Goal: Task Accomplishment & Management: Use online tool/utility

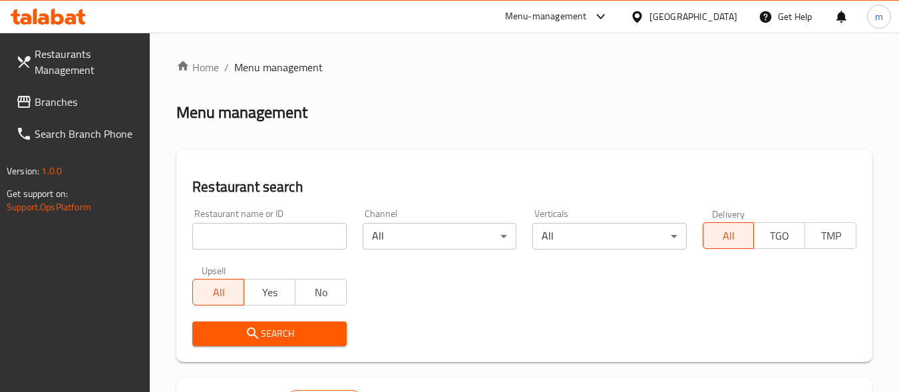
click at [74, 96] on span "Branches" at bounding box center [87, 102] width 105 height 16
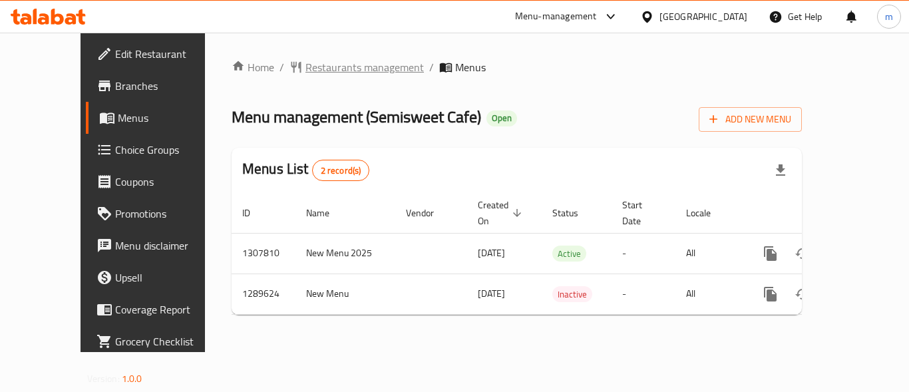
click at [323, 65] on span "Restaurants management" at bounding box center [364, 67] width 118 height 16
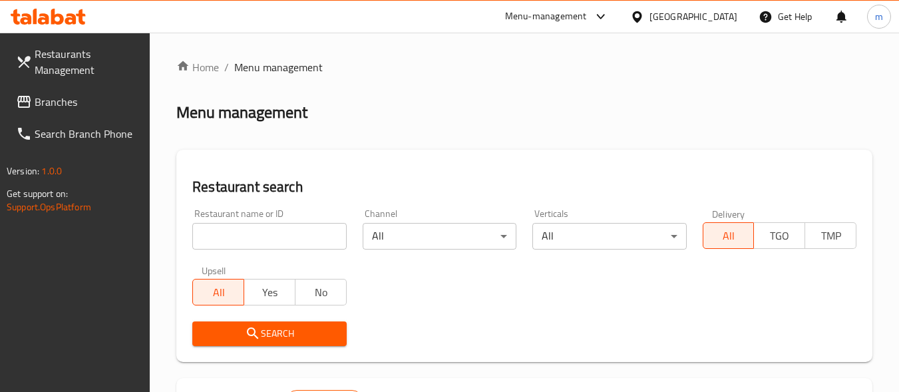
click at [289, 231] on input "search" at bounding box center [269, 236] width 154 height 27
paste input "697771"
type input "697771"
click at [266, 330] on span "Search" at bounding box center [269, 333] width 132 height 17
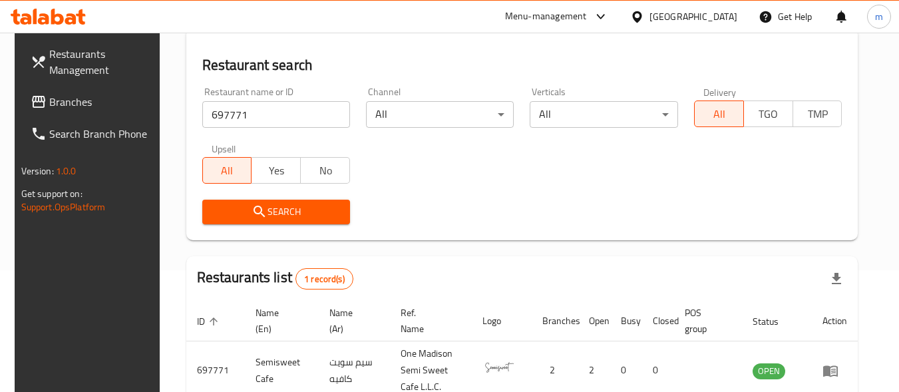
scroll to position [185, 0]
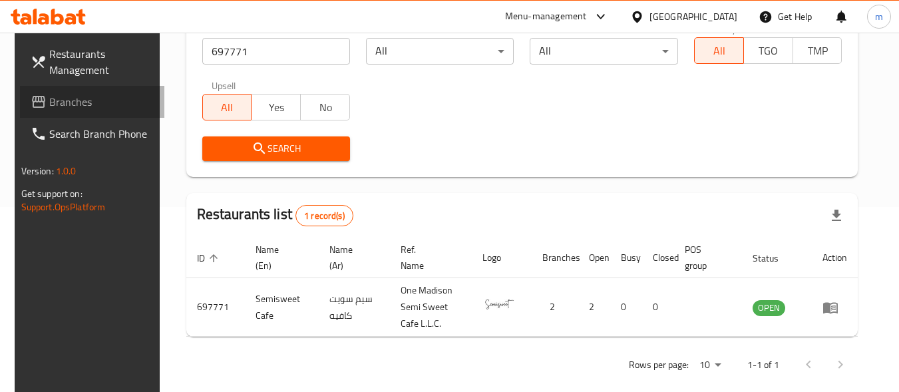
click at [61, 110] on span "Branches" at bounding box center [101, 102] width 105 height 16
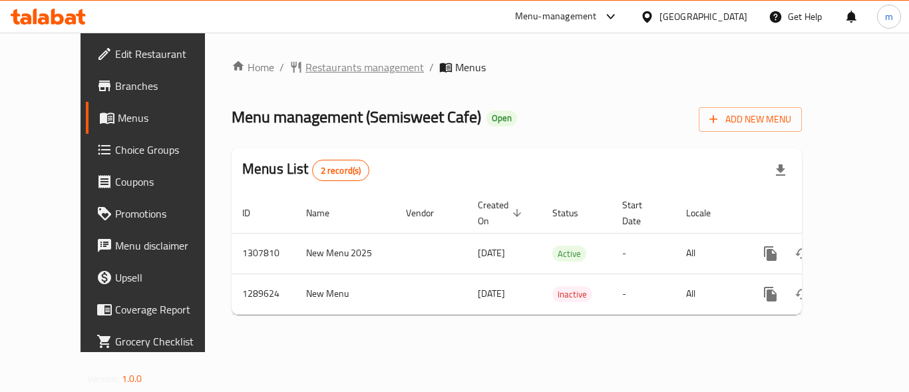
click at [316, 72] on span "Restaurants management" at bounding box center [364, 67] width 118 height 16
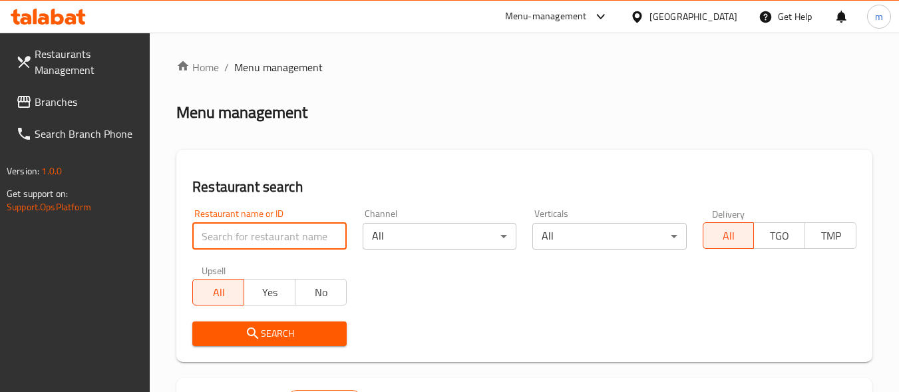
click at [279, 229] on input "search" at bounding box center [269, 236] width 154 height 27
paste input "697771"
type input "697771"
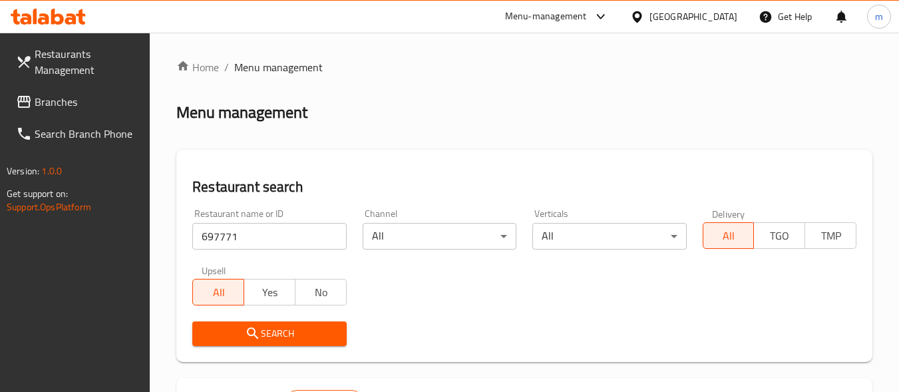
click at [320, 345] on button "Search" at bounding box center [269, 333] width 154 height 25
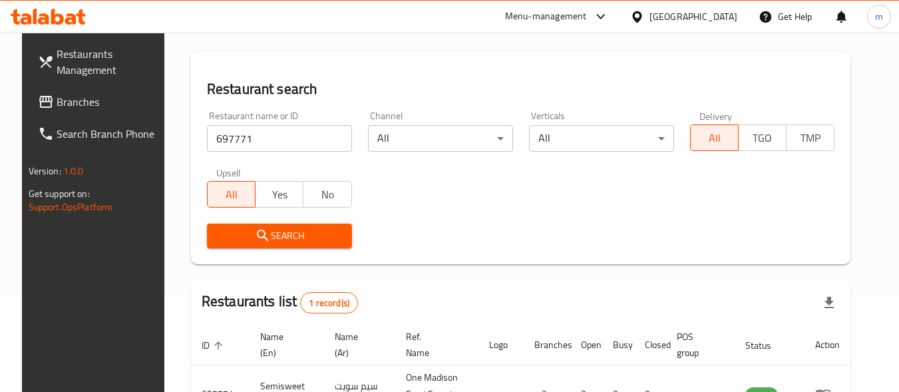
scroll to position [185, 0]
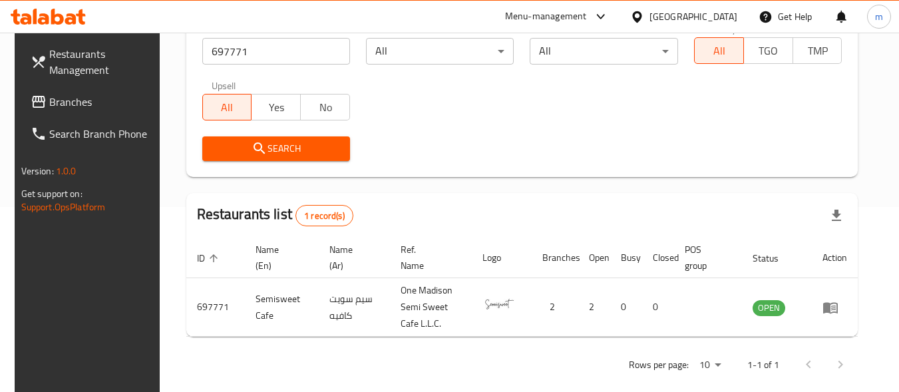
click at [49, 104] on span "Branches" at bounding box center [101, 102] width 105 height 16
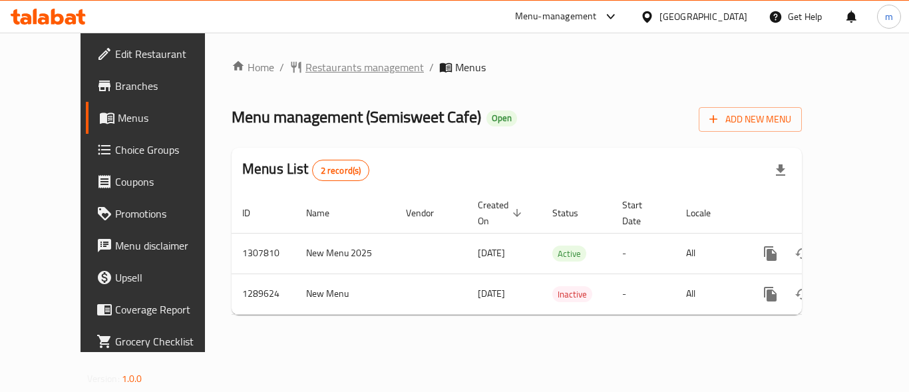
click at [313, 64] on span "Restaurants management" at bounding box center [364, 67] width 118 height 16
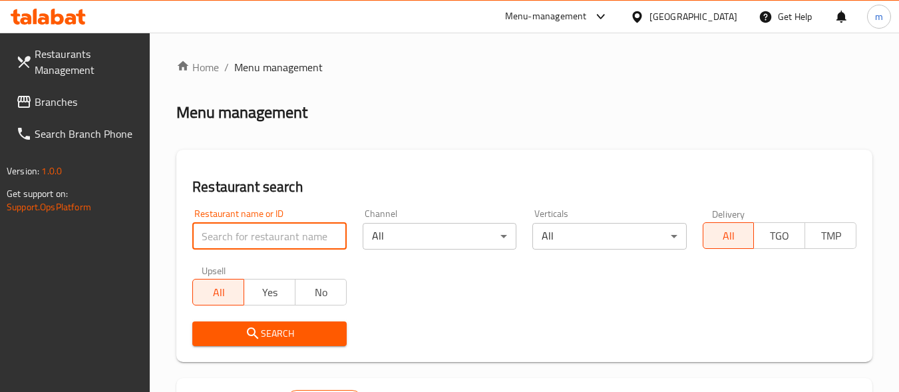
click at [282, 243] on input "search" at bounding box center [269, 236] width 154 height 27
paste input "697771"
type input "697771"
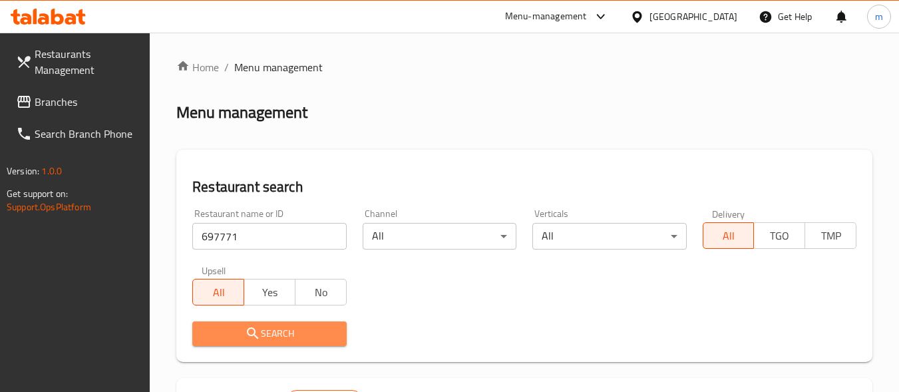
click at [282, 341] on span "Search" at bounding box center [269, 333] width 132 height 17
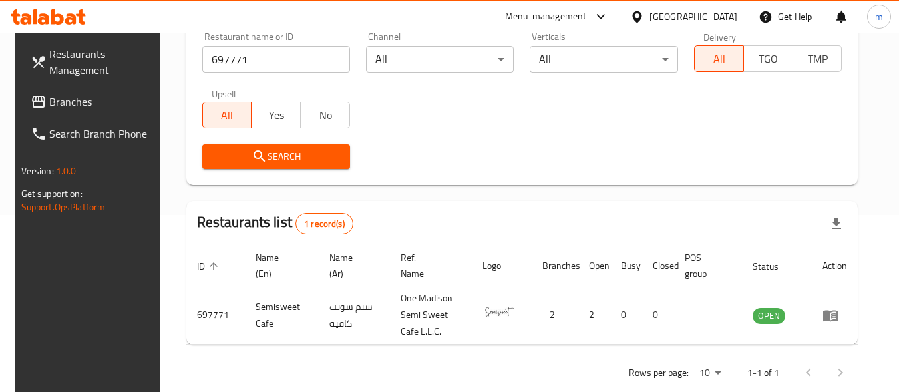
scroll to position [185, 0]
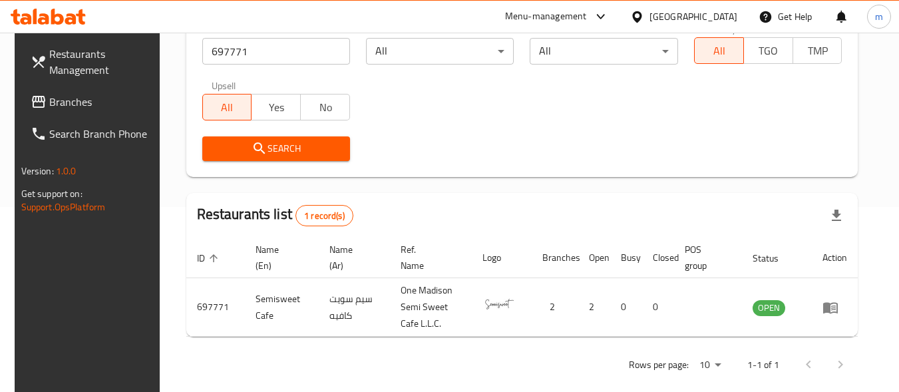
click at [61, 106] on span "Branches" at bounding box center [101, 102] width 105 height 16
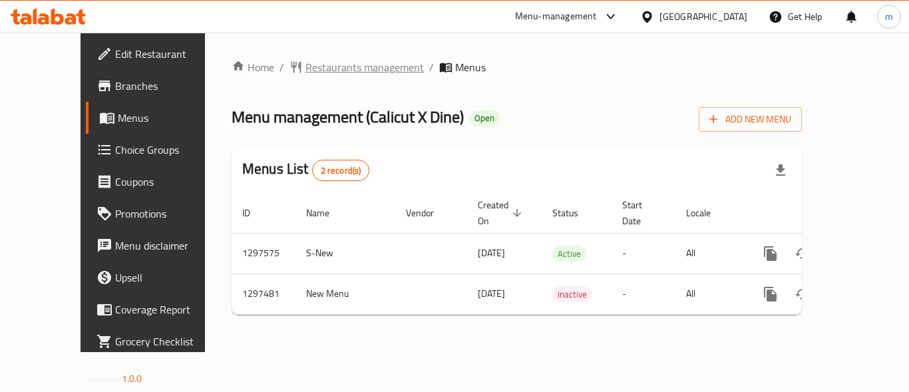
click at [307, 62] on span "Restaurants management" at bounding box center [364, 67] width 118 height 16
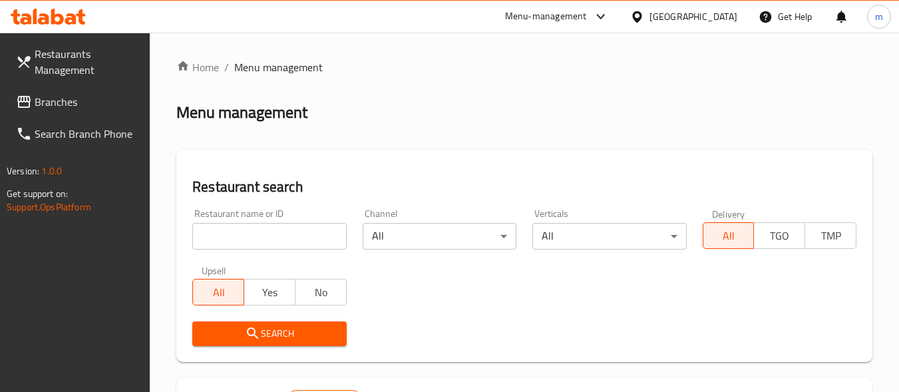
click at [289, 241] on input "search" at bounding box center [269, 236] width 154 height 27
paste input "699957"
type input "699957"
click at [284, 329] on span "Search" at bounding box center [269, 333] width 132 height 17
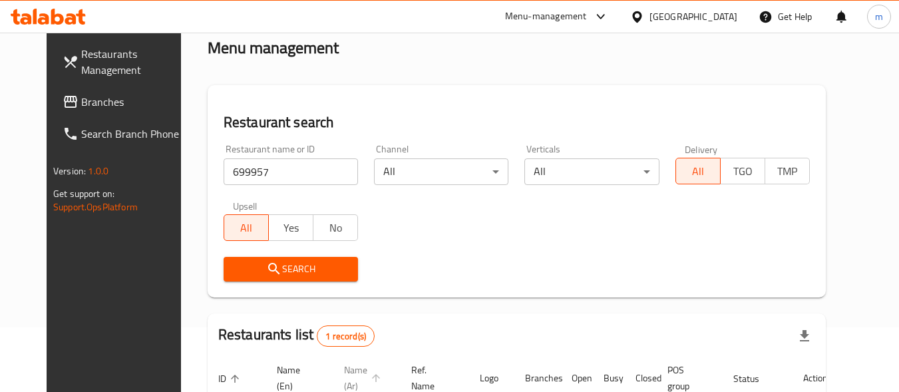
scroll to position [185, 0]
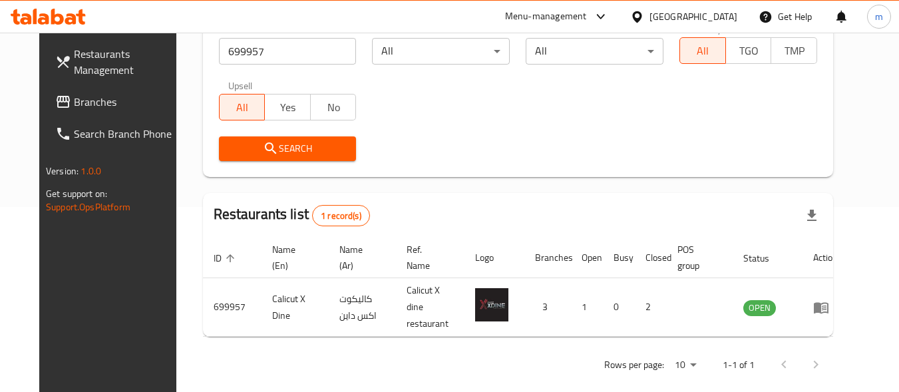
click at [673, 15] on div "[GEOGRAPHIC_DATA]" at bounding box center [693, 16] width 88 height 15
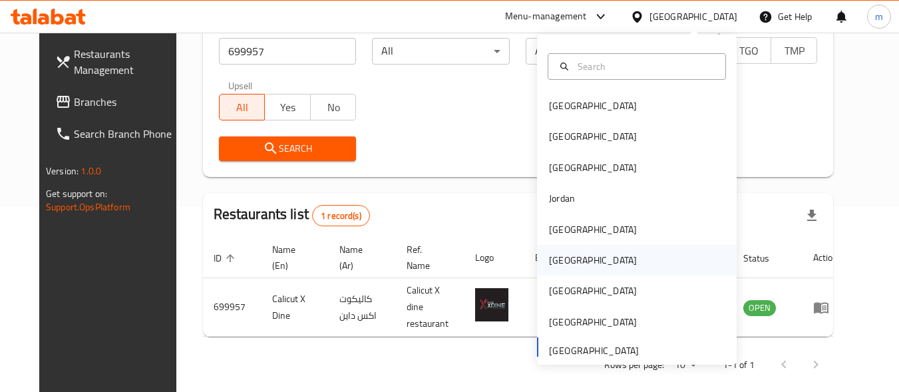
click at [552, 270] on div "Oman" at bounding box center [592, 260] width 109 height 31
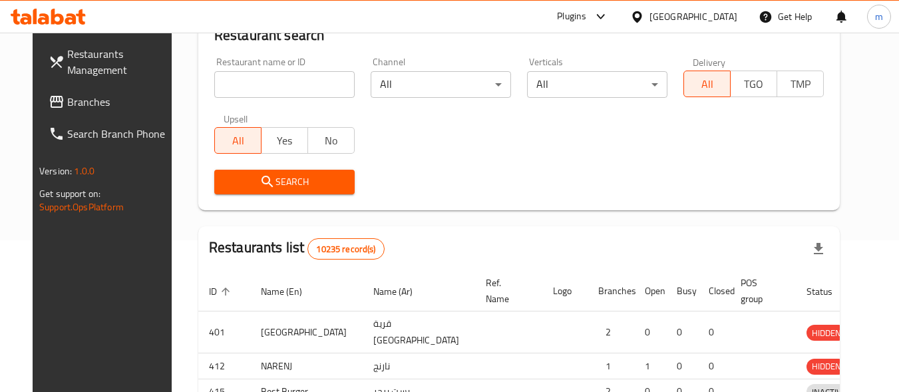
scroll to position [185, 0]
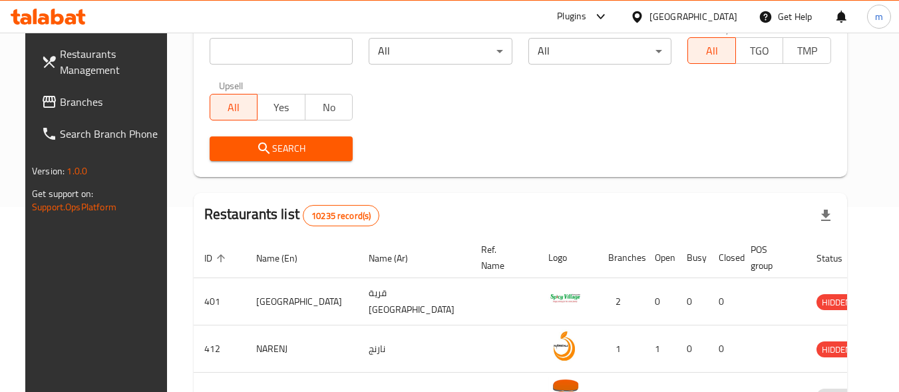
click at [60, 97] on span "Branches" at bounding box center [112, 102] width 105 height 16
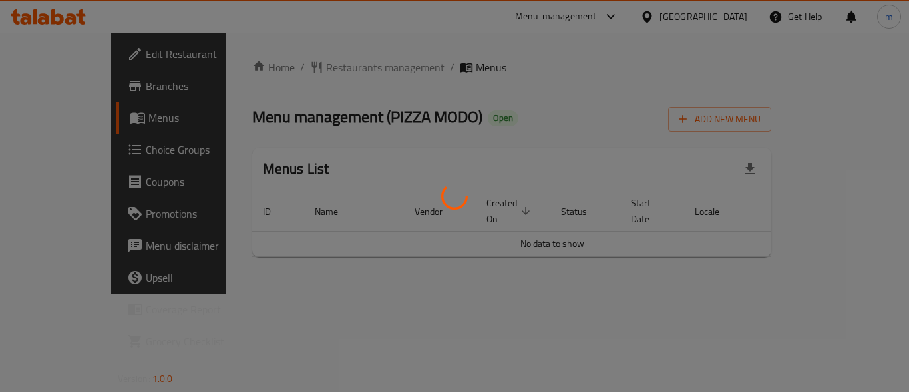
click at [322, 38] on div at bounding box center [454, 196] width 909 height 392
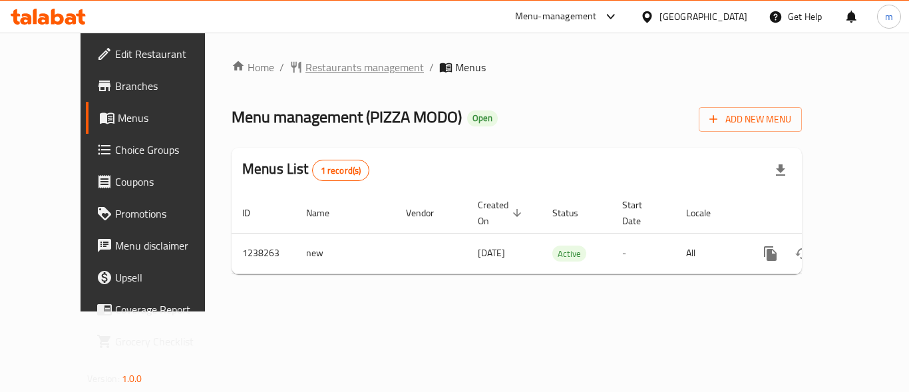
click at [325, 71] on span "Restaurants management" at bounding box center [364, 67] width 118 height 16
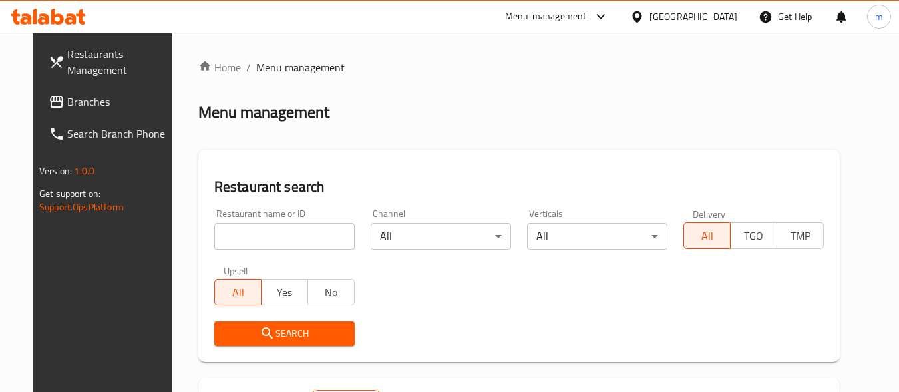
click at [269, 245] on input "search" at bounding box center [284, 236] width 140 height 27
paste input "679642"
type input "679642"
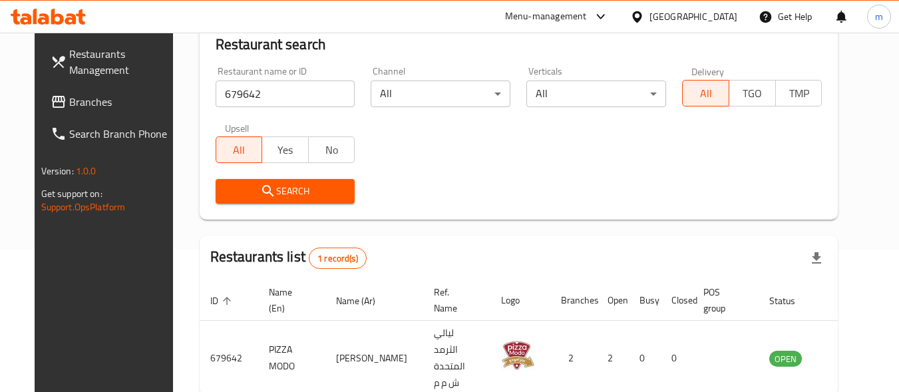
scroll to position [185, 0]
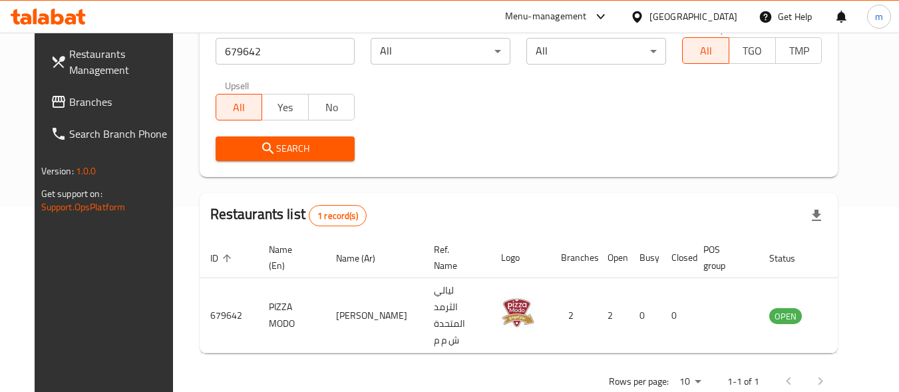
click at [69, 99] on span "Branches" at bounding box center [121, 102] width 105 height 16
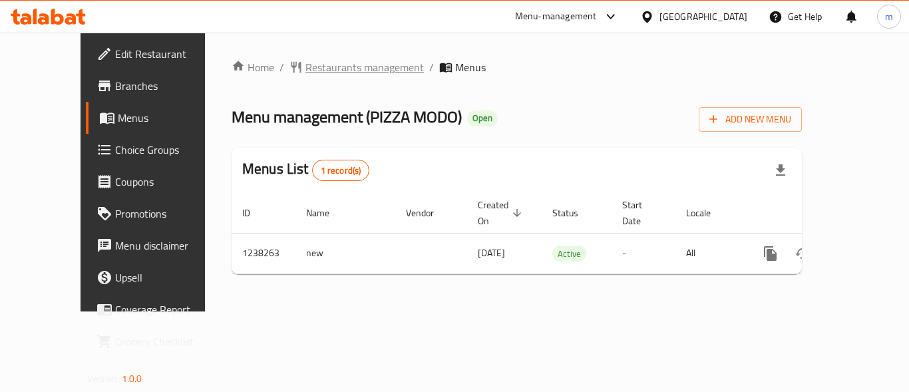
click at [305, 61] on span "Restaurants management" at bounding box center [364, 67] width 118 height 16
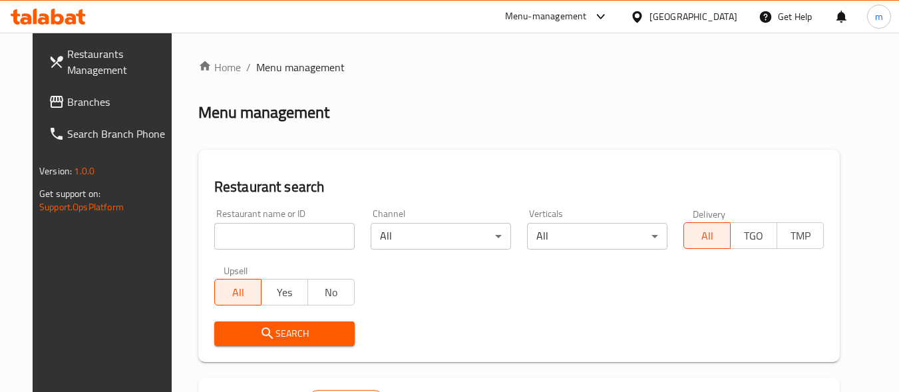
click at [273, 236] on input "search" at bounding box center [284, 236] width 140 height 27
paste input "679642"
type input "679642"
click at [275, 333] on span "Search" at bounding box center [284, 333] width 119 height 17
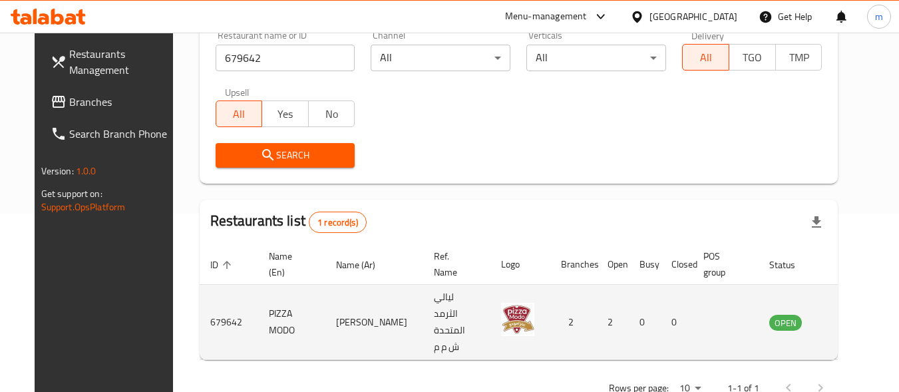
scroll to position [185, 0]
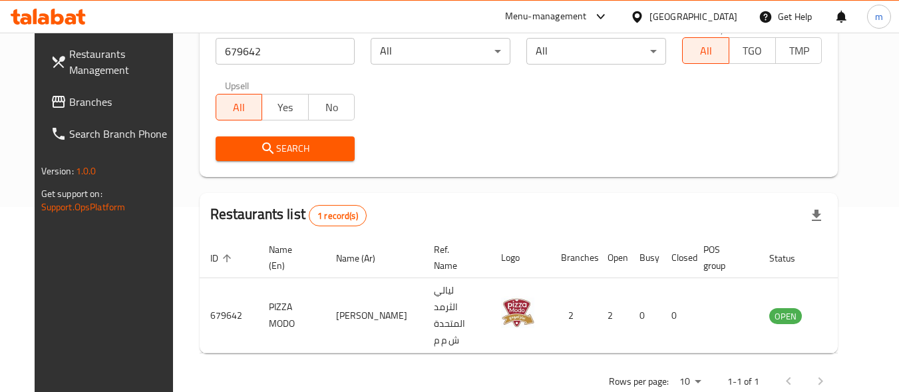
click at [728, 21] on div "Oman" at bounding box center [693, 16] width 88 height 15
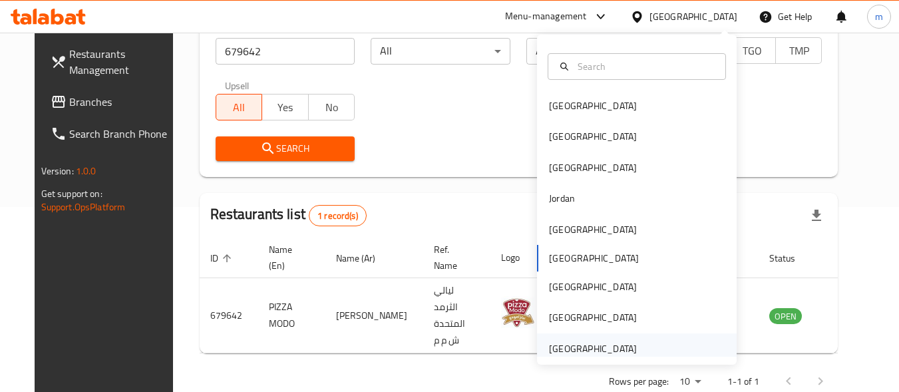
click at [613, 343] on div "[GEOGRAPHIC_DATA]" at bounding box center [593, 348] width 88 height 15
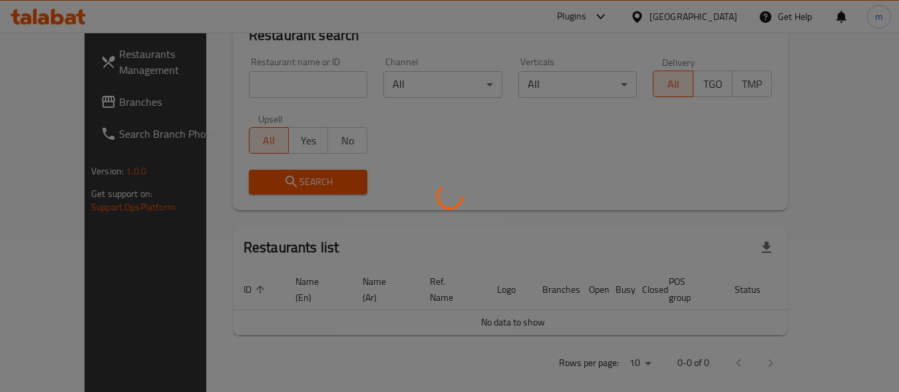
scroll to position [185, 0]
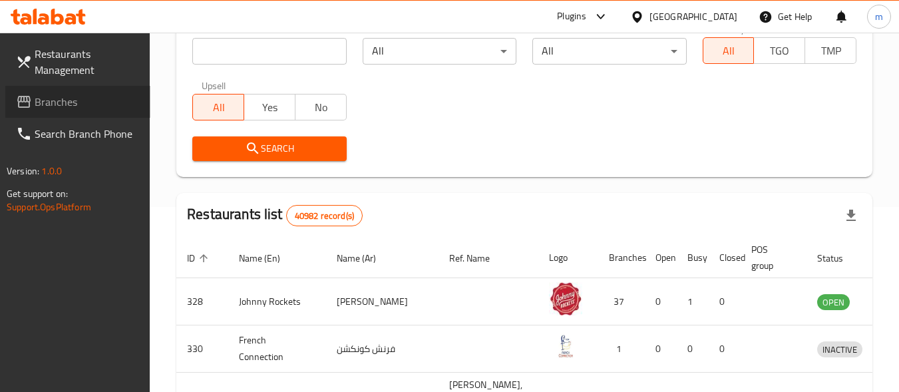
click at [65, 101] on span "Branches" at bounding box center [87, 102] width 105 height 16
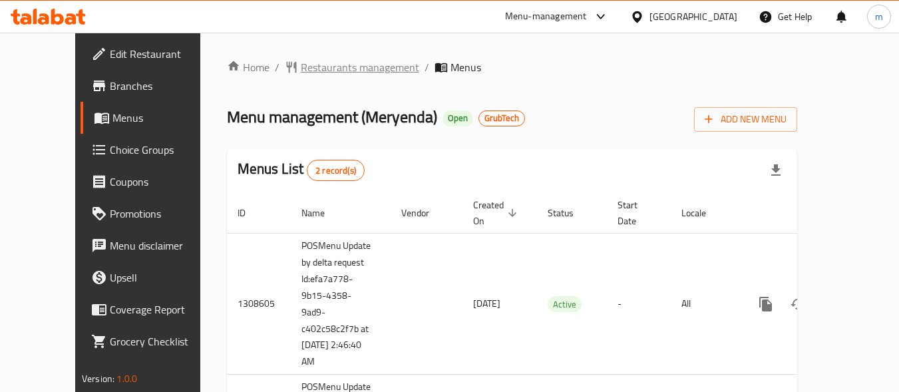
click at [310, 72] on span "Restaurants management" at bounding box center [360, 67] width 118 height 16
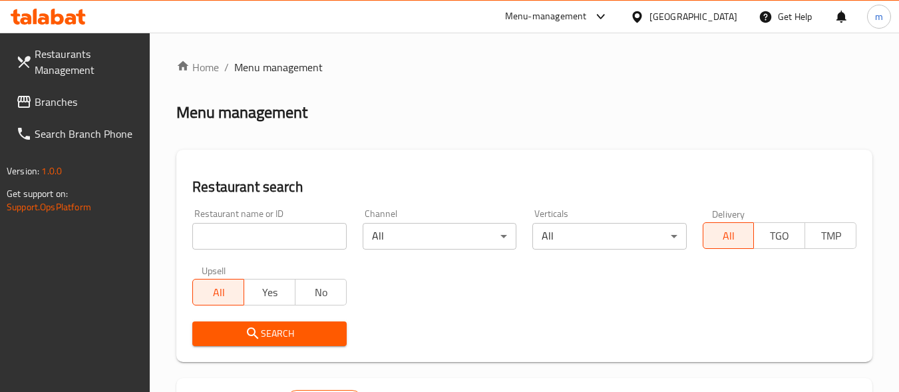
click at [299, 236] on input "search" at bounding box center [269, 236] width 154 height 27
paste input "703787"
type input "703787"
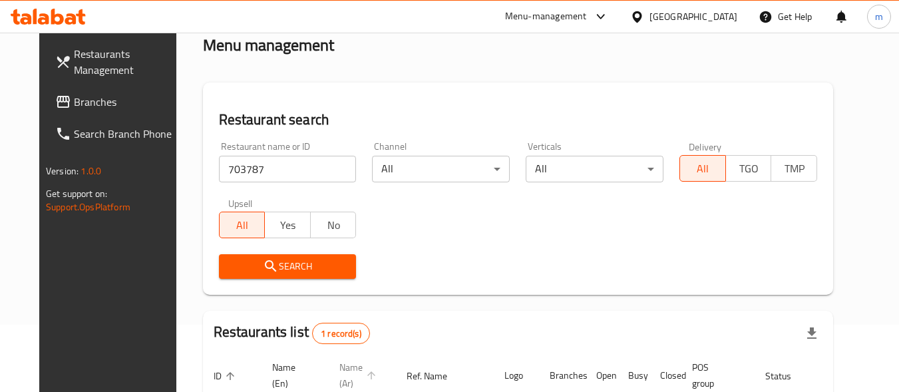
scroll to position [185, 0]
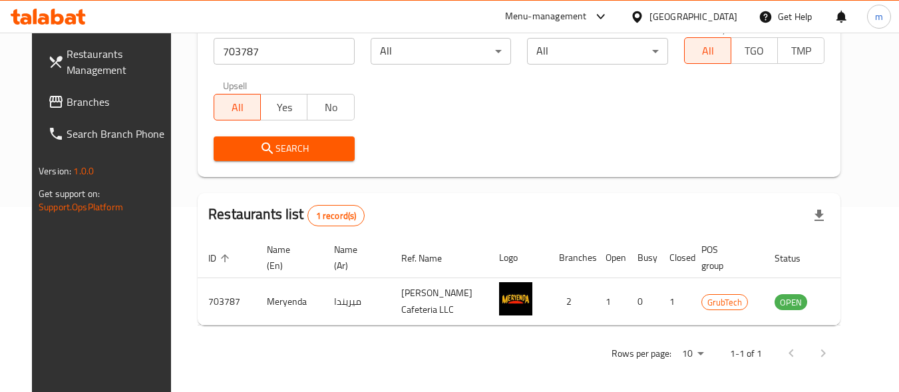
click at [67, 104] on span "Branches" at bounding box center [119, 102] width 105 height 16
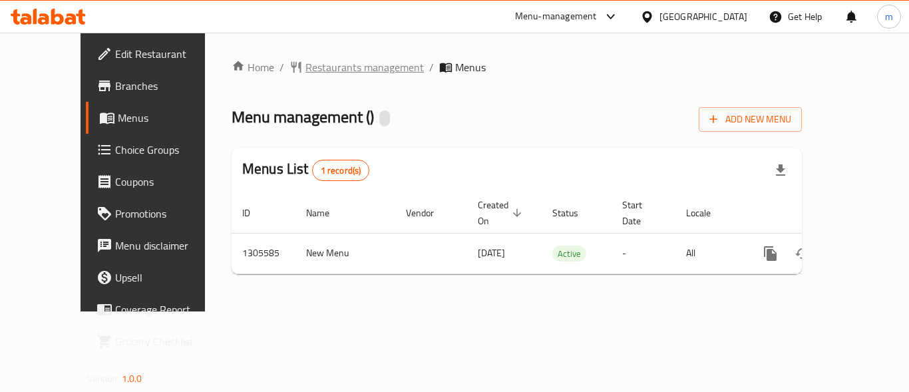
click at [310, 73] on span "Restaurants management" at bounding box center [364, 67] width 118 height 16
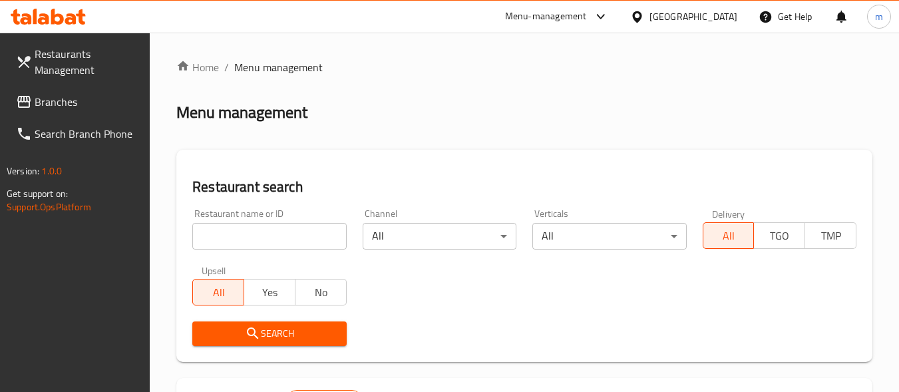
click at [293, 234] on input "search" at bounding box center [269, 236] width 154 height 27
paste input "703408"
type input "703408"
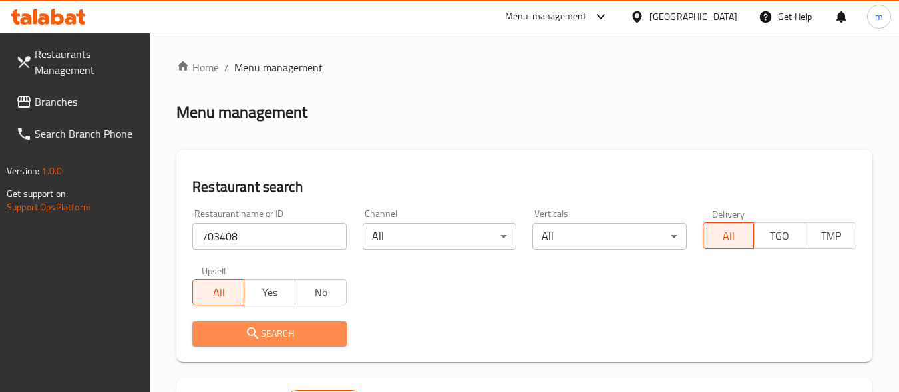
click at [288, 329] on span "Search" at bounding box center [269, 333] width 132 height 17
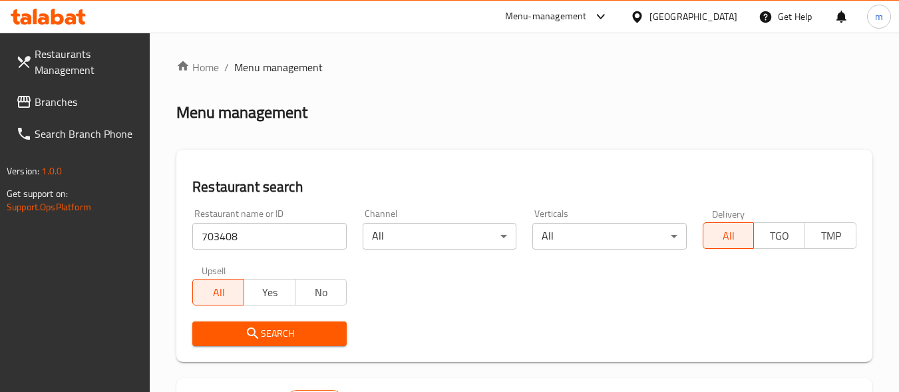
scroll to position [202, 0]
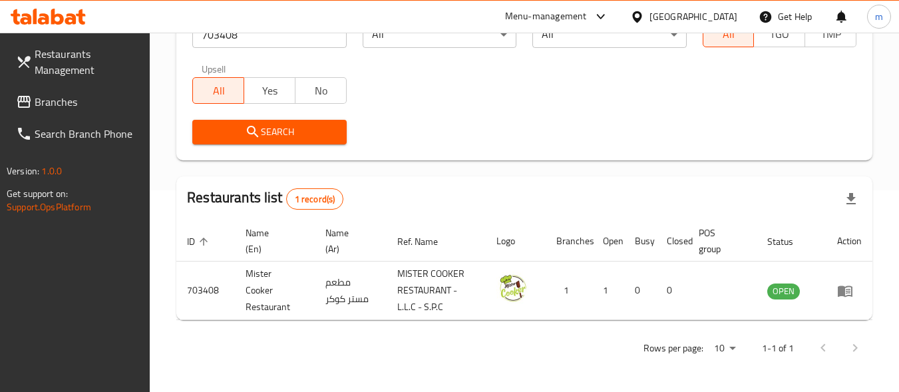
click at [666, 20] on div "[GEOGRAPHIC_DATA]" at bounding box center [693, 16] width 88 height 15
click at [65, 98] on span "Branches" at bounding box center [87, 102] width 105 height 16
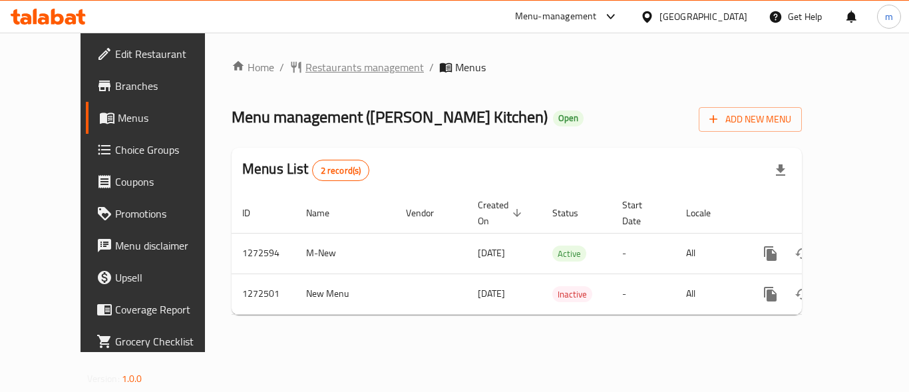
click at [305, 71] on span "Restaurants management" at bounding box center [364, 67] width 118 height 16
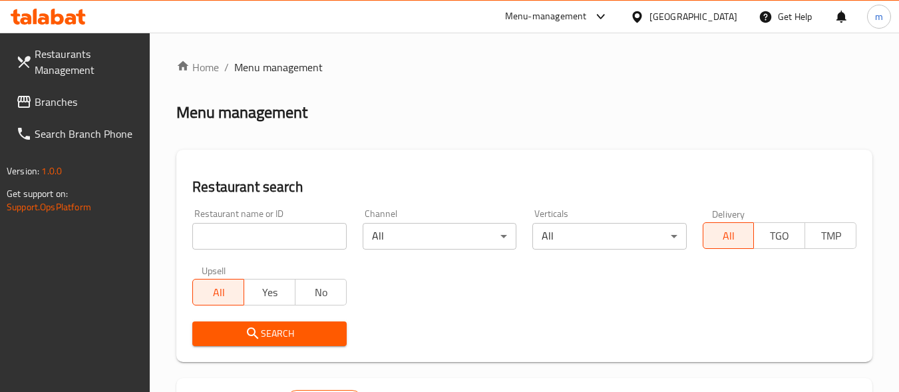
click at [294, 215] on div "Restaurant name or ID Restaurant name or ID" at bounding box center [269, 229] width 154 height 41
click at [298, 241] on input "search" at bounding box center [269, 236] width 154 height 27
paste input "690306"
type input "690306"
click button "Search" at bounding box center [269, 333] width 154 height 25
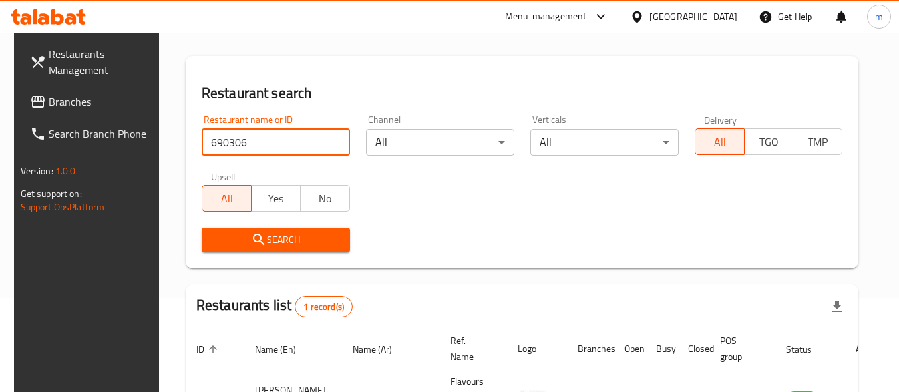
scroll to position [185, 0]
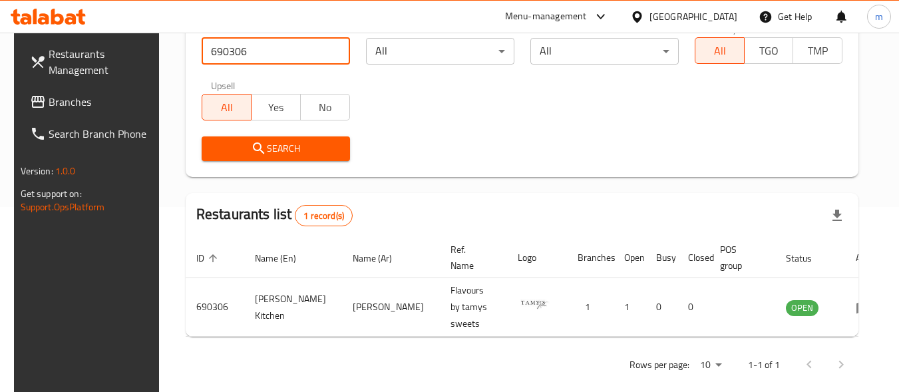
click at [53, 88] on link "Branches" at bounding box center [91, 102] width 145 height 32
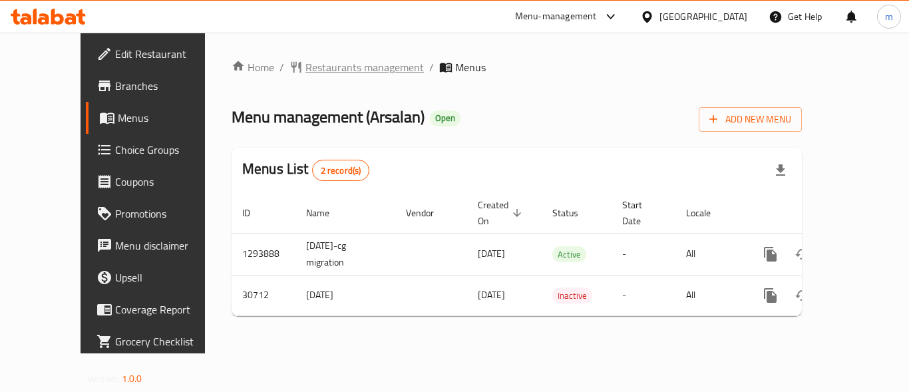
click at [305, 67] on span "Restaurants management" at bounding box center [364, 67] width 118 height 16
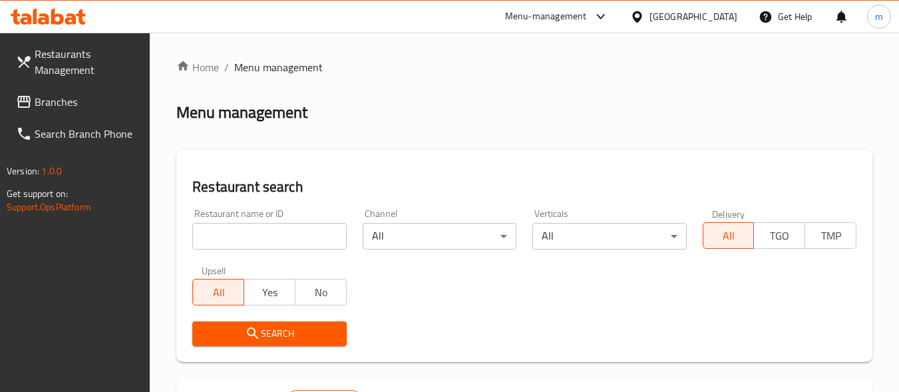
click at [271, 243] on input "search" at bounding box center [269, 236] width 154 height 27
paste input "15743"
type input "15743"
click at [279, 325] on span "Search" at bounding box center [269, 333] width 132 height 17
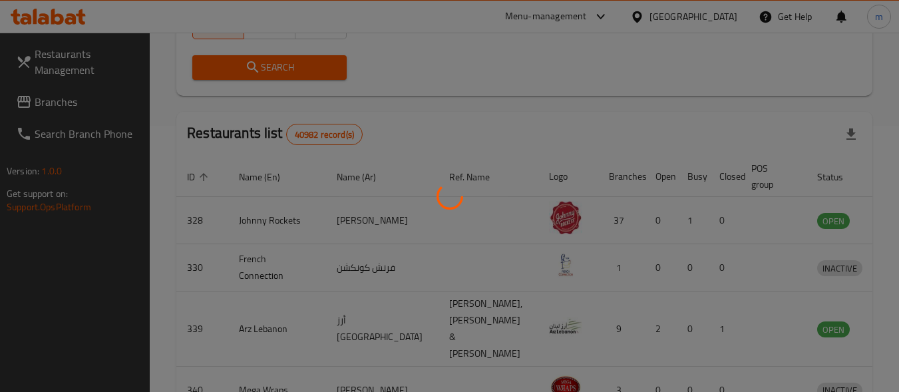
scroll to position [190, 0]
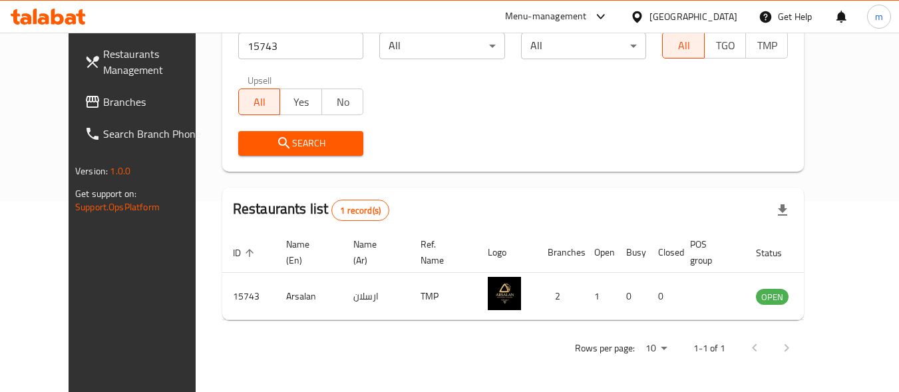
click at [672, 16] on div "United Arab Emirates" at bounding box center [693, 16] width 88 height 15
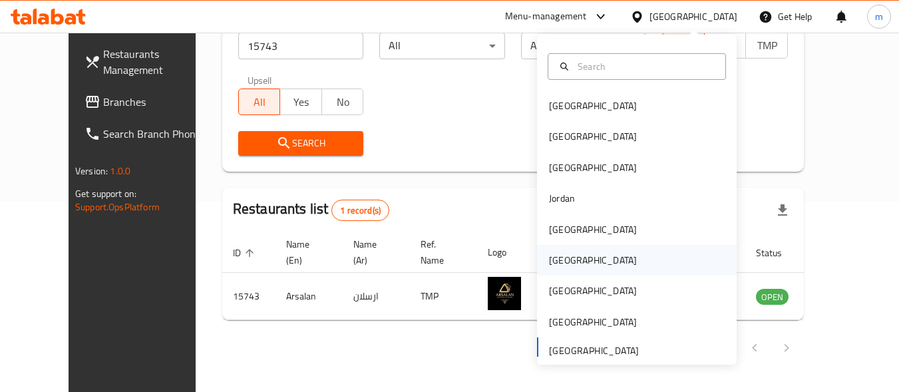
click at [560, 259] on div "[GEOGRAPHIC_DATA]" at bounding box center [593, 260] width 88 height 15
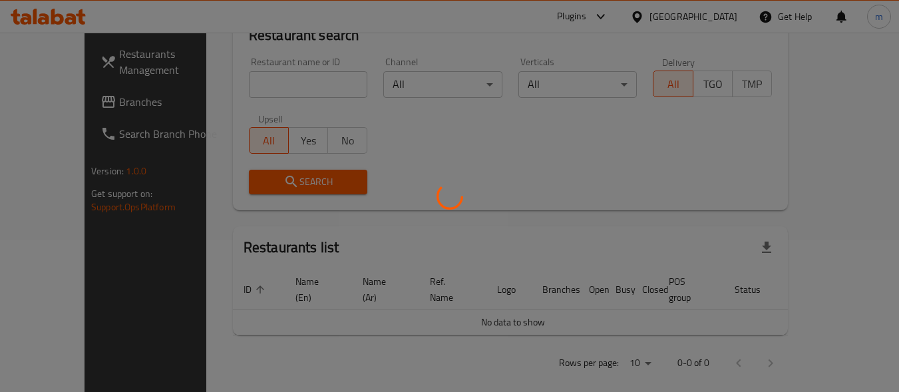
scroll to position [190, 0]
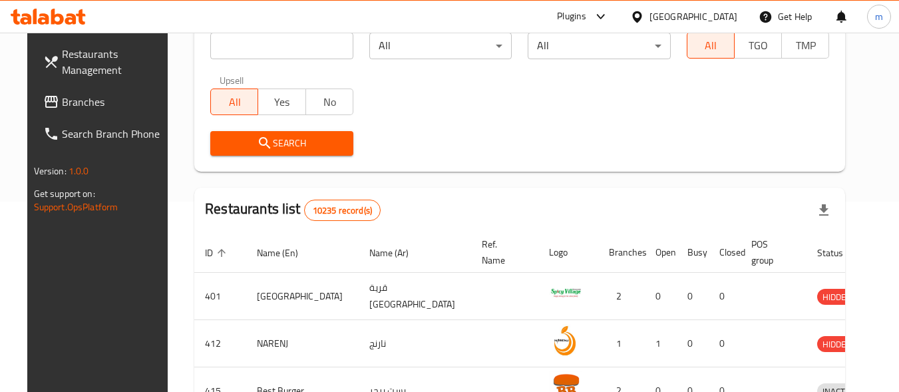
click at [76, 93] on link "Branches" at bounding box center [105, 102] width 145 height 32
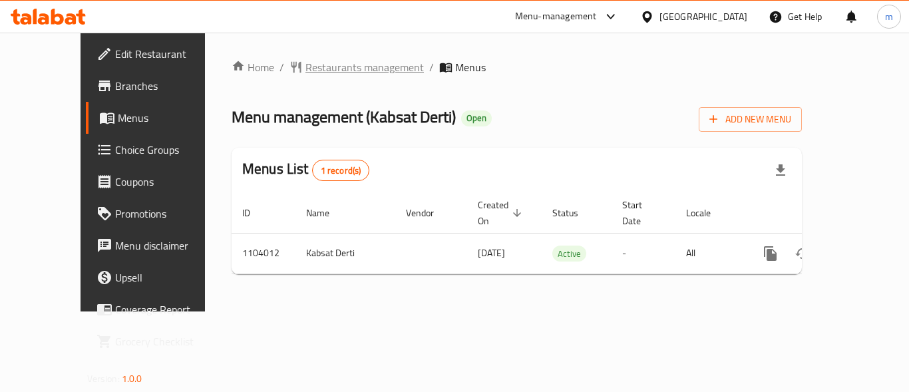
click at [313, 65] on span "Restaurants management" at bounding box center [364, 67] width 118 height 16
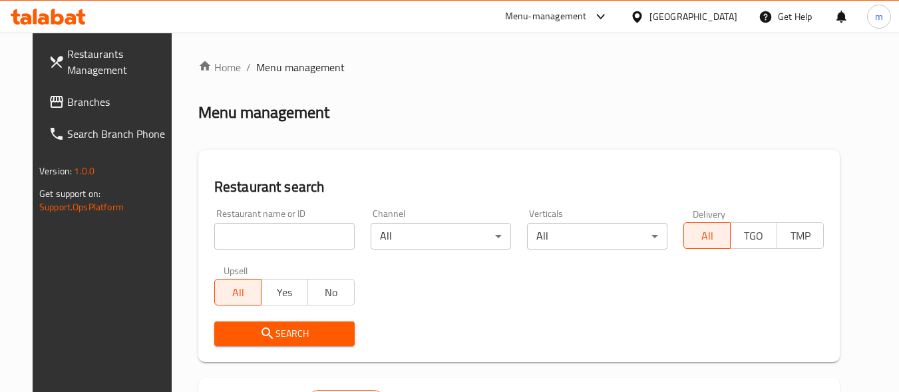
click at [285, 231] on input "search" at bounding box center [284, 236] width 140 height 27
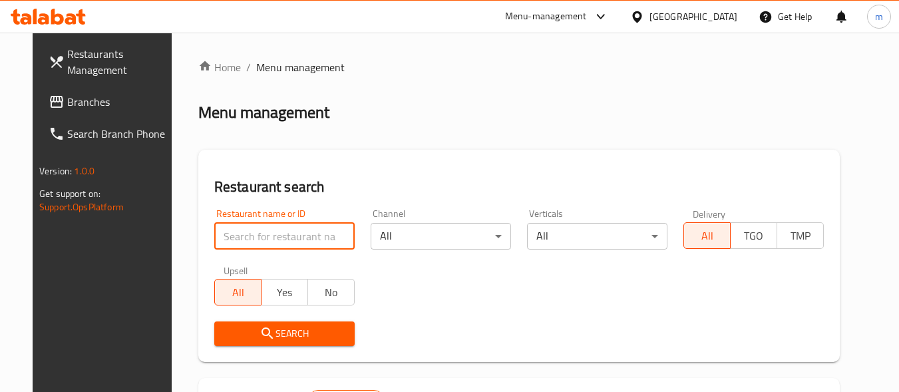
paste input "665310"
type input "665310"
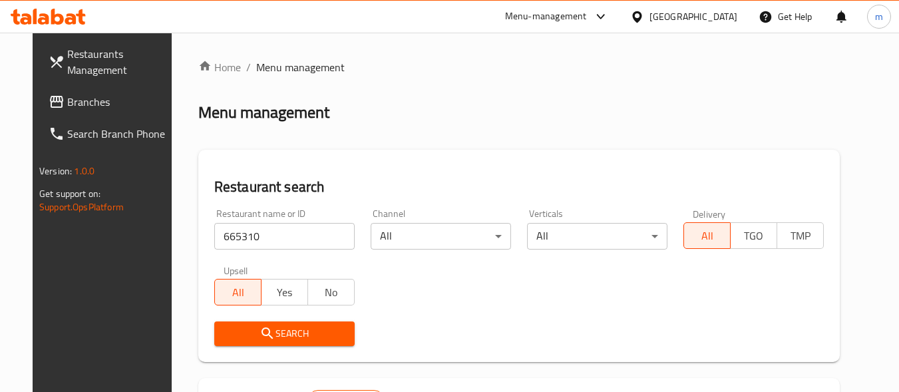
click at [305, 326] on span "Search" at bounding box center [284, 333] width 119 height 17
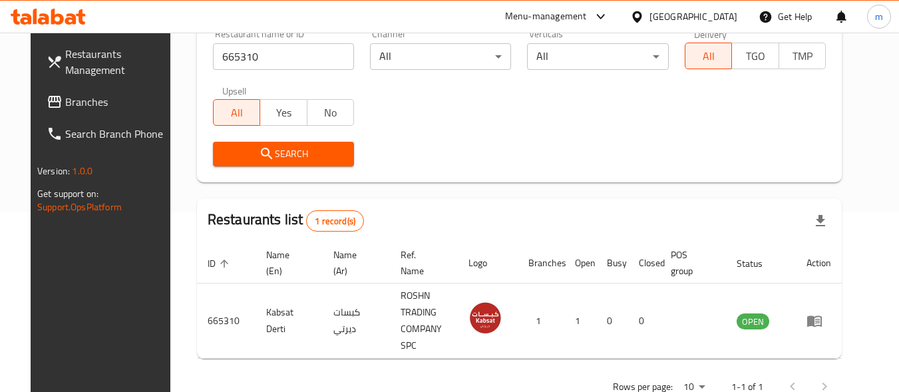
scroll to position [185, 0]
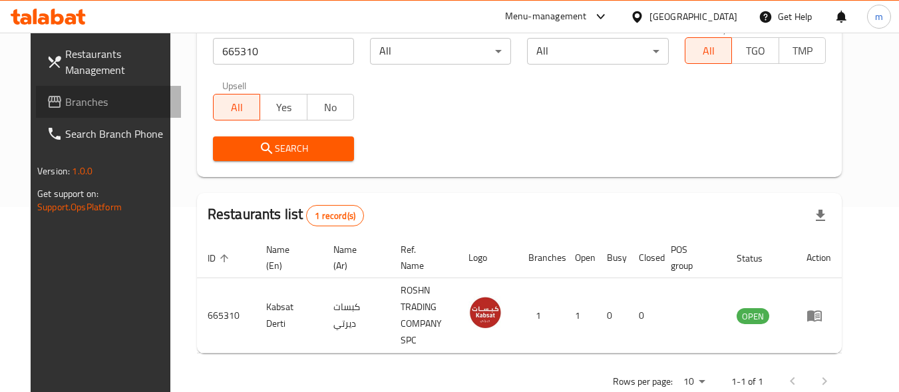
click at [67, 108] on span "Branches" at bounding box center [117, 102] width 105 height 16
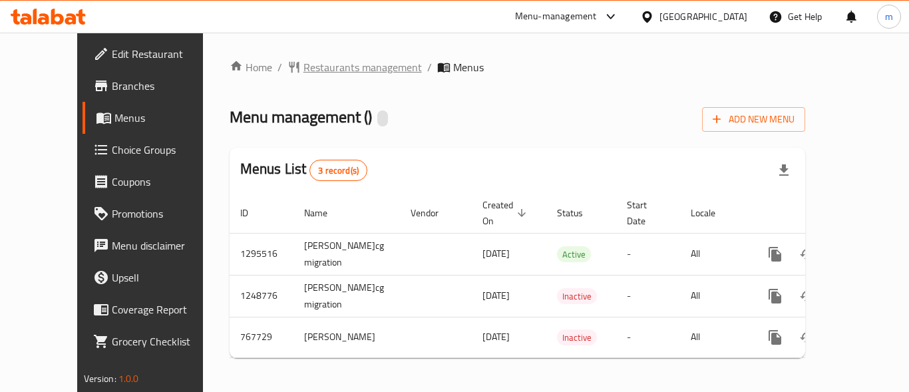
click at [317, 67] on span "Restaurants management" at bounding box center [362, 67] width 118 height 16
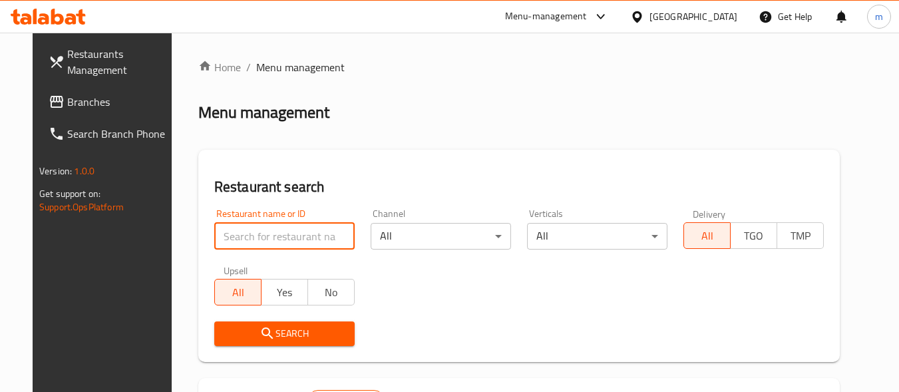
click at [287, 229] on input "search" at bounding box center [284, 236] width 140 height 27
paste input "650826"
type input "650826"
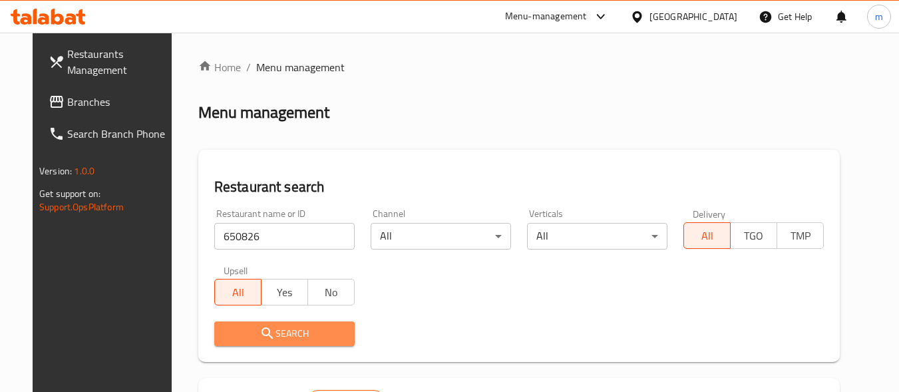
click at [289, 337] on span "Search" at bounding box center [284, 333] width 119 height 17
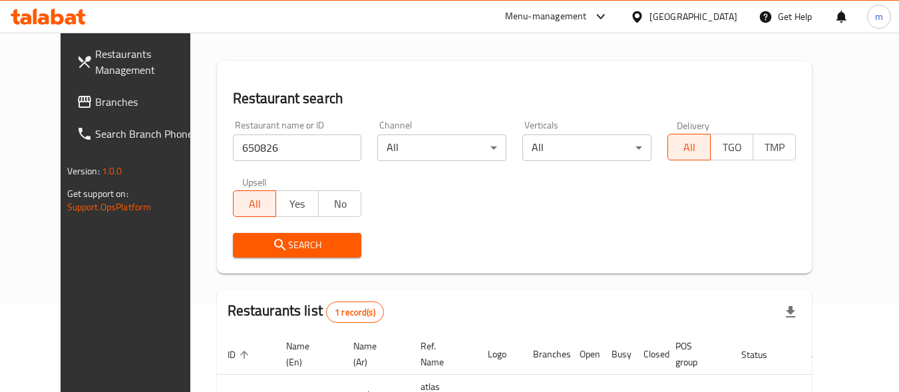
scroll to position [185, 0]
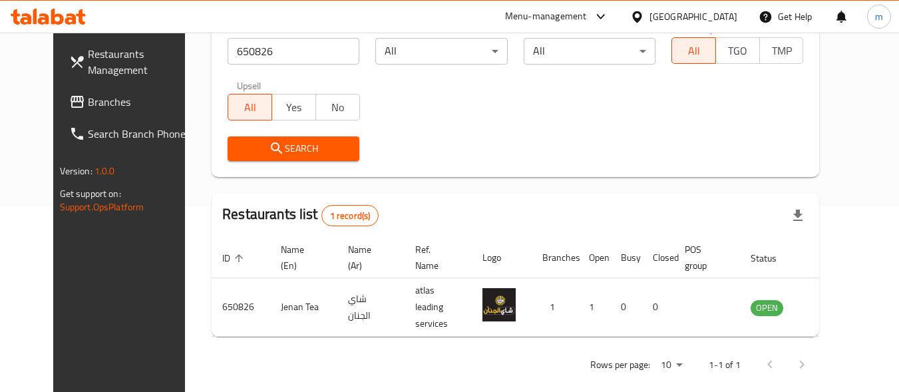
click at [88, 103] on span "Branches" at bounding box center [140, 102] width 105 height 16
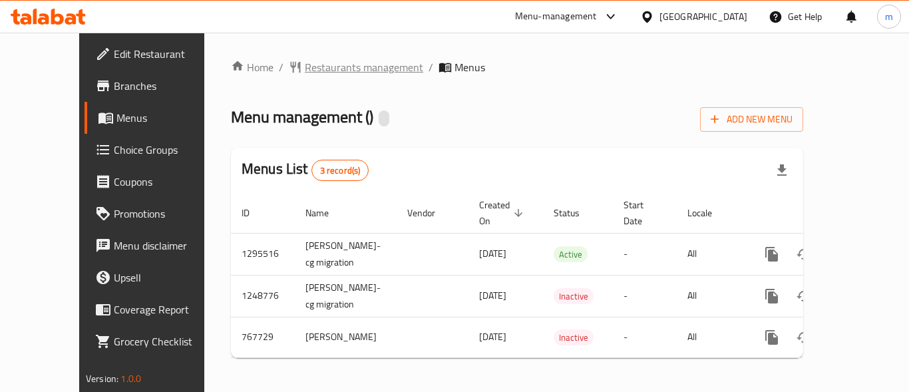
click at [305, 69] on span "Restaurants management" at bounding box center [364, 67] width 118 height 16
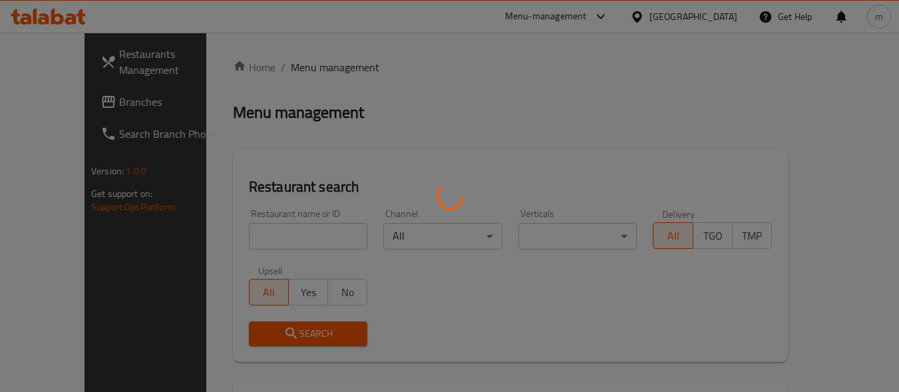
click at [271, 237] on div at bounding box center [449, 196] width 899 height 392
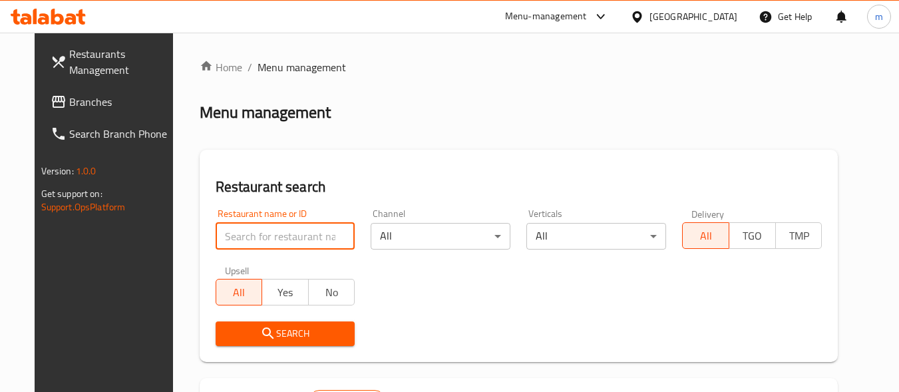
click at [237, 236] on input "search" at bounding box center [285, 236] width 140 height 27
paste input "650826"
type input "650826"
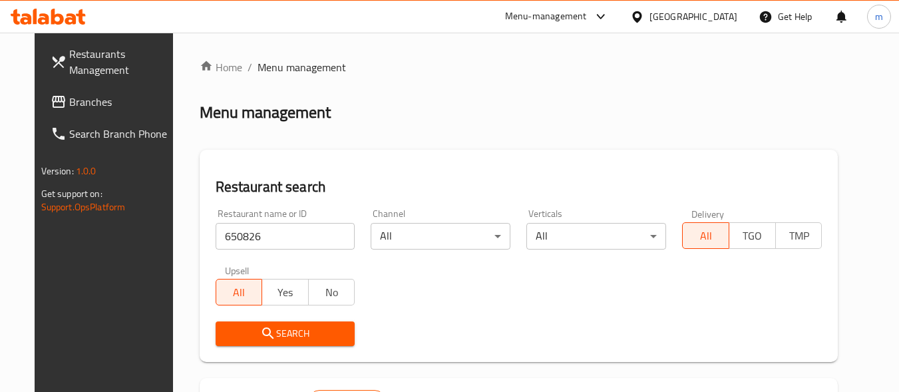
click at [264, 327] on span "Search" at bounding box center [285, 333] width 118 height 17
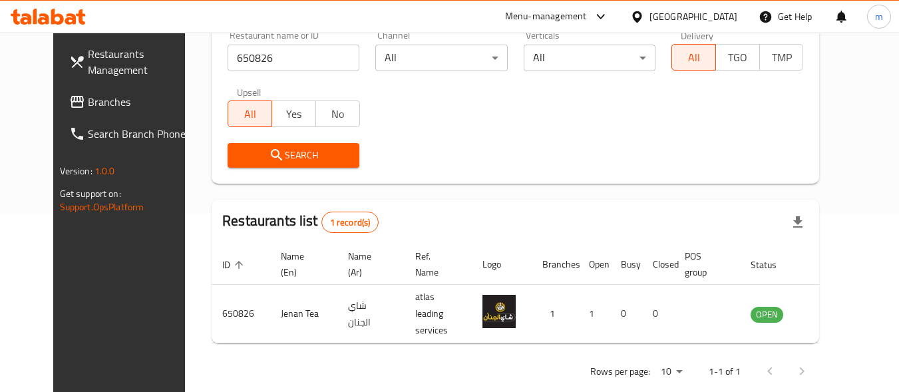
scroll to position [185, 0]
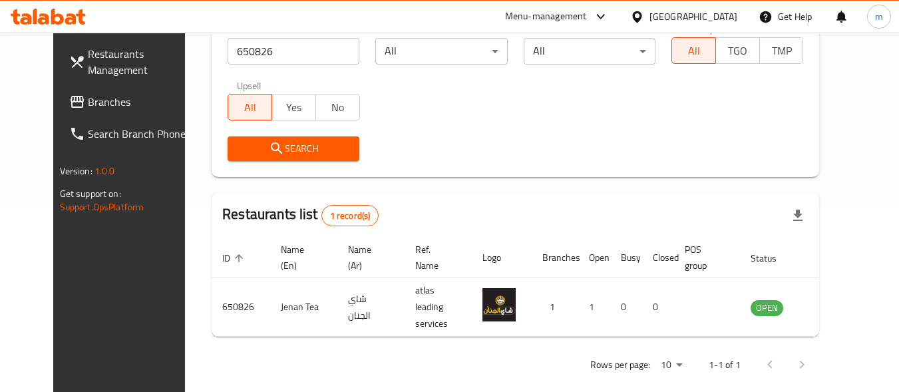
click at [724, 16] on div "[GEOGRAPHIC_DATA]" at bounding box center [693, 16] width 88 height 15
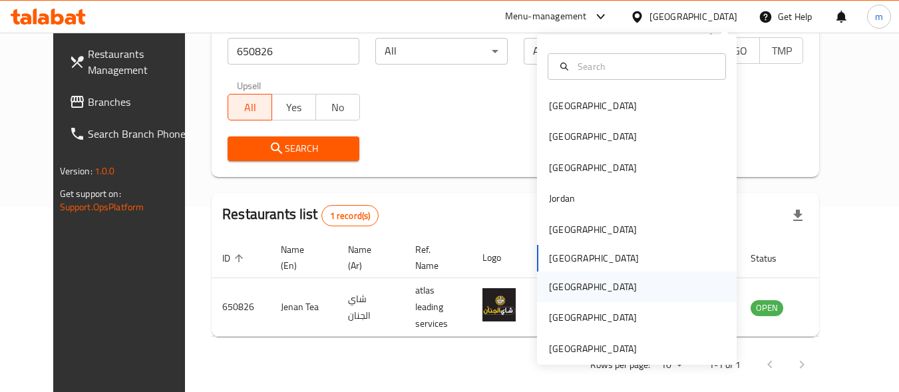
click at [551, 294] on div "[GEOGRAPHIC_DATA]" at bounding box center [593, 286] width 88 height 15
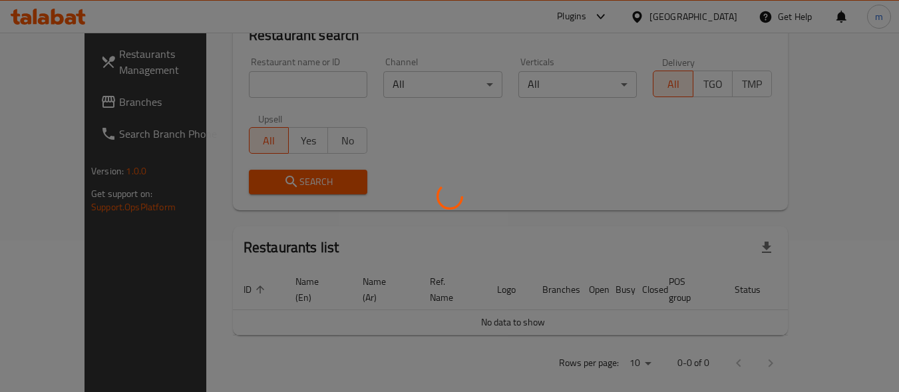
scroll to position [185, 0]
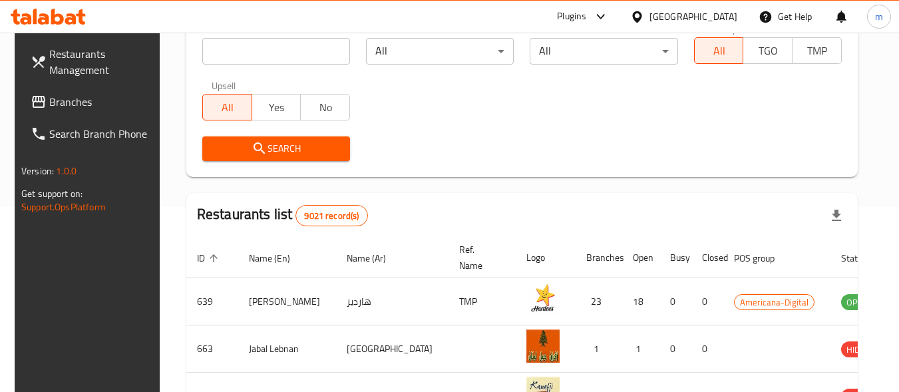
click at [88, 108] on span "Branches" at bounding box center [101, 102] width 105 height 16
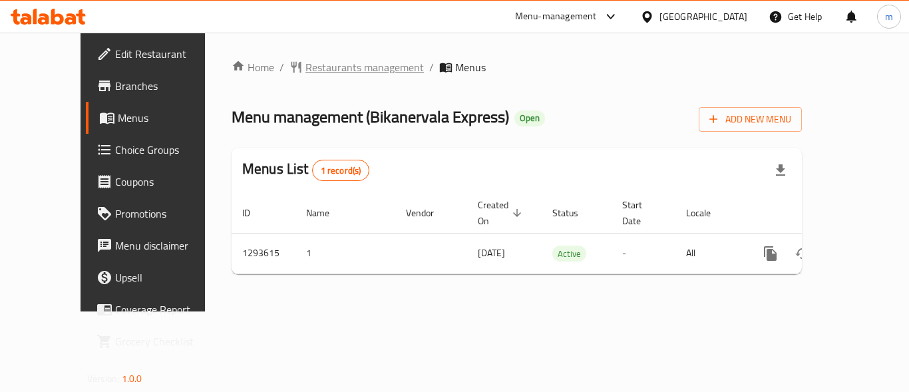
click at [305, 64] on span "Restaurants management" at bounding box center [364, 67] width 118 height 16
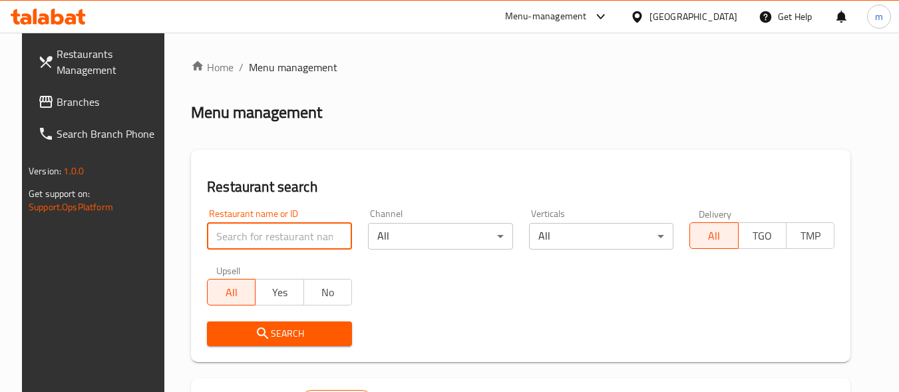
click at [270, 227] on input "search" at bounding box center [279, 236] width 145 height 27
paste input "699621"
type input "699621"
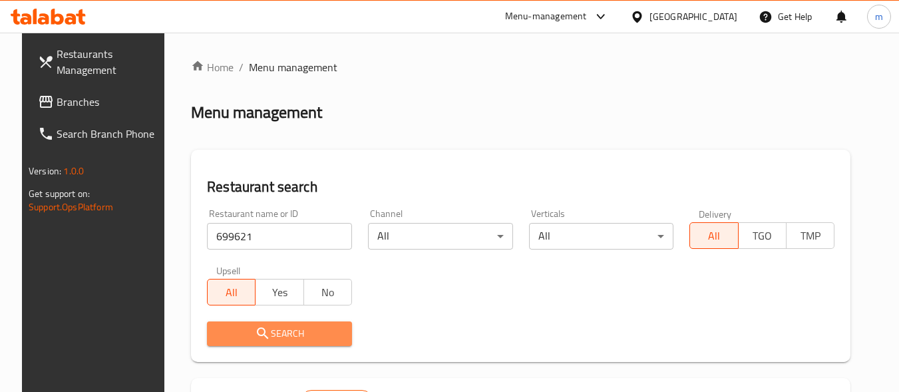
click at [257, 333] on icon "submit" at bounding box center [262, 332] width 11 height 11
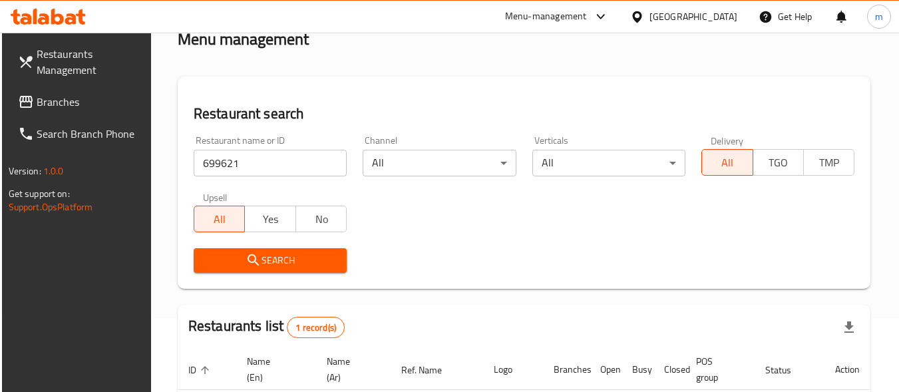
scroll to position [202, 0]
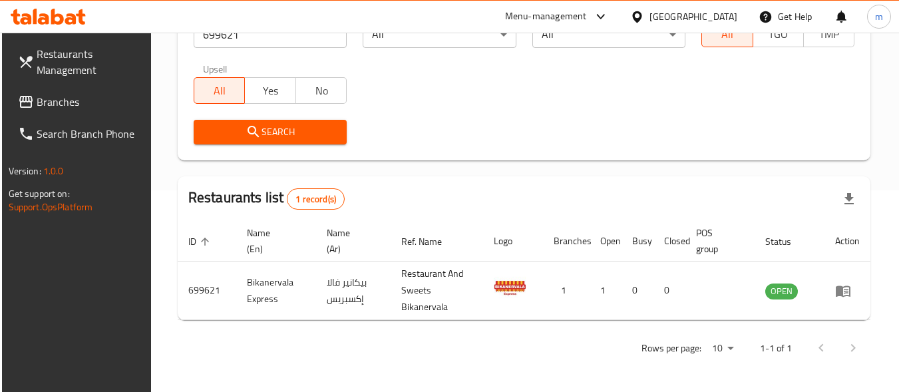
click at [68, 96] on span "Branches" at bounding box center [89, 102] width 105 height 16
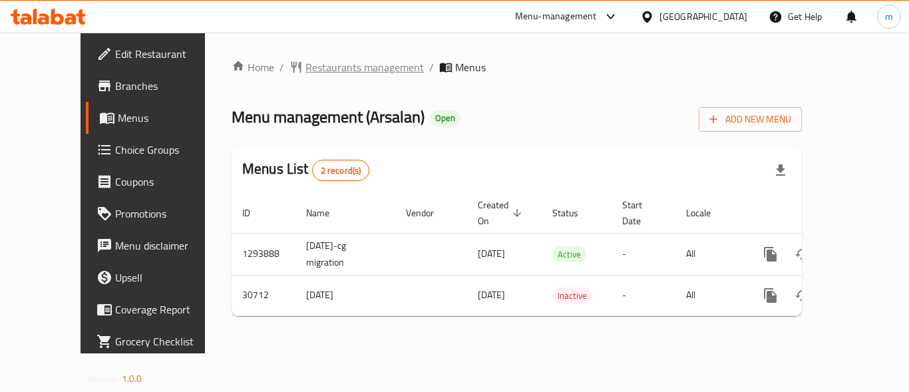
click at [305, 74] on span "Restaurants management" at bounding box center [364, 67] width 118 height 16
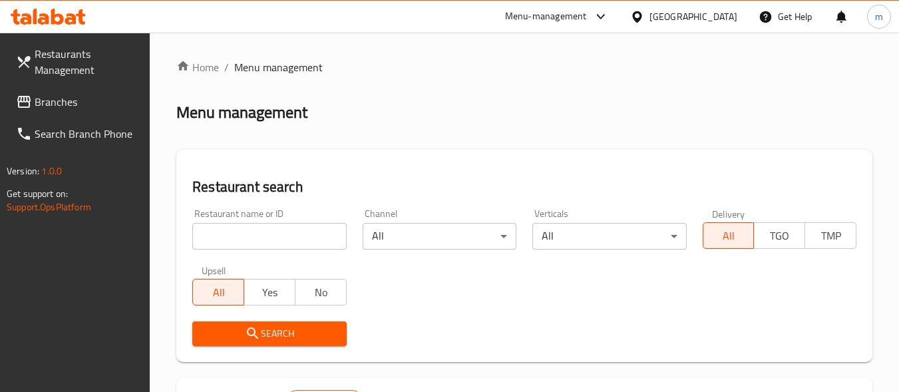
click at [275, 235] on input "search" at bounding box center [269, 236] width 154 height 27
paste input "15743"
type input "15743"
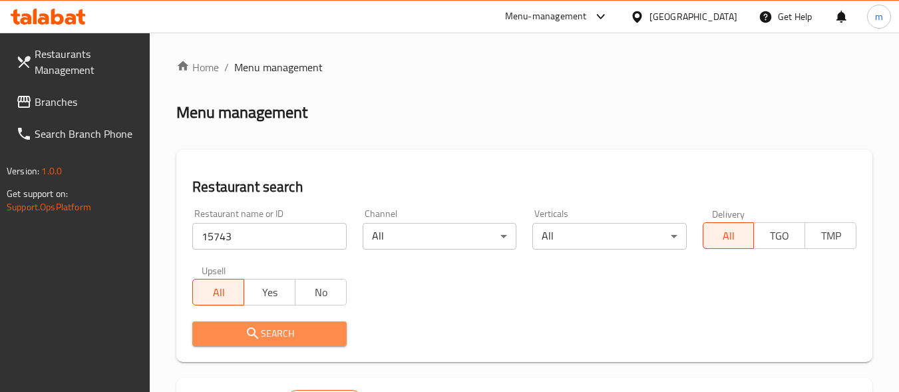
click at [264, 334] on span "Search" at bounding box center [269, 333] width 132 height 17
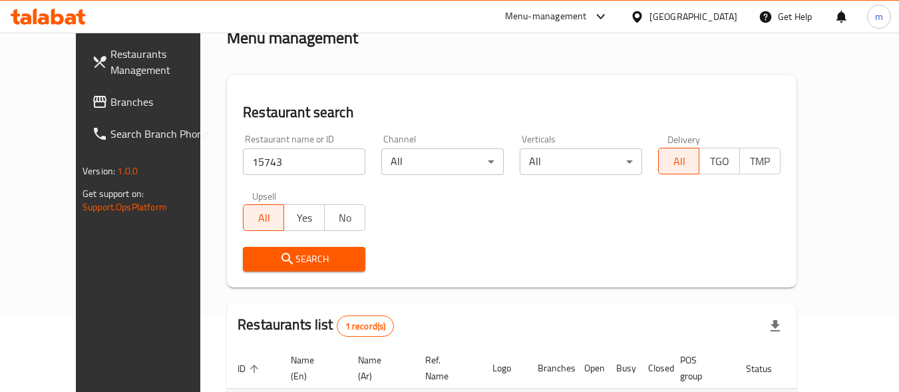
scroll to position [190, 0]
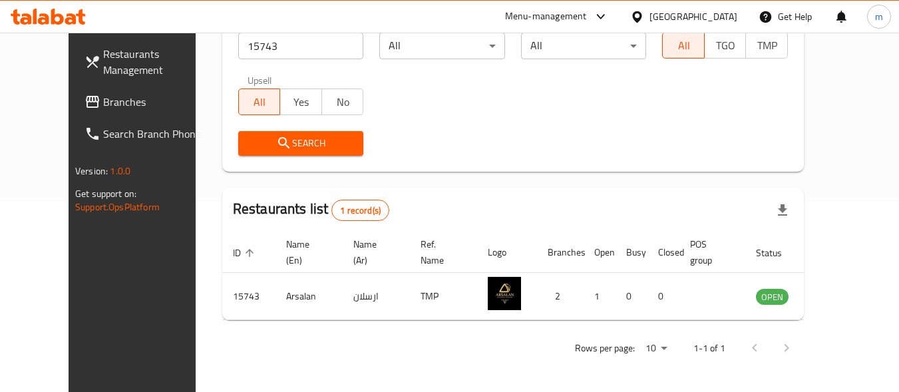
click at [674, 8] on div "[GEOGRAPHIC_DATA]" at bounding box center [683, 17] width 128 height 32
click at [696, 21] on div "[GEOGRAPHIC_DATA]" at bounding box center [693, 16] width 88 height 15
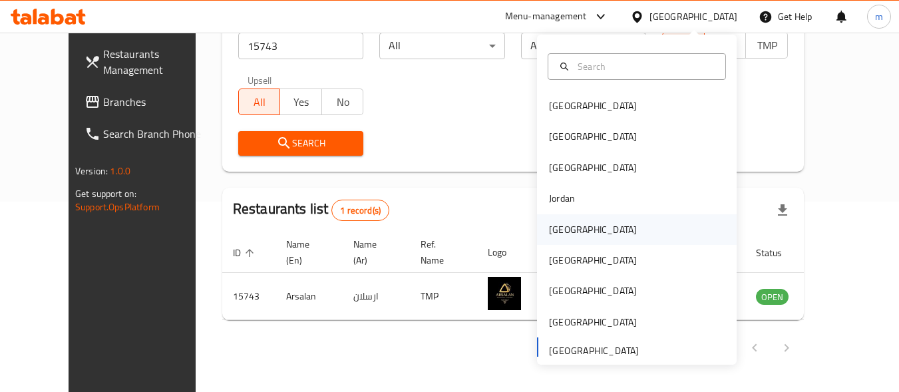
click at [561, 240] on div "[GEOGRAPHIC_DATA]" at bounding box center [592, 229] width 109 height 31
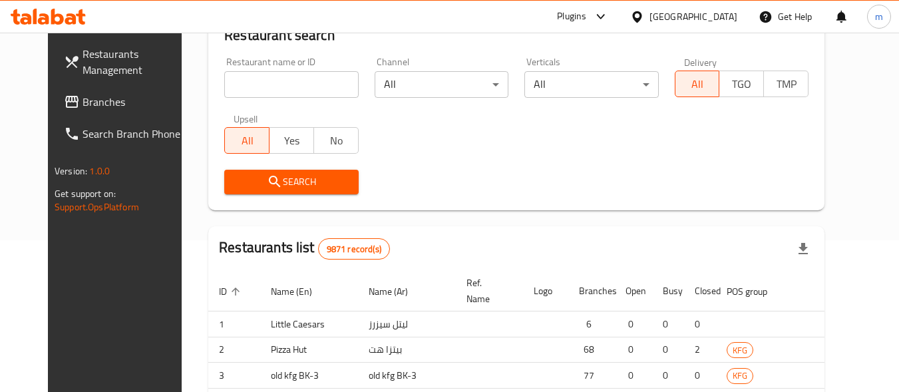
scroll to position [190, 0]
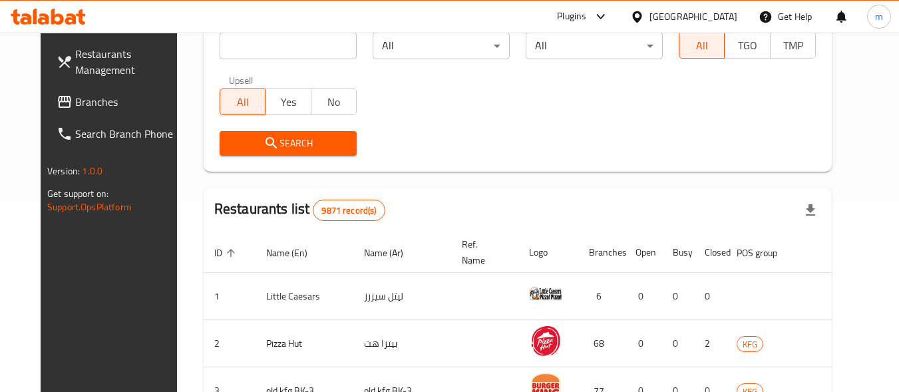
click at [57, 102] on span at bounding box center [66, 102] width 19 height 16
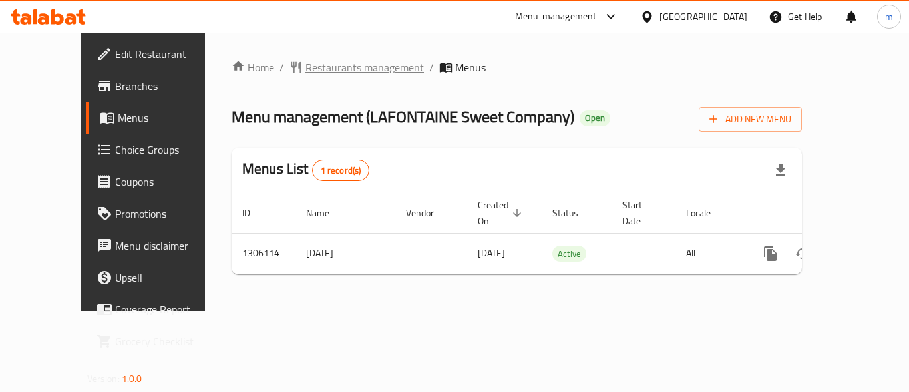
click at [305, 71] on span "Restaurants management" at bounding box center [364, 67] width 118 height 16
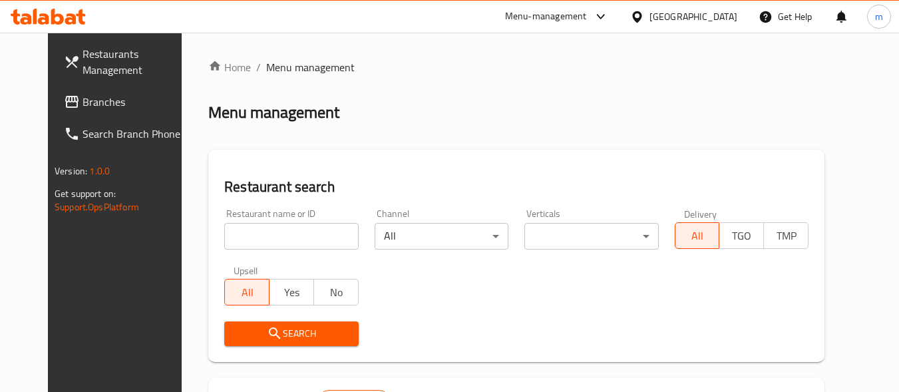
click at [263, 241] on input "search" at bounding box center [291, 236] width 134 height 27
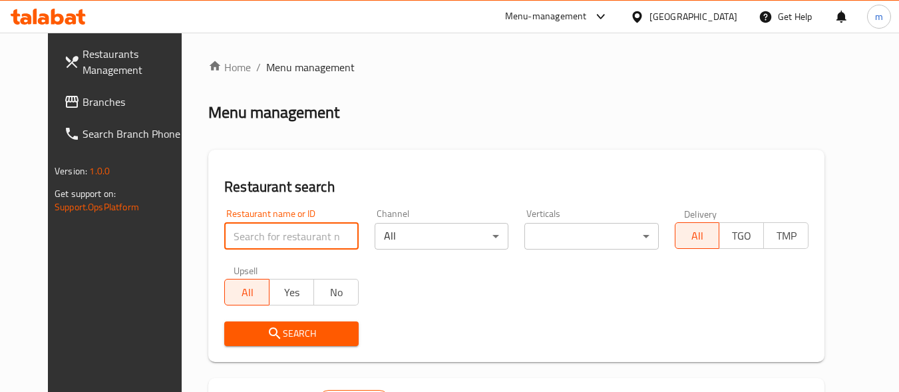
paste input "703939"
type input "703939"
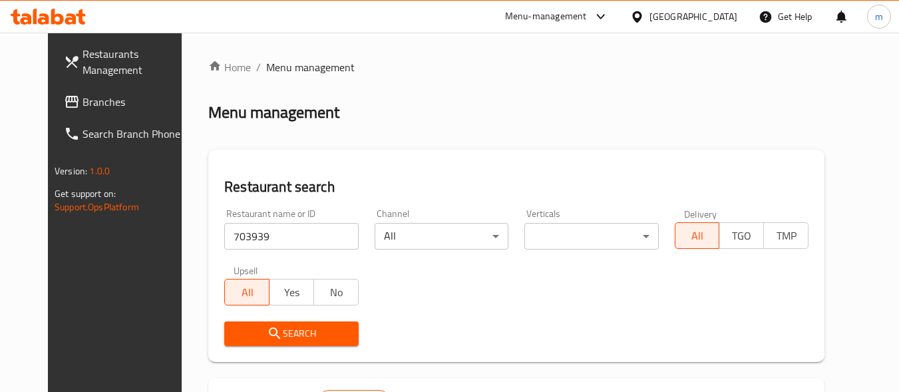
click at [267, 337] on span "Search" at bounding box center [291, 333] width 112 height 17
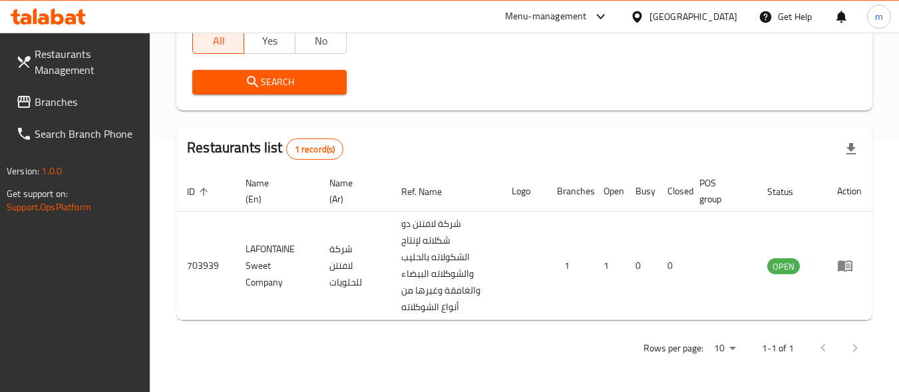
scroll to position [251, 0]
click at [715, 13] on div "[GEOGRAPHIC_DATA]" at bounding box center [693, 16] width 88 height 15
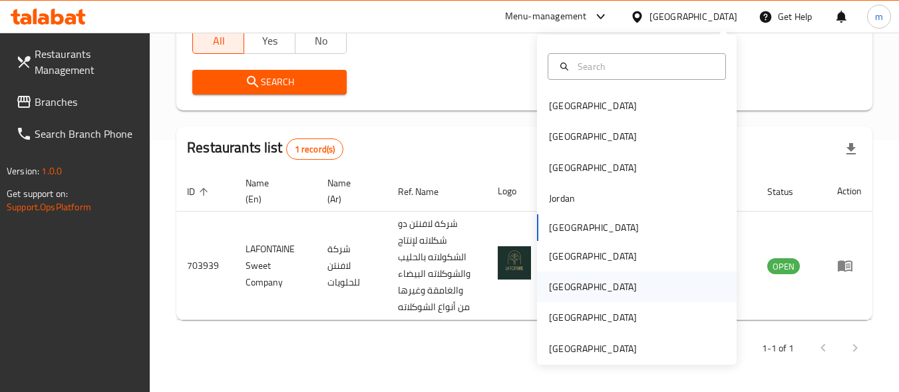
click at [559, 285] on div "[GEOGRAPHIC_DATA]" at bounding box center [593, 286] width 88 height 15
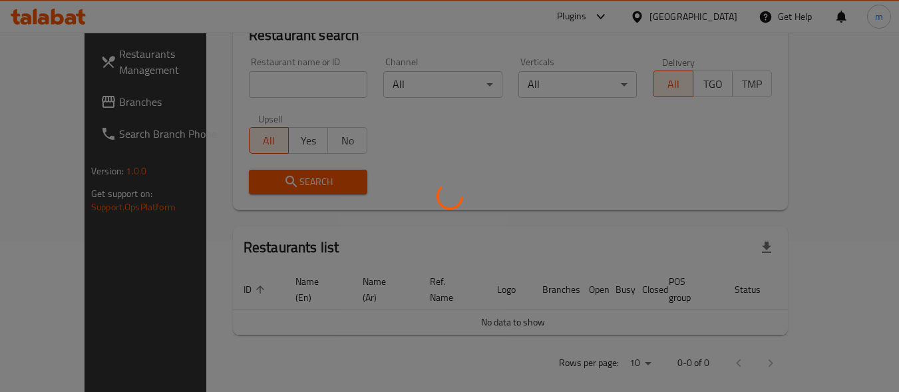
scroll to position [251, 0]
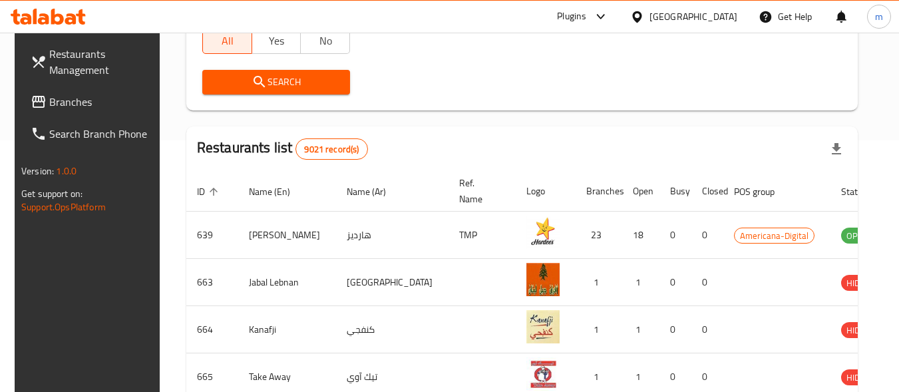
click at [49, 109] on span "Branches" at bounding box center [101, 102] width 105 height 16
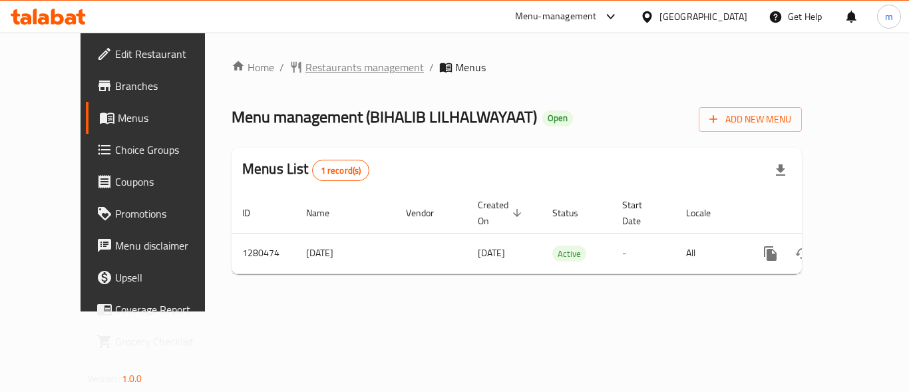
click at [328, 73] on span "Restaurants management" at bounding box center [364, 67] width 118 height 16
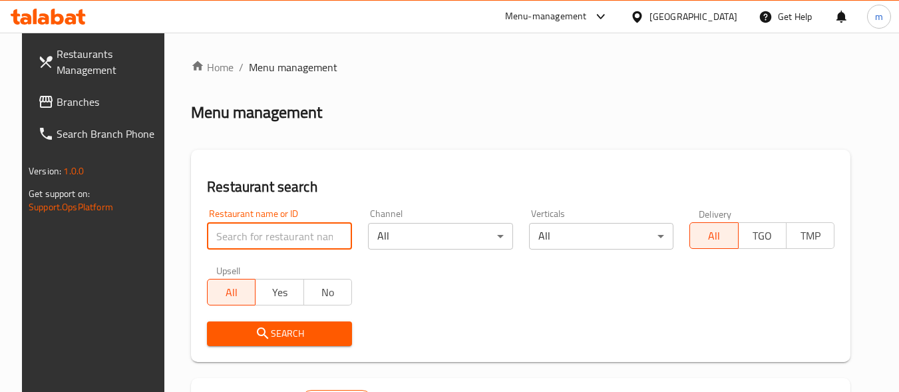
click at [287, 229] on input "search" at bounding box center [279, 236] width 145 height 27
paste input "693837"
type input "693837"
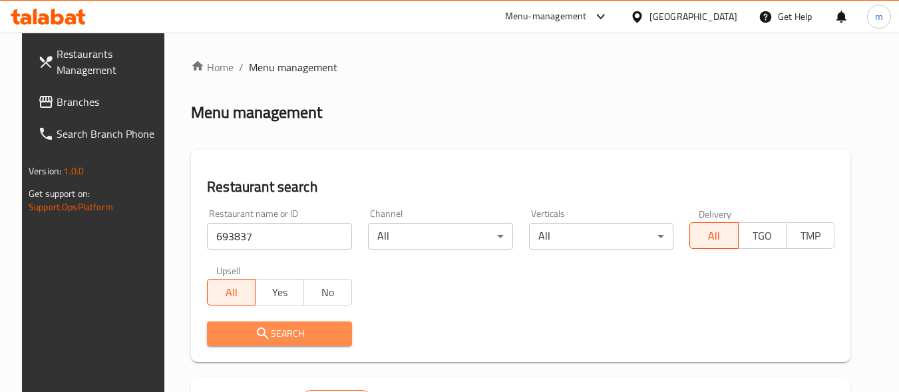
click at [267, 338] on span "Search" at bounding box center [279, 333] width 124 height 17
click at [267, 338] on div at bounding box center [449, 196] width 899 height 392
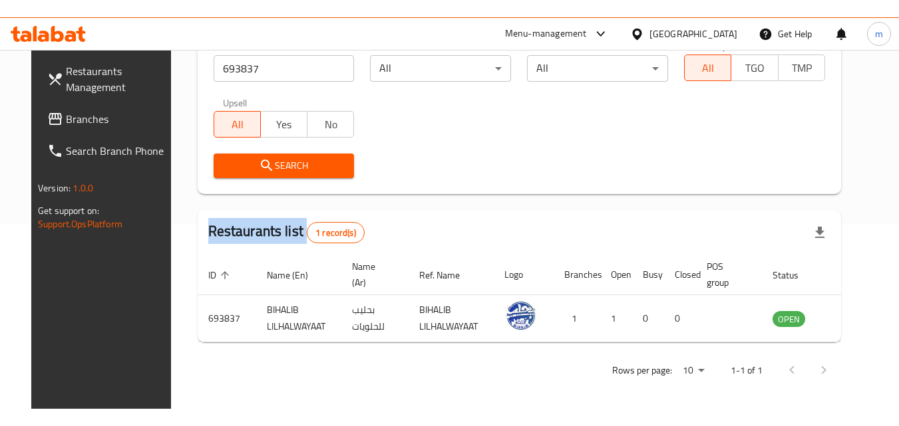
scroll to position [156, 0]
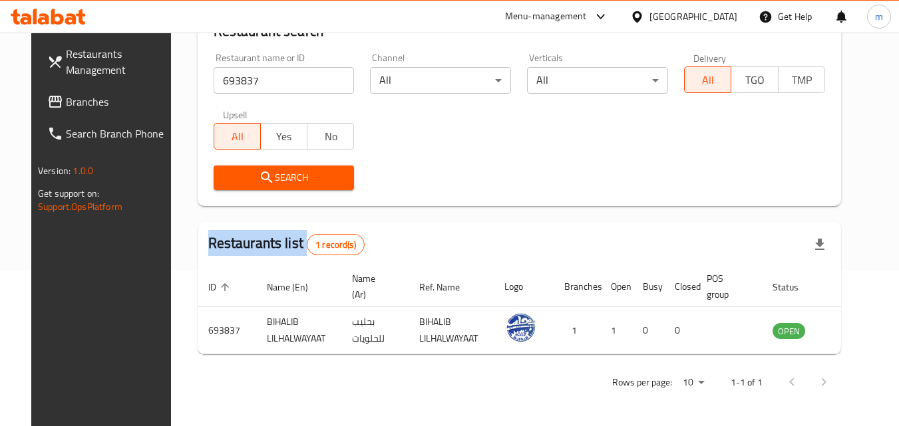
click at [644, 11] on icon at bounding box center [637, 17] width 14 height 14
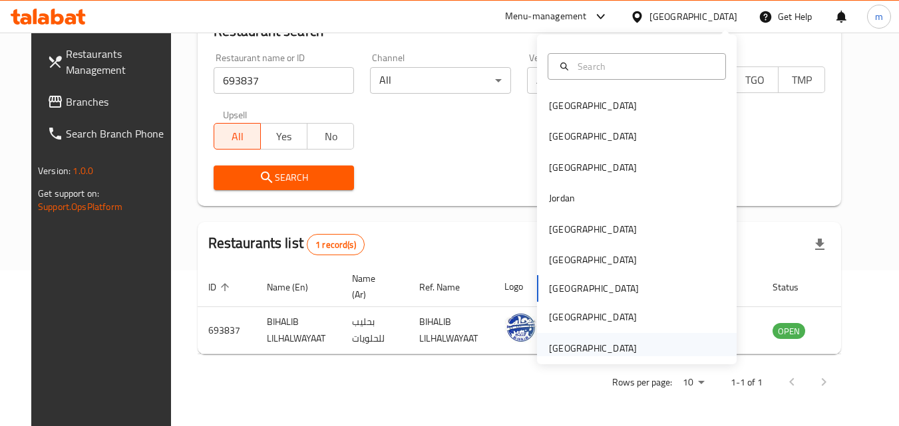
click at [570, 350] on div "[GEOGRAPHIC_DATA]" at bounding box center [593, 348] width 88 height 15
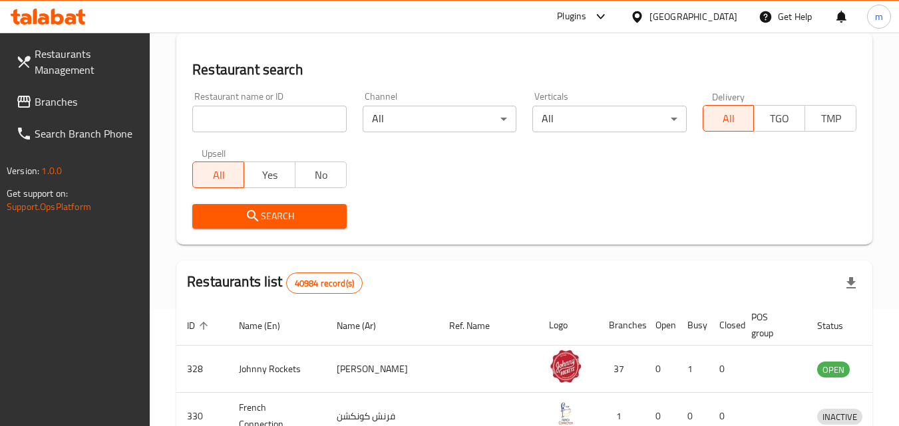
scroll to position [156, 0]
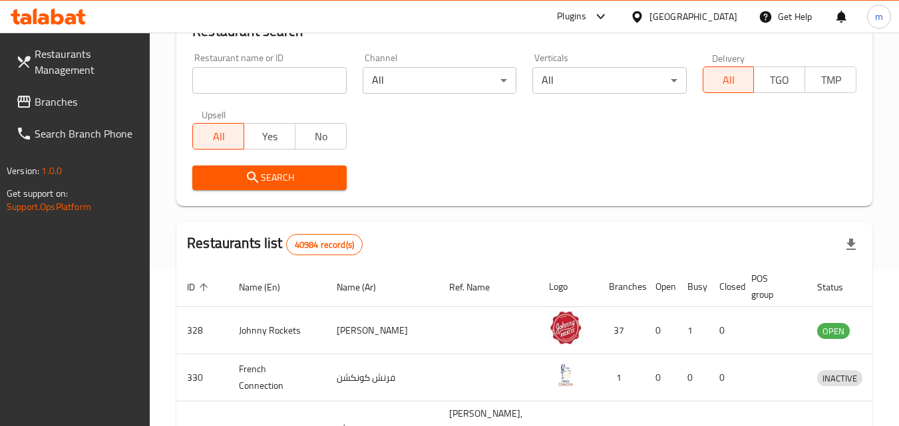
click at [59, 96] on span "Branches" at bounding box center [87, 102] width 105 height 16
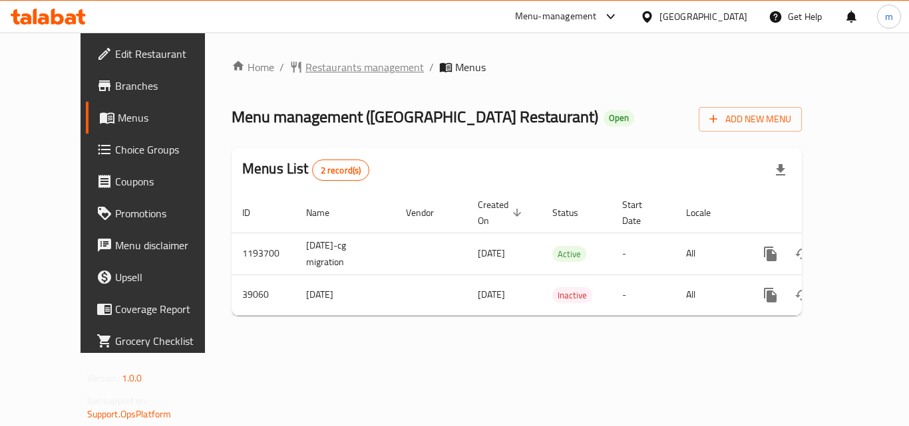
click at [305, 75] on span "Restaurants management" at bounding box center [364, 67] width 118 height 16
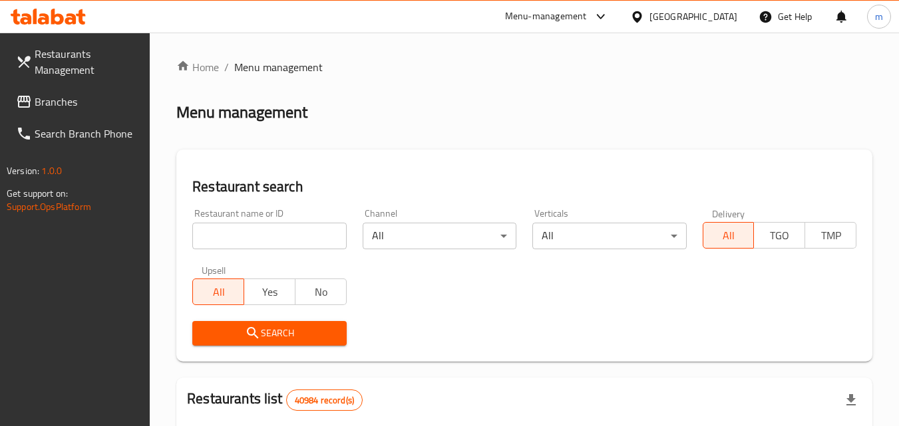
click at [300, 243] on input "search" at bounding box center [269, 236] width 154 height 27
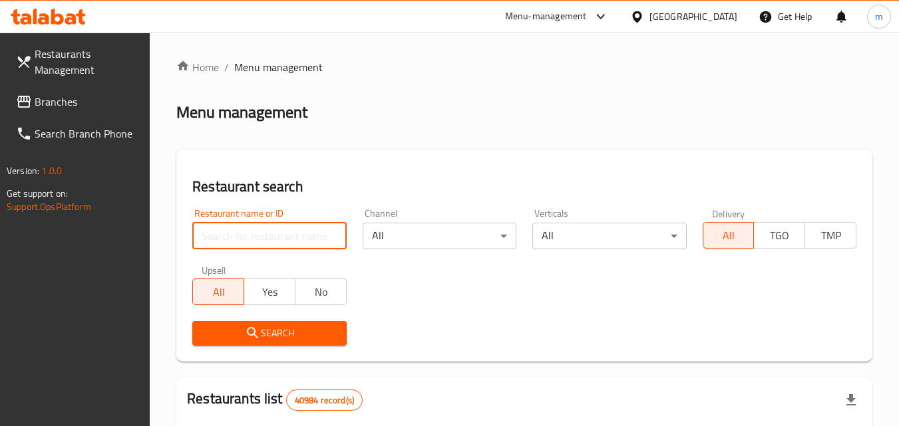
paste input "20309"
type input "20309"
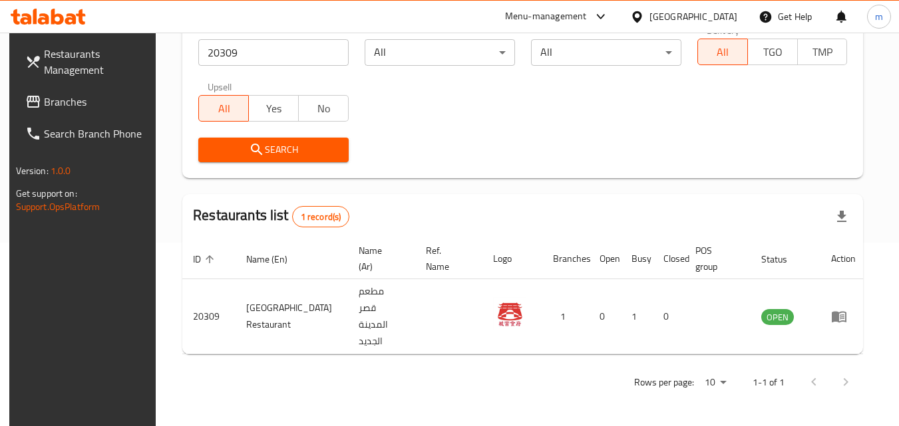
scroll to position [156, 0]
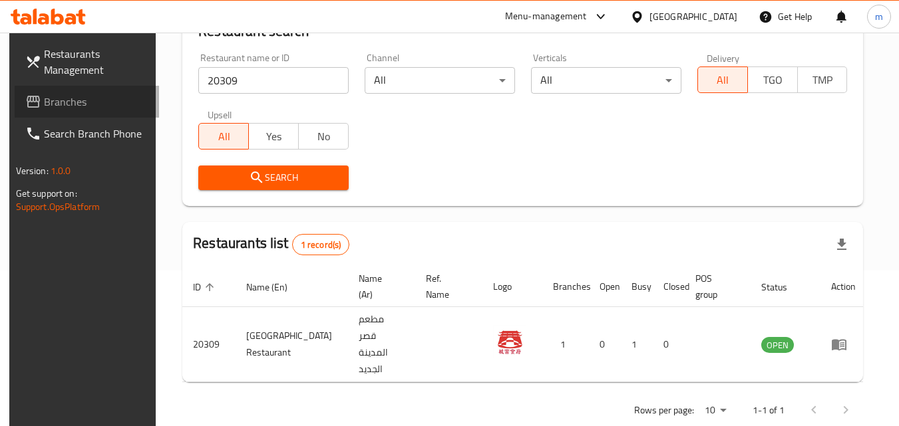
click at [71, 98] on span "Branches" at bounding box center [96, 102] width 105 height 16
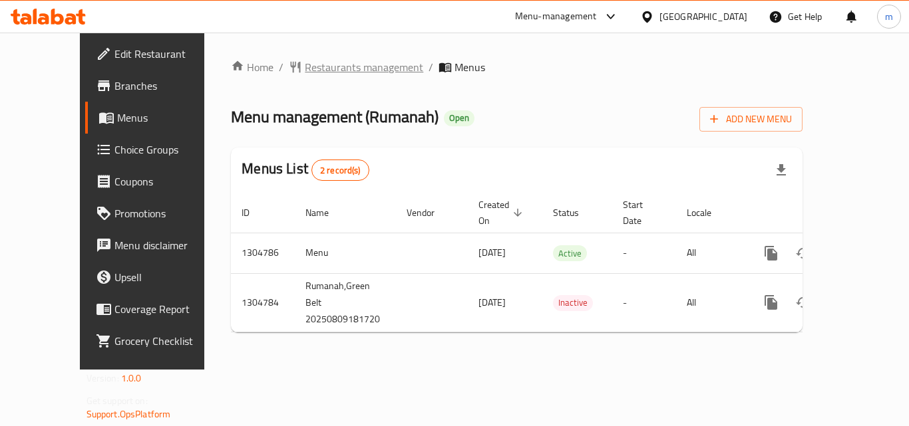
click at [317, 68] on span "Restaurants management" at bounding box center [364, 67] width 118 height 16
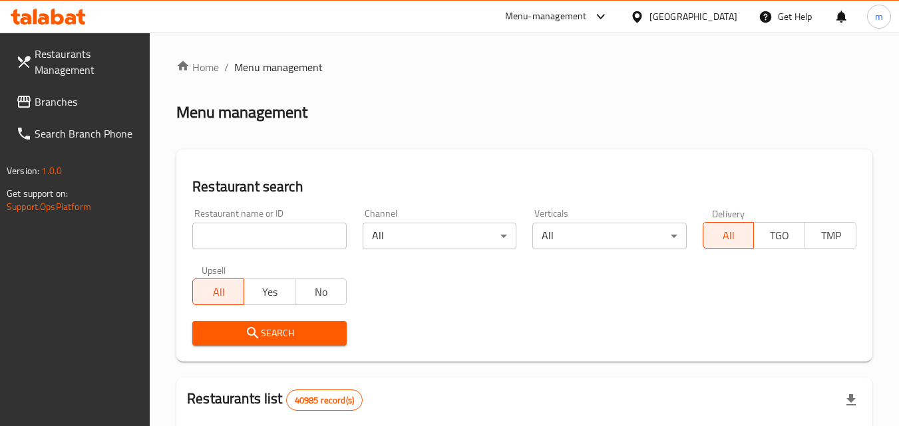
click at [285, 227] on input "search" at bounding box center [269, 236] width 154 height 27
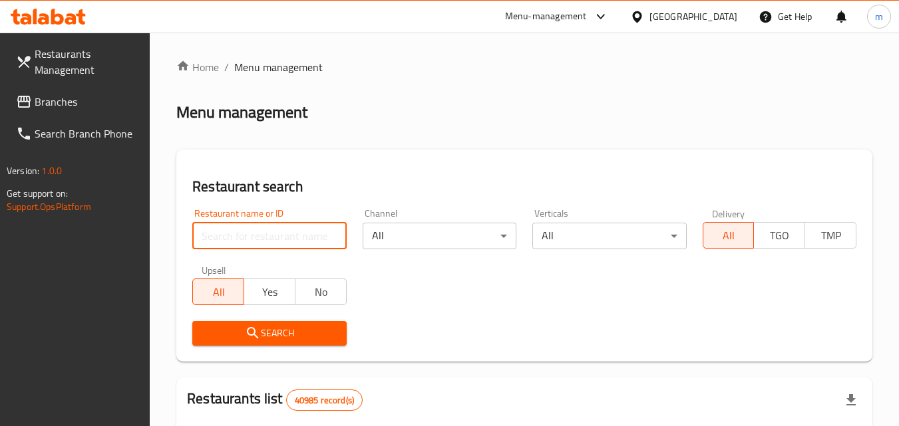
paste input "703422"
type input "703422"
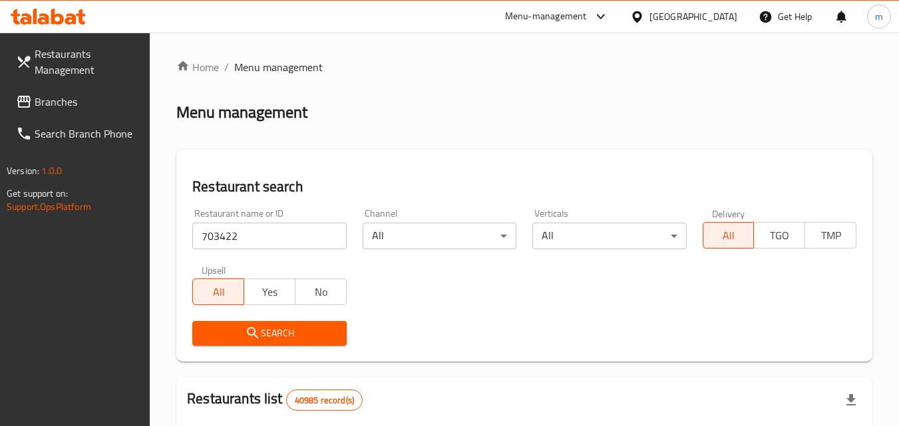
click at [286, 329] on span "Search" at bounding box center [269, 333] width 132 height 17
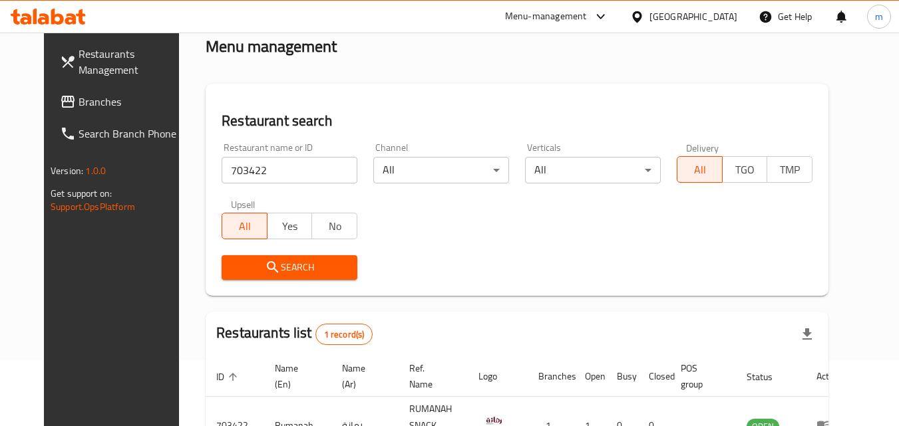
scroll to position [156, 0]
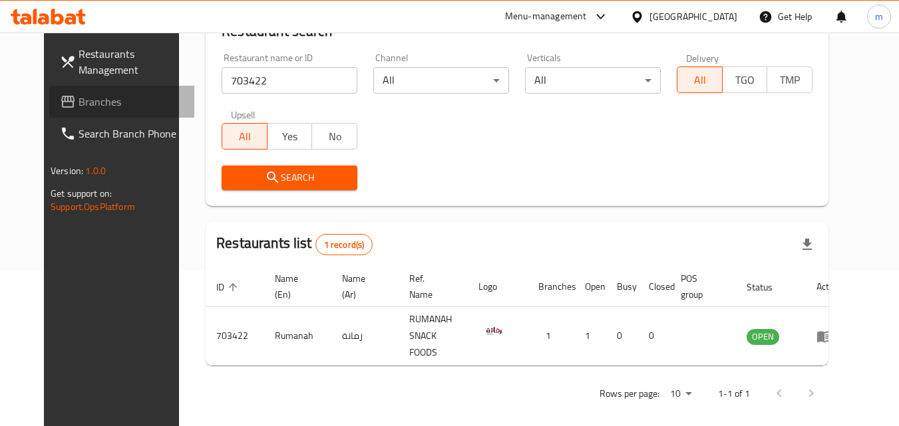
click at [78, 97] on span "Branches" at bounding box center [130, 102] width 105 height 16
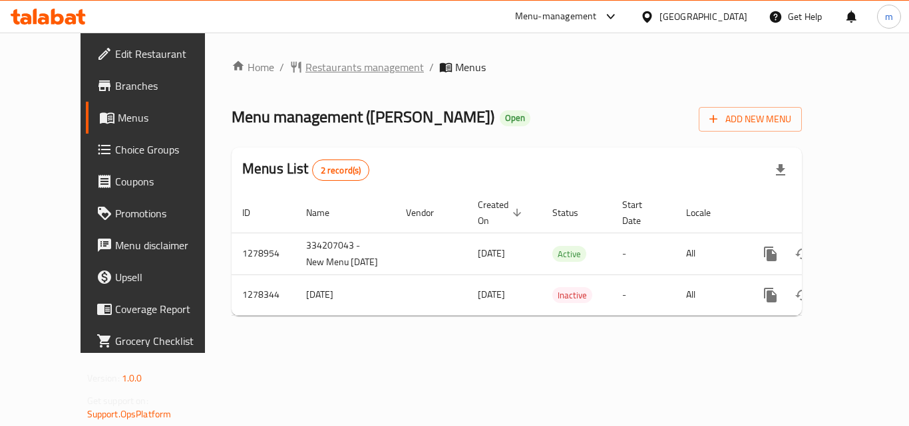
click at [313, 63] on span "Restaurants management" at bounding box center [364, 67] width 118 height 16
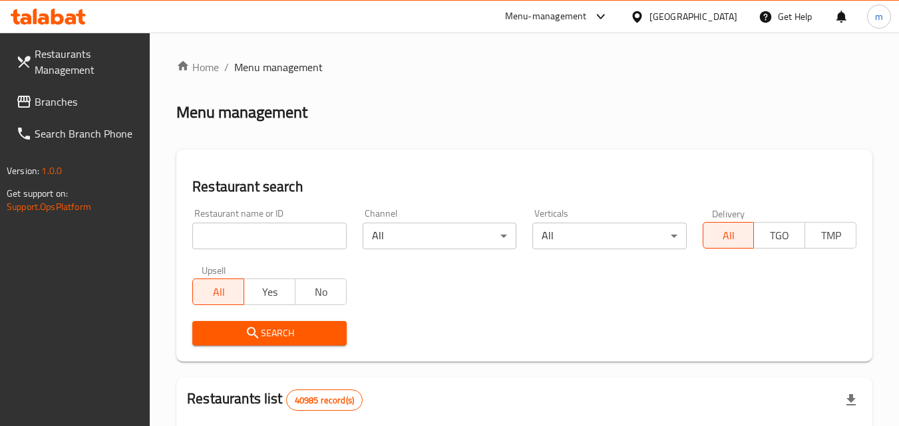
click at [272, 239] on input "search" at bounding box center [269, 236] width 154 height 27
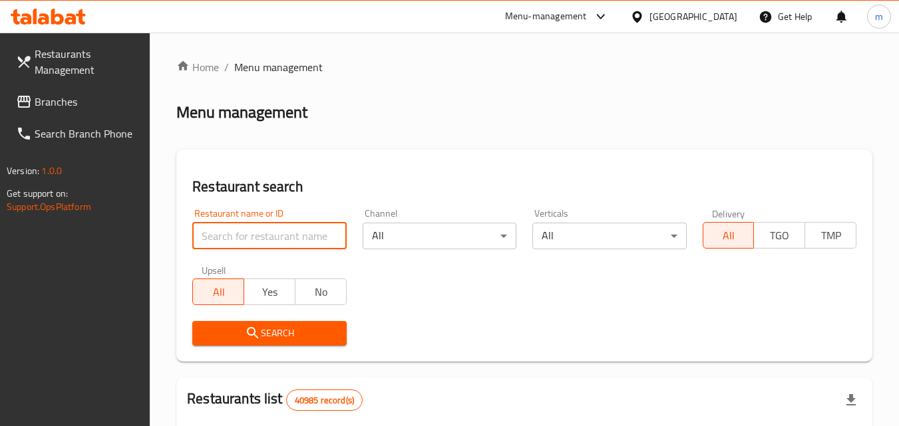
paste input "692881"
type input "692881"
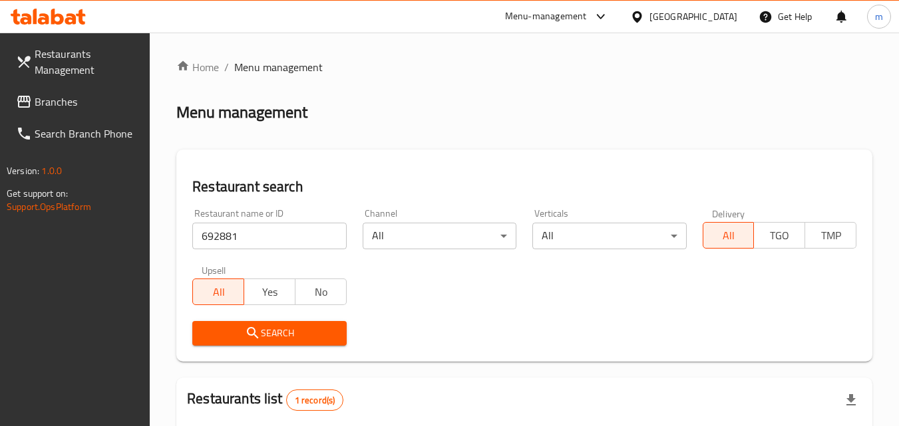
scroll to position [133, 0]
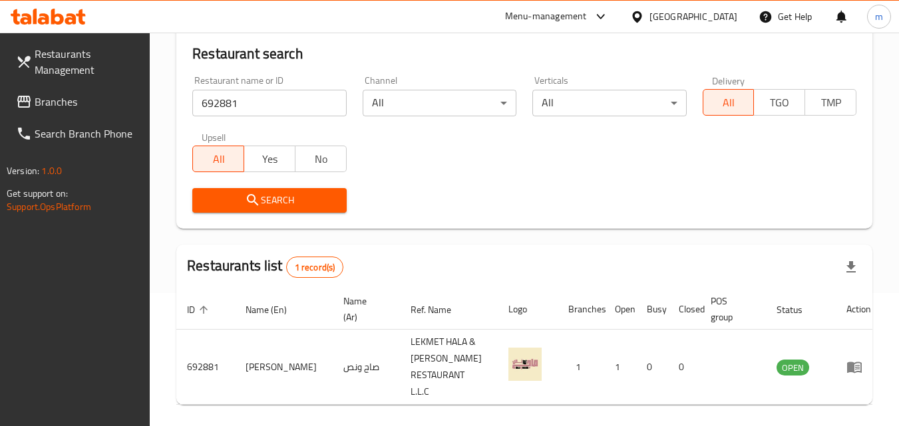
click at [657, 10] on div "[GEOGRAPHIC_DATA]" at bounding box center [693, 16] width 88 height 15
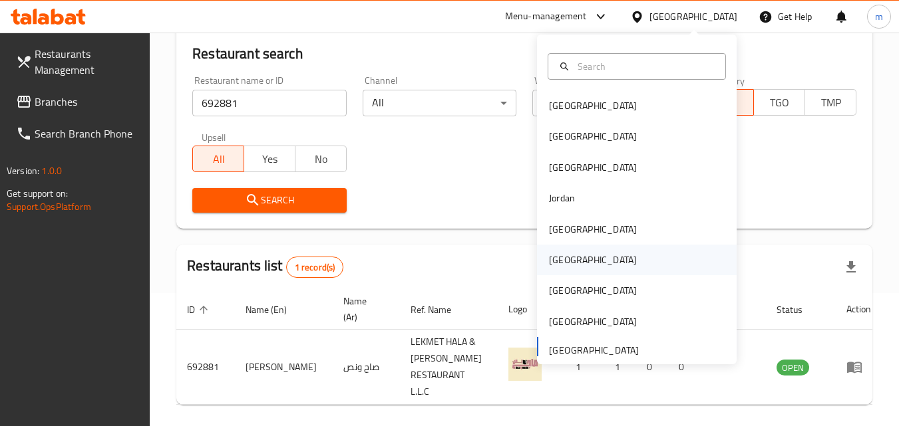
click at [555, 253] on div "[GEOGRAPHIC_DATA]" at bounding box center [593, 260] width 88 height 15
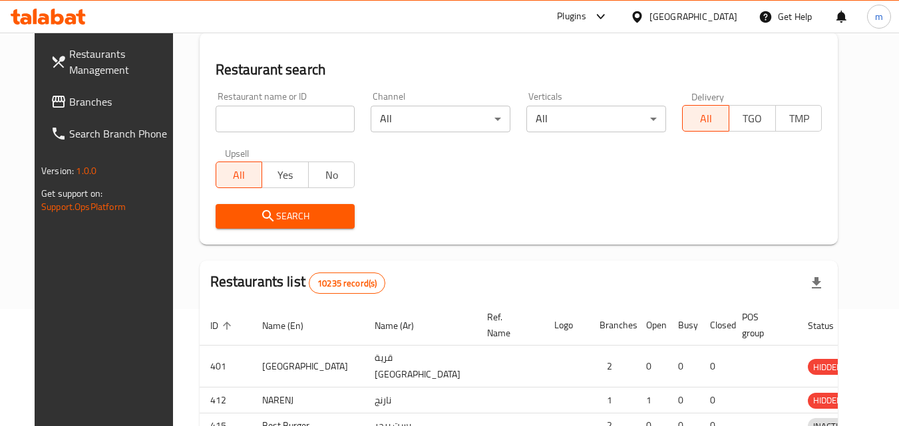
scroll to position [133, 0]
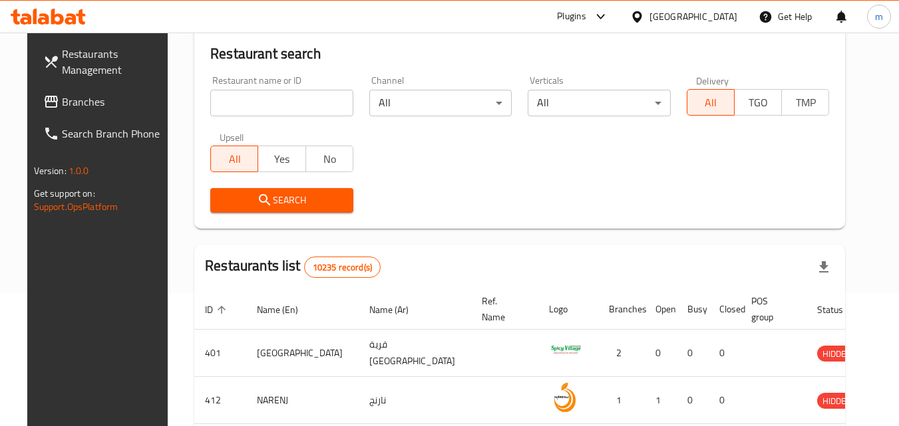
click at [62, 104] on span "Branches" at bounding box center [114, 102] width 105 height 16
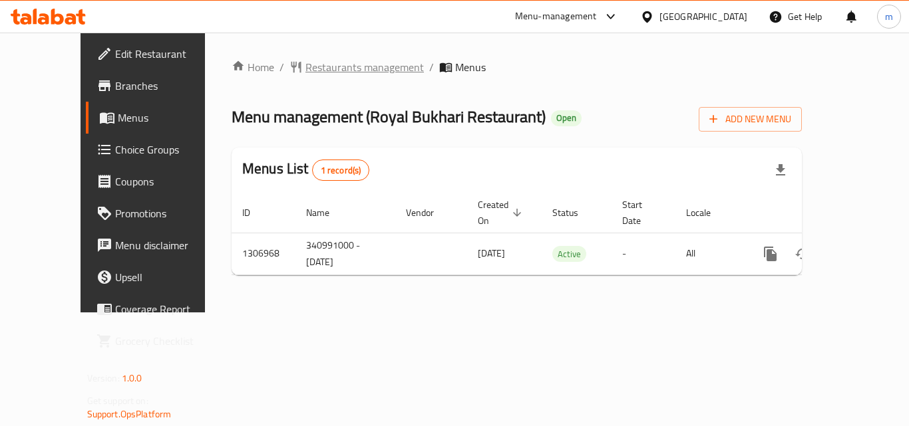
click at [305, 67] on span "Restaurants management" at bounding box center [364, 67] width 118 height 16
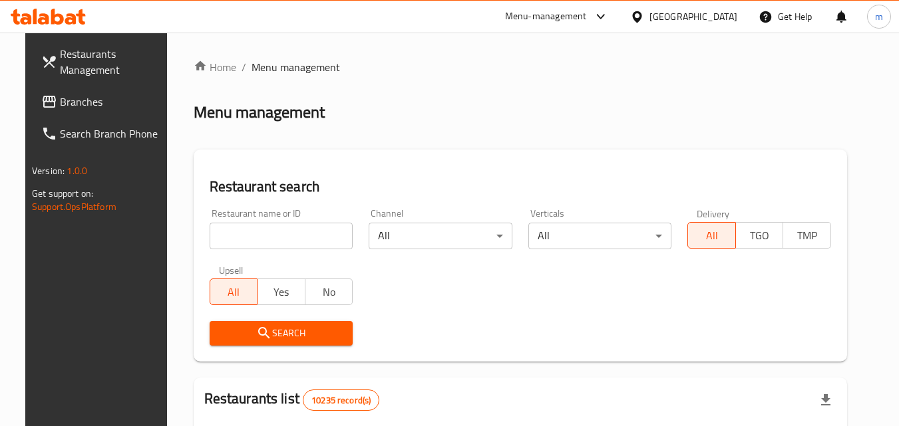
click at [273, 236] on input "search" at bounding box center [282, 236] width 144 height 27
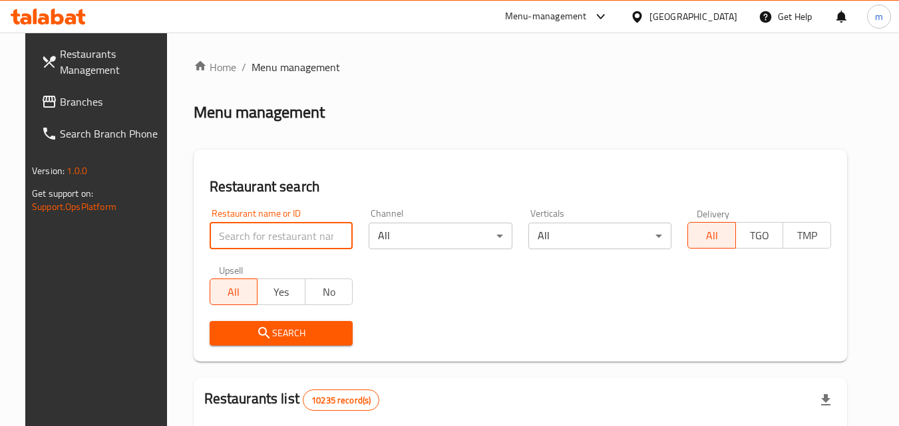
paste input "704245"
type input "704245"
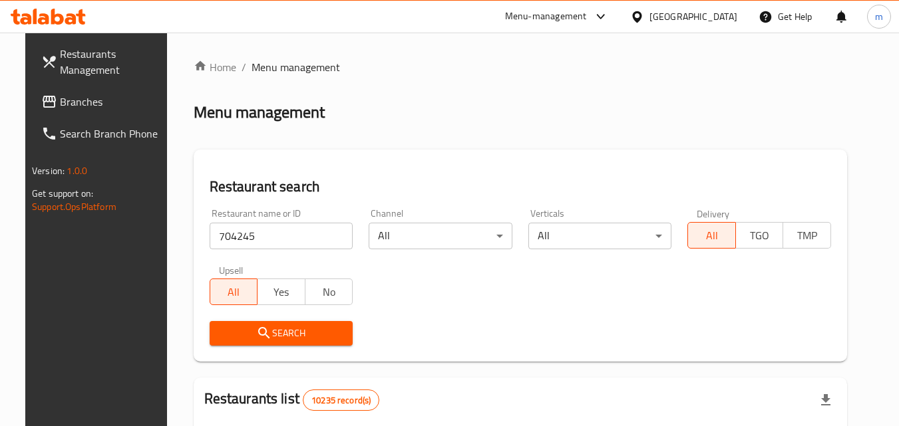
click at [261, 339] on span "Search" at bounding box center [281, 333] width 122 height 17
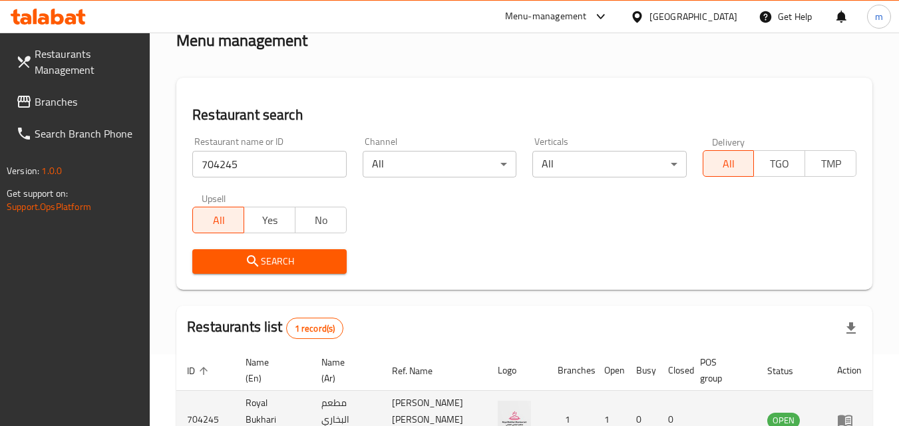
scroll to position [167, 0]
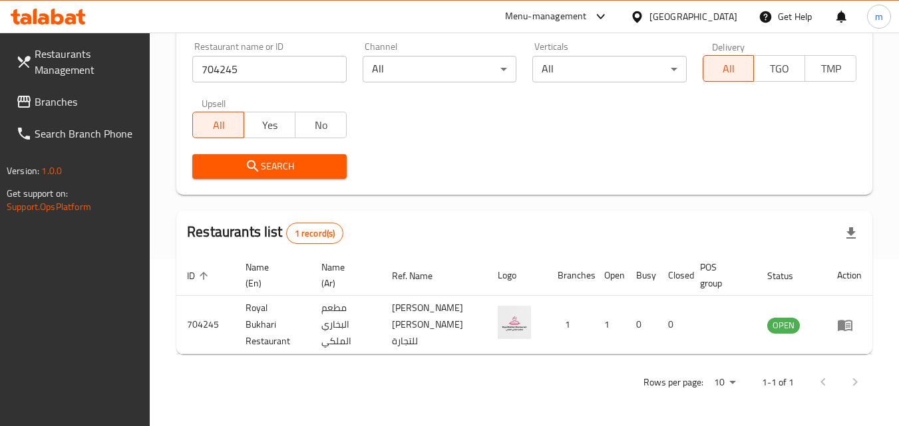
click at [649, 12] on div at bounding box center [639, 16] width 19 height 15
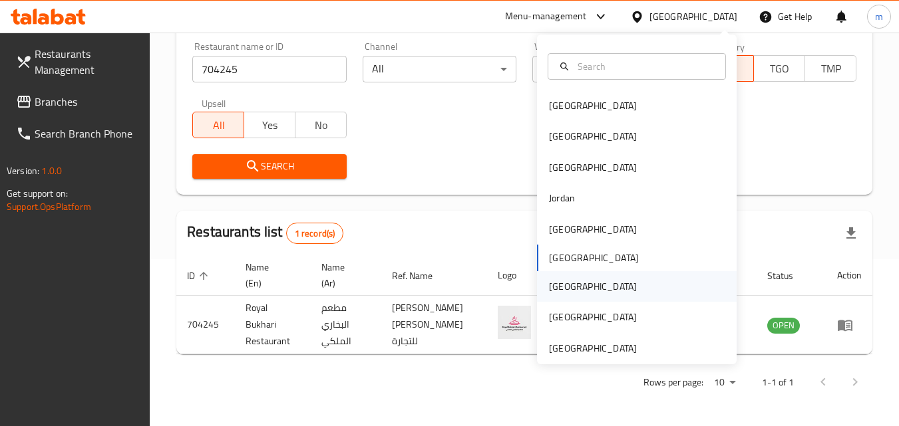
click at [554, 283] on div "[GEOGRAPHIC_DATA]" at bounding box center [593, 286] width 88 height 15
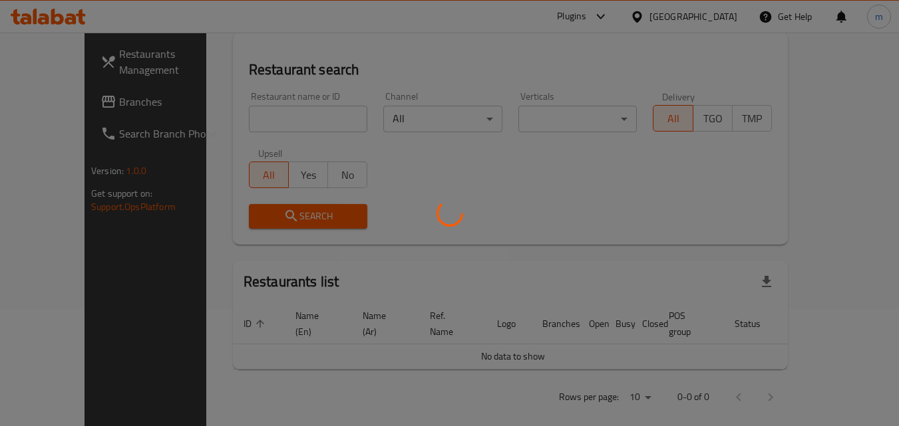
scroll to position [167, 0]
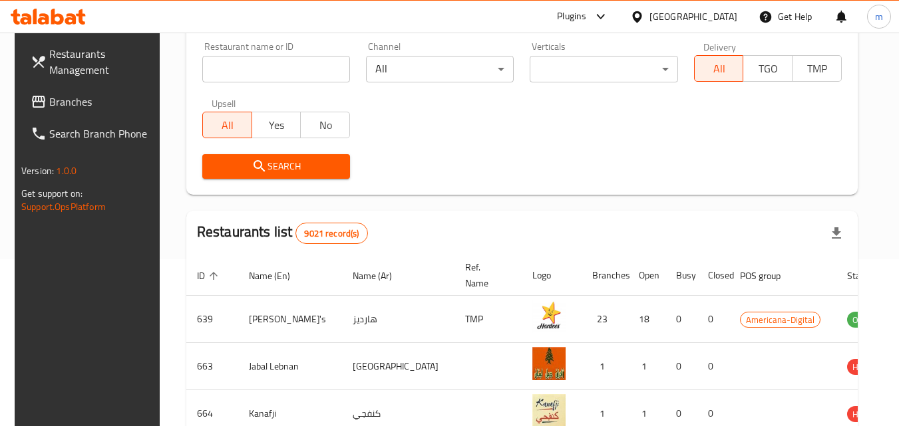
click at [69, 109] on span "Branches" at bounding box center [101, 102] width 105 height 16
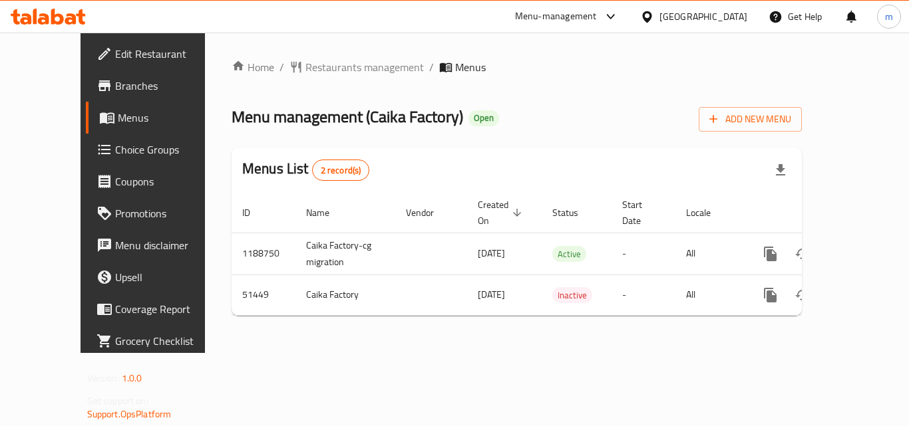
click at [309, 78] on div "Home / Restaurants management / Menus Menu management ( Caika Factory ) Open Ad…" at bounding box center [516, 192] width 570 height 267
click at [314, 71] on span "Restaurants management" at bounding box center [364, 67] width 118 height 16
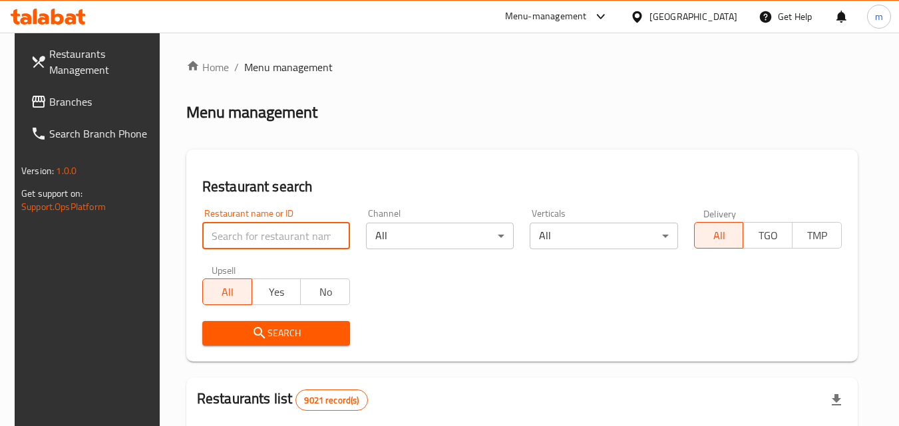
click at [275, 244] on input "search" at bounding box center [276, 236] width 148 height 27
paste input "25718"
type input "25718"
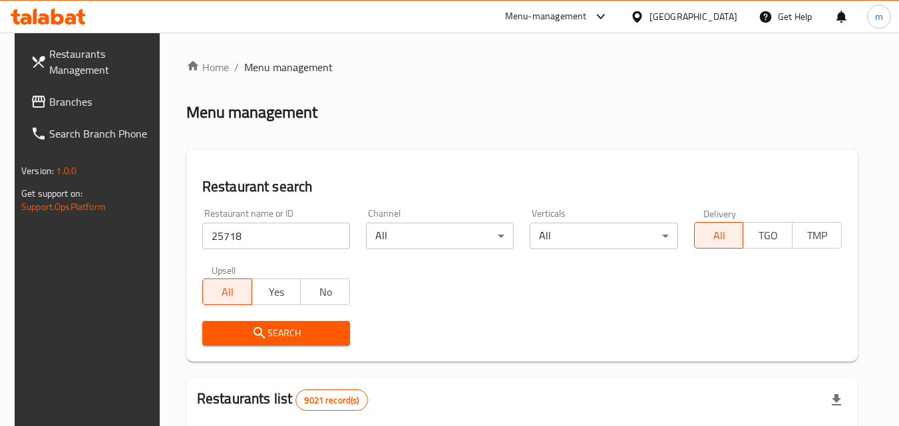
click at [269, 330] on span "Search" at bounding box center [276, 333] width 126 height 17
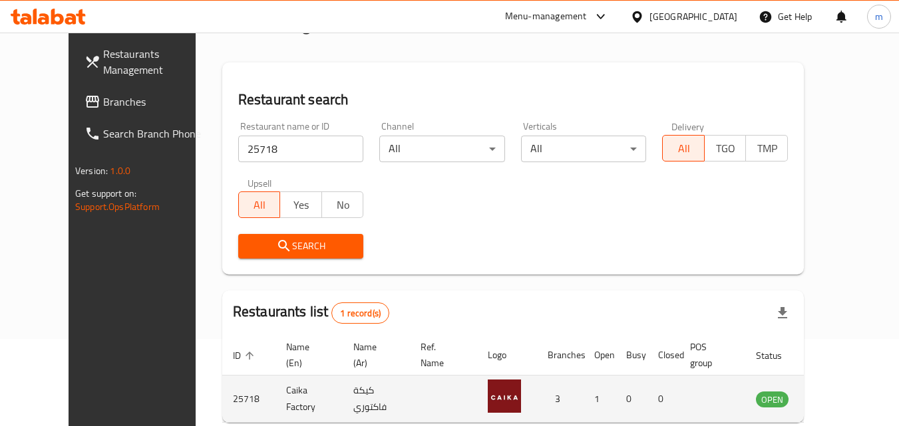
scroll to position [156, 0]
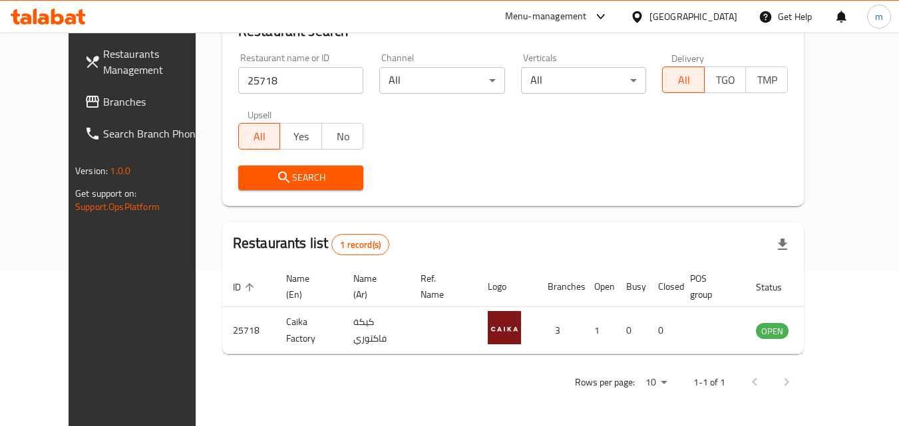
click at [734, 11] on div "Qatar" at bounding box center [693, 16] width 88 height 15
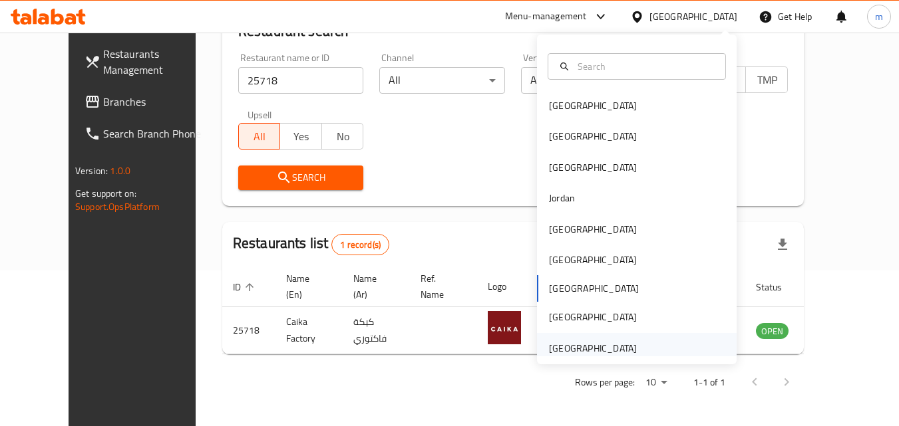
click at [549, 343] on div "United Arab Emirates" at bounding box center [593, 348] width 88 height 15
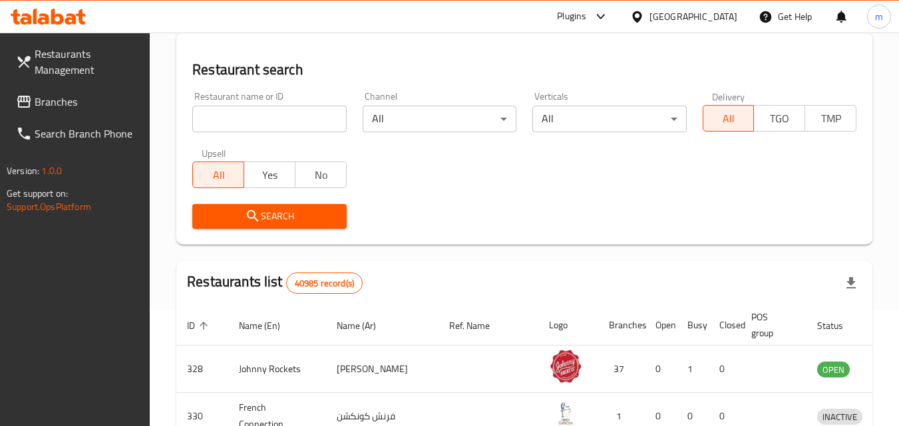
scroll to position [156, 0]
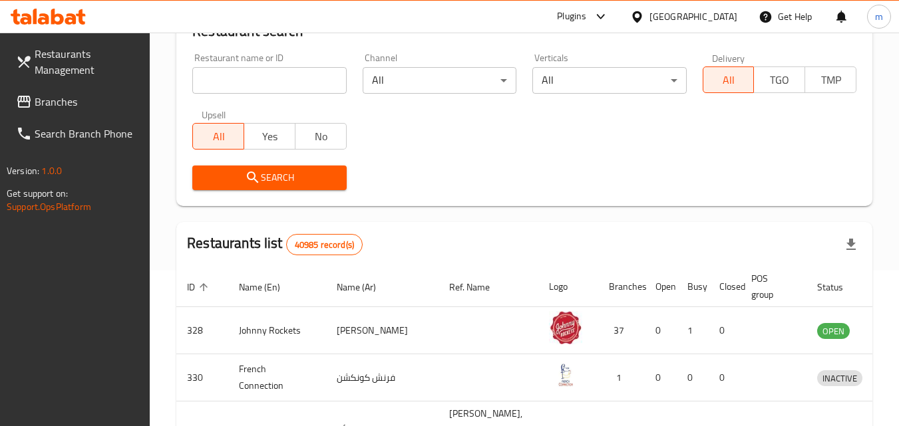
click at [59, 95] on span "Branches" at bounding box center [87, 102] width 105 height 16
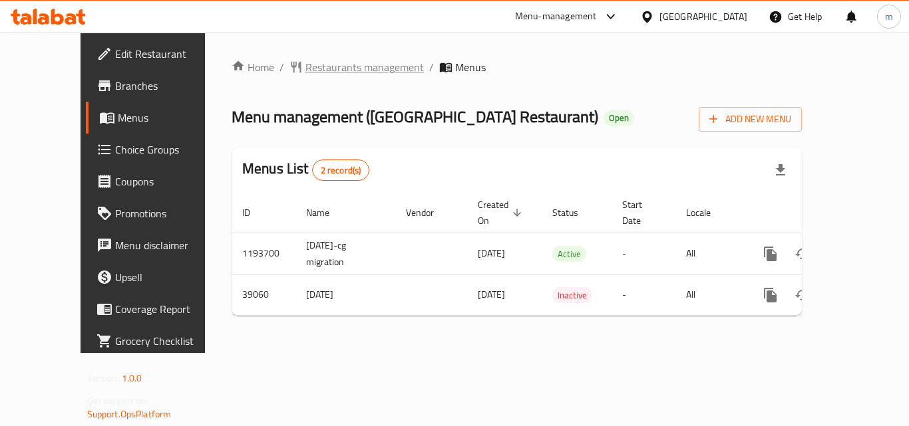
click at [333, 70] on span "Restaurants management" at bounding box center [364, 67] width 118 height 16
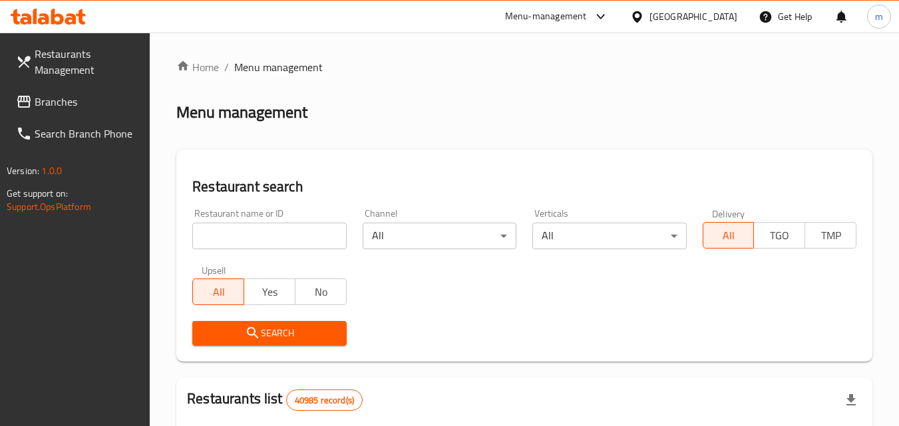
click at [272, 228] on input "search" at bounding box center [269, 236] width 154 height 27
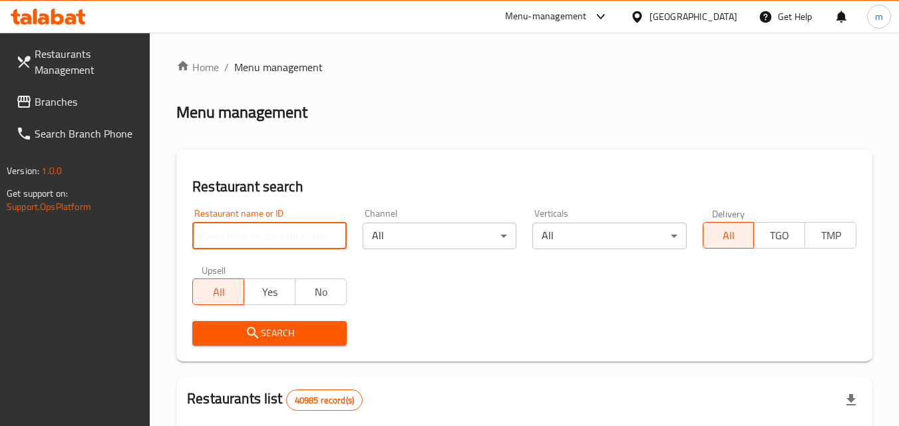
paste input "20309"
type input "20309"
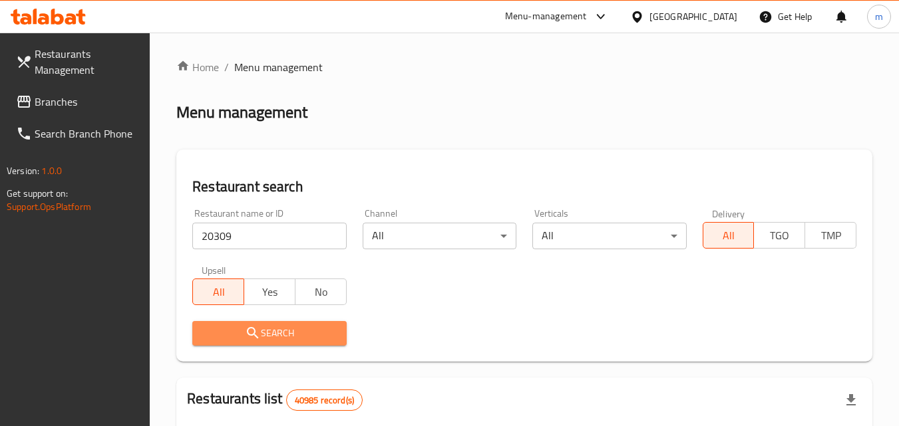
click at [321, 337] on span "Search" at bounding box center [269, 333] width 132 height 17
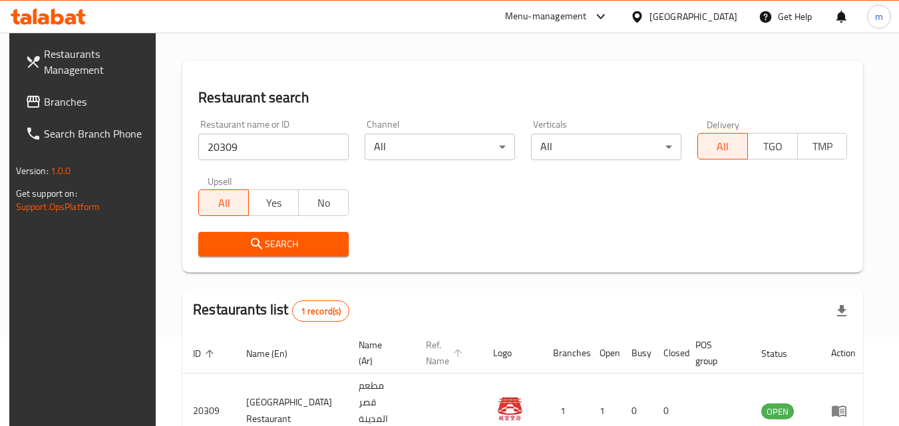
scroll to position [156, 0]
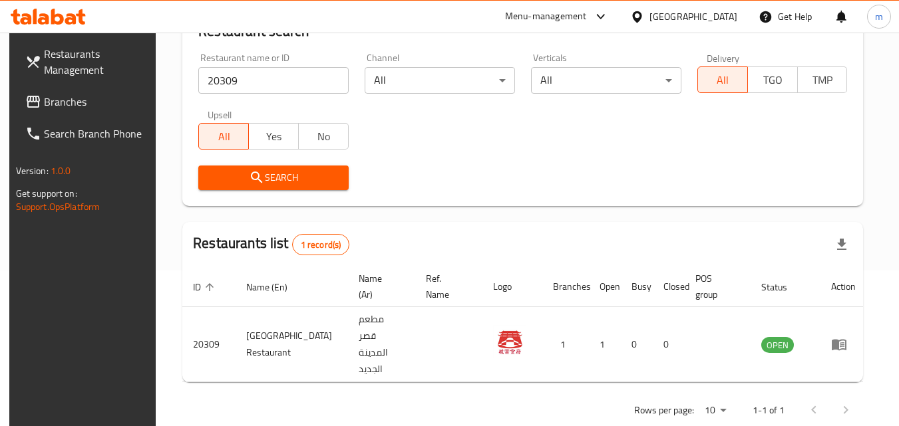
click at [676, 13] on div "United Arab Emirates" at bounding box center [693, 16] width 88 height 15
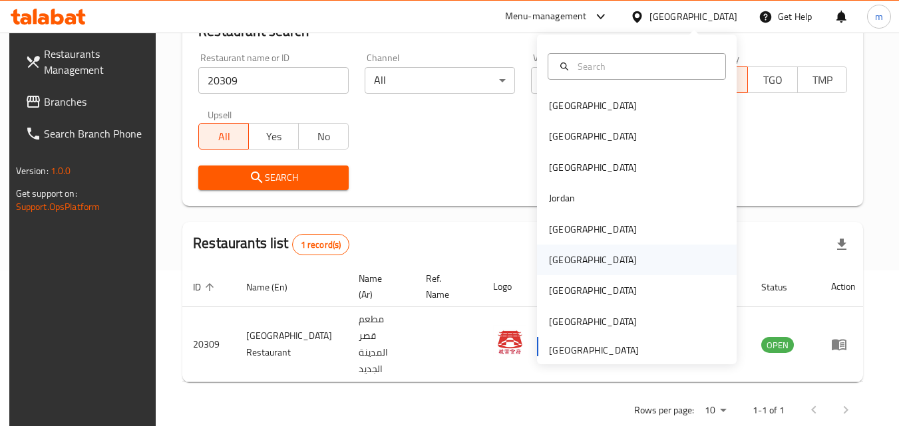
click at [565, 261] on div "[GEOGRAPHIC_DATA]" at bounding box center [592, 260] width 109 height 31
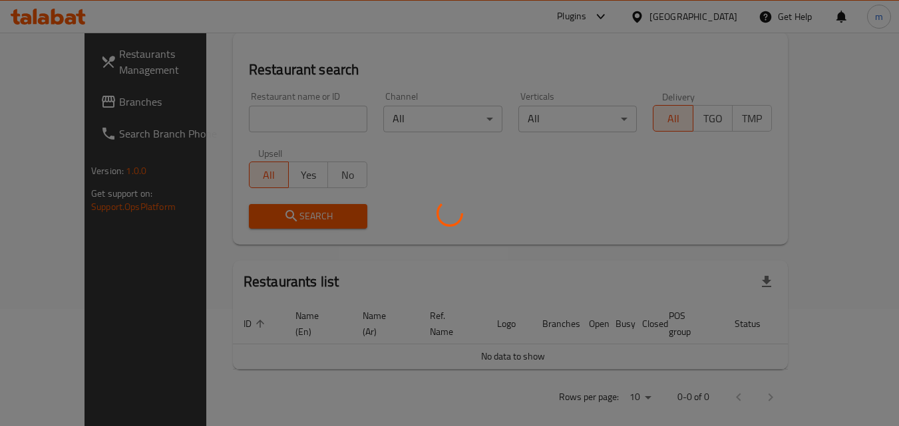
scroll to position [156, 0]
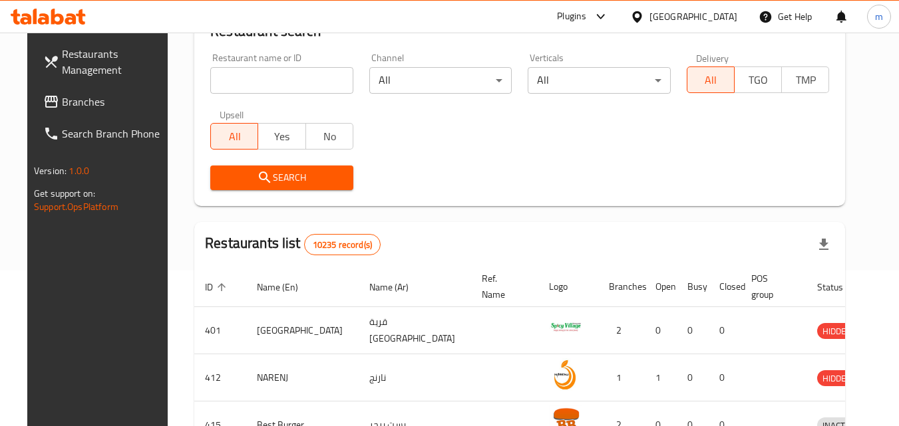
click at [62, 106] on span "Branches" at bounding box center [114, 102] width 105 height 16
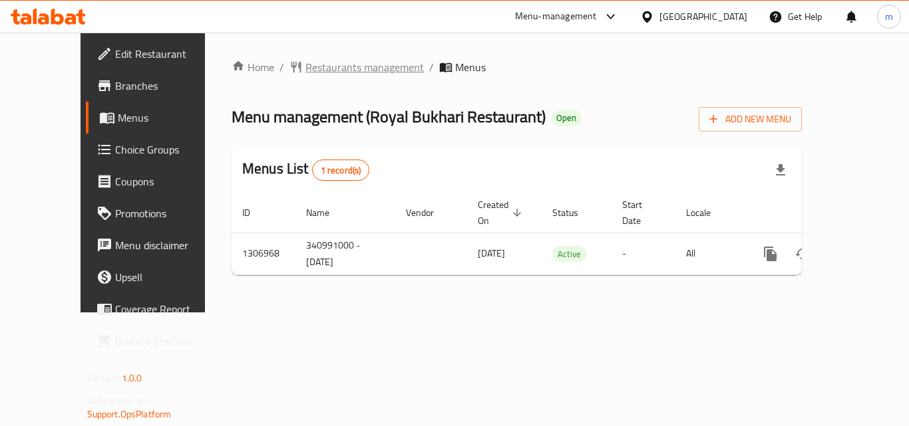
click at [315, 67] on span "Restaurants management" at bounding box center [364, 67] width 118 height 16
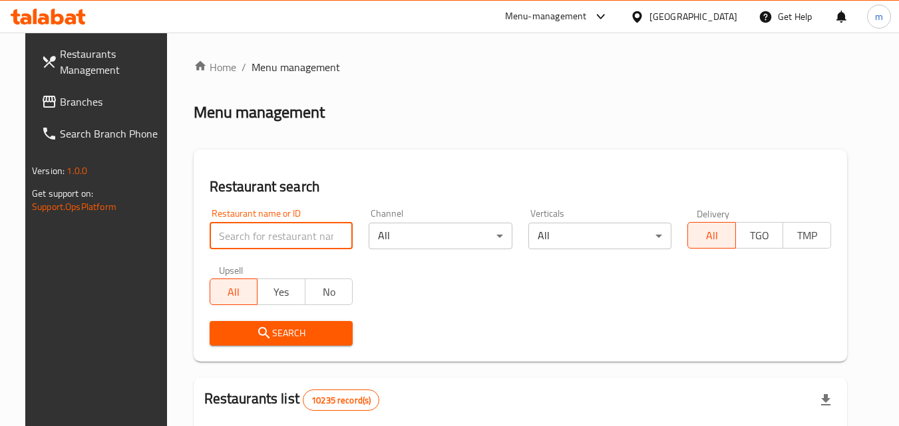
click at [259, 241] on input "search" at bounding box center [282, 236] width 144 height 27
paste input "704245"
type input "704245"
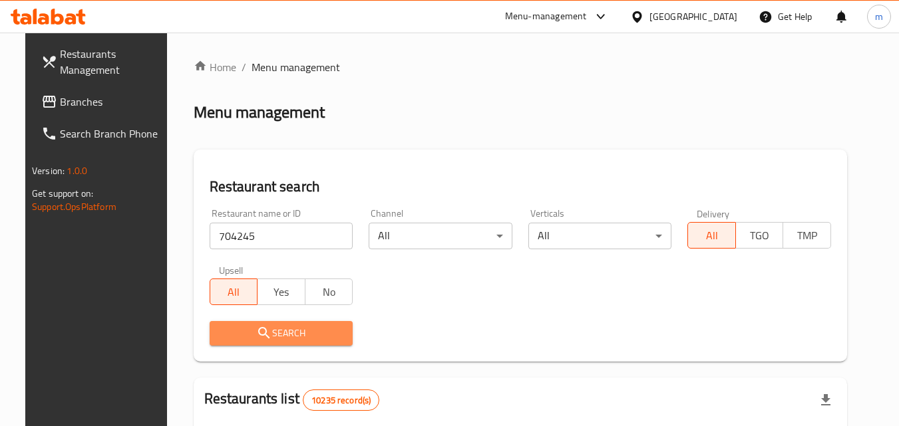
click at [258, 335] on icon "submit" at bounding box center [264, 333] width 16 height 16
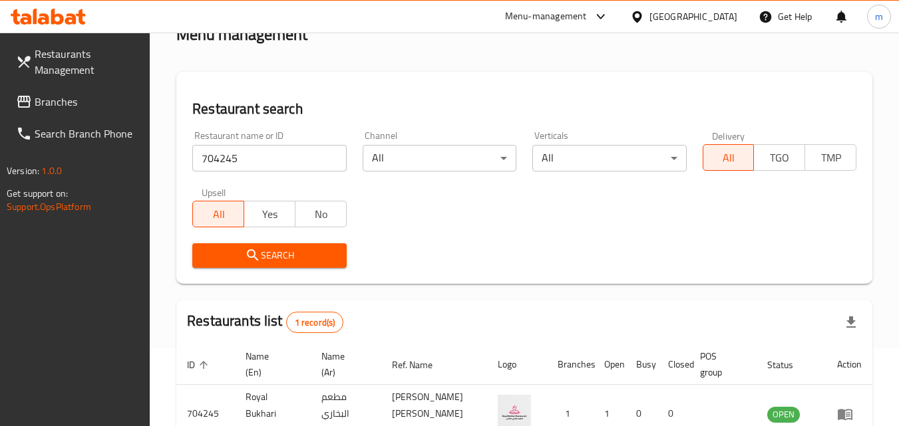
scroll to position [167, 0]
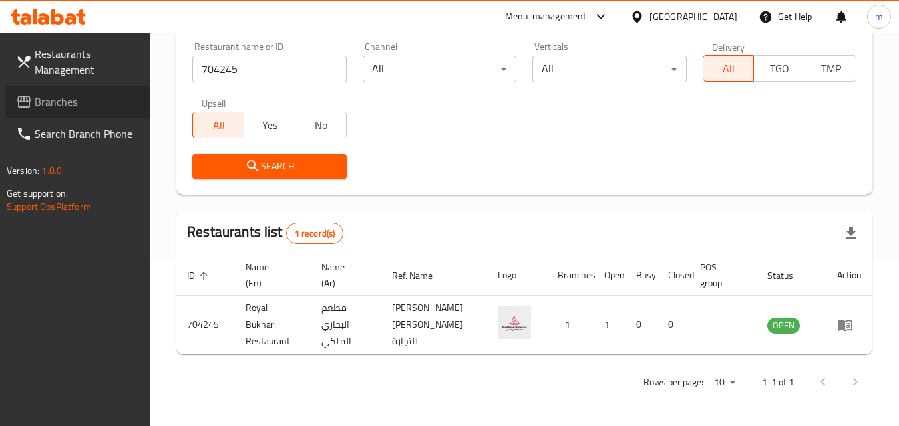
click at [66, 99] on span "Branches" at bounding box center [87, 102] width 105 height 16
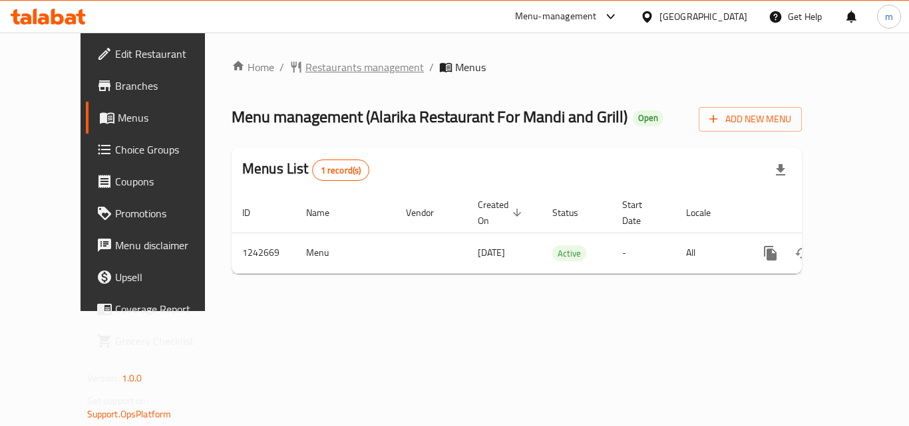
click at [308, 74] on span "Restaurants management" at bounding box center [364, 67] width 118 height 16
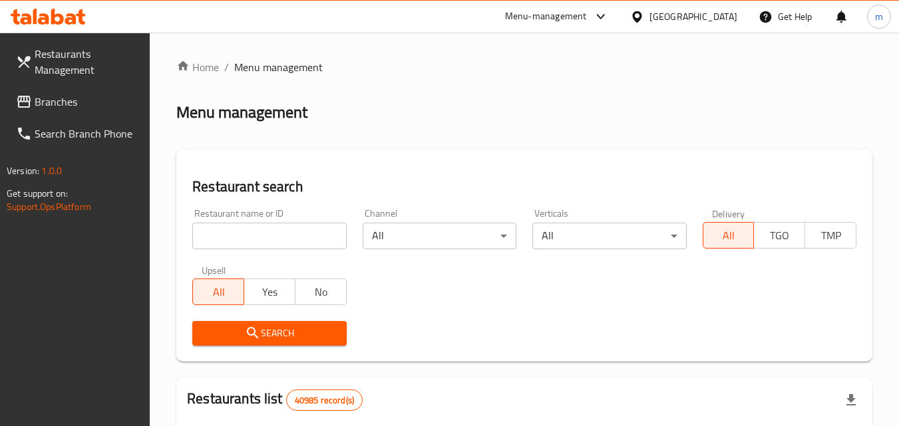
click at [267, 240] on input "search" at bounding box center [269, 236] width 154 height 27
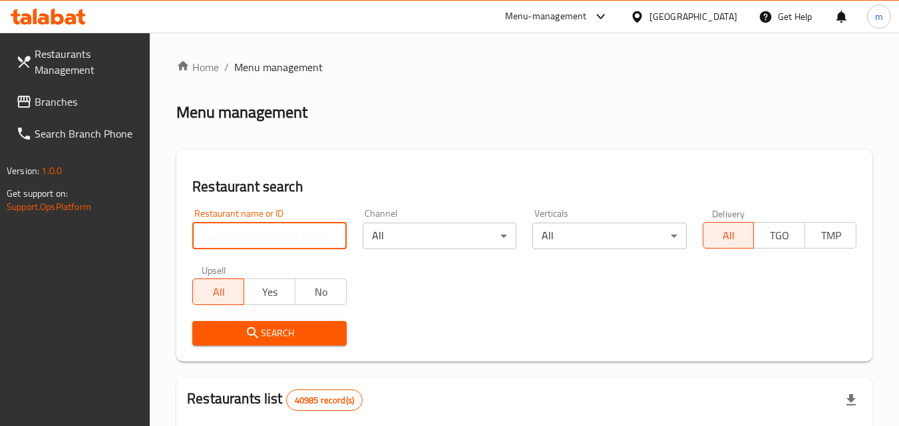
paste input "681226"
type input "681226"
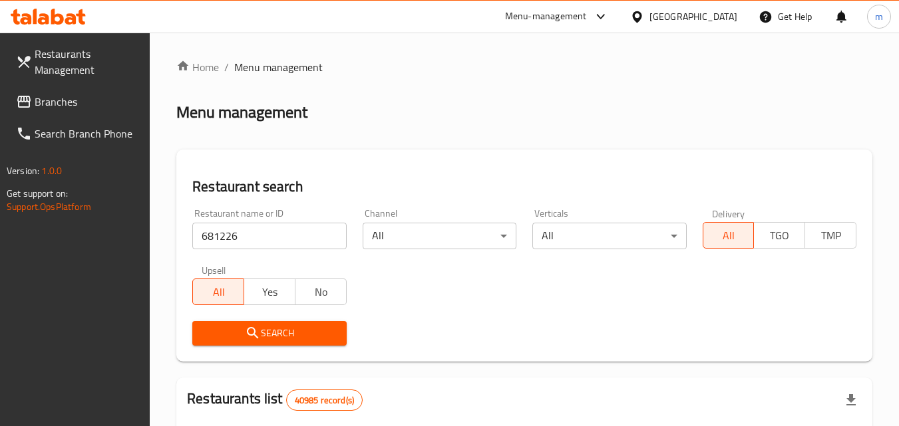
click at [296, 343] on button "Search" at bounding box center [269, 333] width 154 height 25
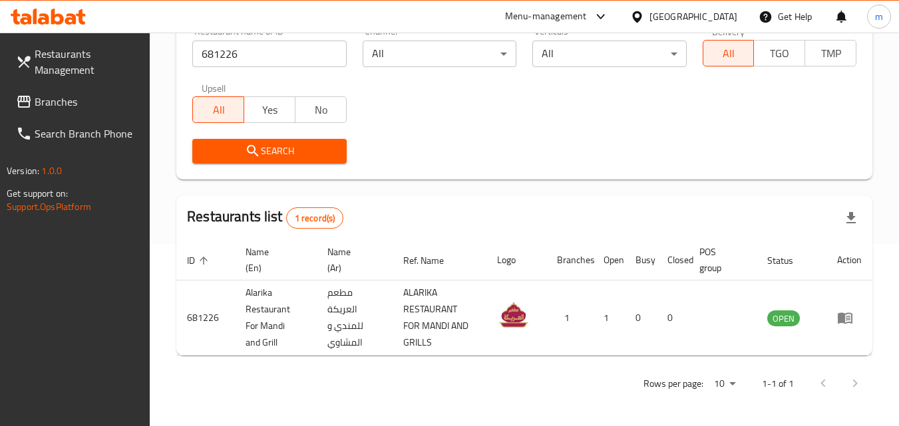
scroll to position [184, 0]
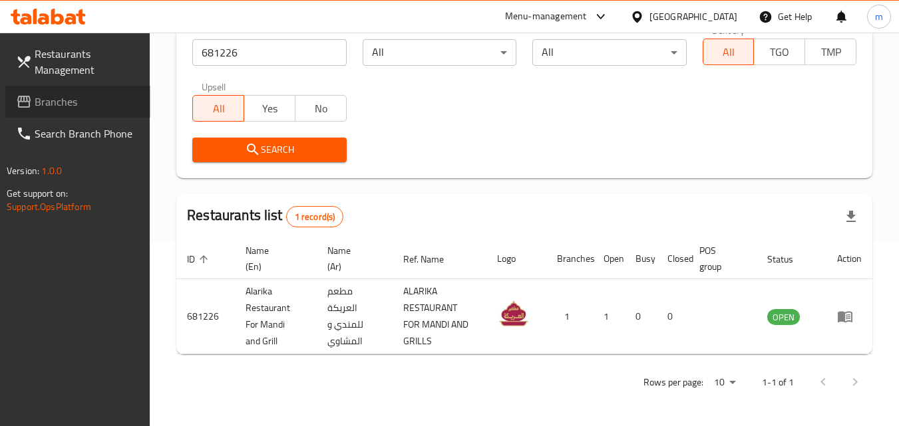
click at [75, 91] on link "Branches" at bounding box center [77, 102] width 145 height 32
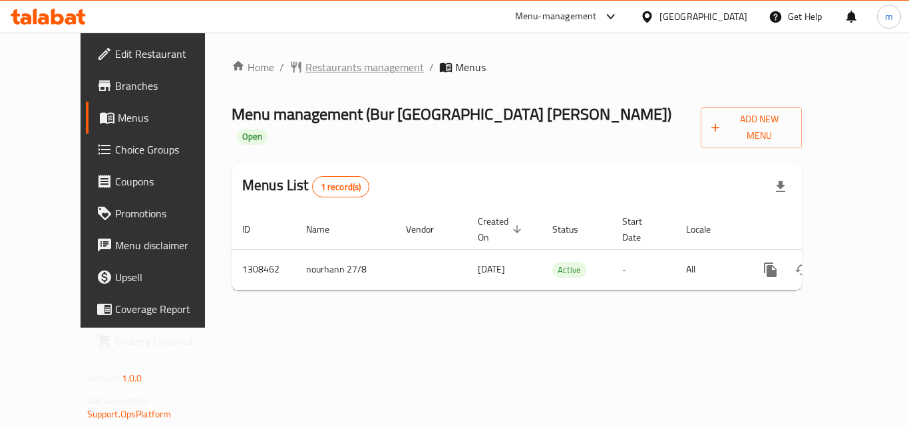
click at [318, 63] on span "Restaurants management" at bounding box center [364, 67] width 118 height 16
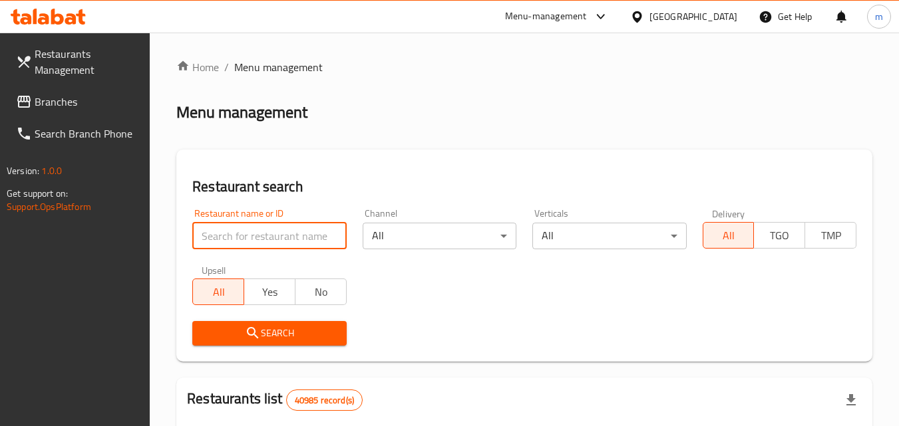
click at [279, 238] on input "search" at bounding box center [269, 236] width 154 height 27
paste input "704831"
type input "704831"
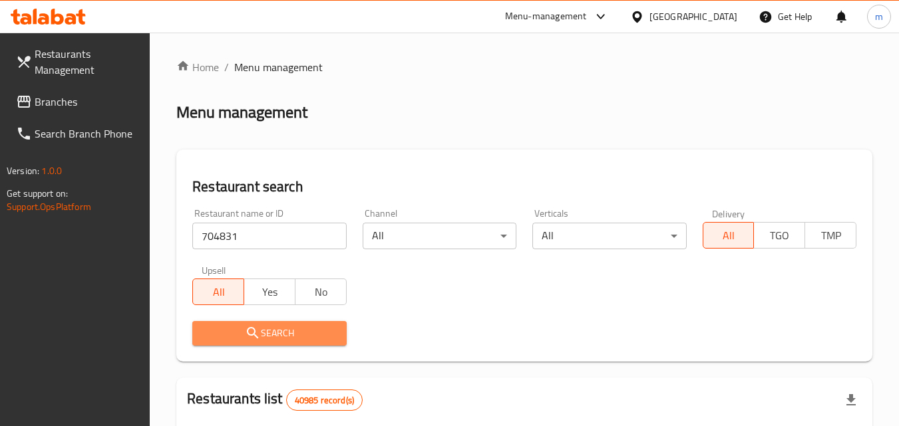
click at [282, 325] on span "Search" at bounding box center [269, 333] width 132 height 17
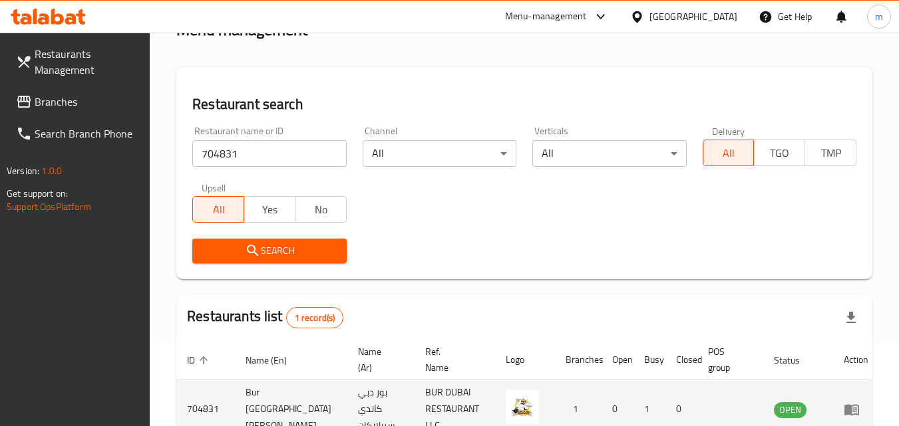
scroll to position [167, 0]
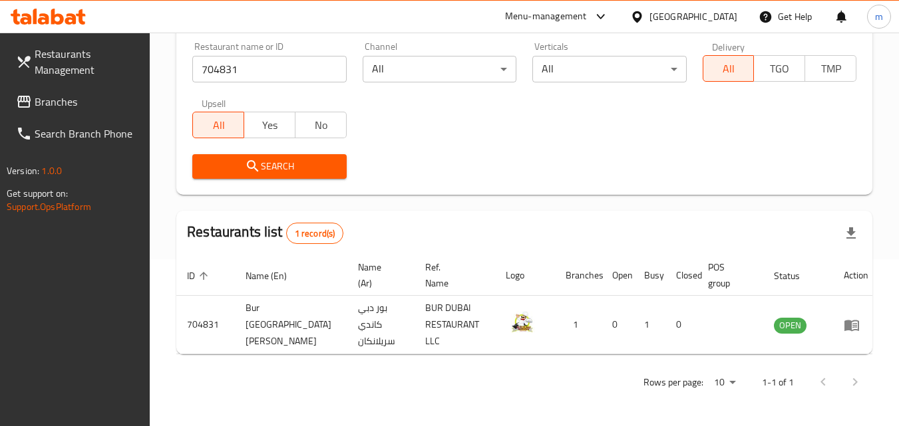
click at [71, 94] on span "Branches" at bounding box center [87, 102] width 105 height 16
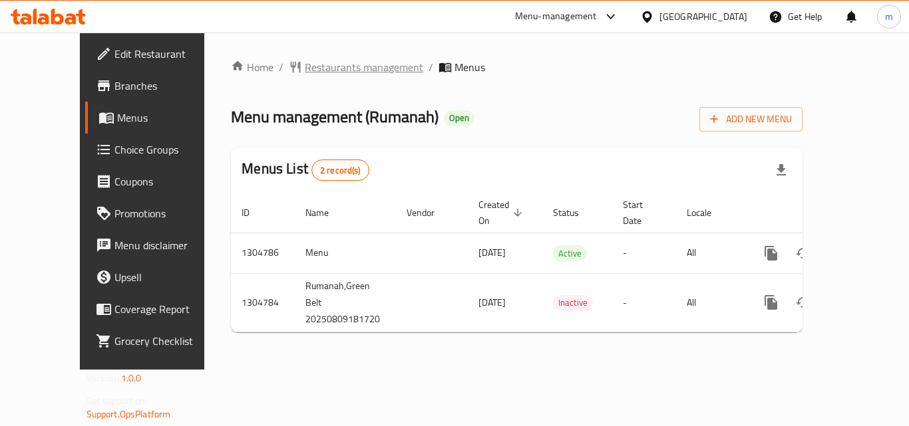
click at [305, 65] on span "Restaurants management" at bounding box center [364, 67] width 118 height 16
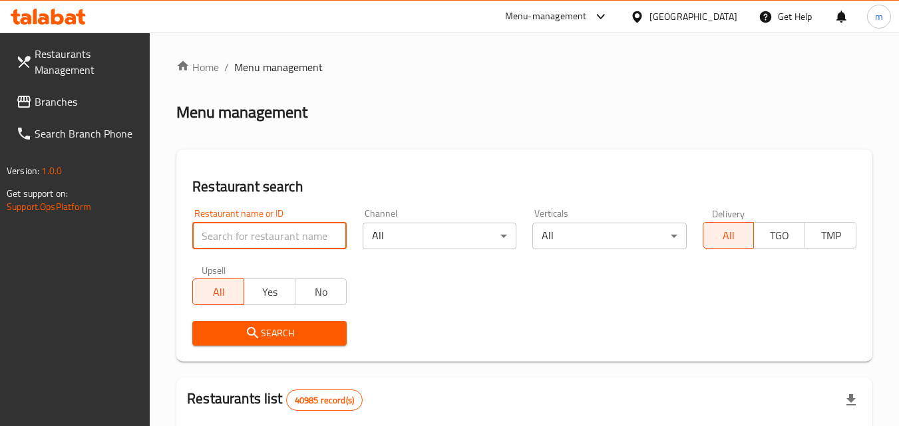
click at [269, 245] on input "search" at bounding box center [269, 236] width 154 height 27
paste input "703422"
type input "703422"
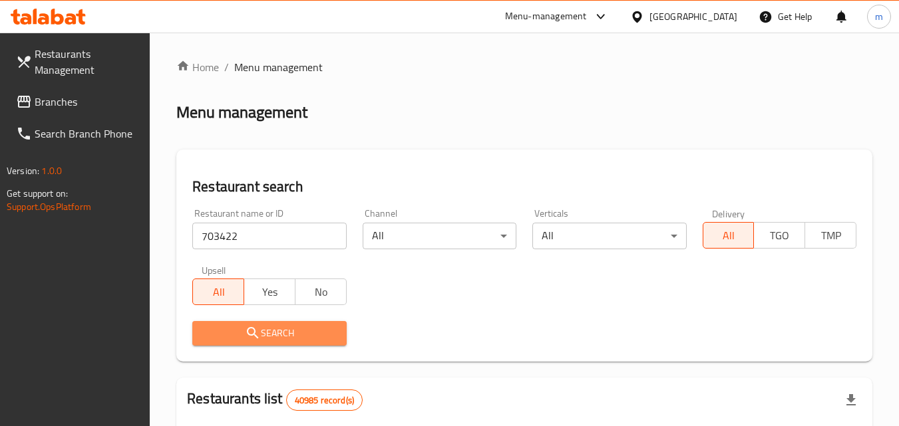
click at [295, 343] on button "Search" at bounding box center [269, 333] width 154 height 25
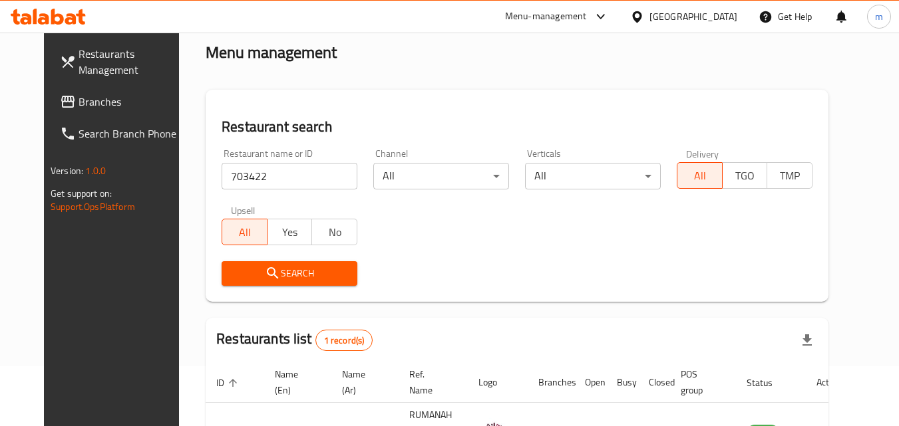
scroll to position [156, 0]
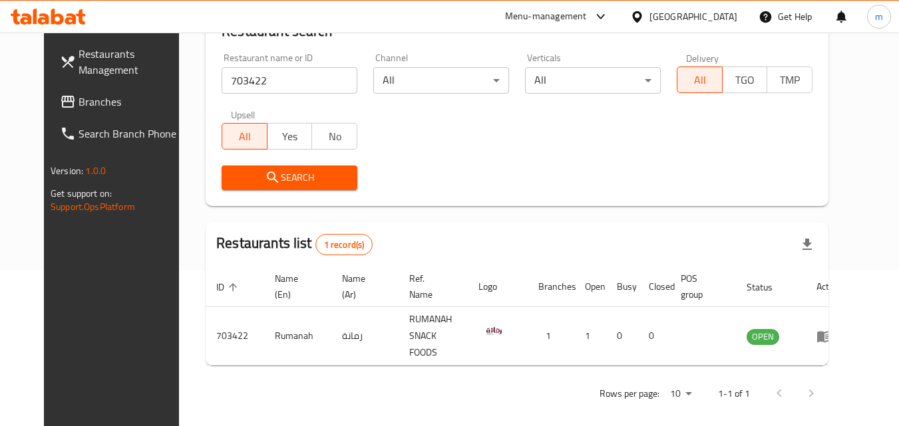
click at [78, 100] on span "Branches" at bounding box center [130, 102] width 105 height 16
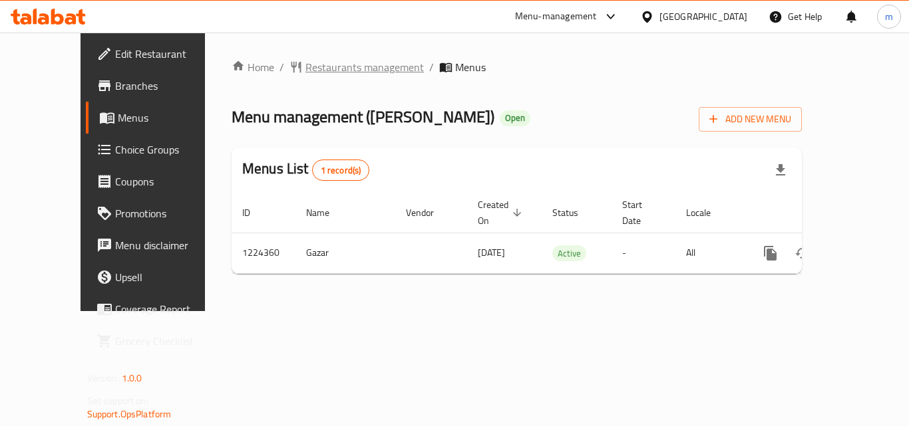
click at [305, 68] on span "Restaurants management" at bounding box center [364, 67] width 118 height 16
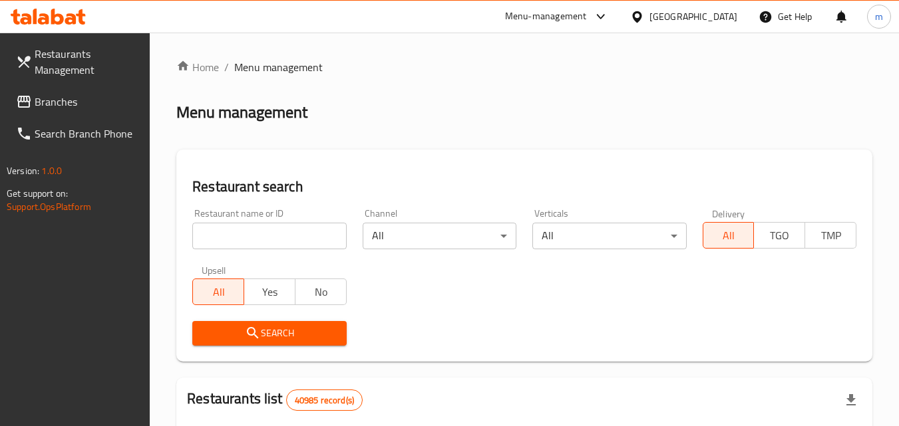
click at [267, 241] on input "search" at bounding box center [269, 236] width 154 height 27
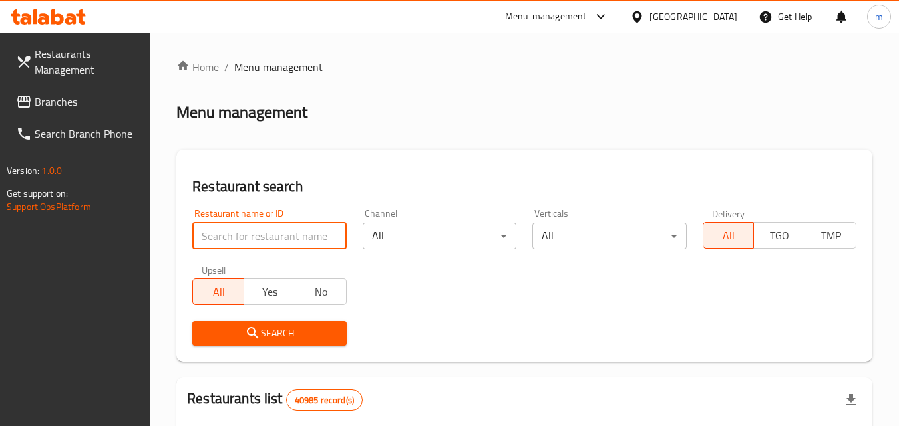
paste input "674936"
type input "674936"
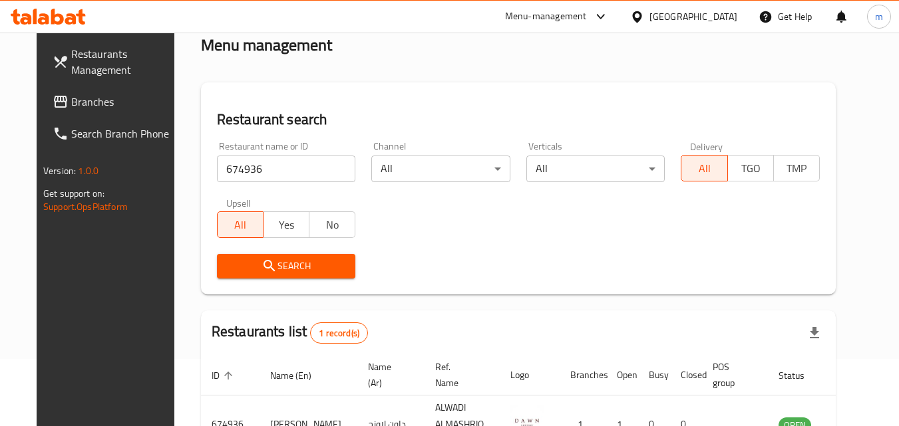
scroll to position [156, 0]
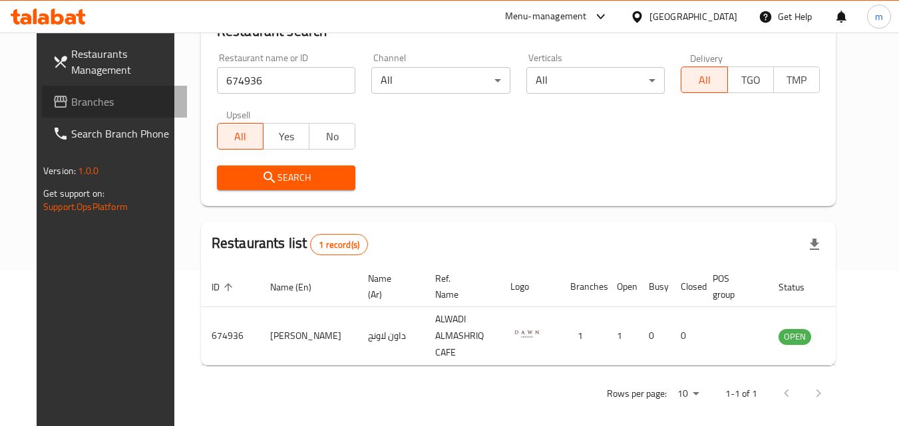
click at [71, 98] on span "Branches" at bounding box center [123, 102] width 105 height 16
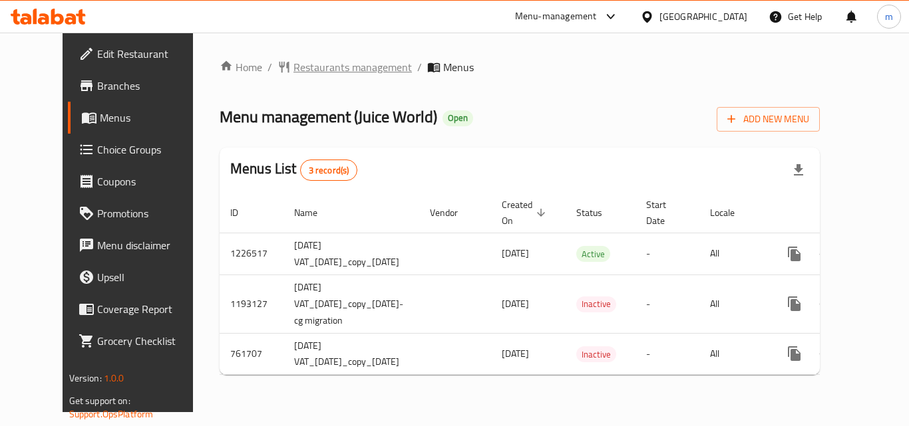
click at [303, 74] on span "Restaurants management" at bounding box center [352, 67] width 118 height 16
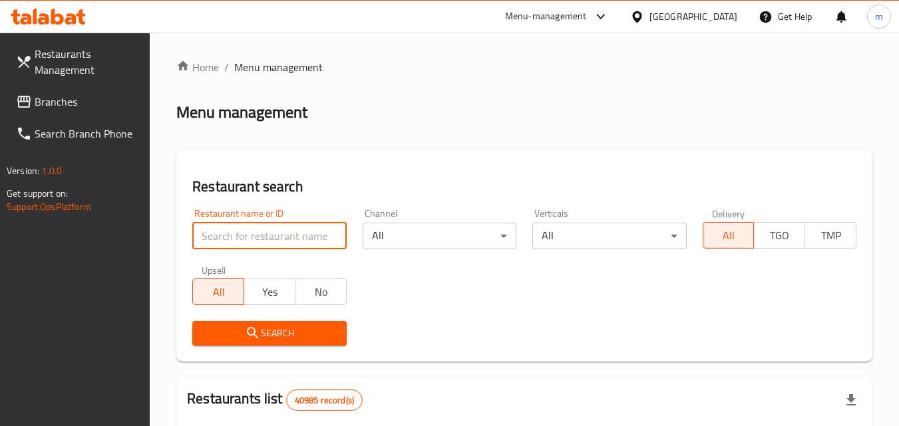
click at [257, 233] on input "search" at bounding box center [269, 236] width 154 height 27
paste input "14486"
type input "14486"
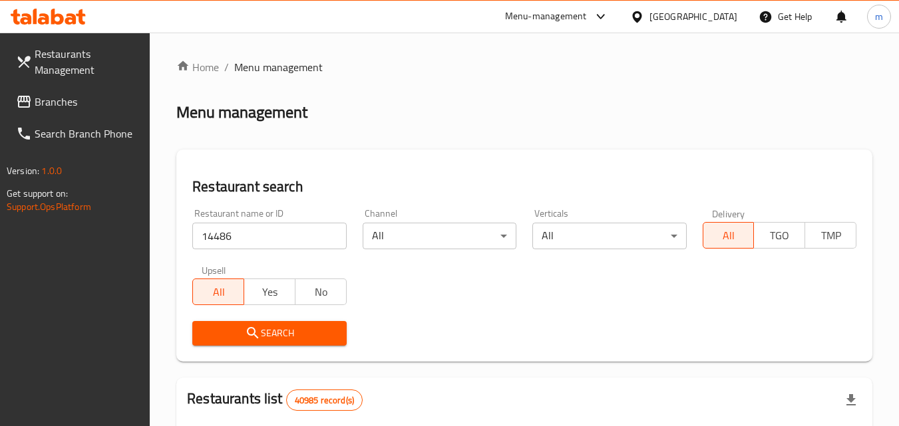
click at [270, 331] on span "Search" at bounding box center [269, 333] width 132 height 17
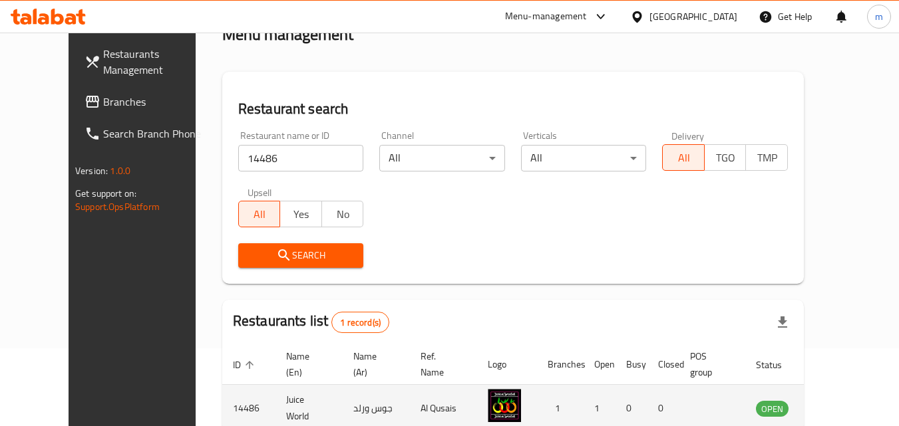
scroll to position [156, 0]
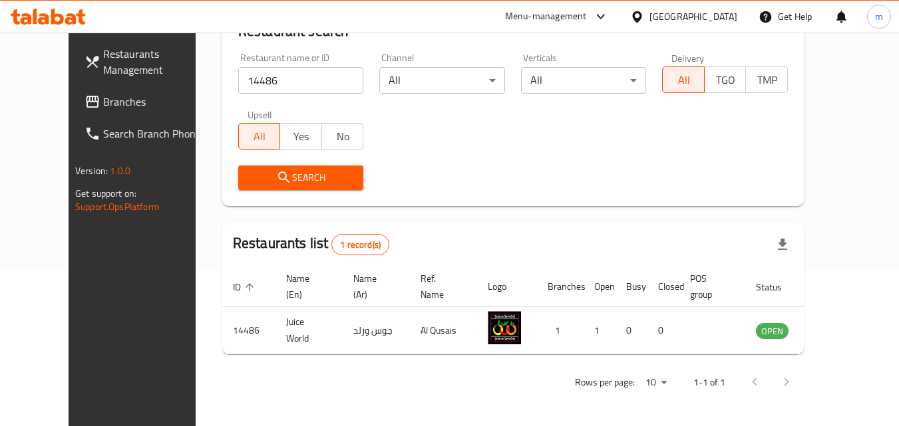
click at [103, 94] on span "Branches" at bounding box center [155, 102] width 105 height 16
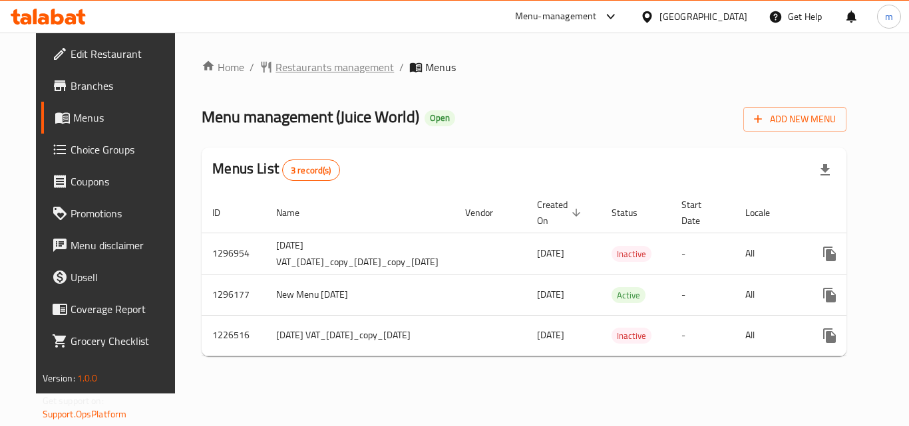
click at [317, 69] on span "Restaurants management" at bounding box center [334, 67] width 118 height 16
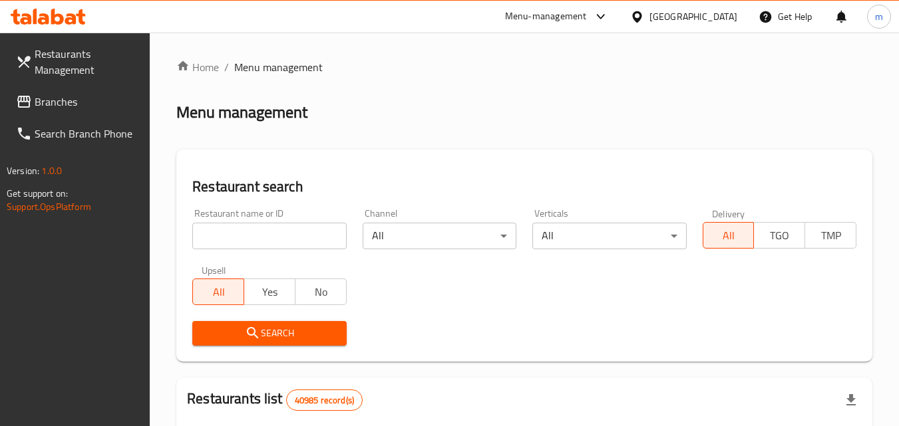
click at [279, 238] on input "search" at bounding box center [269, 236] width 154 height 27
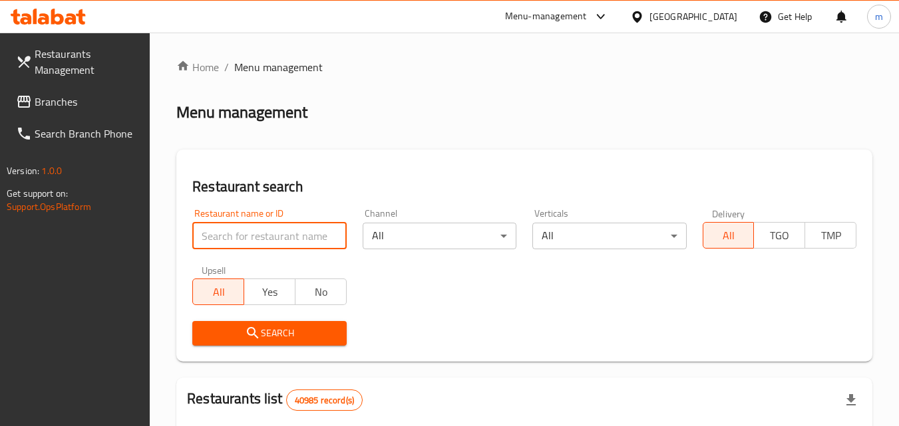
paste input "14420"
type input "14420"
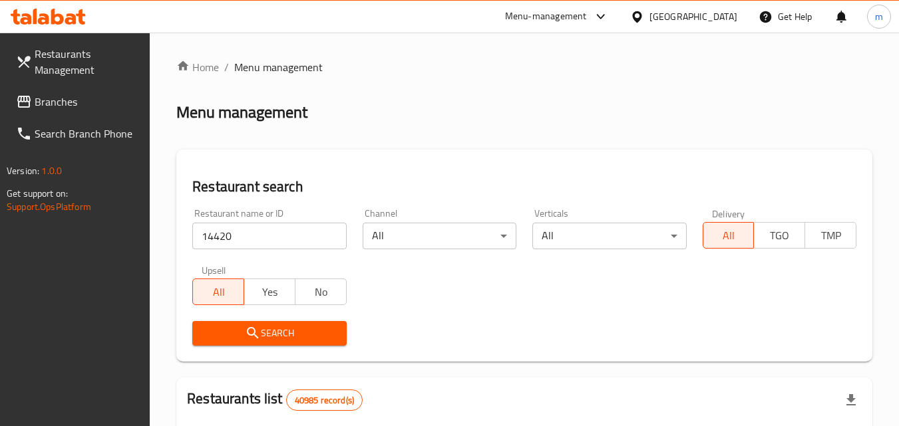
click at [273, 331] on span "Search" at bounding box center [269, 333] width 132 height 17
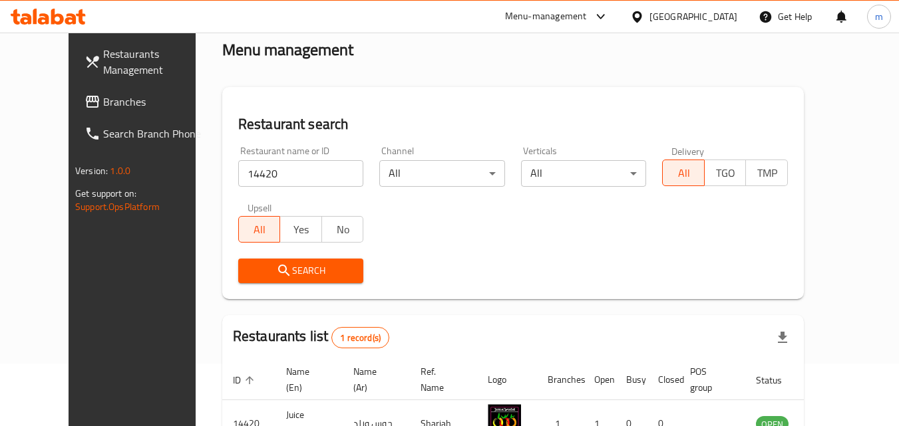
scroll to position [156, 0]
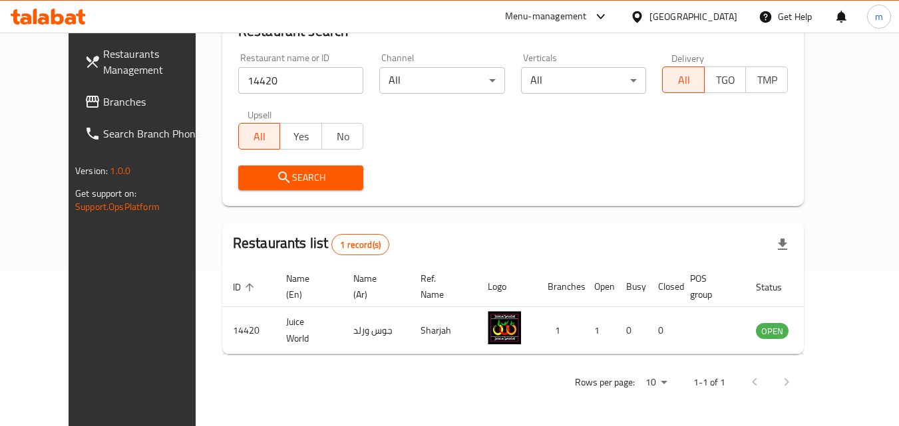
click at [686, 8] on div "[GEOGRAPHIC_DATA]" at bounding box center [683, 17] width 128 height 32
click at [672, 24] on div "[GEOGRAPHIC_DATA]" at bounding box center [693, 16] width 88 height 15
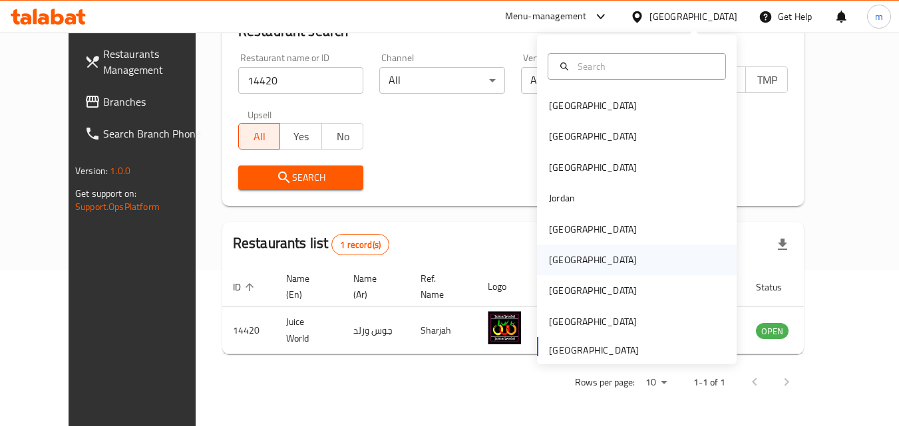
click at [563, 257] on div "[GEOGRAPHIC_DATA]" at bounding box center [593, 260] width 88 height 15
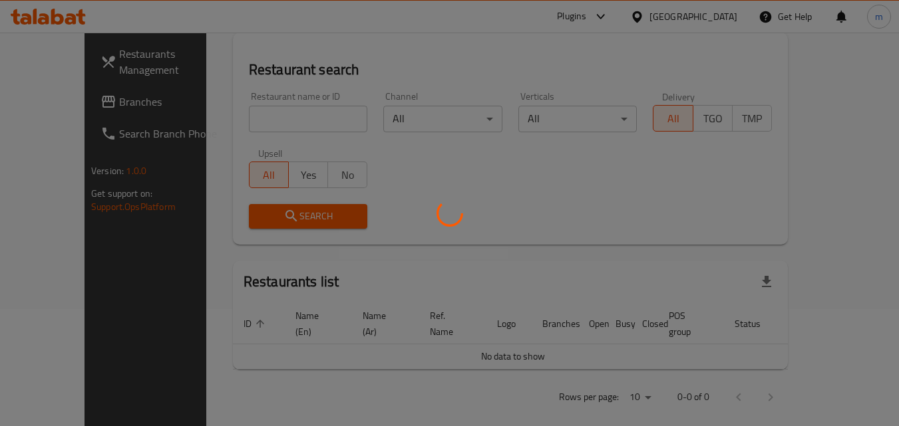
scroll to position [156, 0]
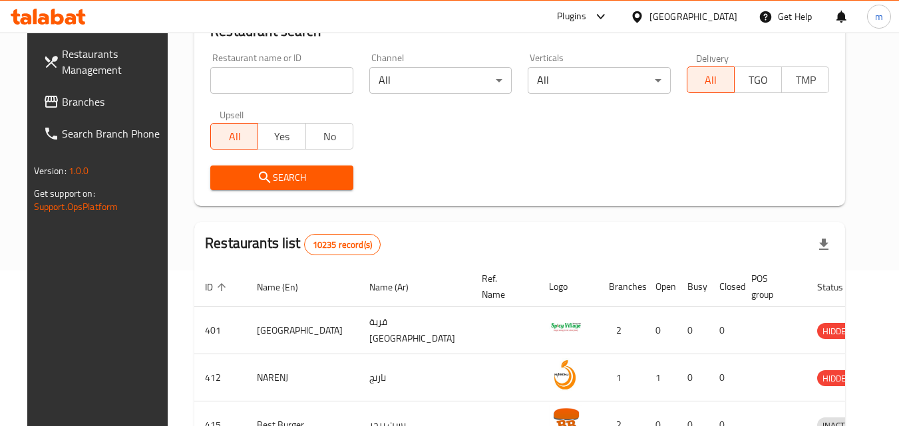
click at [62, 112] on link "Branches" at bounding box center [105, 102] width 145 height 32
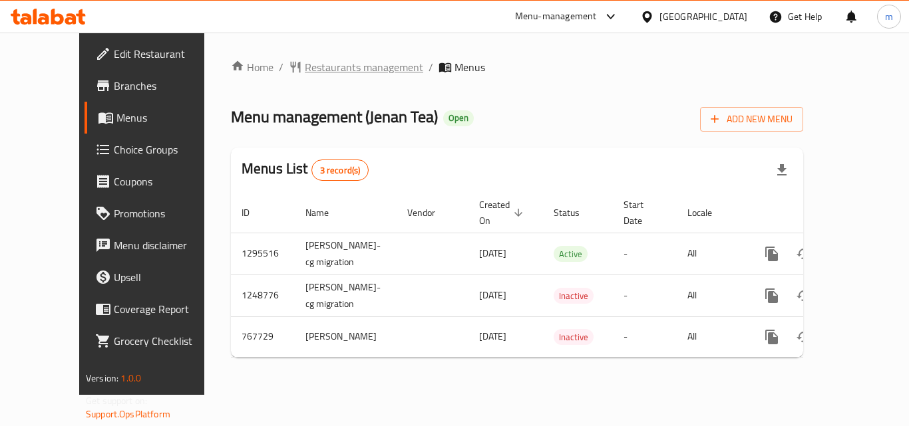
click at [341, 63] on span "Restaurants management" at bounding box center [364, 67] width 118 height 16
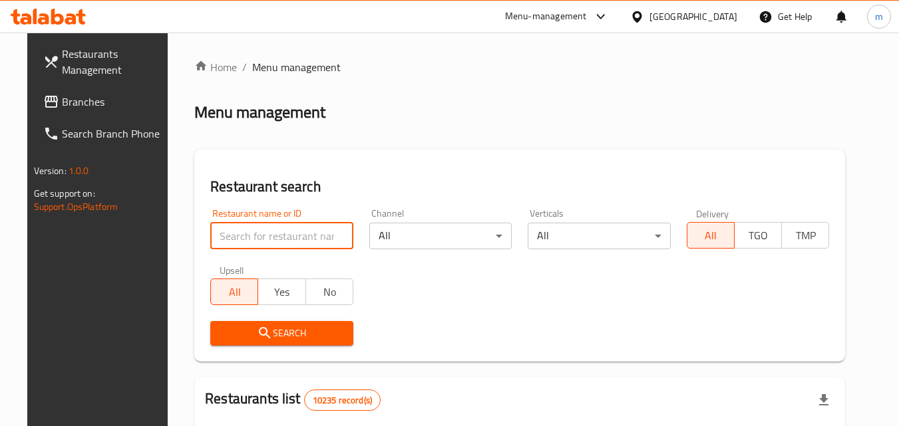
click at [280, 225] on input "search" at bounding box center [281, 236] width 143 height 27
paste input "650826"
type input "650826"
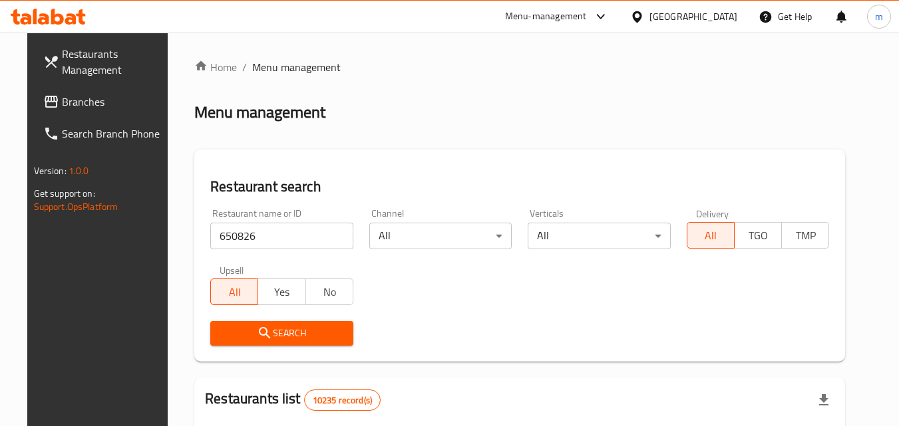
click at [274, 324] on button "Search" at bounding box center [281, 333] width 143 height 25
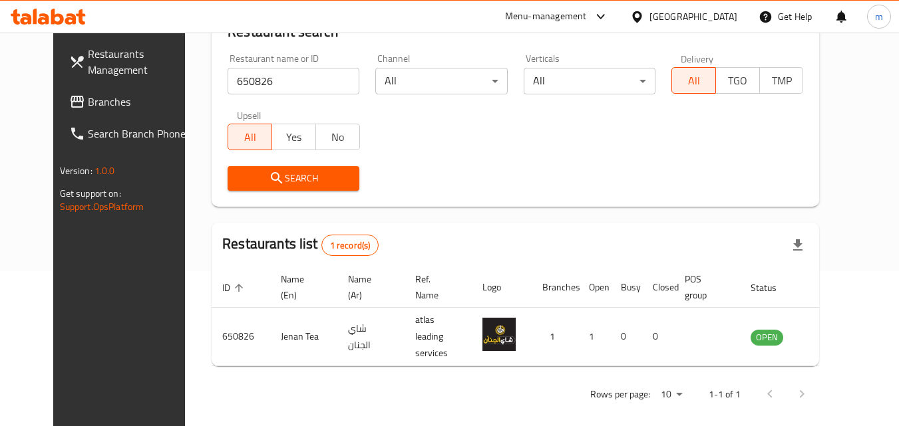
scroll to position [156, 0]
click at [730, 7] on div "[GEOGRAPHIC_DATA]" at bounding box center [683, 17] width 128 height 32
click at [714, 17] on div "[GEOGRAPHIC_DATA]" at bounding box center [693, 16] width 88 height 15
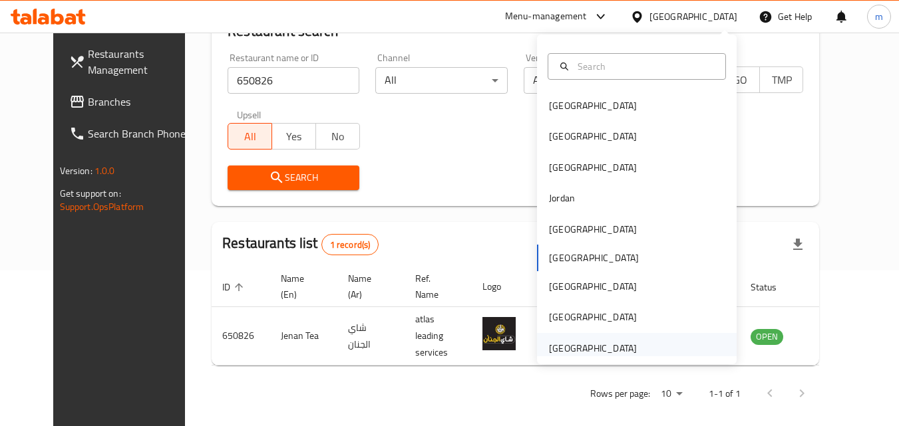
click at [583, 341] on div "[GEOGRAPHIC_DATA]" at bounding box center [593, 348] width 88 height 15
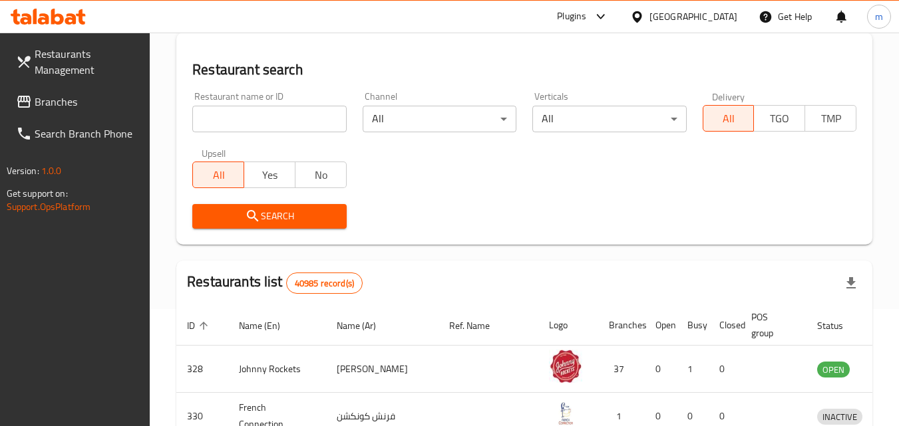
scroll to position [156, 0]
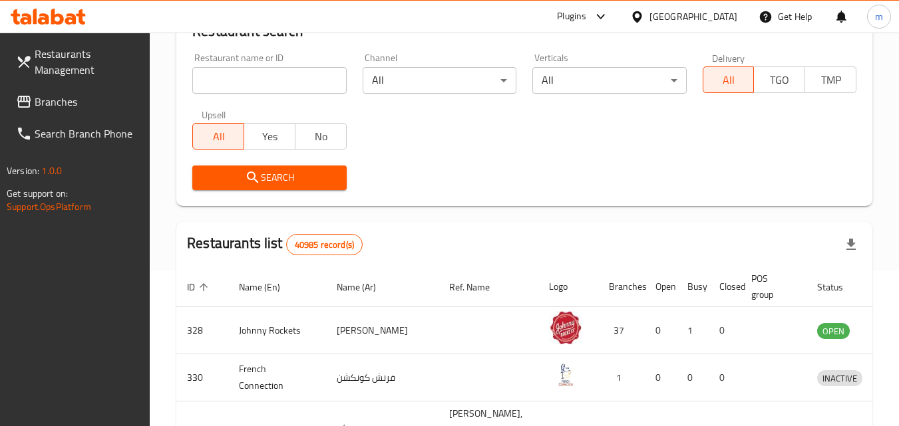
click at [68, 104] on span "Branches" at bounding box center [87, 102] width 105 height 16
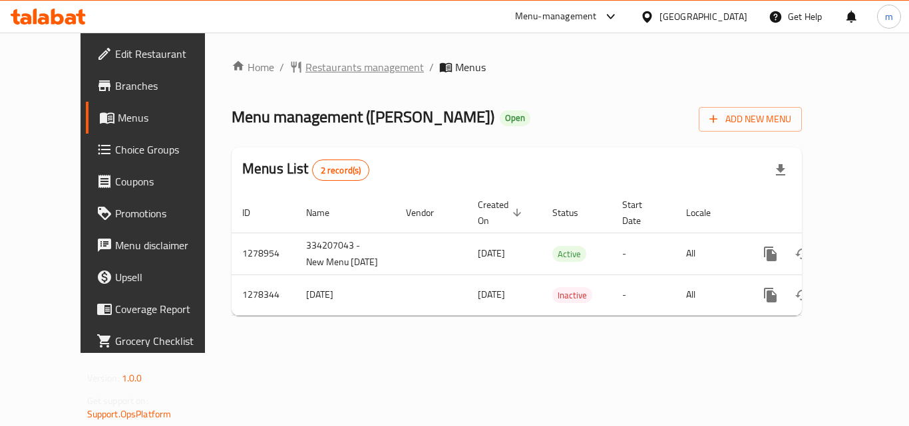
click at [319, 65] on span "Restaurants management" at bounding box center [364, 67] width 118 height 16
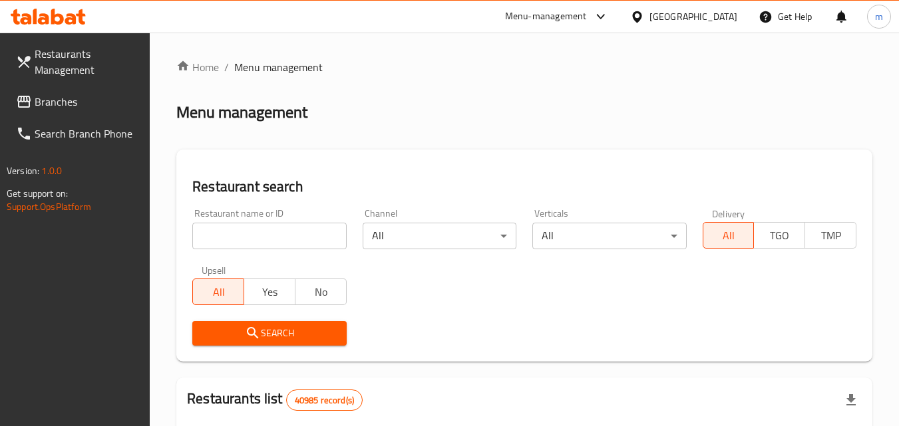
click at [274, 235] on input "search" at bounding box center [269, 236] width 154 height 27
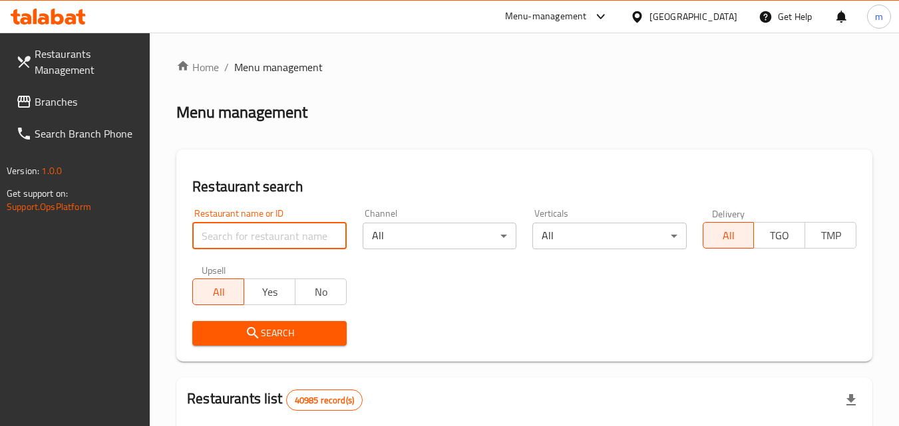
paste input "692881"
type input "692881"
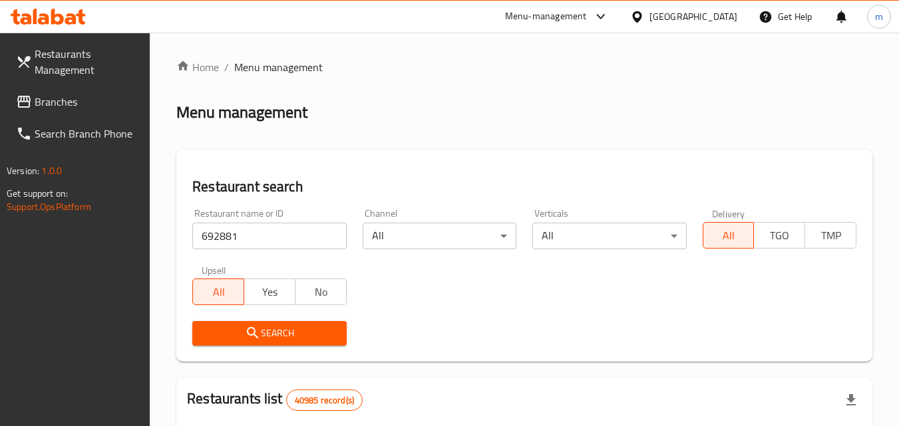
click at [268, 331] on span "Search" at bounding box center [269, 333] width 132 height 17
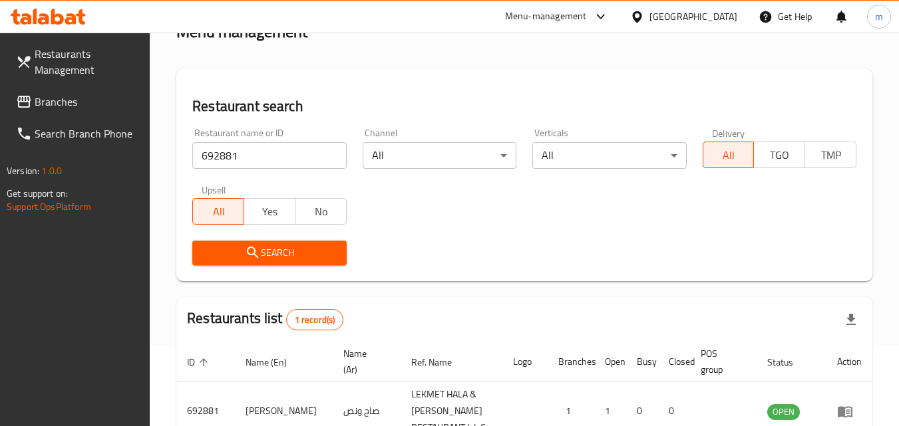
scroll to position [167, 0]
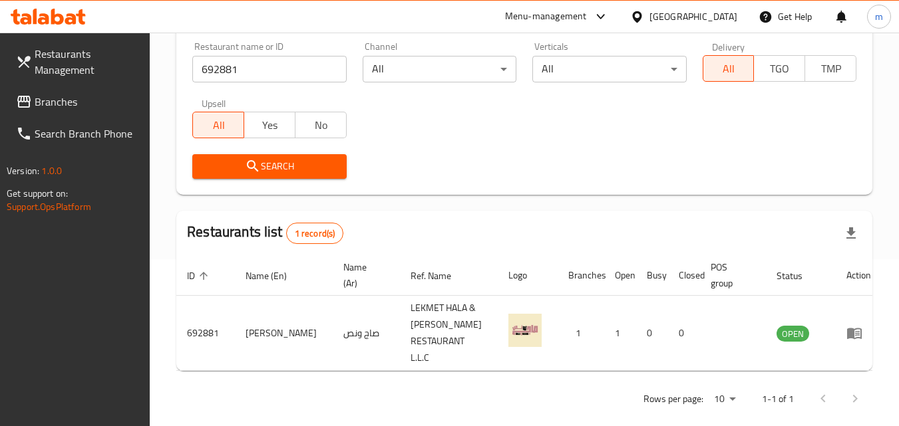
click at [705, 20] on div "[GEOGRAPHIC_DATA]" at bounding box center [693, 16] width 88 height 15
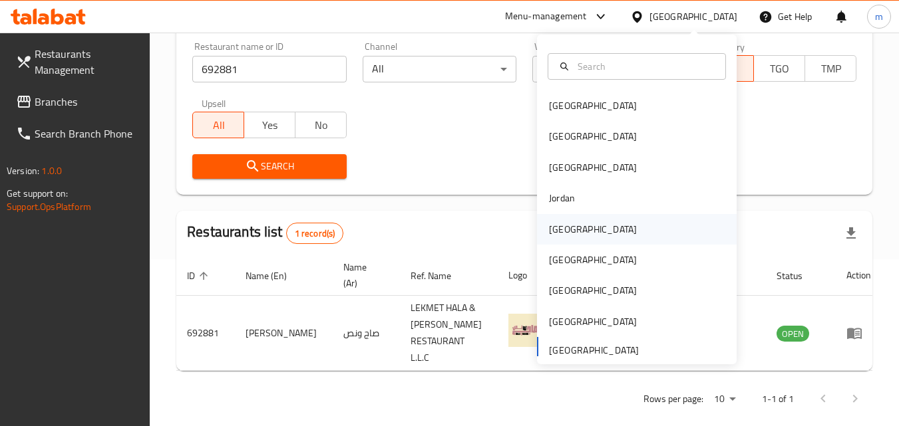
click at [559, 231] on div "[GEOGRAPHIC_DATA]" at bounding box center [593, 229] width 88 height 15
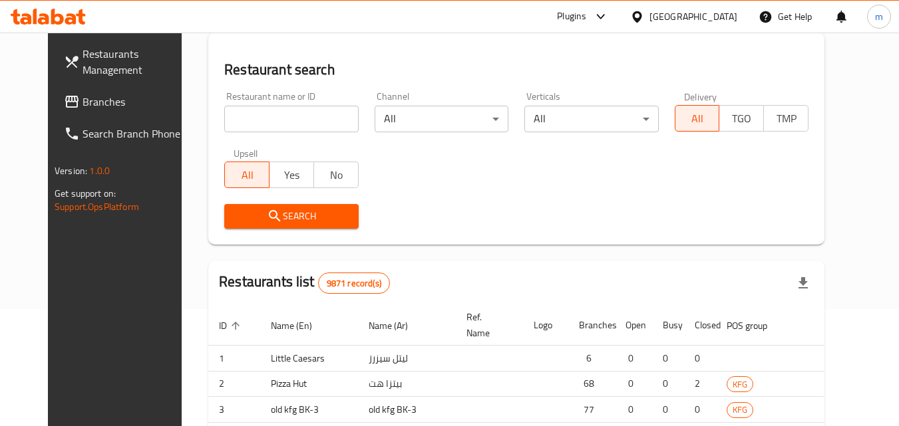
scroll to position [167, 0]
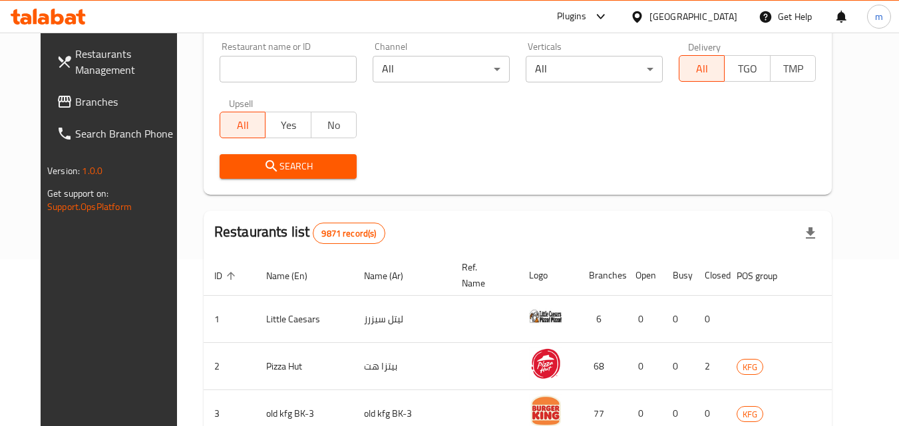
click at [75, 104] on span "Branches" at bounding box center [127, 102] width 105 height 16
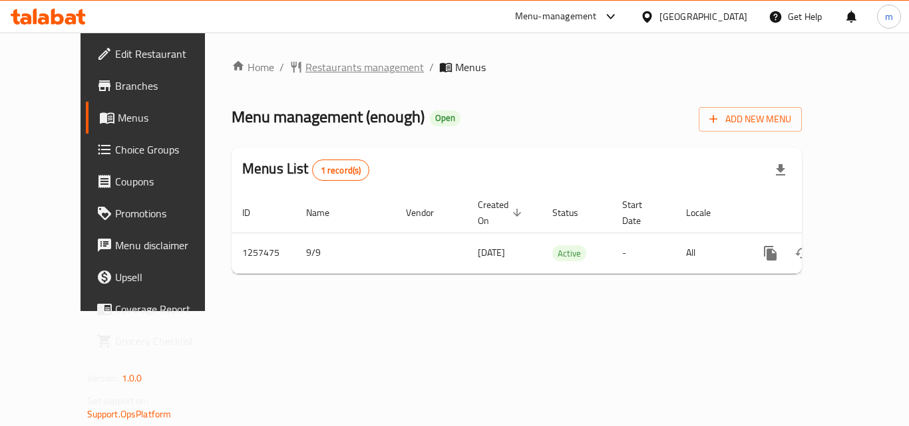
click at [305, 69] on span "Restaurants management" at bounding box center [364, 67] width 118 height 16
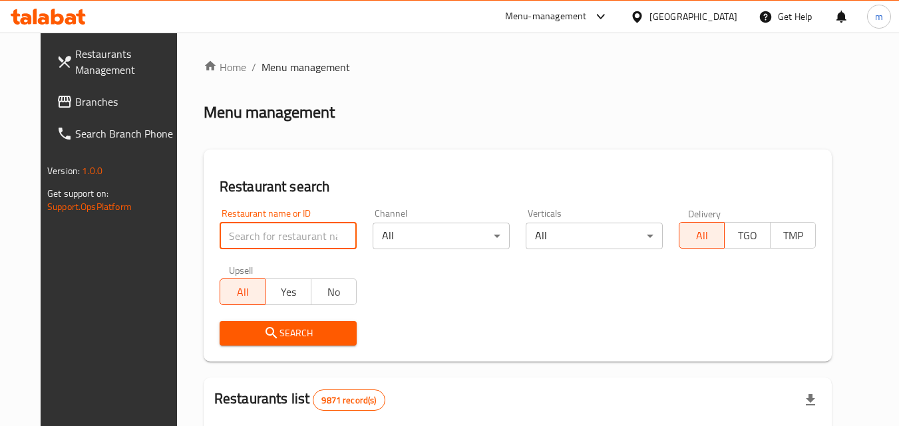
click at [268, 236] on input "search" at bounding box center [287, 236] width 137 height 27
paste input "683486"
type input "683486"
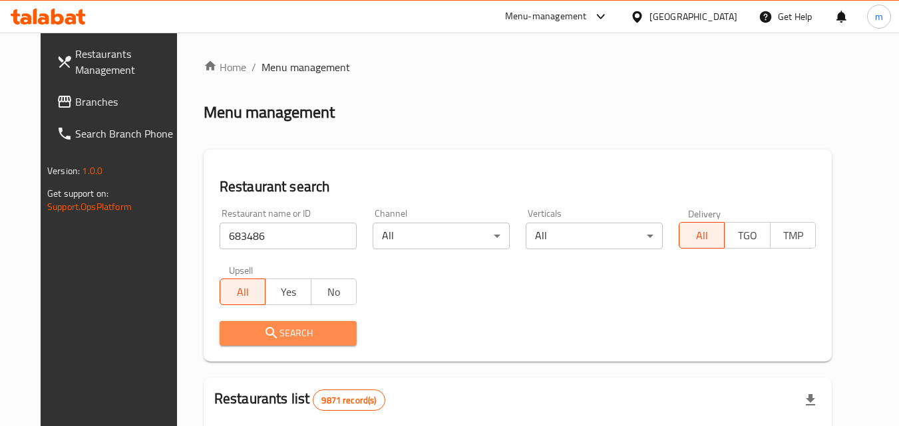
click at [292, 332] on span "Search" at bounding box center [288, 333] width 116 height 17
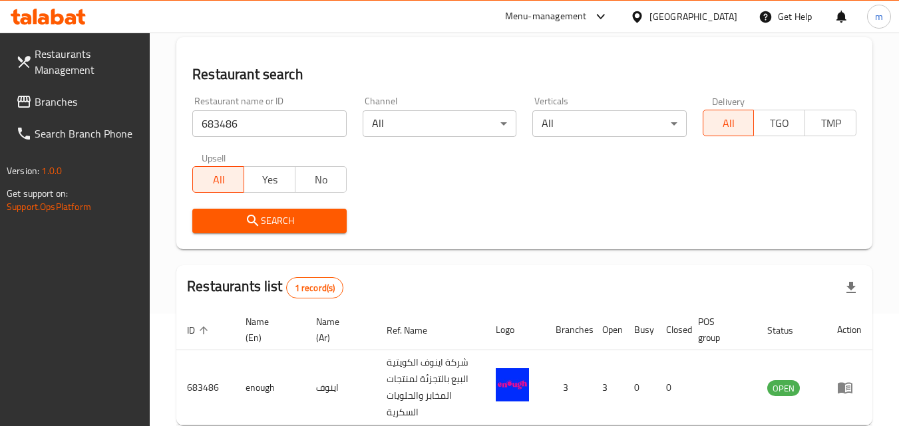
scroll to position [184, 0]
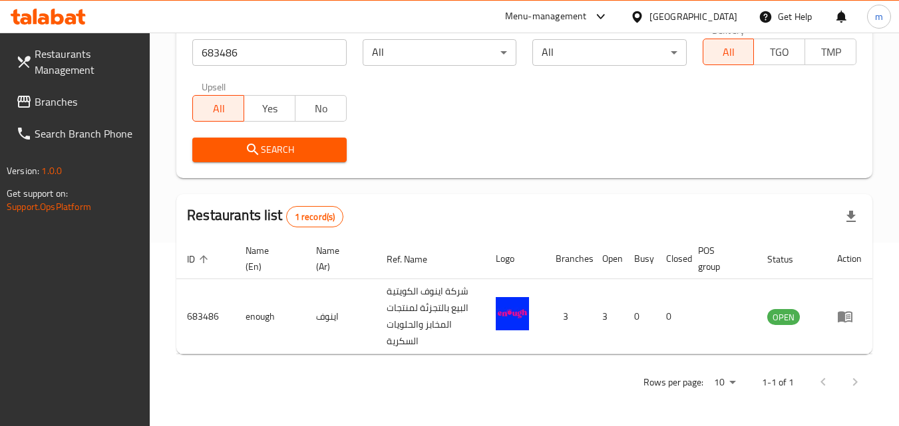
click at [731, 17] on div "[GEOGRAPHIC_DATA]" at bounding box center [693, 16] width 88 height 15
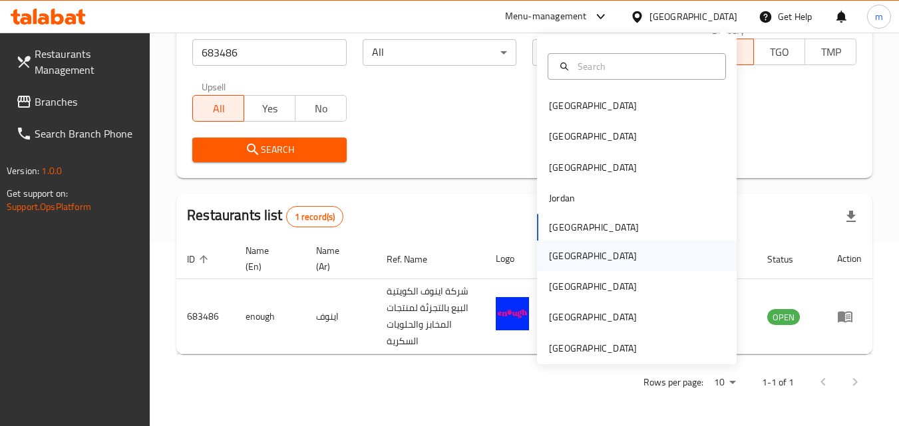
click at [561, 258] on div "[GEOGRAPHIC_DATA]" at bounding box center [593, 256] width 88 height 15
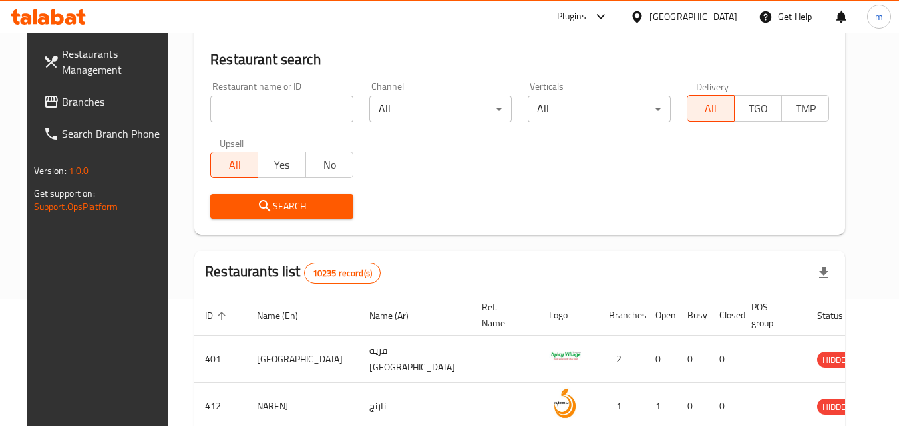
scroll to position [51, 0]
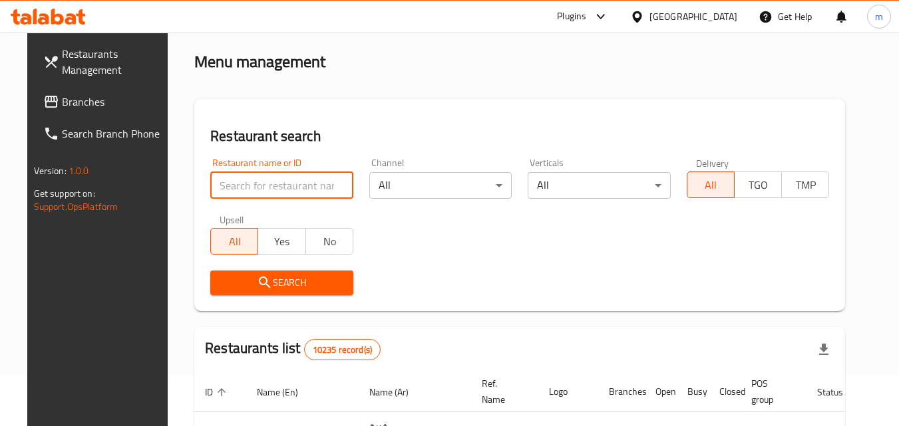
click at [263, 190] on input "search" at bounding box center [281, 185] width 143 height 27
click at [62, 110] on span "Branches" at bounding box center [114, 102] width 105 height 16
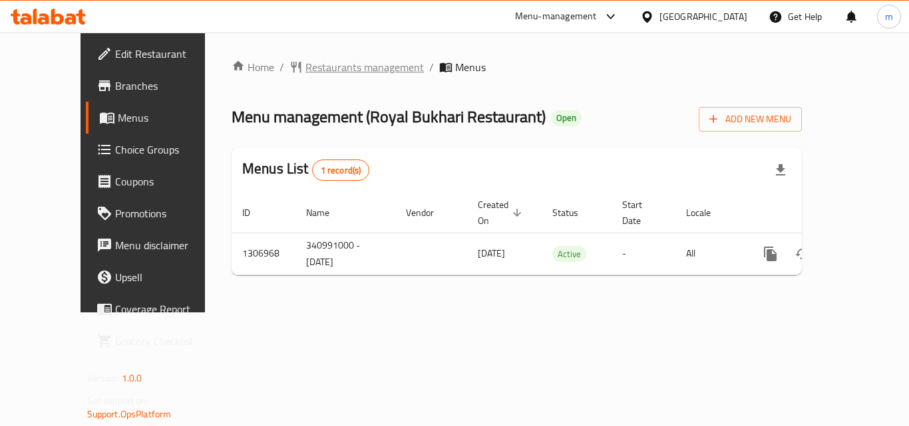
click at [326, 71] on span "Restaurants management" at bounding box center [364, 67] width 118 height 16
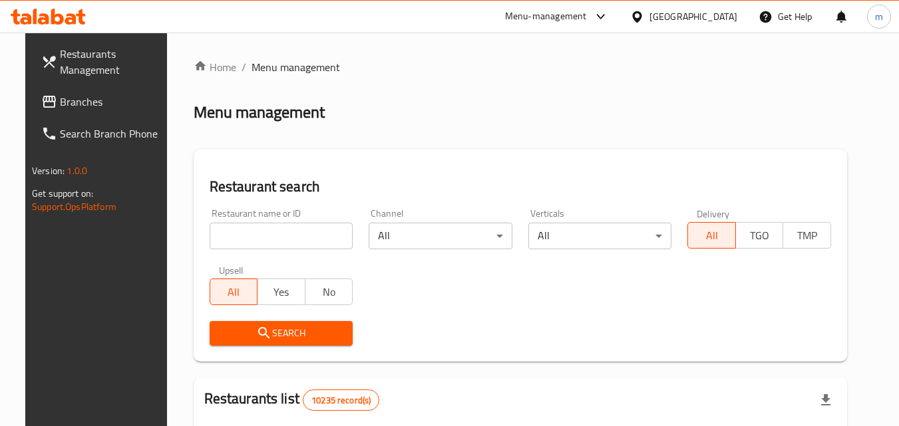
click at [290, 246] on input "search" at bounding box center [282, 236] width 144 height 27
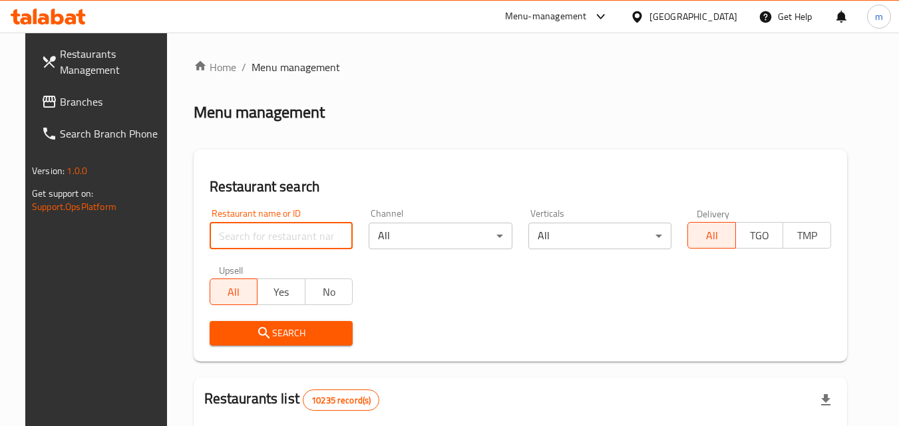
paste input "704245"
type input "704245"
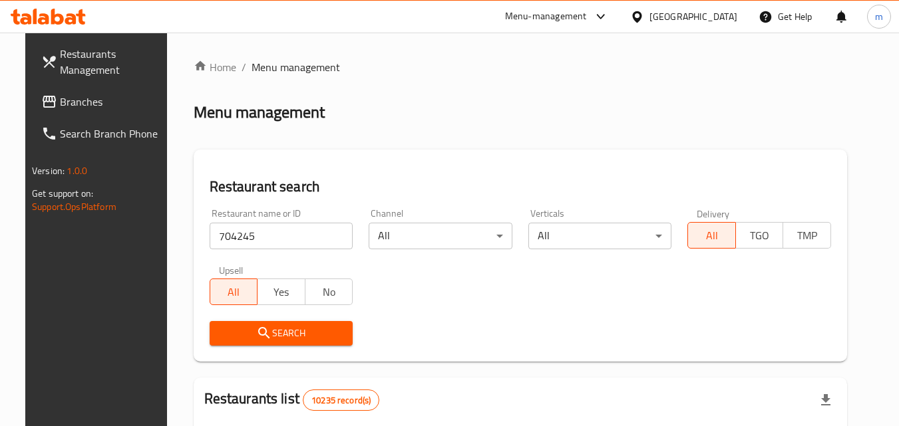
click at [291, 323] on button "Search" at bounding box center [282, 333] width 144 height 25
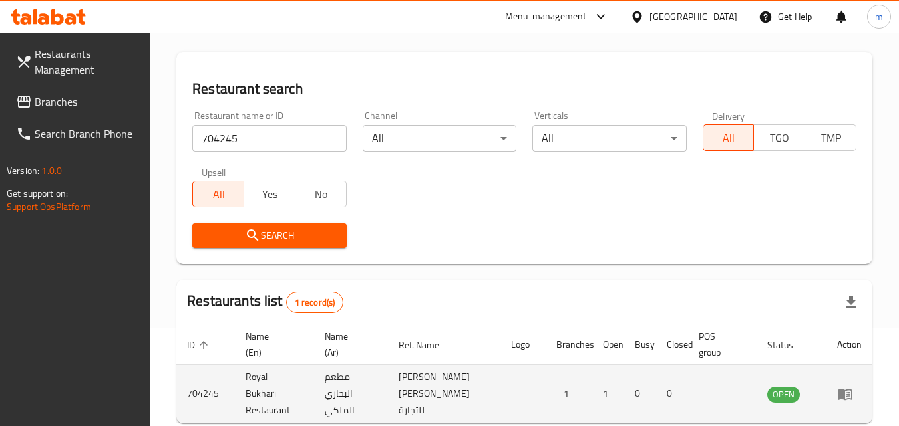
scroll to position [167, 0]
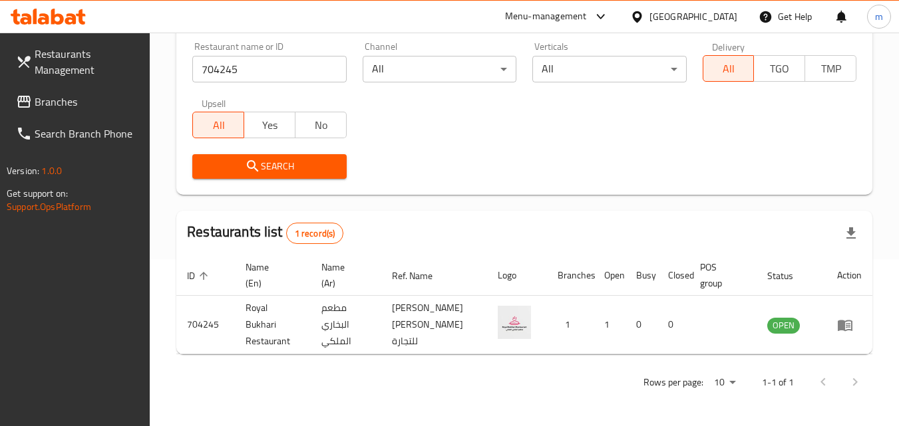
click at [712, 7] on div "[GEOGRAPHIC_DATA]" at bounding box center [683, 17] width 128 height 32
click at [649, 22] on div at bounding box center [639, 16] width 19 height 15
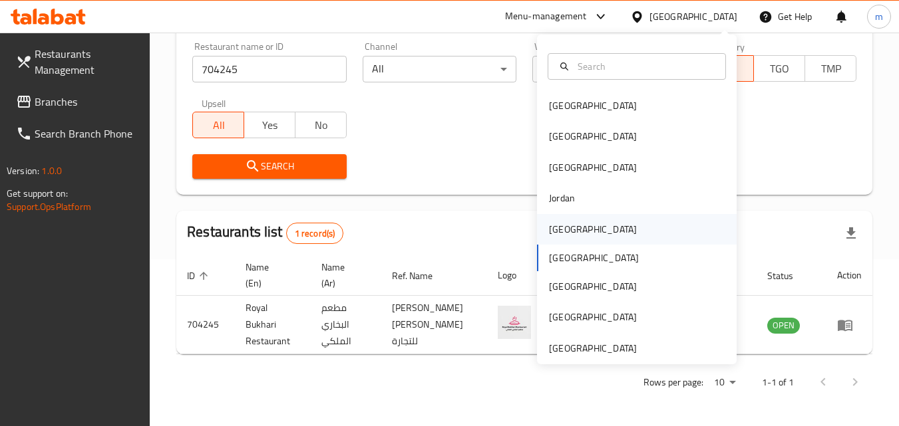
click at [567, 237] on div "[GEOGRAPHIC_DATA]" at bounding box center [592, 229] width 109 height 31
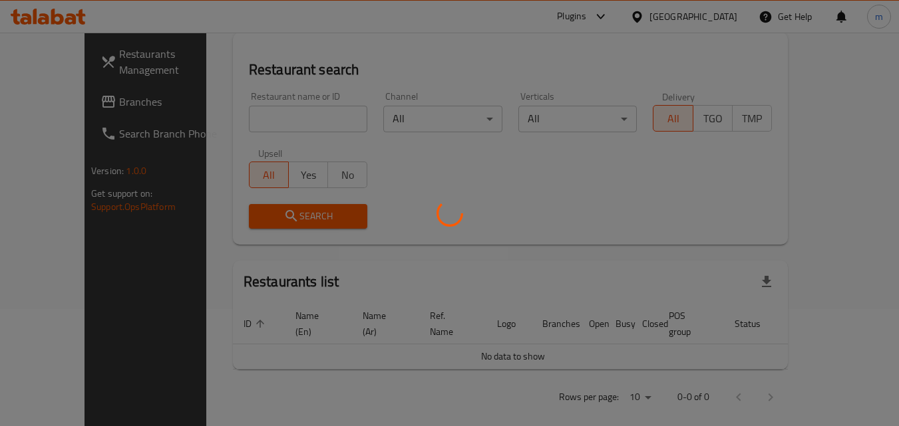
scroll to position [167, 0]
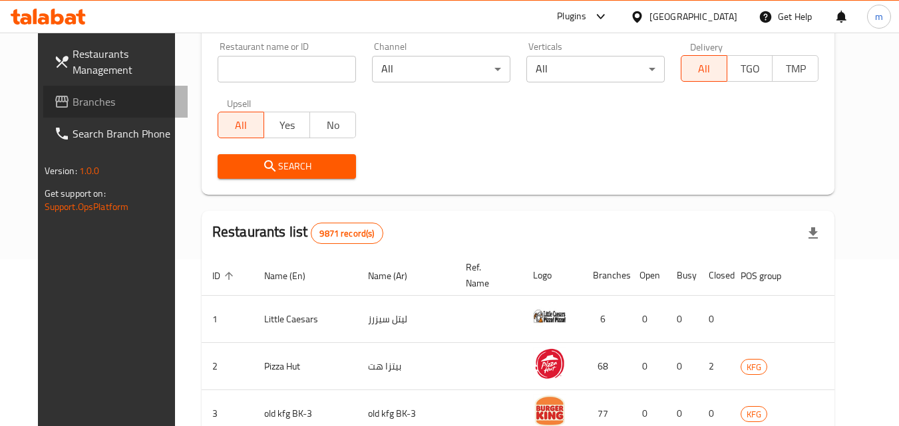
click at [72, 104] on span "Branches" at bounding box center [124, 102] width 105 height 16
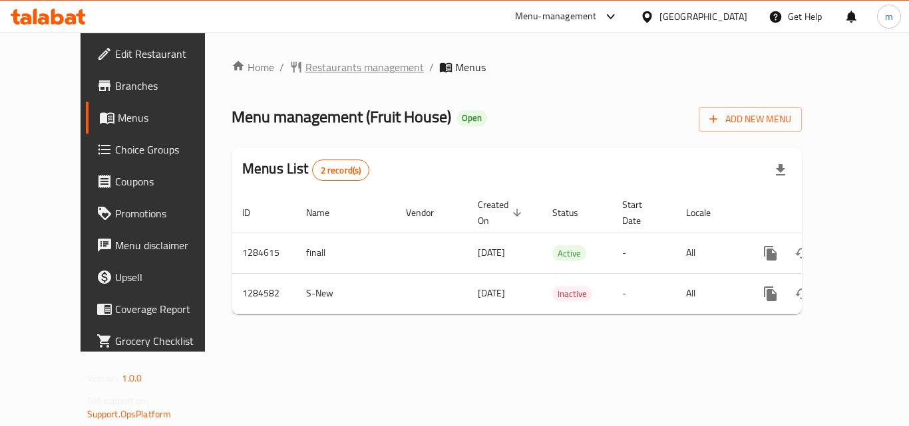
click at [305, 71] on span "Restaurants management" at bounding box center [364, 67] width 118 height 16
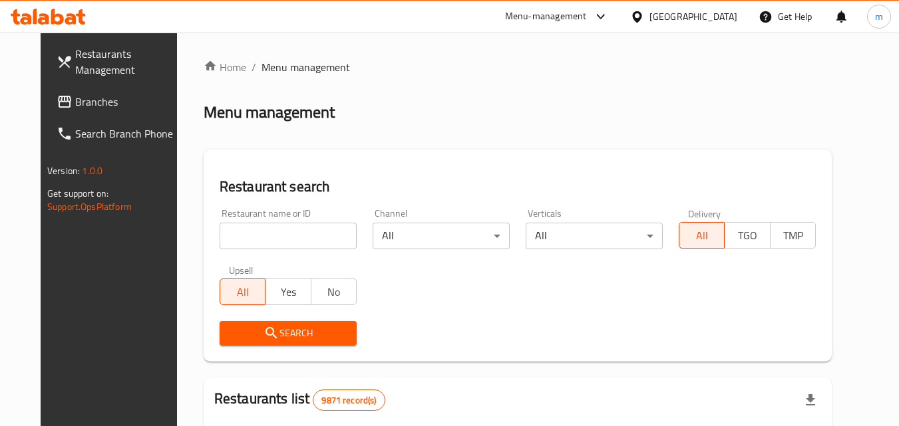
click at [277, 237] on input "search" at bounding box center [287, 236] width 137 height 27
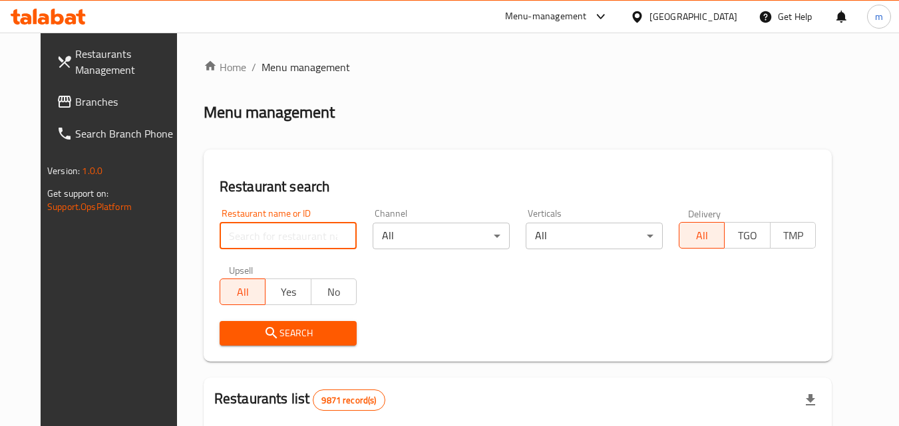
paste input "695713"
type input "695713"
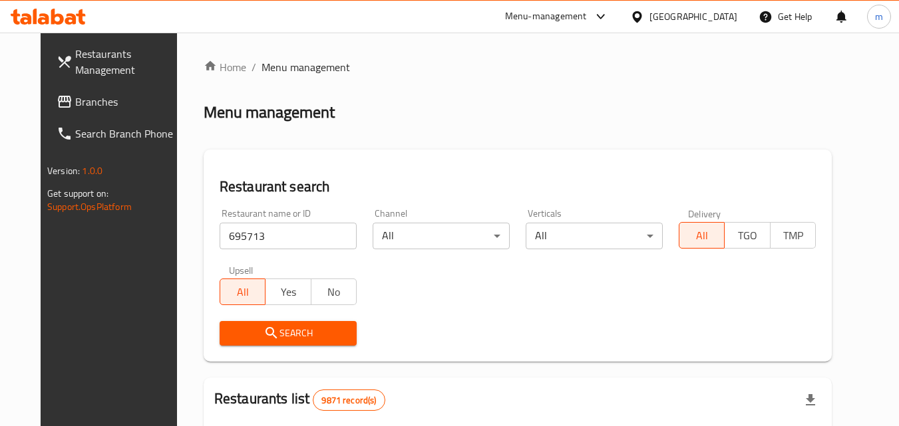
click at [308, 333] on span "Search" at bounding box center [288, 333] width 116 height 17
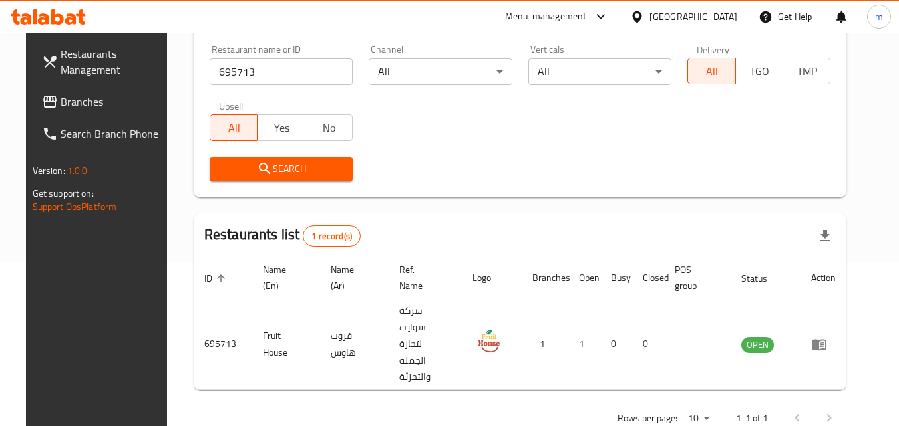
scroll to position [167, 0]
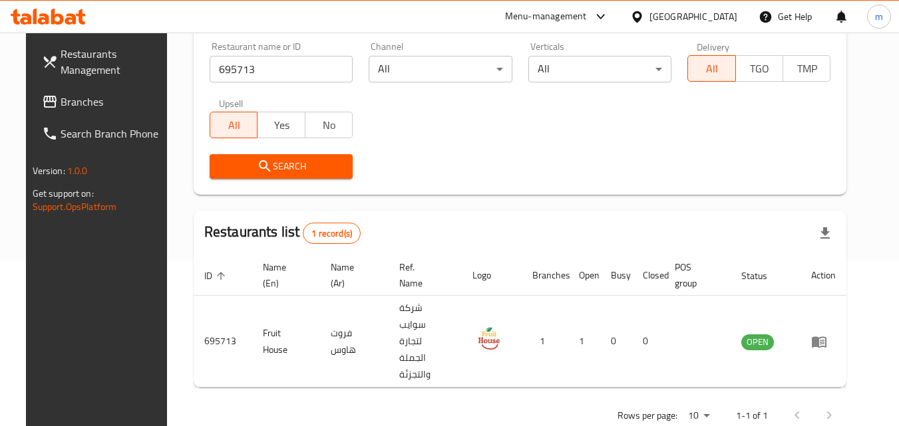
click at [737, 21] on div "[GEOGRAPHIC_DATA]" at bounding box center [683, 17] width 128 height 32
click at [641, 19] on icon at bounding box center [636, 16] width 9 height 11
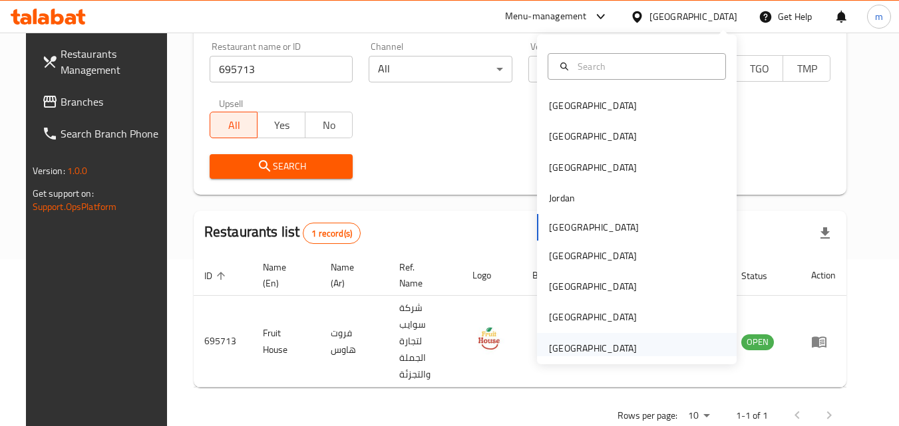
click at [574, 356] on div "[GEOGRAPHIC_DATA]" at bounding box center [593, 348] width 88 height 15
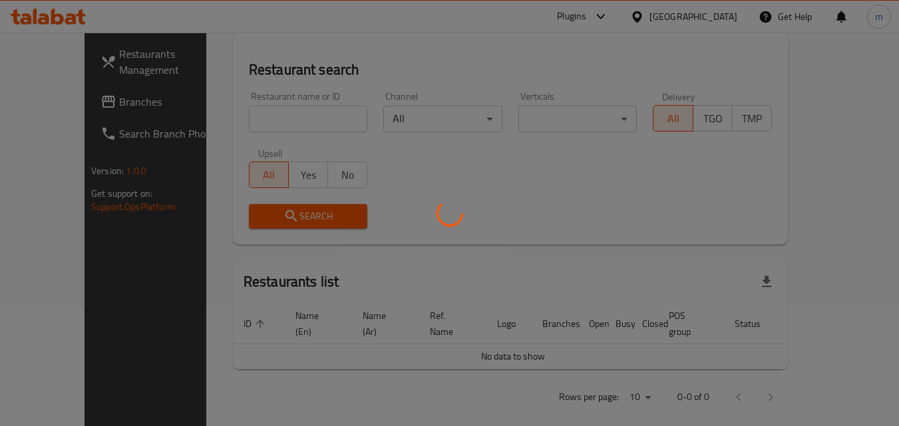
scroll to position [167, 0]
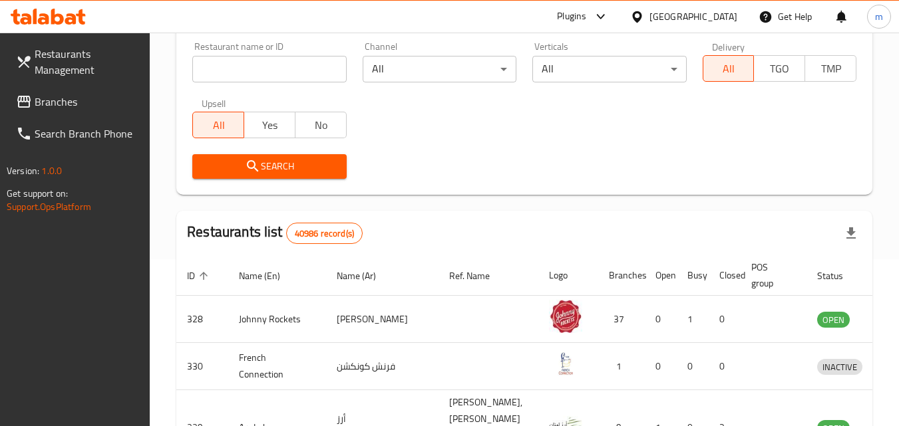
click at [44, 102] on span "Branches" at bounding box center [87, 102] width 105 height 16
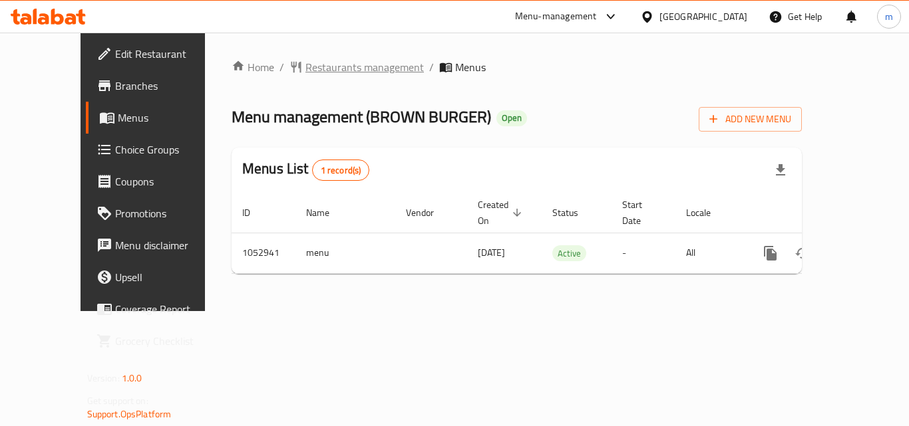
click at [329, 71] on span "Restaurants management" at bounding box center [364, 67] width 118 height 16
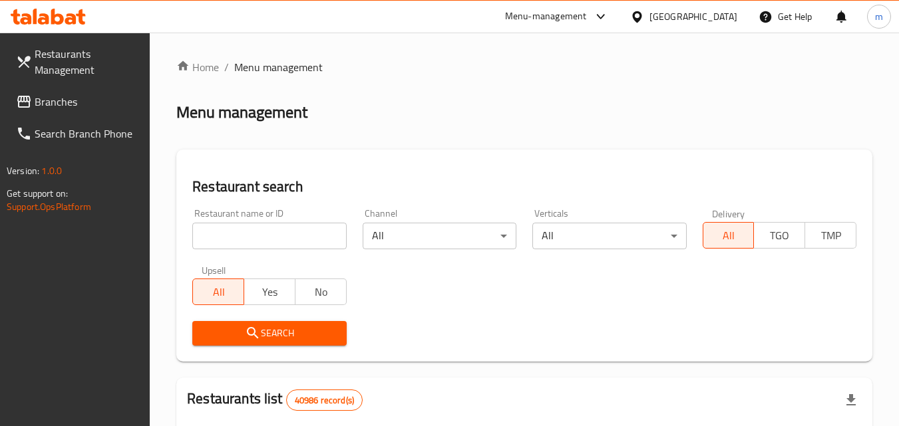
click at [269, 232] on input "search" at bounding box center [269, 236] width 154 height 27
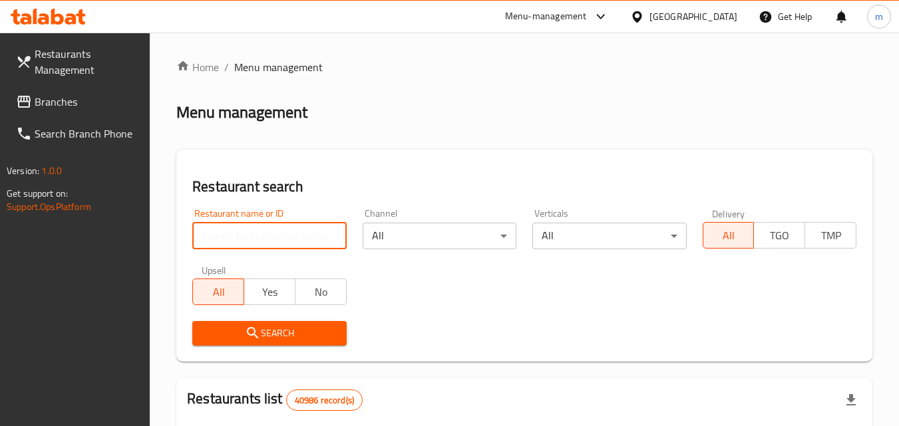
paste input "662648"
type input "662648"
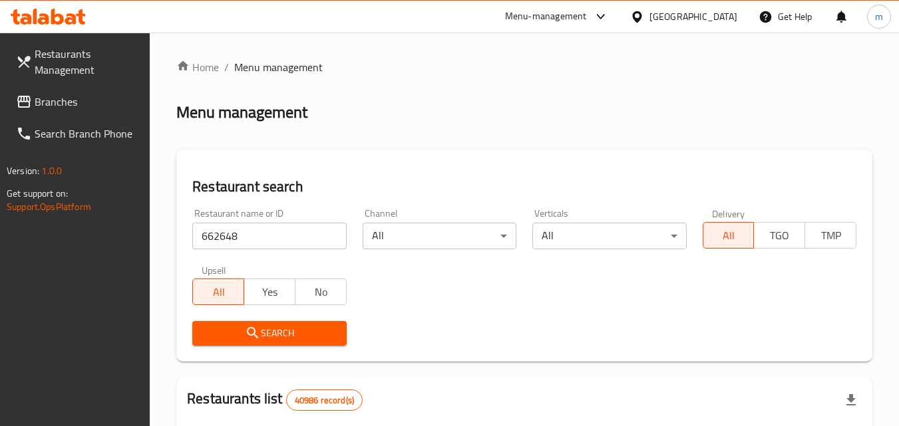
click at [303, 331] on span "Search" at bounding box center [269, 333] width 132 height 17
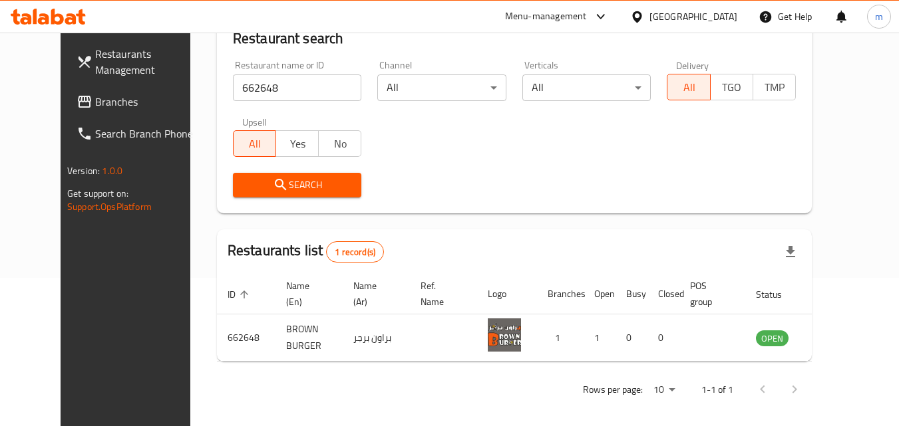
scroll to position [156, 0]
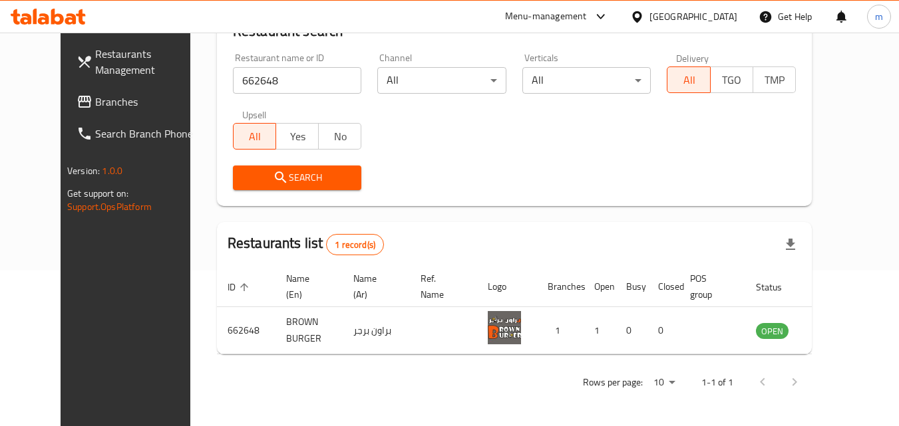
click at [678, 26] on div "[GEOGRAPHIC_DATA]" at bounding box center [683, 17] width 128 height 32
click at [674, 17] on div "[GEOGRAPHIC_DATA]" at bounding box center [693, 16] width 88 height 15
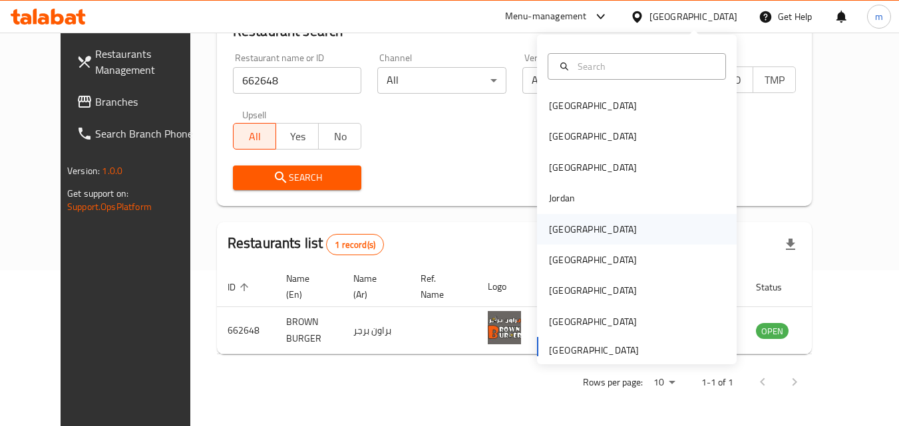
click at [549, 235] on div "[GEOGRAPHIC_DATA]" at bounding box center [593, 229] width 88 height 15
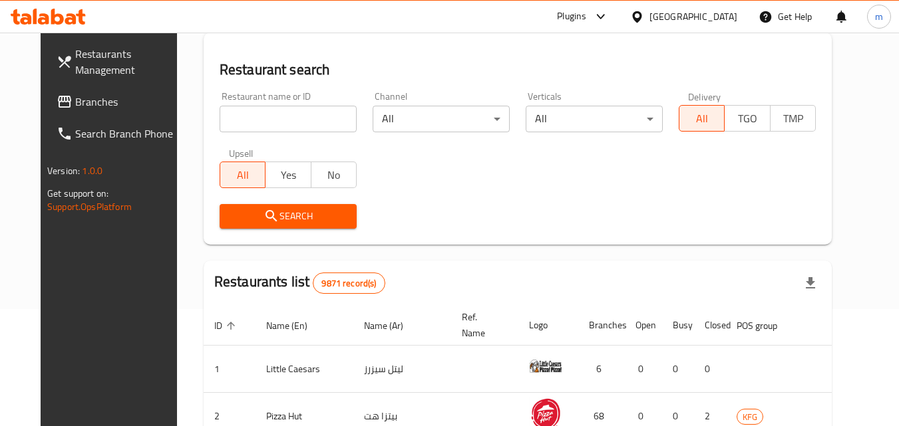
scroll to position [156, 0]
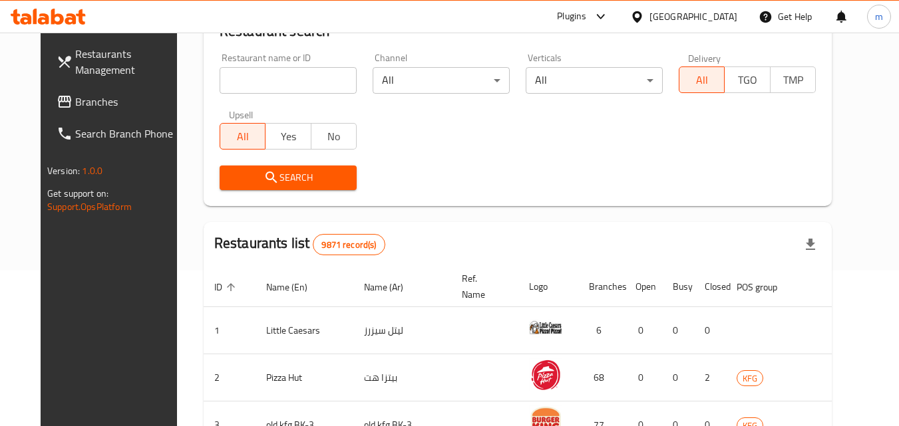
click at [75, 94] on span "Branches" at bounding box center [127, 102] width 105 height 16
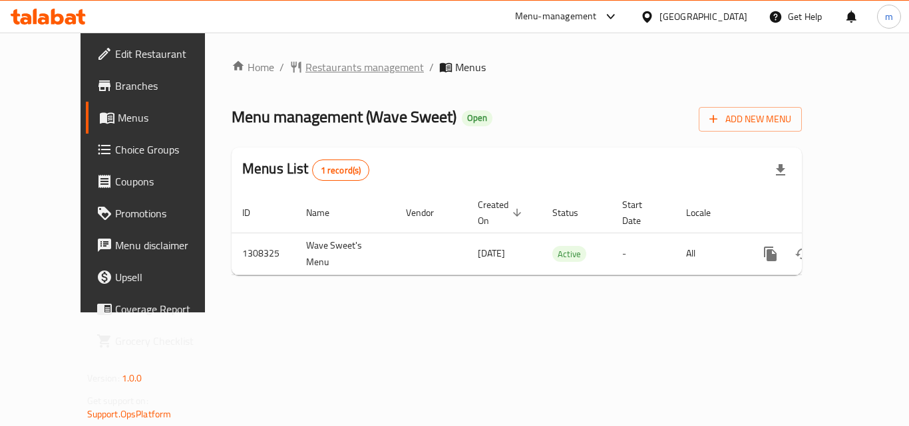
click at [305, 71] on span "Restaurants management" at bounding box center [364, 67] width 118 height 16
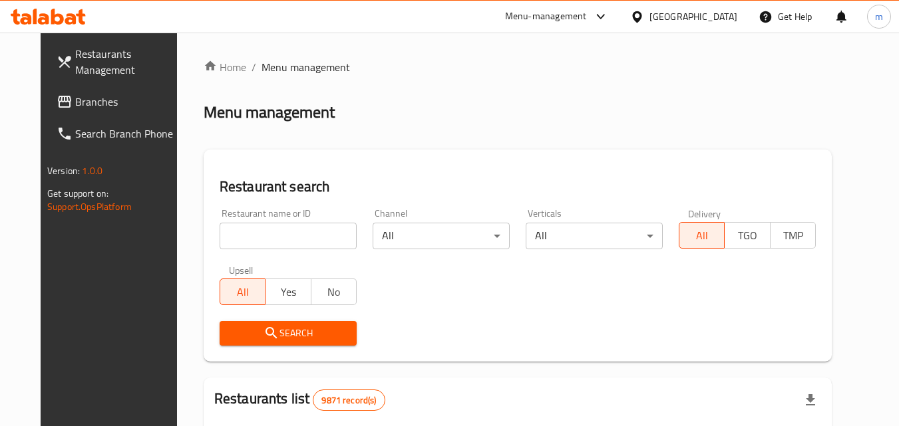
click at [278, 247] on input "search" at bounding box center [287, 236] width 137 height 27
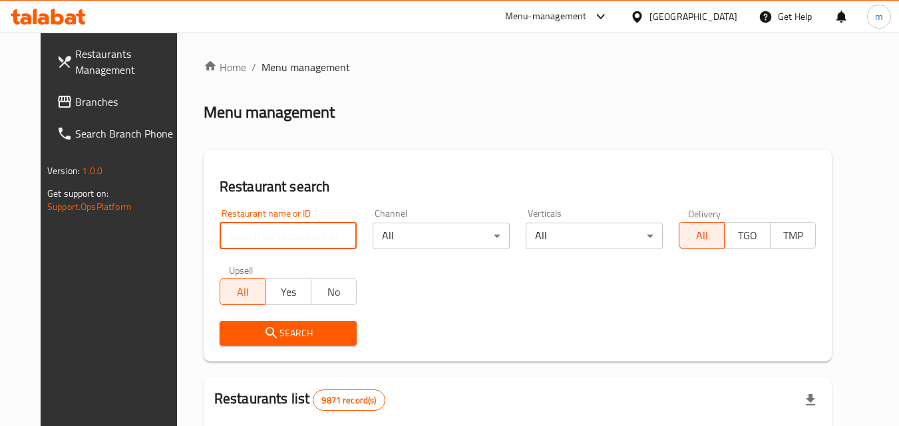
paste input "704589"
type input "704589"
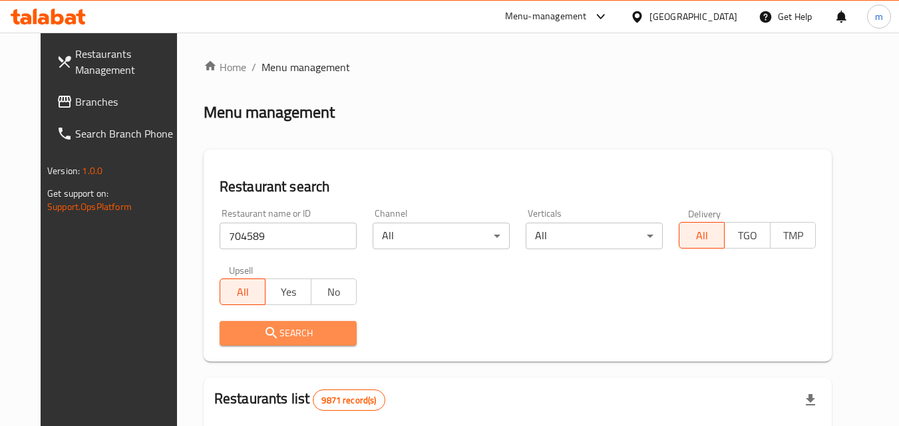
click at [290, 330] on span "Search" at bounding box center [288, 333] width 116 height 17
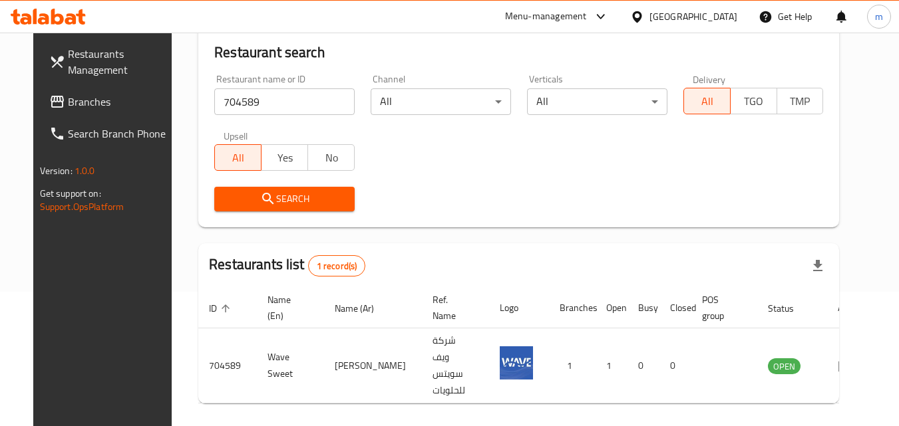
scroll to position [156, 0]
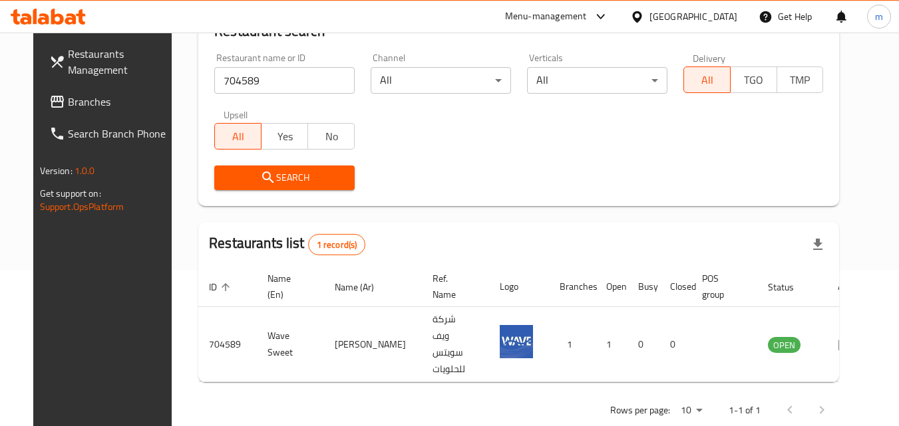
click at [730, 19] on div "[GEOGRAPHIC_DATA]" at bounding box center [693, 16] width 88 height 15
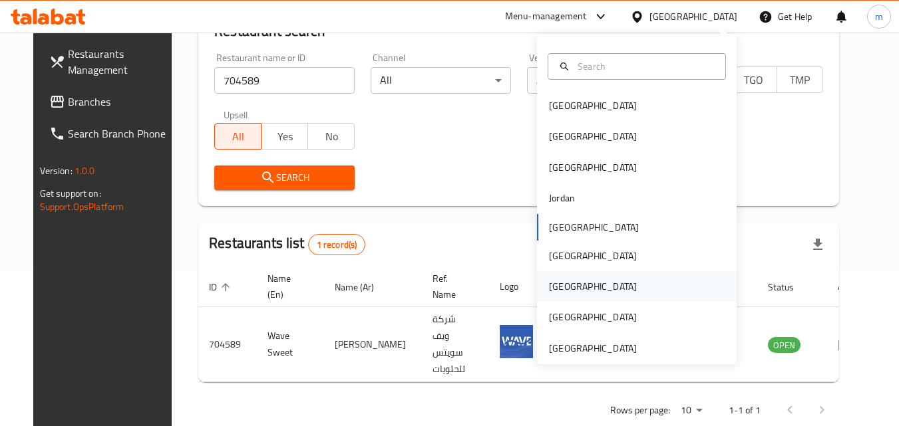
click at [577, 287] on div "[GEOGRAPHIC_DATA]" at bounding box center [637, 286] width 200 height 31
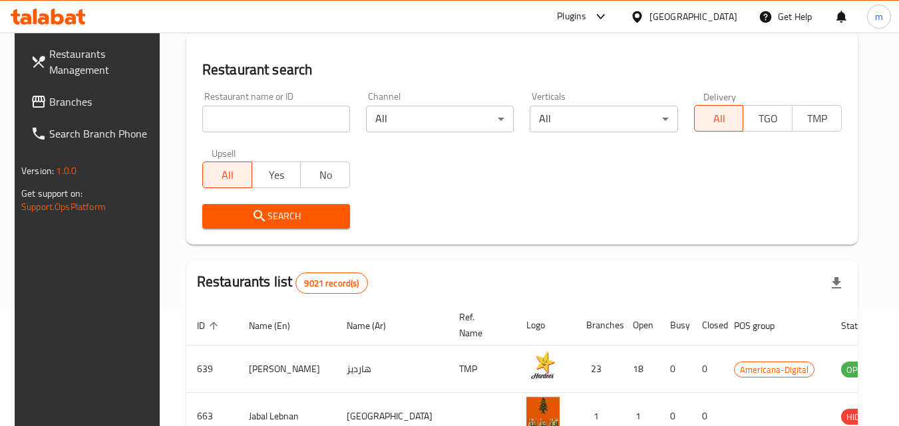
scroll to position [156, 0]
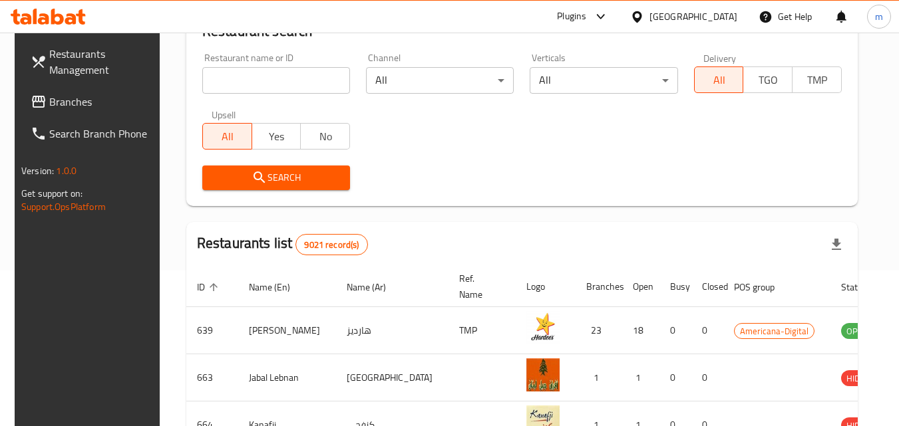
click at [72, 104] on span "Branches" at bounding box center [101, 102] width 105 height 16
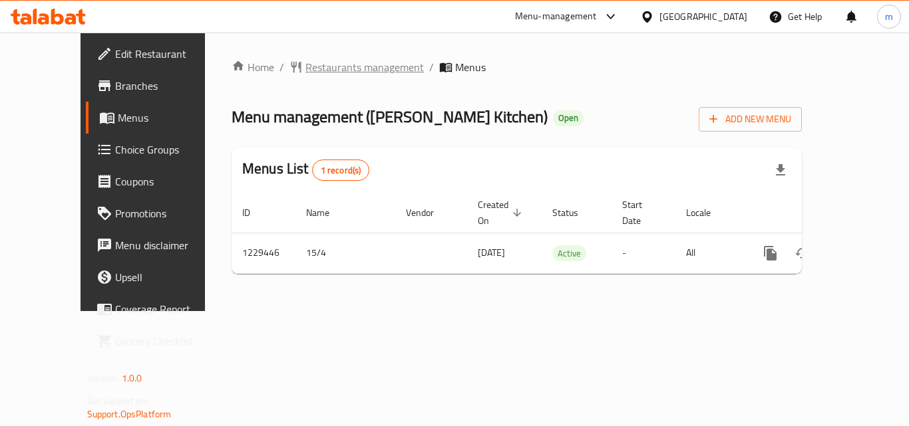
click at [313, 70] on span "Restaurants management" at bounding box center [364, 67] width 118 height 16
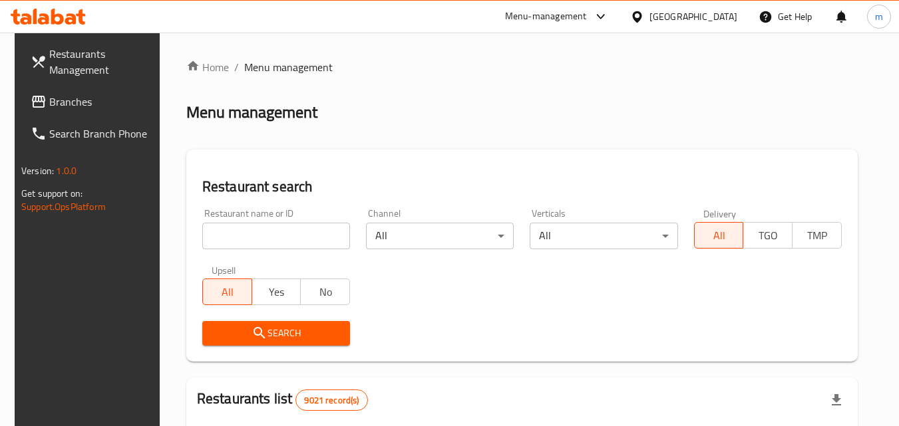
click at [281, 244] on input "search" at bounding box center [276, 236] width 148 height 27
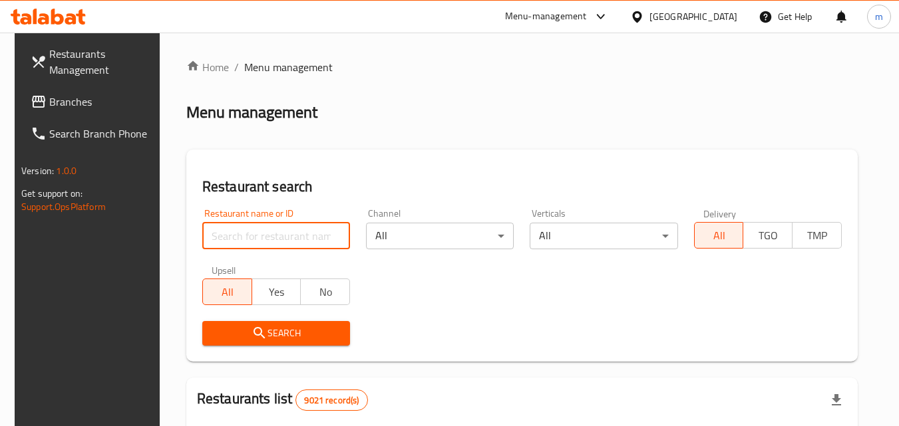
paste input "676695"
type input "676695"
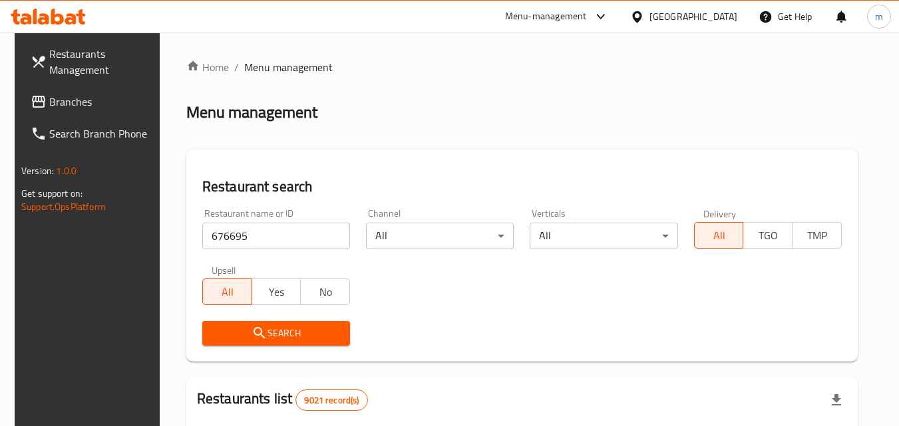
click at [273, 329] on span "Search" at bounding box center [276, 333] width 126 height 17
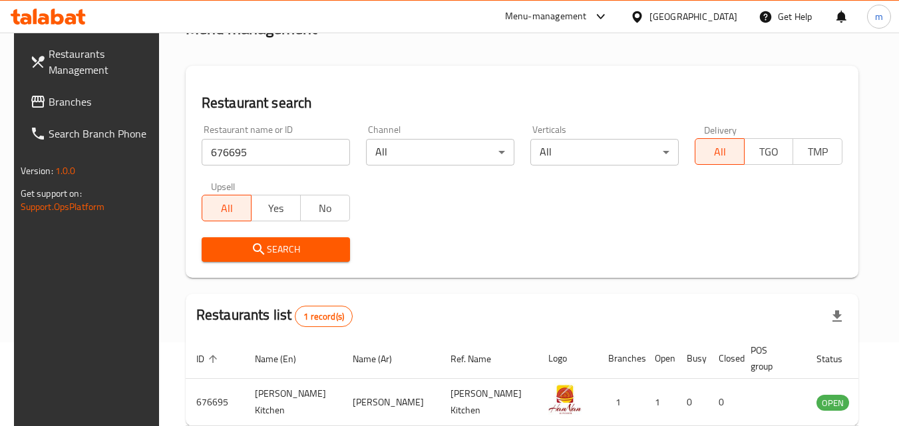
scroll to position [156, 0]
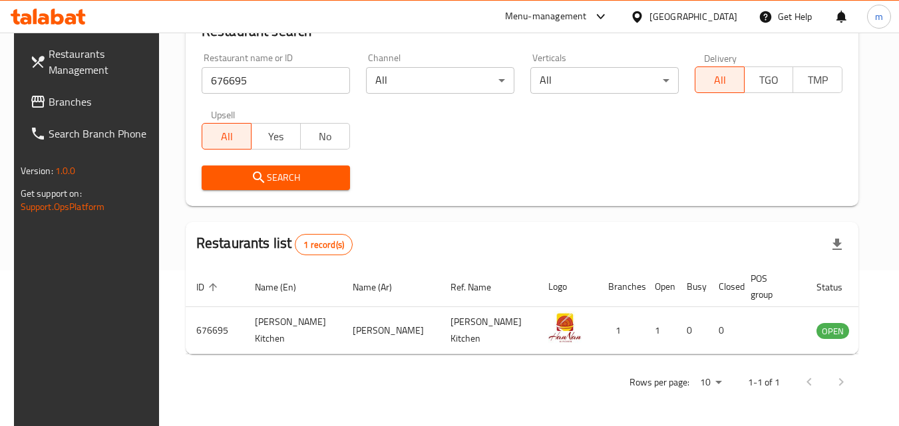
click at [733, 21] on div "Qatar" at bounding box center [693, 16] width 88 height 15
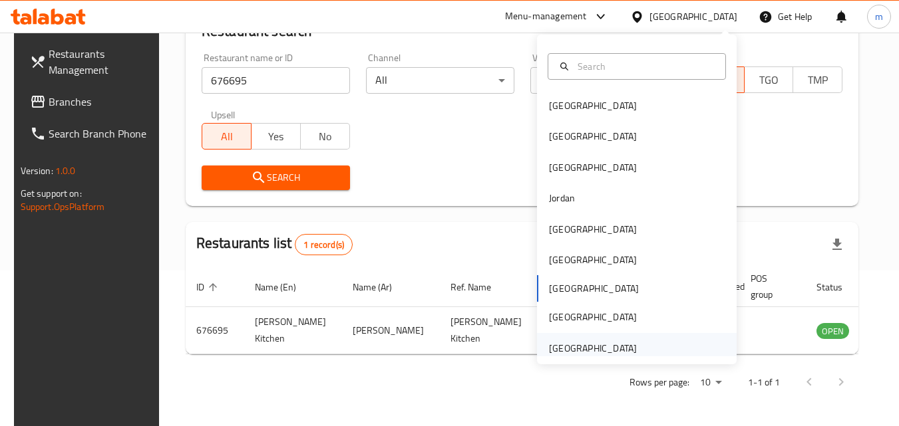
click at [613, 347] on div "[GEOGRAPHIC_DATA]" at bounding box center [593, 348] width 88 height 15
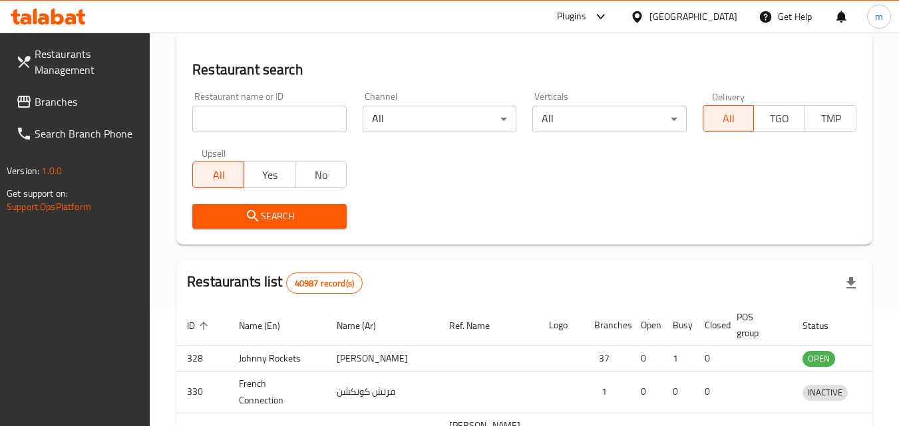
scroll to position [156, 0]
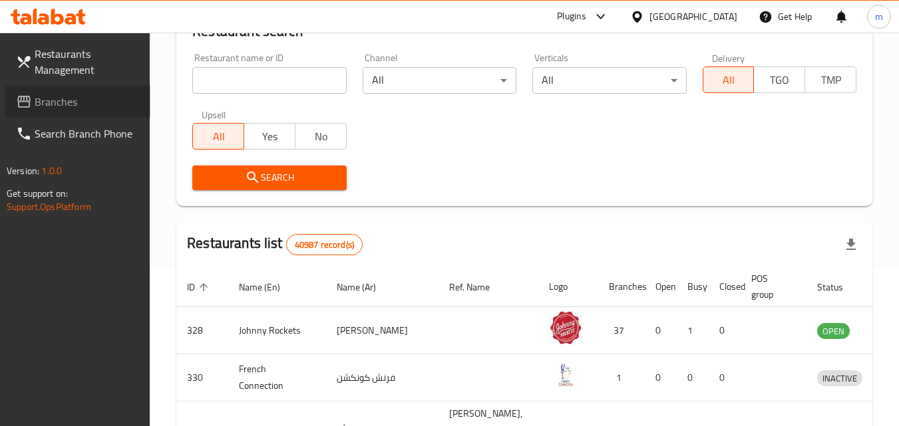
click at [69, 102] on span "Branches" at bounding box center [87, 102] width 105 height 16
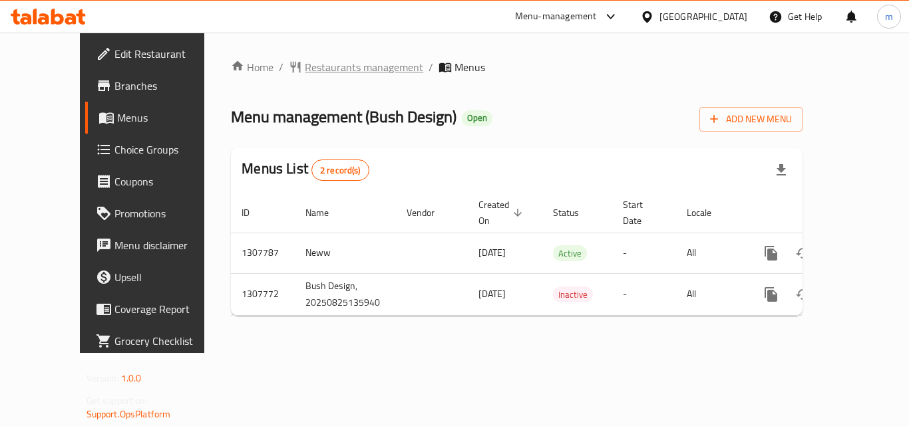
click at [315, 71] on span "Restaurants management" at bounding box center [364, 67] width 118 height 16
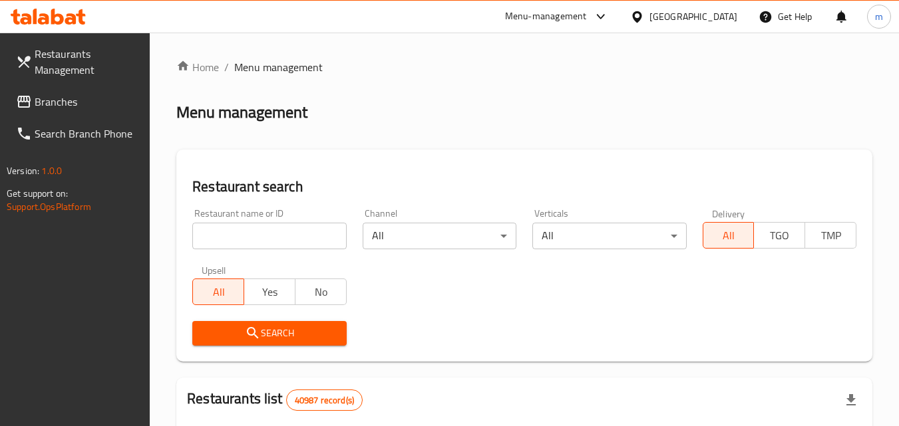
click at [279, 235] on input "search" at bounding box center [269, 236] width 154 height 27
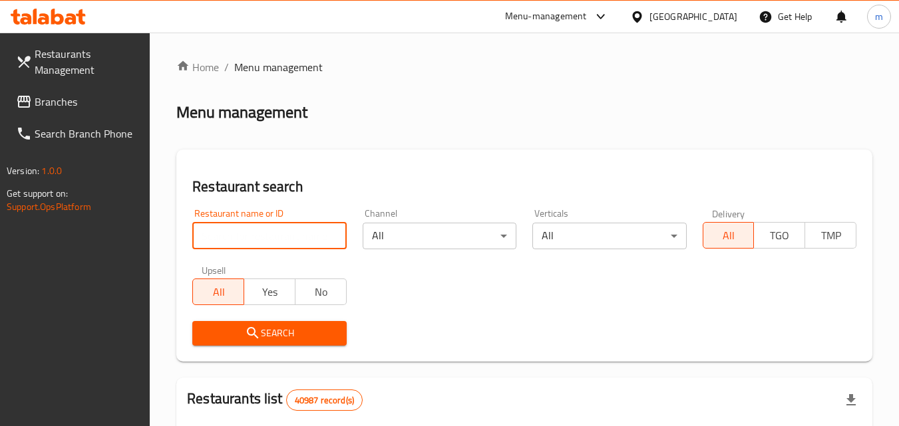
paste input "704633"
type input "704633"
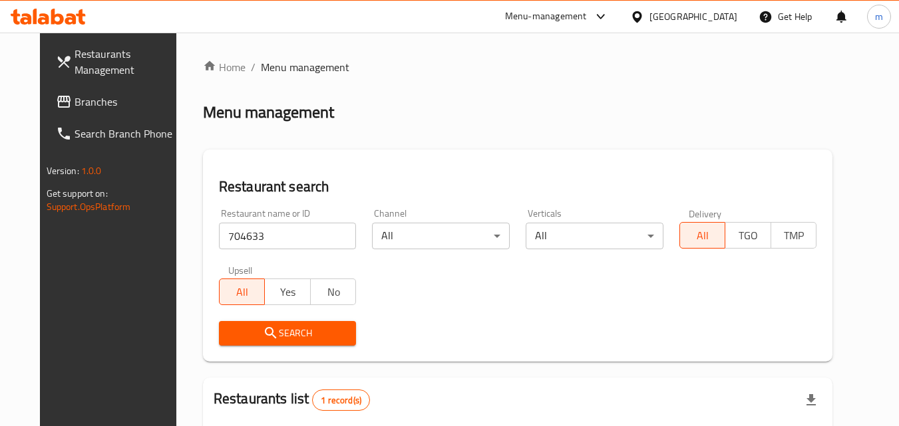
scroll to position [156, 0]
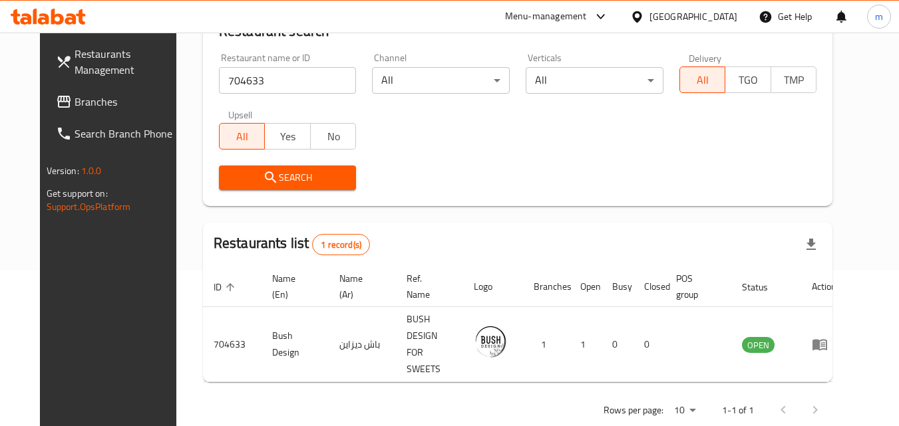
click at [79, 106] on span "Branches" at bounding box center [126, 102] width 105 height 16
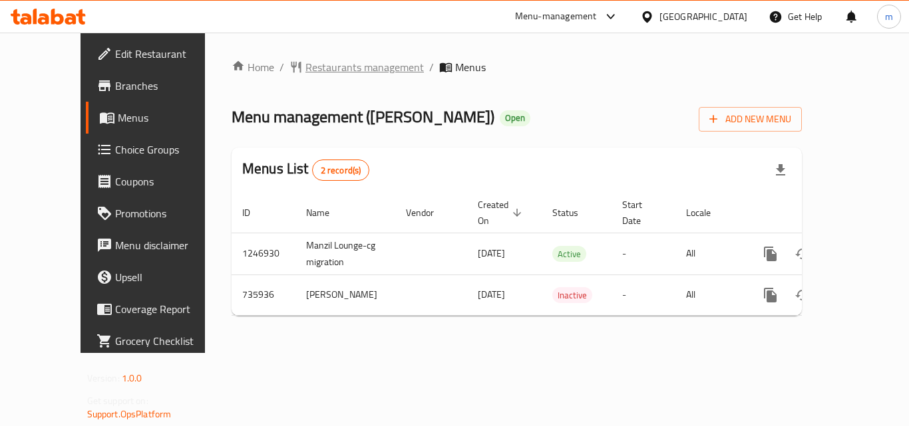
click at [315, 63] on span "Restaurants management" at bounding box center [364, 67] width 118 height 16
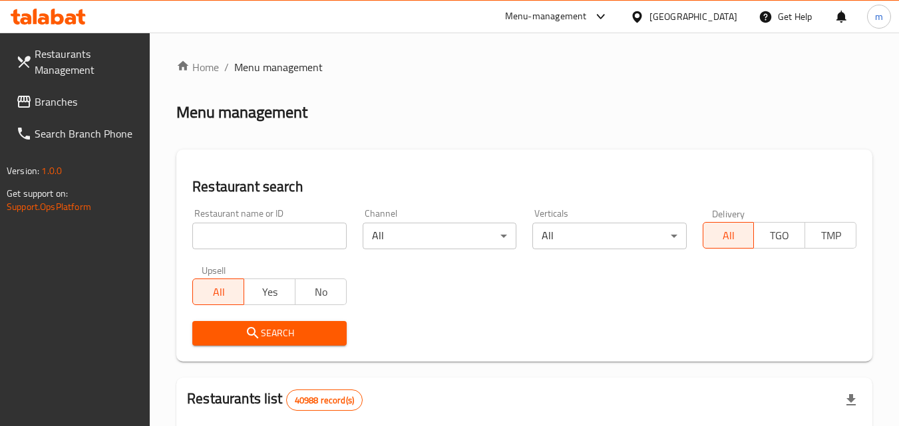
click at [280, 235] on input "search" at bounding box center [269, 236] width 154 height 27
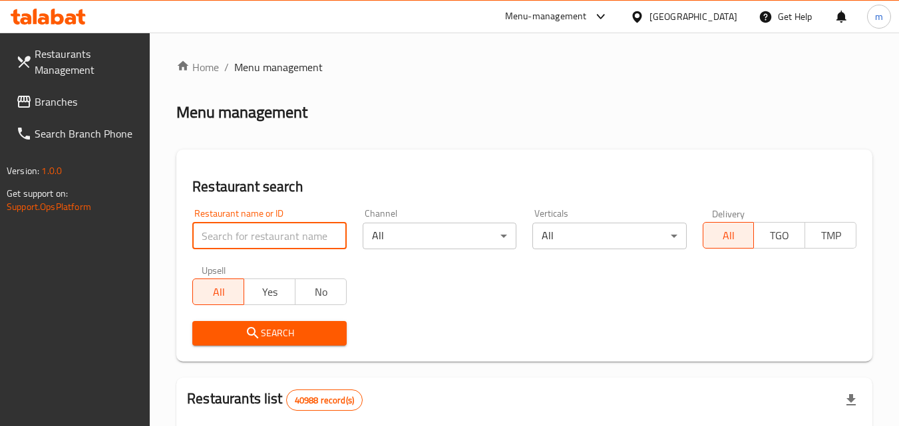
paste input "647309"
type input "647309"
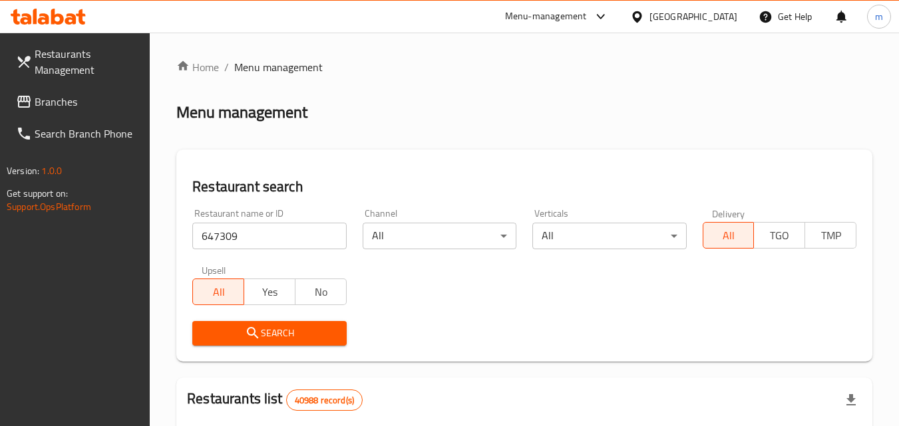
click at [267, 339] on span "Search" at bounding box center [269, 333] width 132 height 17
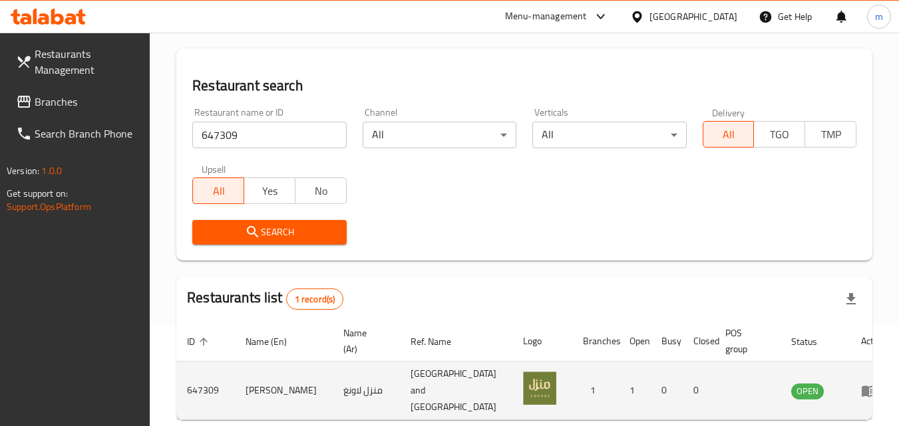
scroll to position [167, 0]
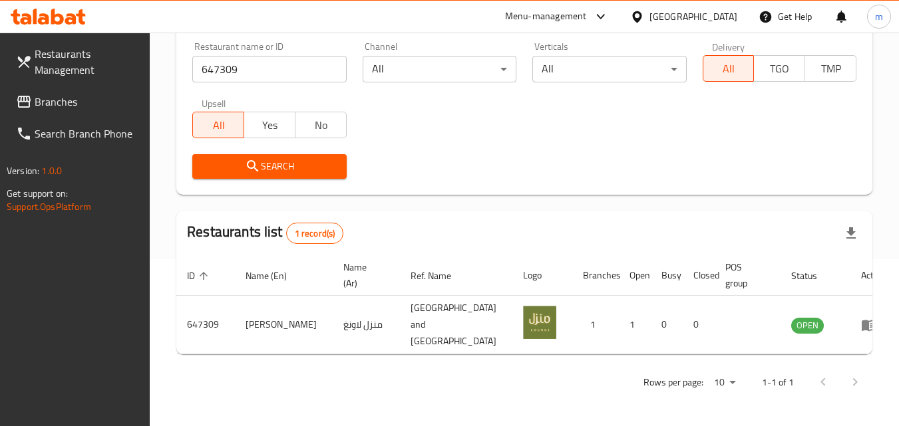
click at [34, 96] on span at bounding box center [25, 102] width 19 height 16
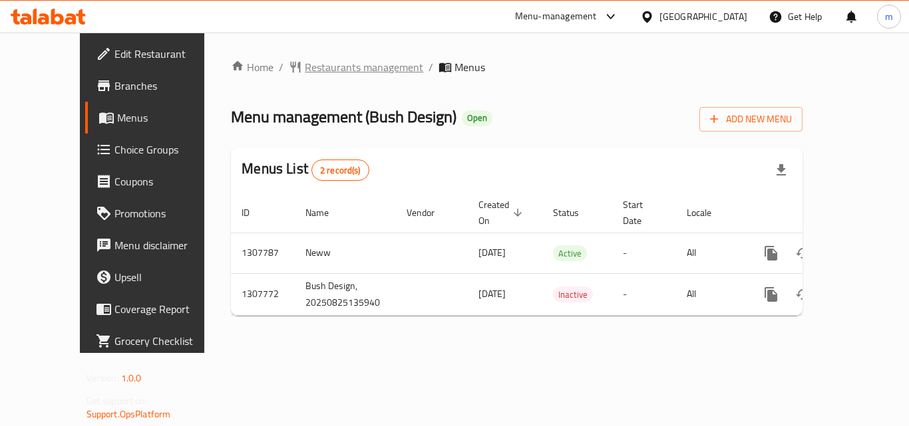
click at [305, 69] on span "Restaurants management" at bounding box center [364, 67] width 118 height 16
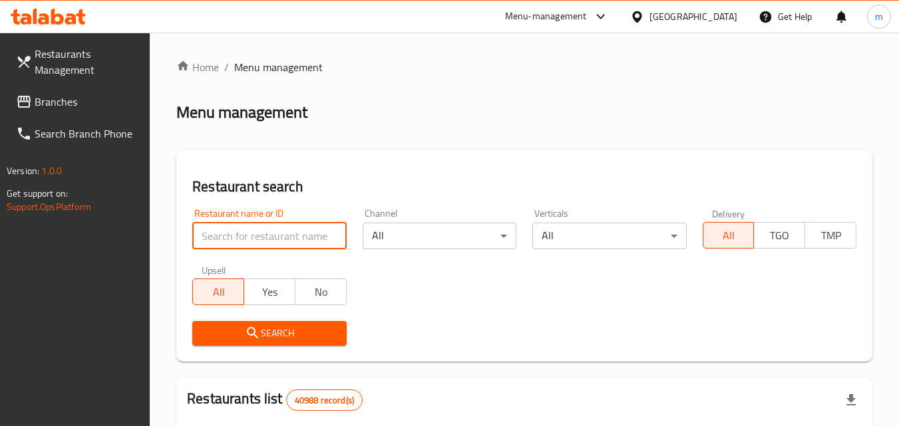
paste input "704633"
type input "704633"
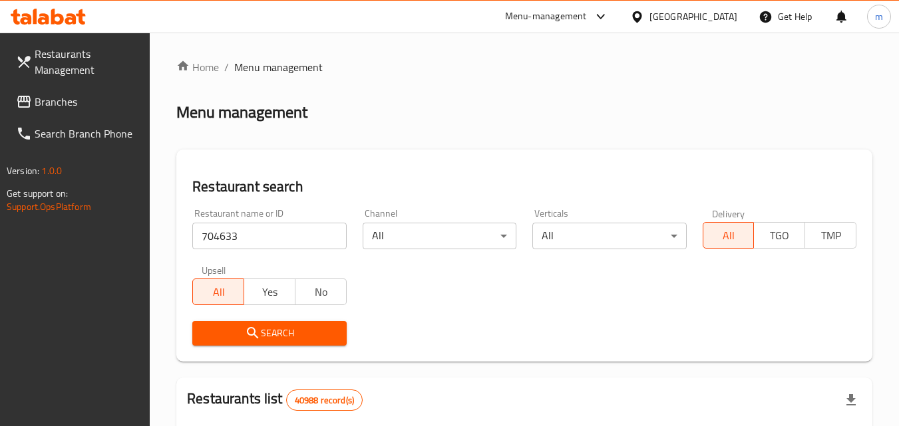
click at [268, 337] on span "Search" at bounding box center [269, 333] width 132 height 17
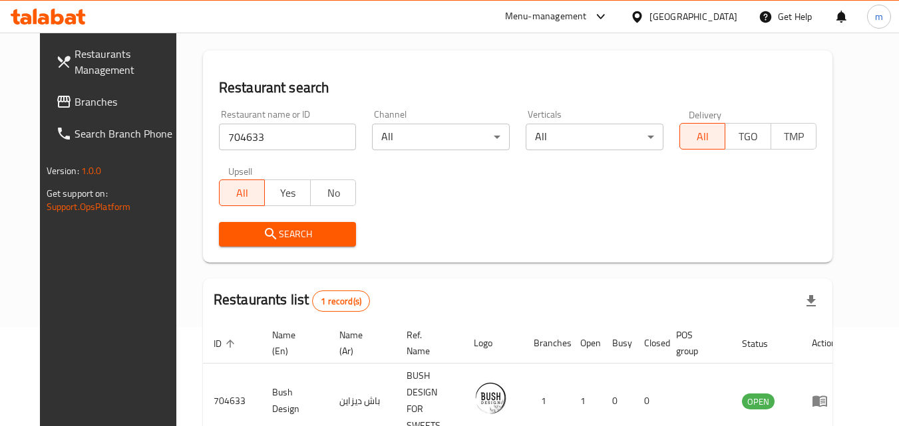
scroll to position [156, 0]
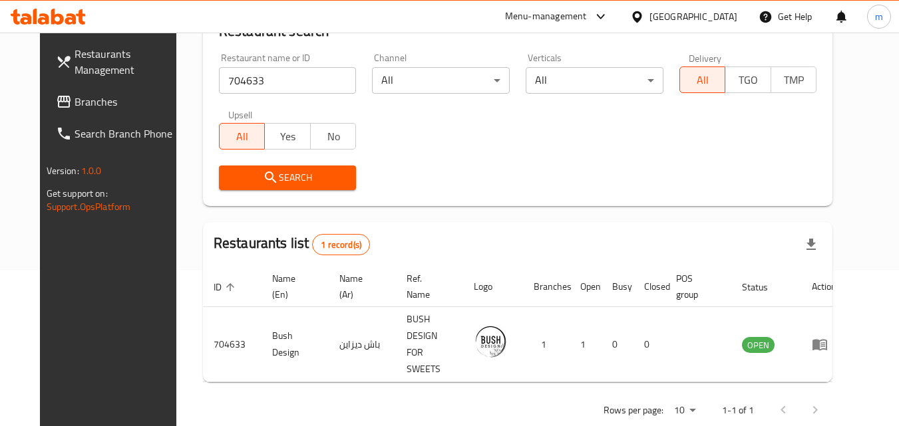
click at [74, 107] on span "Branches" at bounding box center [126, 102] width 105 height 16
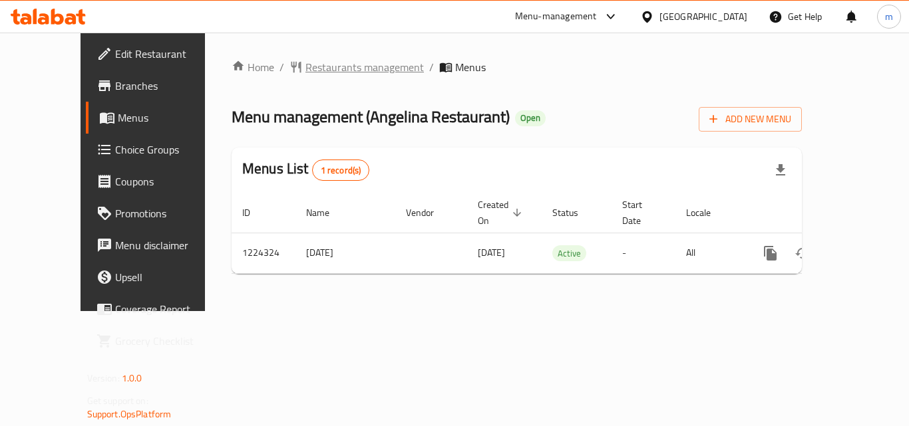
click at [321, 65] on span "Restaurants management" at bounding box center [364, 67] width 118 height 16
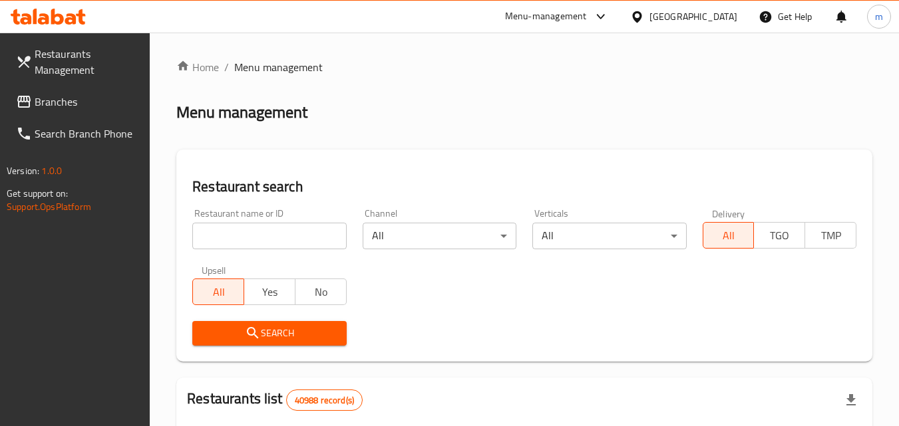
click at [275, 241] on input "search" at bounding box center [269, 236] width 154 height 27
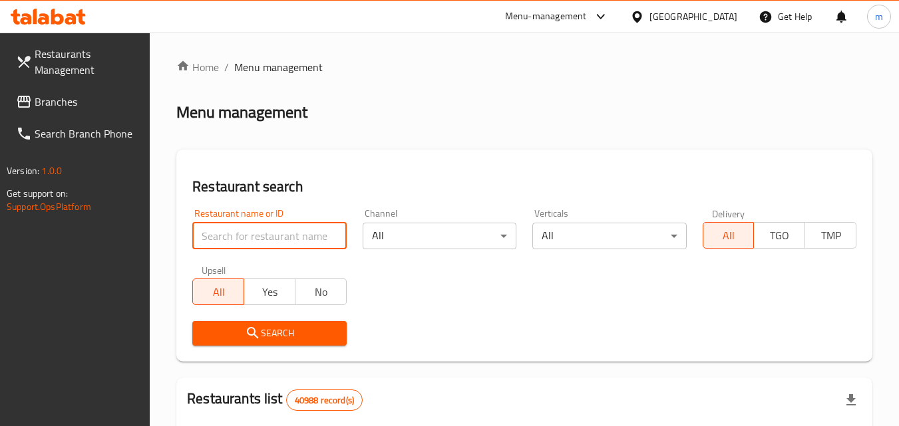
paste input "674921"
type input "674921"
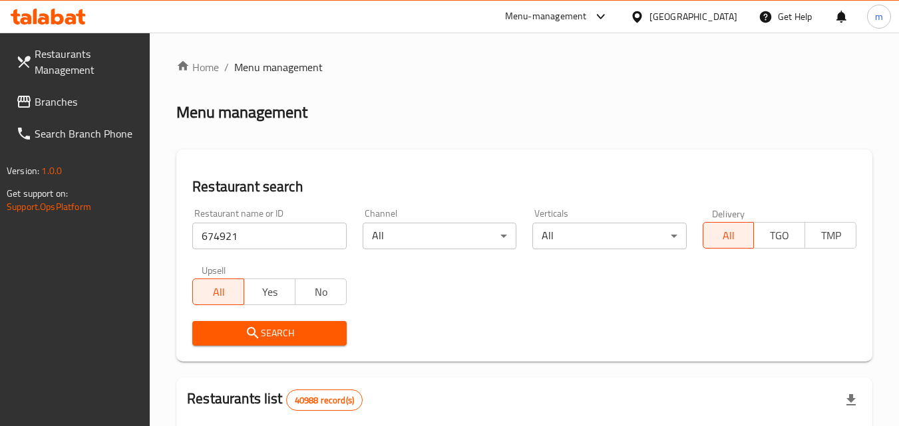
click at [287, 340] on span "Search" at bounding box center [269, 333] width 132 height 17
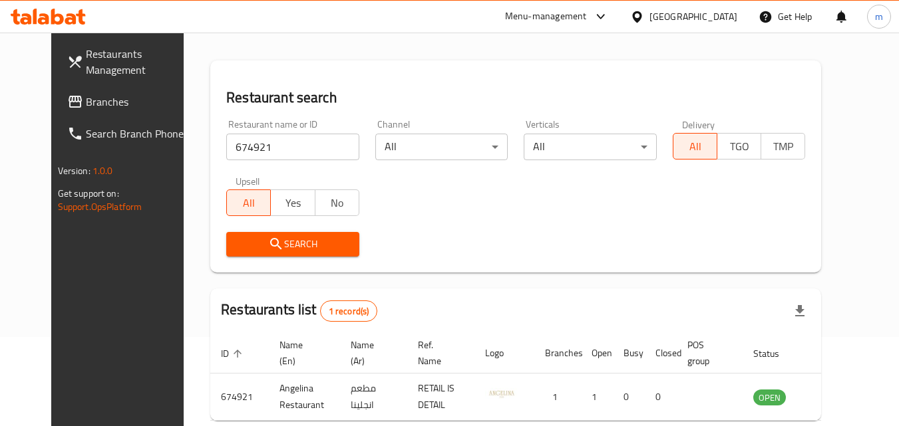
scroll to position [156, 0]
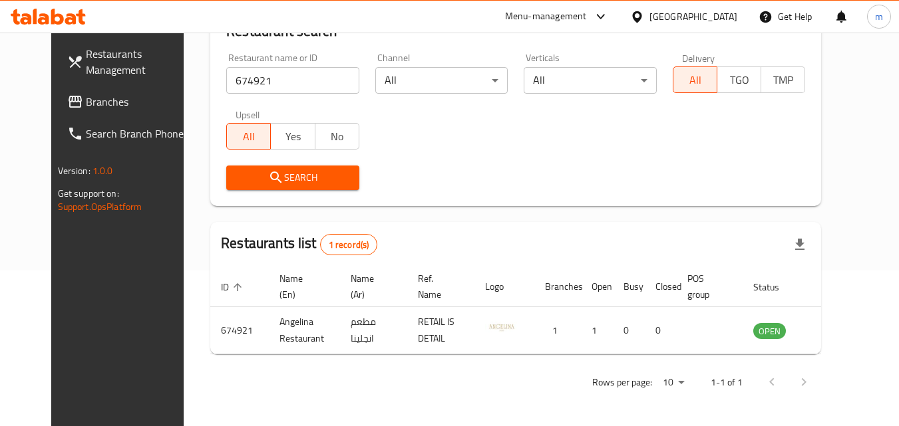
click at [684, 20] on div "[GEOGRAPHIC_DATA]" at bounding box center [693, 16] width 88 height 15
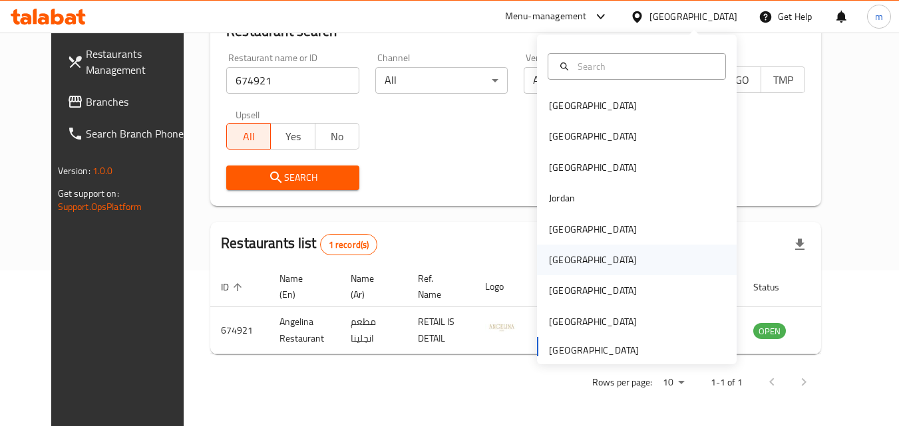
click at [549, 255] on div "Oman" at bounding box center [593, 260] width 88 height 15
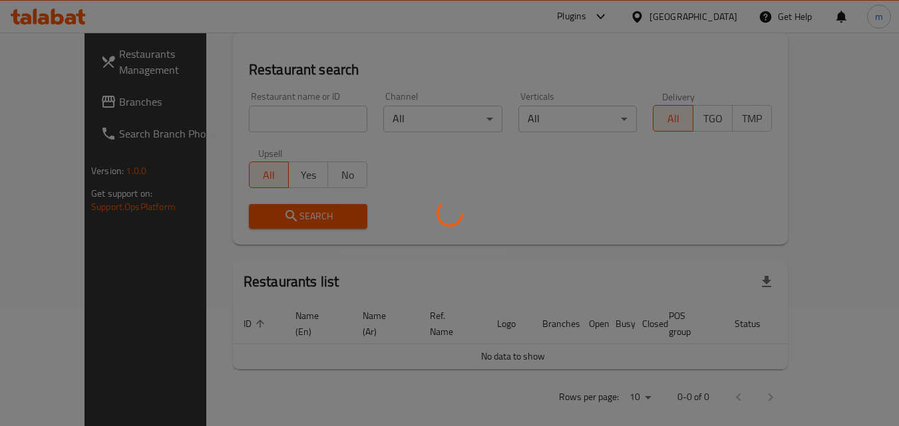
scroll to position [156, 0]
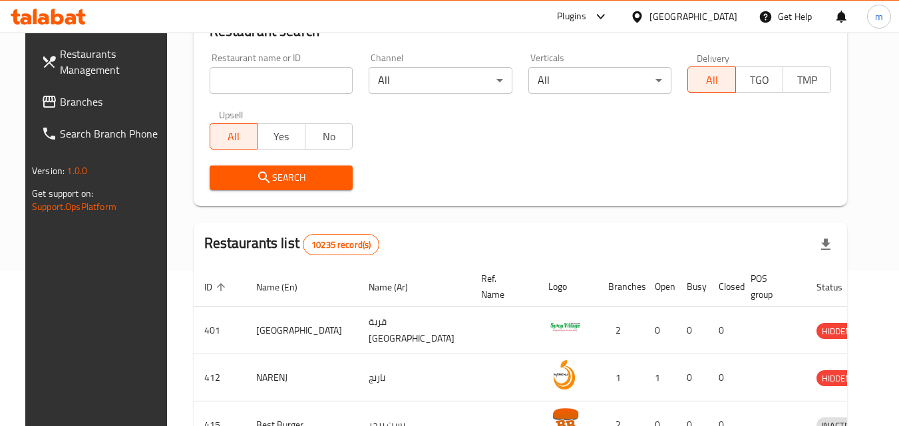
click at [69, 107] on span "Branches" at bounding box center [112, 102] width 105 height 16
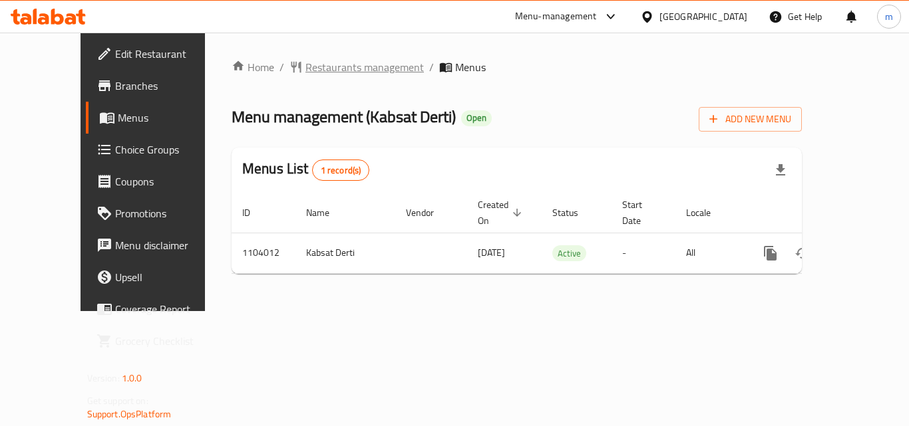
click at [321, 74] on span "Restaurants management" at bounding box center [364, 67] width 118 height 16
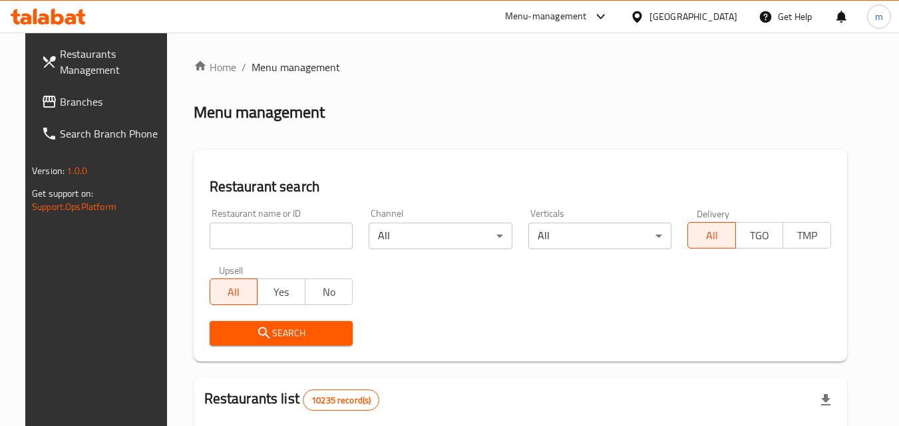
click at [277, 241] on input "search" at bounding box center [282, 236] width 144 height 27
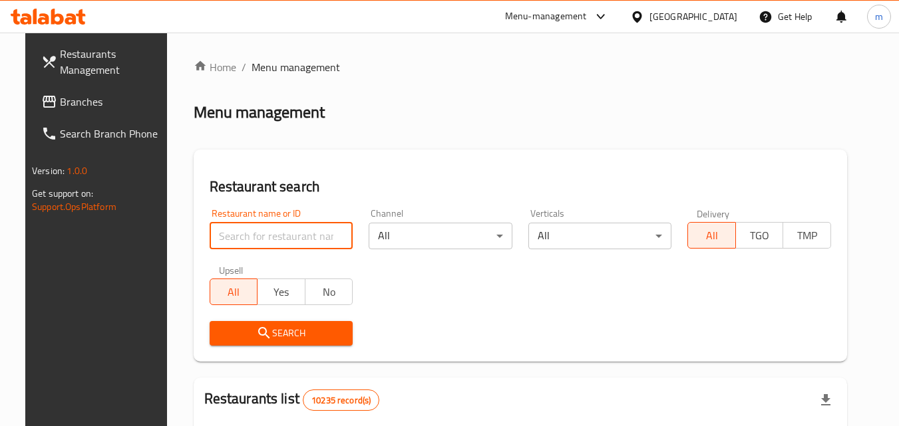
paste input "665310"
type input "665310"
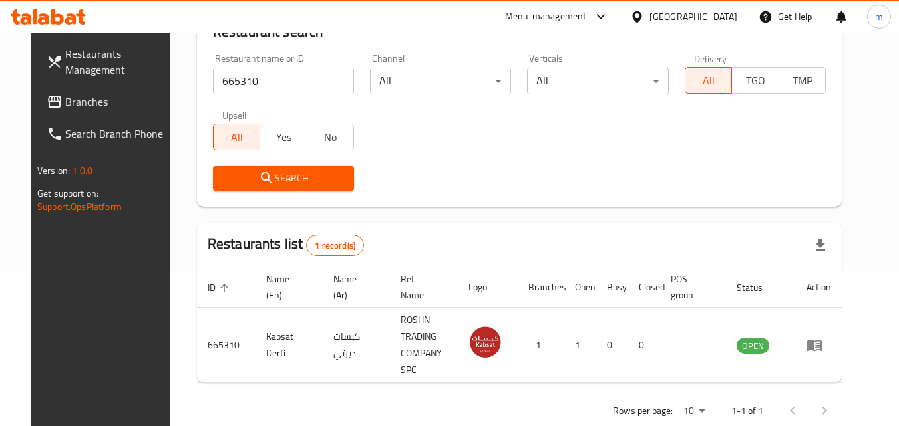
scroll to position [156, 0]
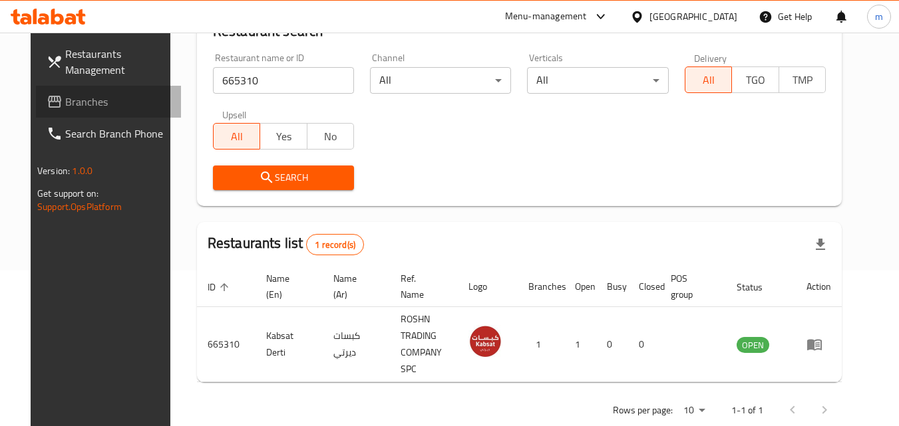
click at [78, 105] on span "Branches" at bounding box center [117, 102] width 105 height 16
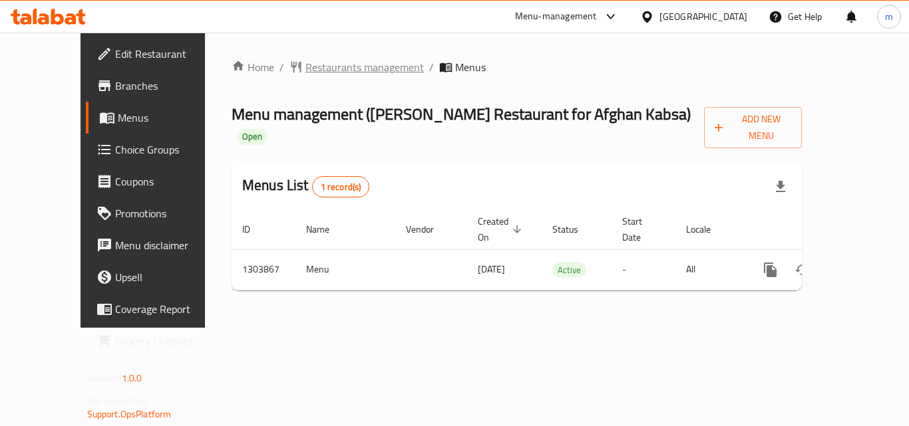
click at [305, 64] on span "Restaurants management" at bounding box center [364, 67] width 118 height 16
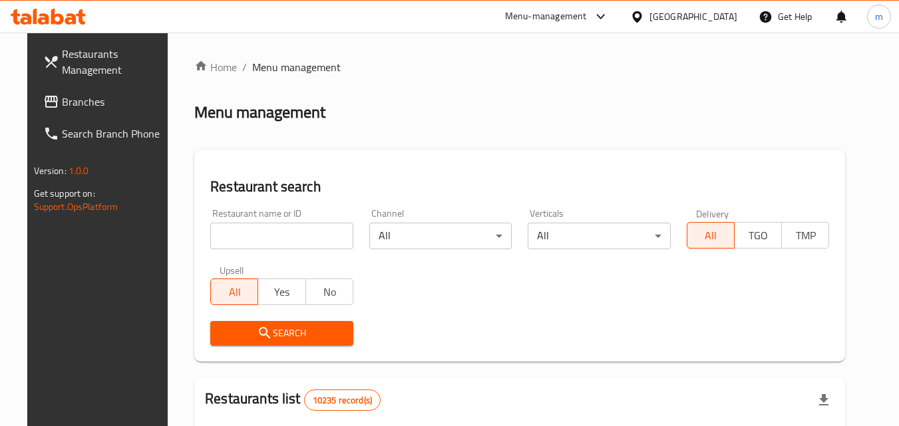
click at [284, 232] on input "search" at bounding box center [281, 236] width 143 height 27
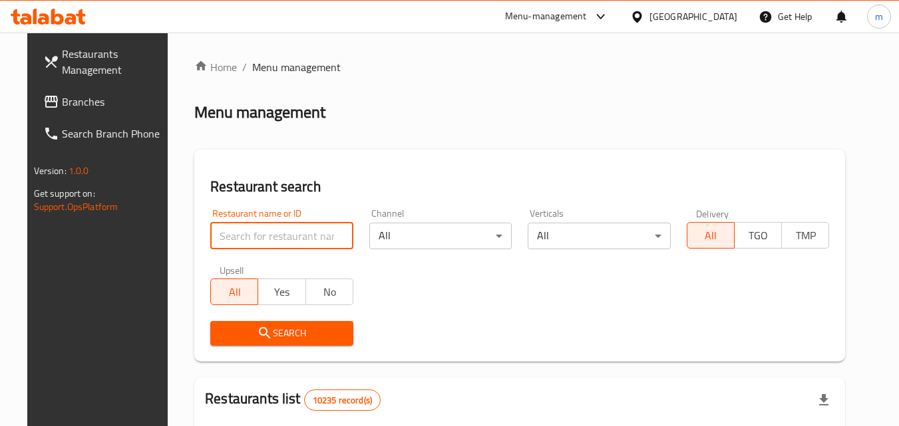
paste input "703009"
type input "703009"
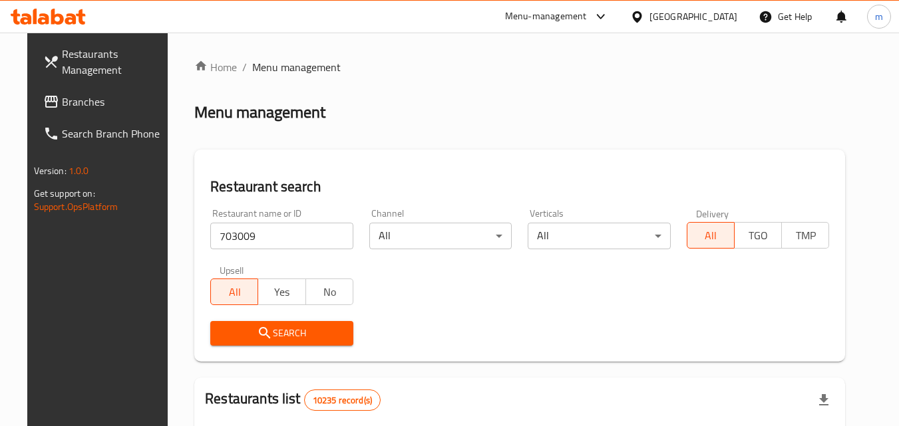
click at [302, 345] on button "Search" at bounding box center [281, 333] width 143 height 25
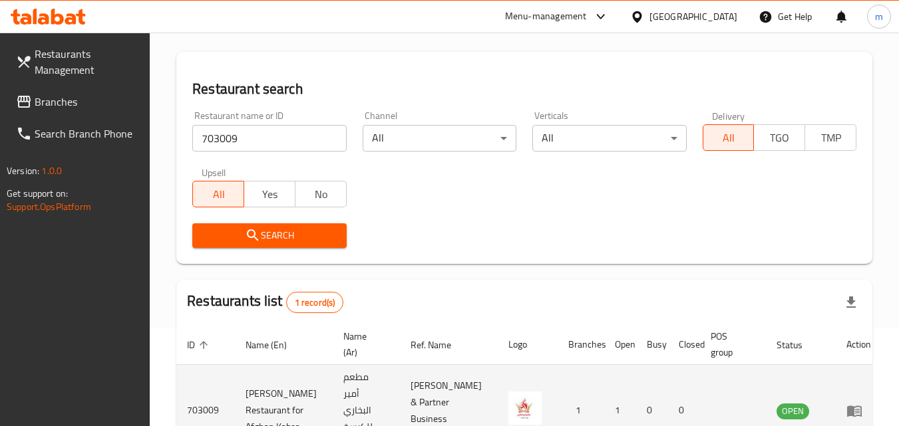
scroll to position [184, 0]
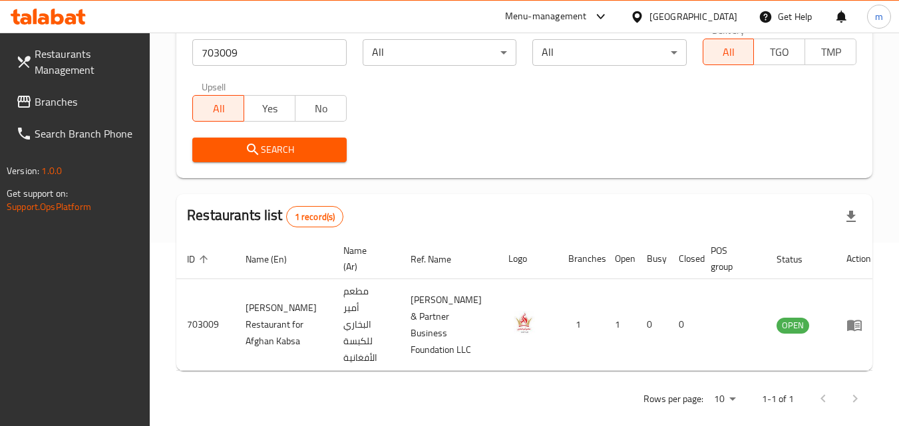
click at [649, 11] on div at bounding box center [639, 16] width 19 height 15
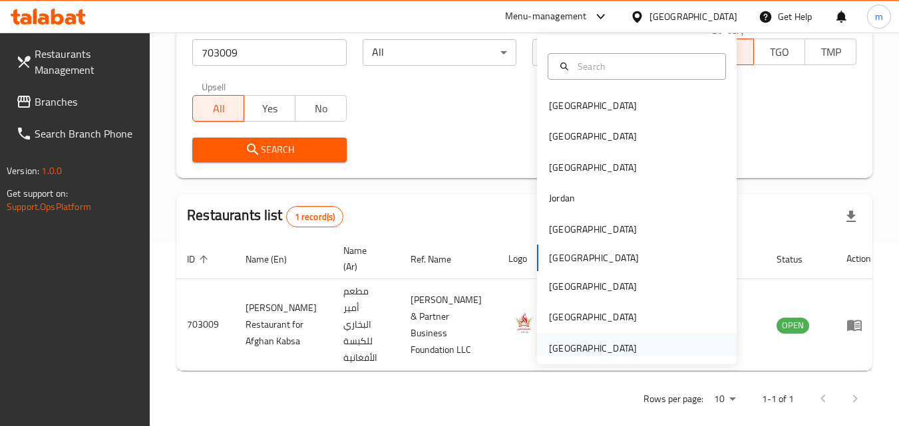
click at [584, 344] on div "[GEOGRAPHIC_DATA]" at bounding box center [593, 348] width 88 height 15
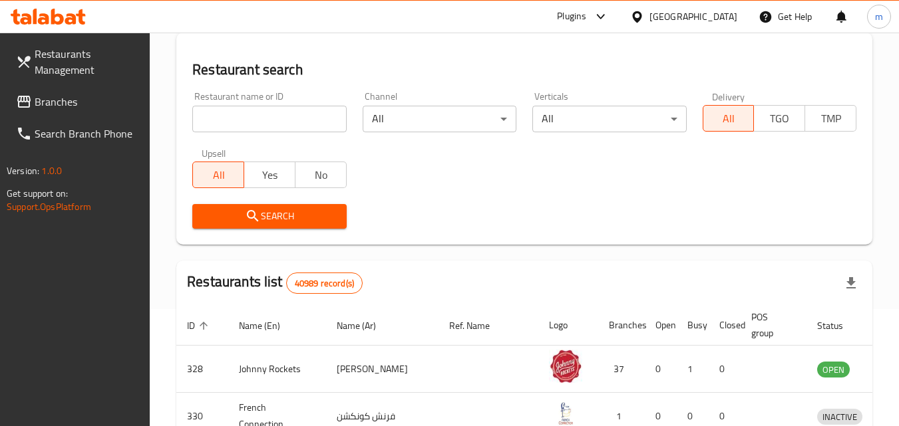
scroll to position [184, 0]
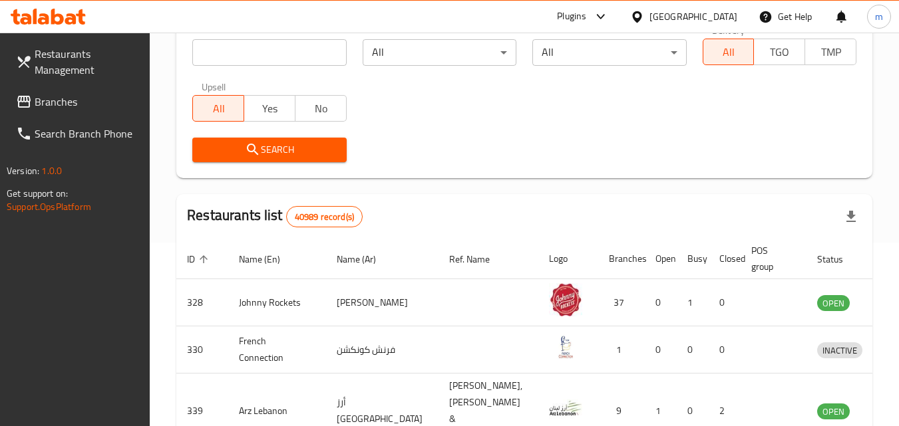
click at [82, 98] on span "Branches" at bounding box center [87, 102] width 105 height 16
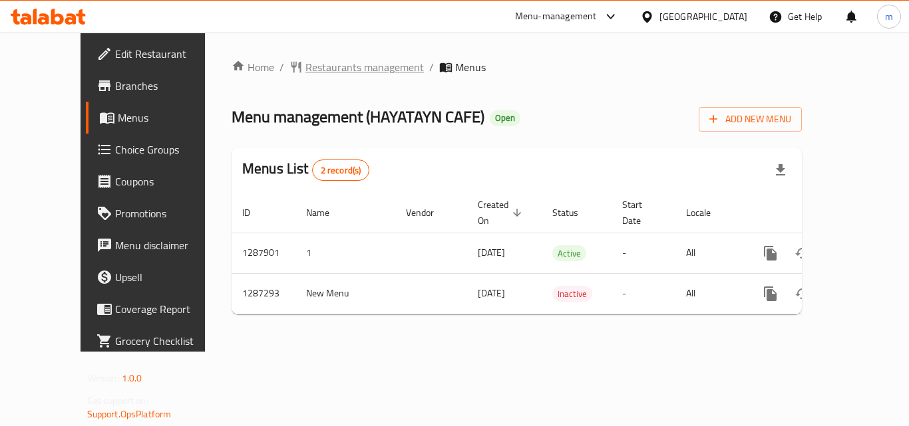
click at [305, 69] on span "Restaurants management" at bounding box center [364, 67] width 118 height 16
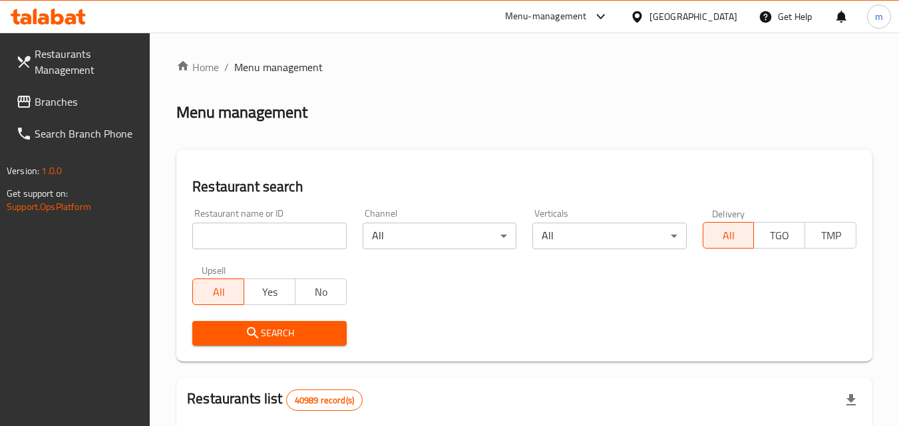
click at [274, 229] on input "search" at bounding box center [269, 236] width 154 height 27
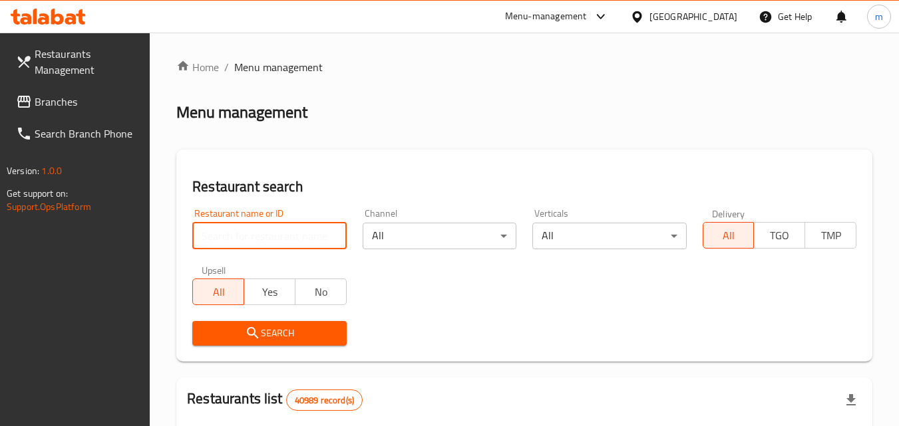
paste input "696642"
type input "696642"
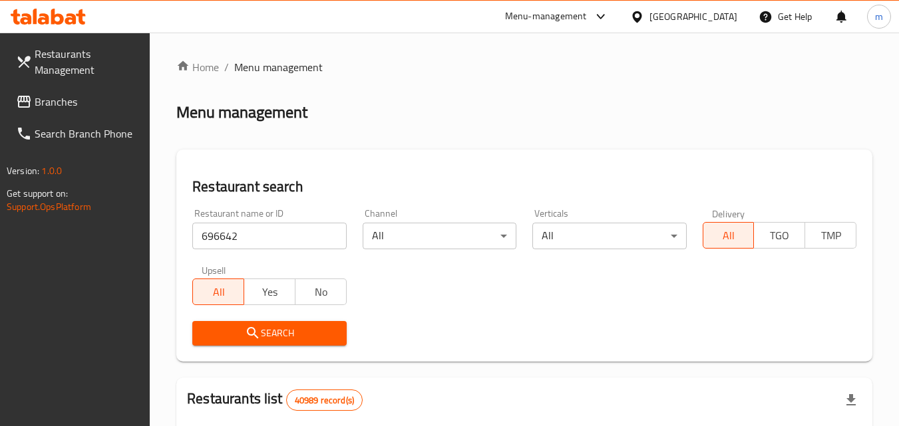
click at [277, 336] on span "Search" at bounding box center [269, 333] width 132 height 17
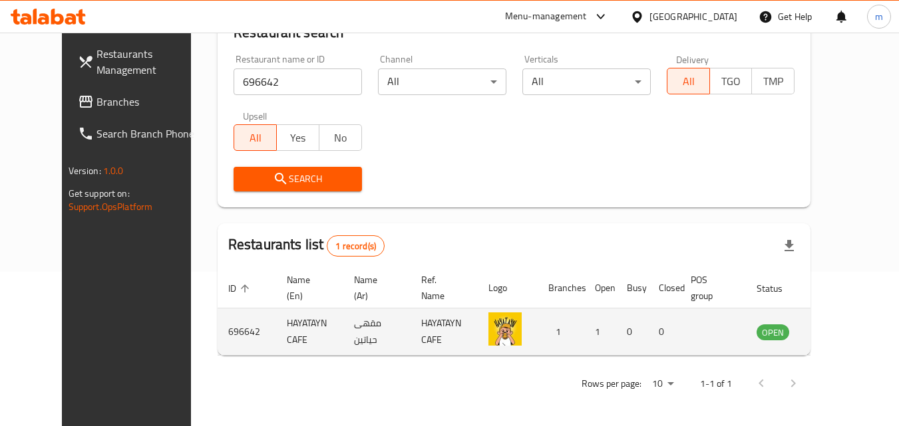
scroll to position [156, 0]
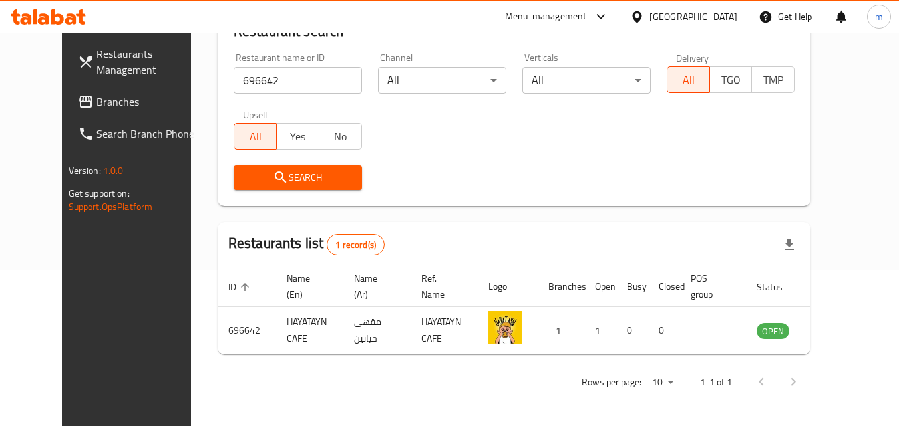
click at [96, 108] on span "Branches" at bounding box center [148, 102] width 105 height 16
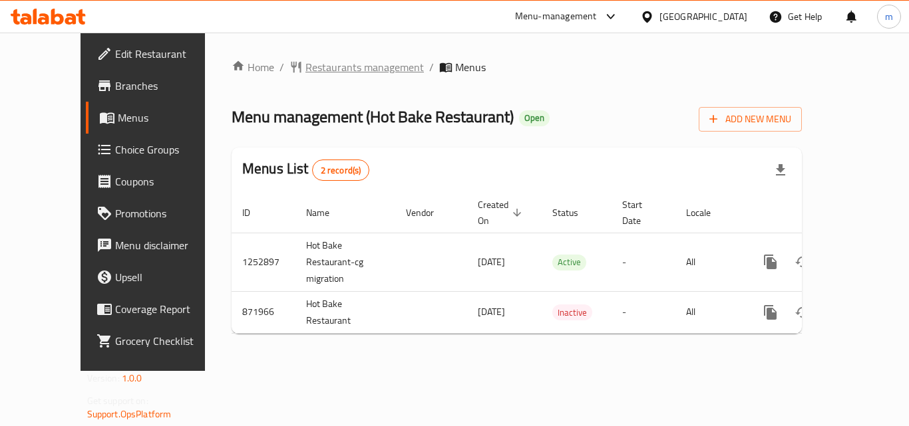
click at [329, 65] on span "Restaurants management" at bounding box center [364, 67] width 118 height 16
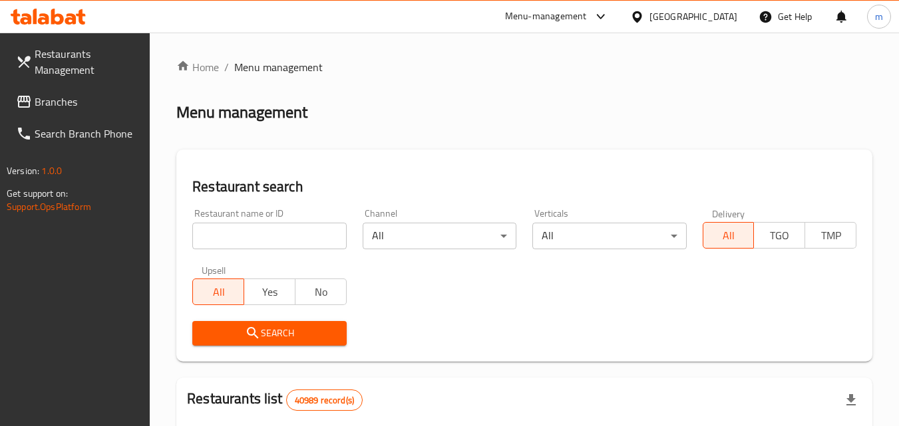
click at [281, 246] on input "search" at bounding box center [269, 236] width 154 height 27
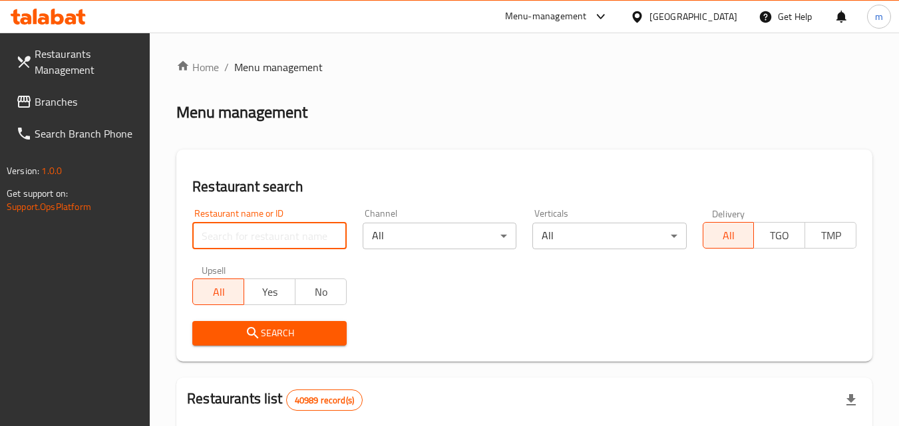
paste input "657305"
type input "657305"
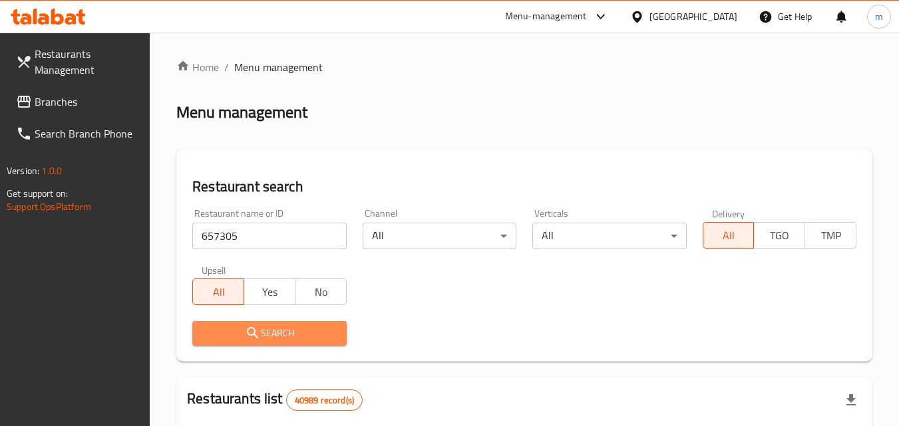
click at [279, 334] on span "Search" at bounding box center [269, 333] width 132 height 17
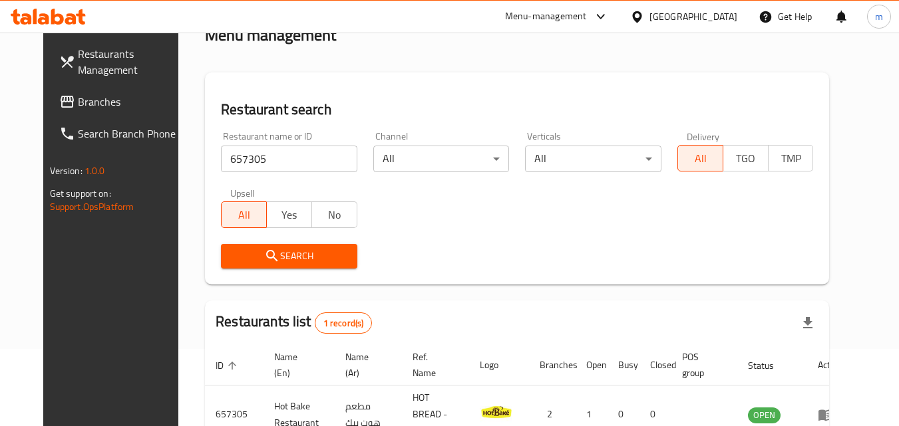
scroll to position [156, 0]
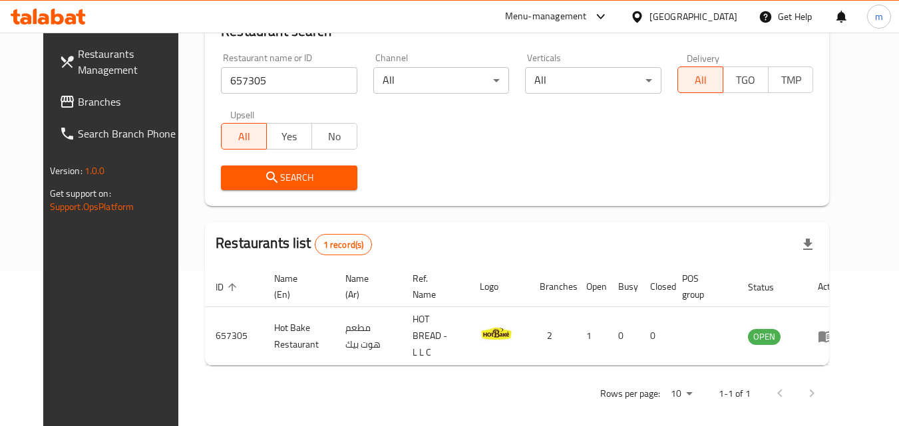
click at [666, 9] on div "[GEOGRAPHIC_DATA]" at bounding box center [693, 16] width 88 height 15
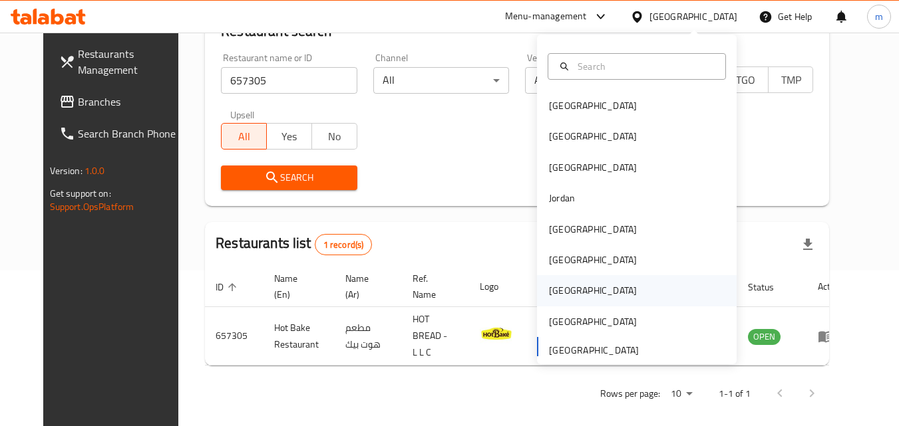
click at [553, 294] on div "[GEOGRAPHIC_DATA]" at bounding box center [593, 290] width 88 height 15
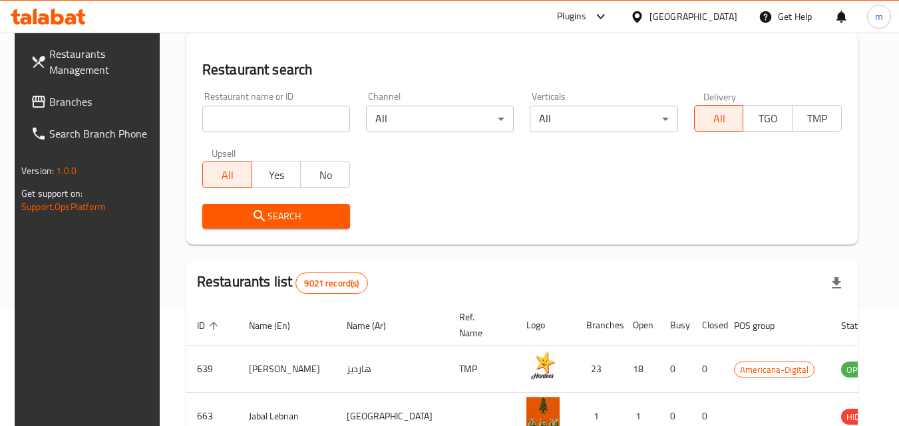
scroll to position [156, 0]
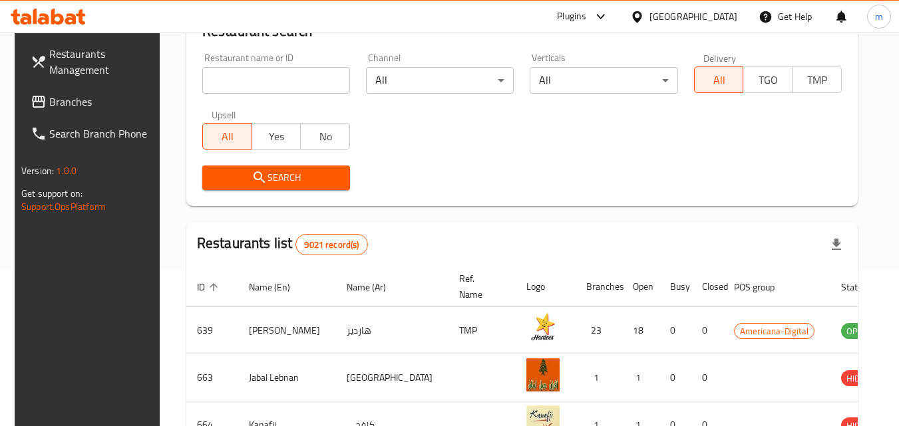
click at [49, 104] on span "Branches" at bounding box center [101, 102] width 105 height 16
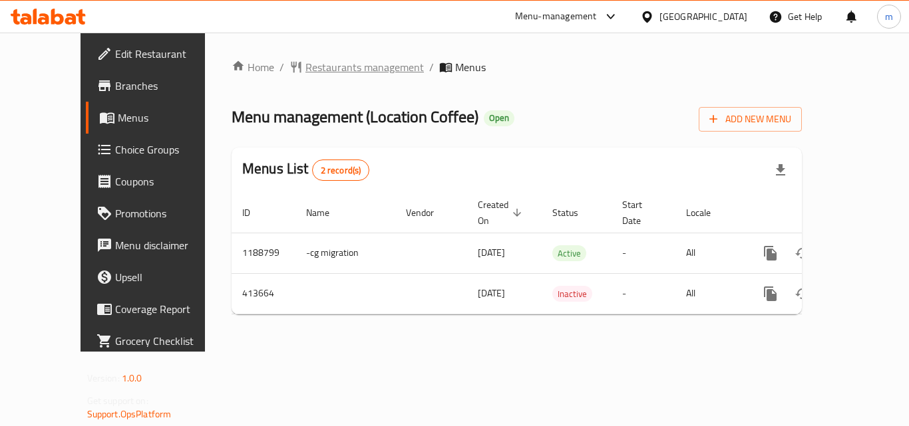
click at [305, 59] on span "Restaurants management" at bounding box center [364, 67] width 118 height 16
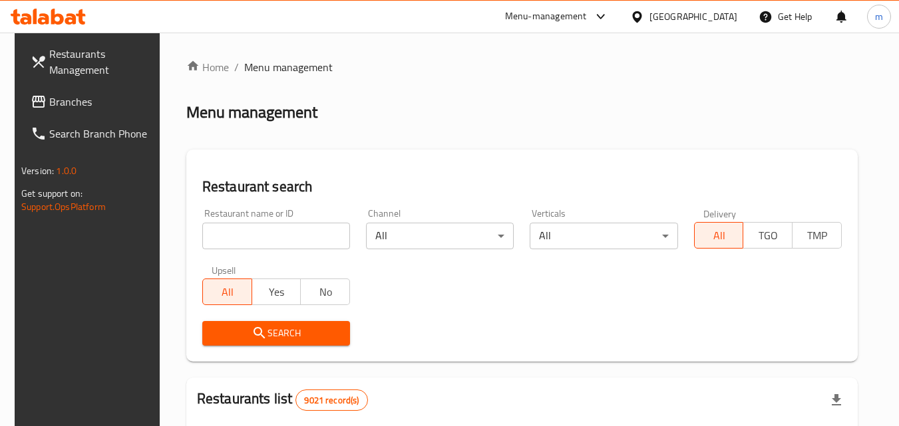
click at [273, 237] on input "search" at bounding box center [276, 236] width 148 height 27
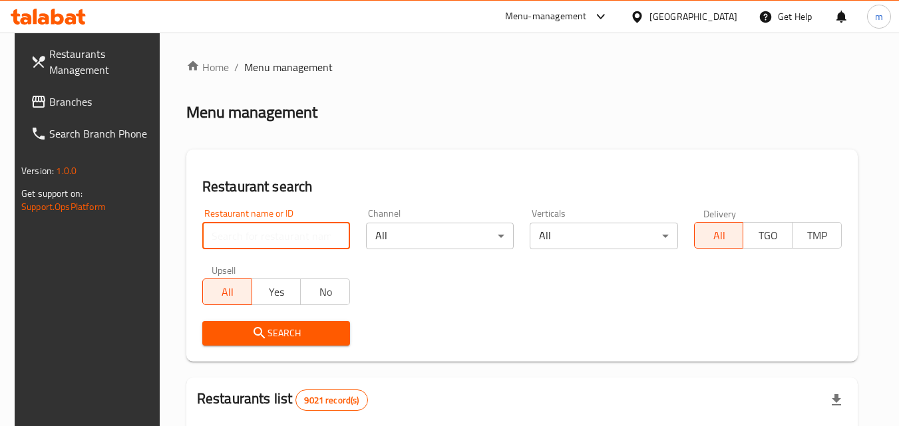
paste input "632114"
type input "632114"
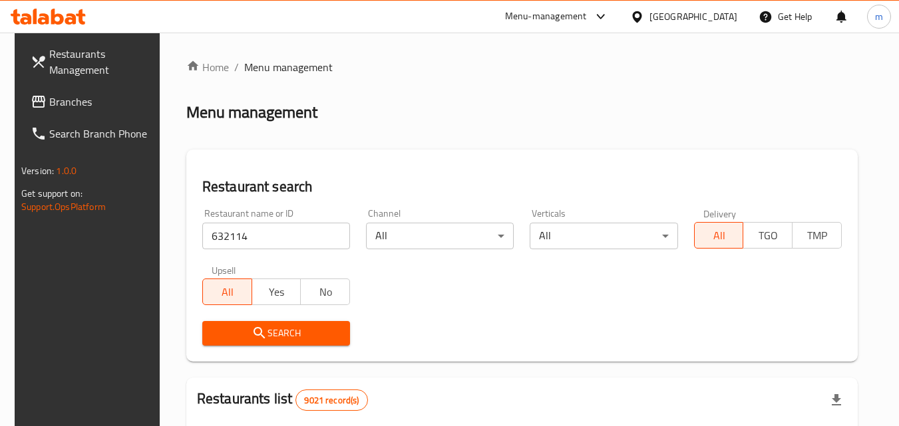
click at [253, 333] on icon "submit" at bounding box center [259, 333] width 16 height 16
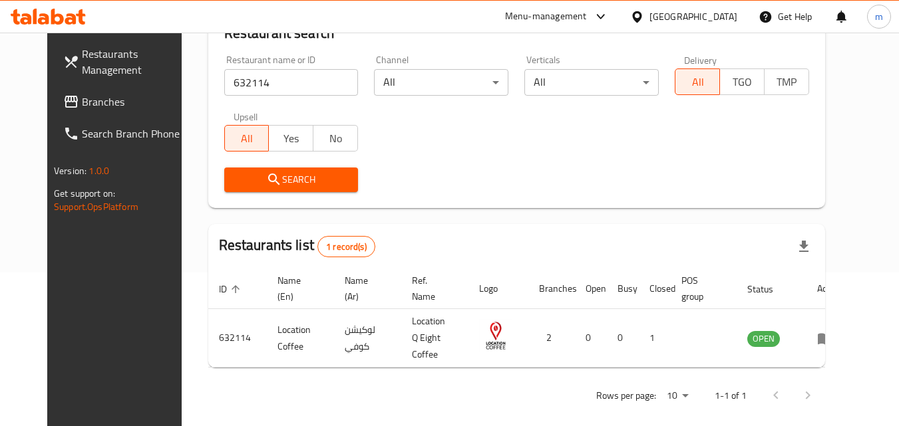
scroll to position [156, 0]
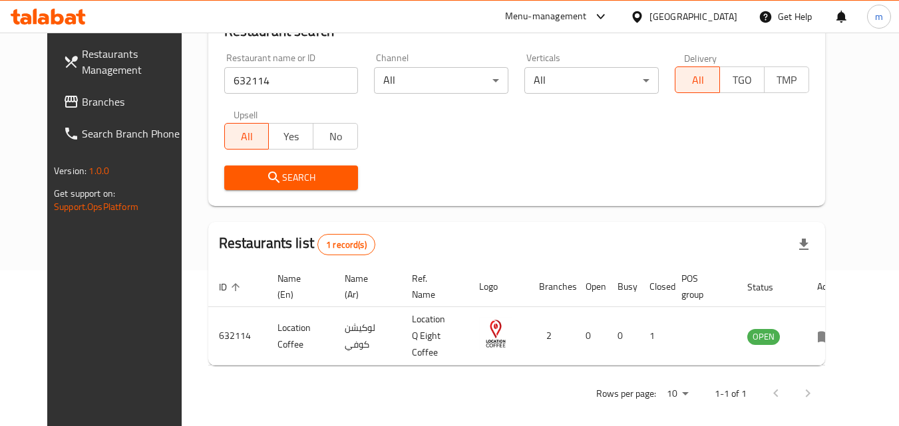
click at [698, 27] on div "Qatar" at bounding box center [683, 17] width 128 height 32
click at [731, 10] on div "Qatar" at bounding box center [693, 16] width 88 height 15
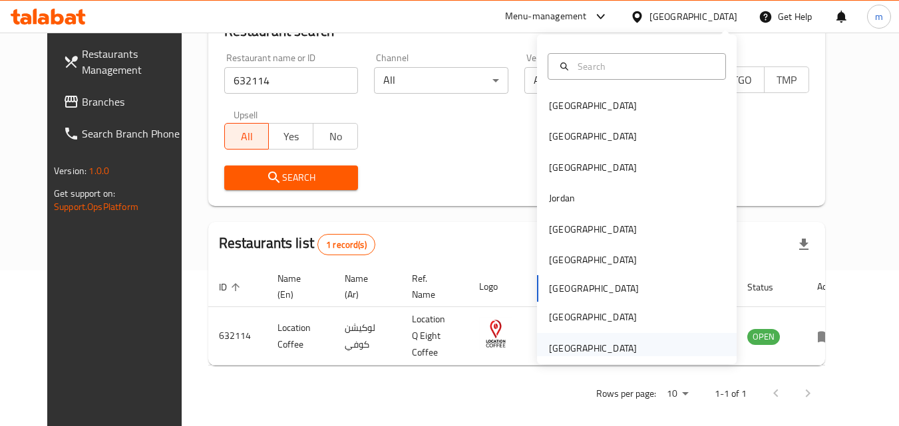
click at [627, 339] on div "[GEOGRAPHIC_DATA]" at bounding box center [592, 348] width 109 height 31
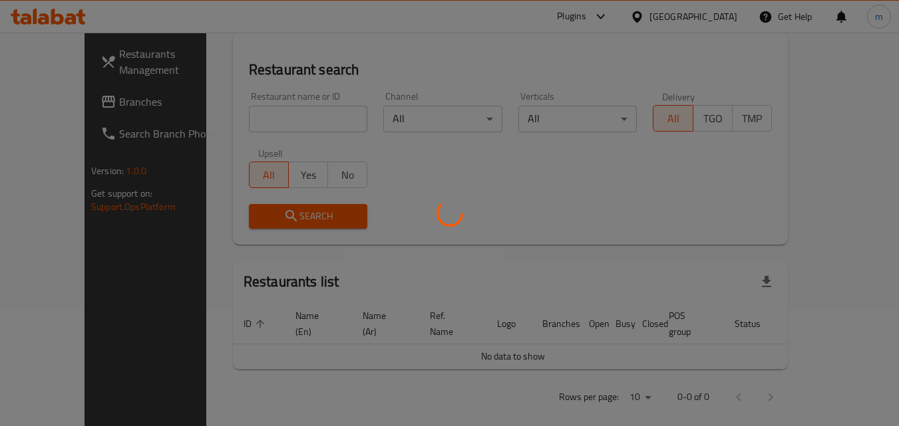
scroll to position [156, 0]
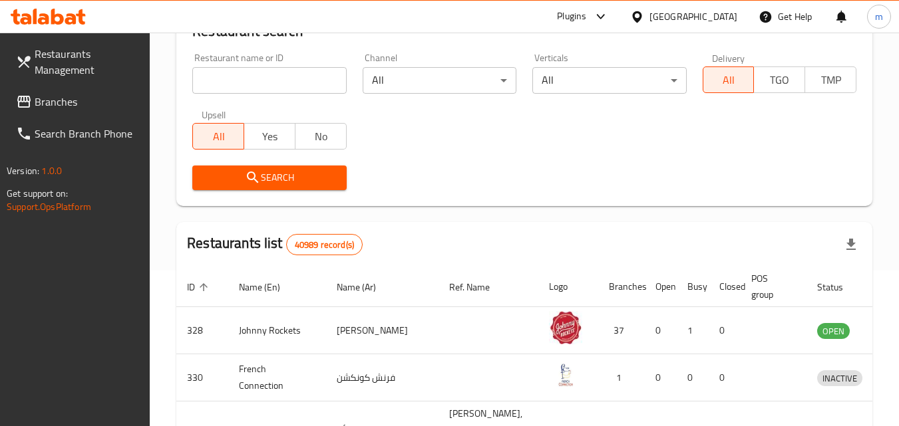
click at [82, 99] on span "Branches" at bounding box center [87, 102] width 105 height 16
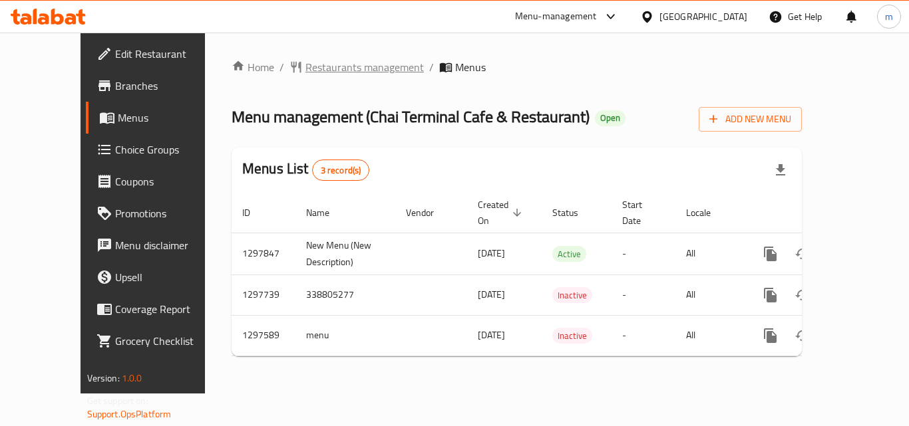
click at [305, 63] on span "Restaurants management" at bounding box center [364, 67] width 118 height 16
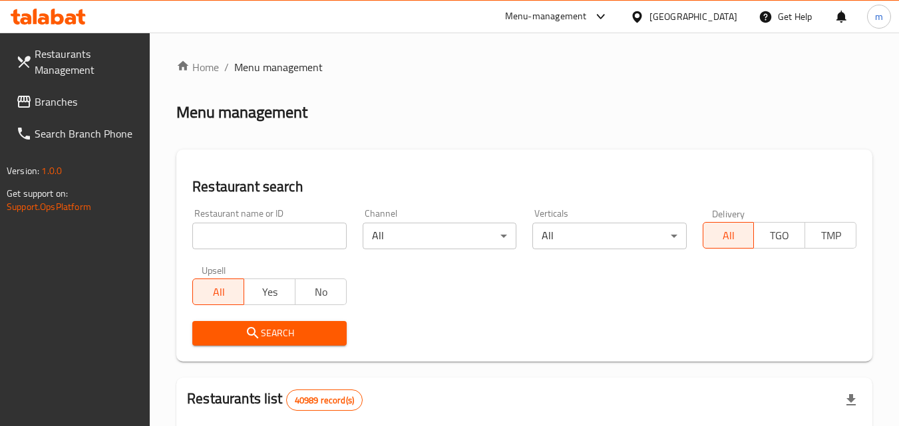
click at [270, 239] on input "search" at bounding box center [269, 236] width 154 height 27
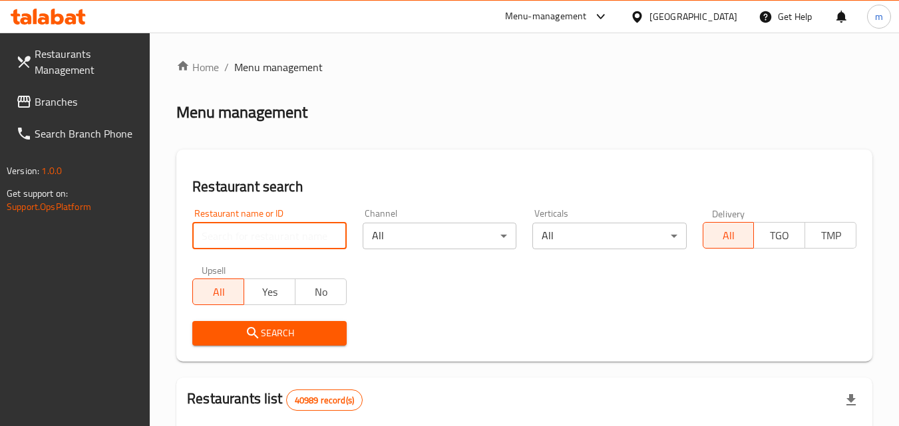
paste input "700539"
type input "700539"
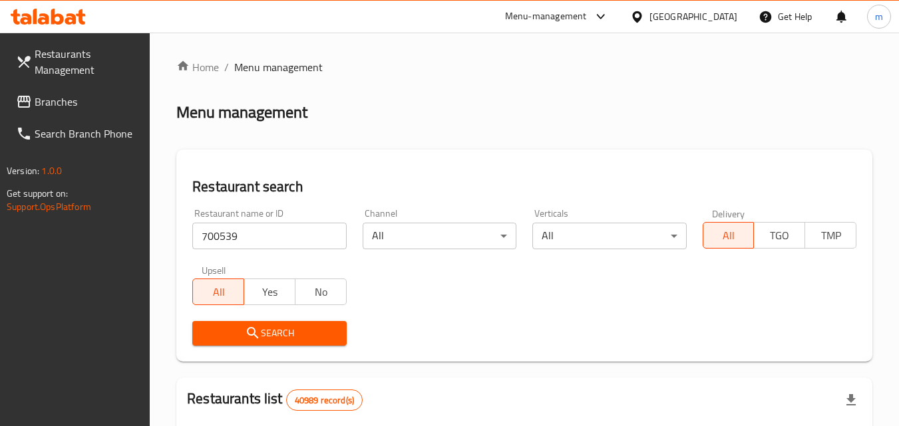
click at [270, 328] on span "Search" at bounding box center [269, 333] width 132 height 17
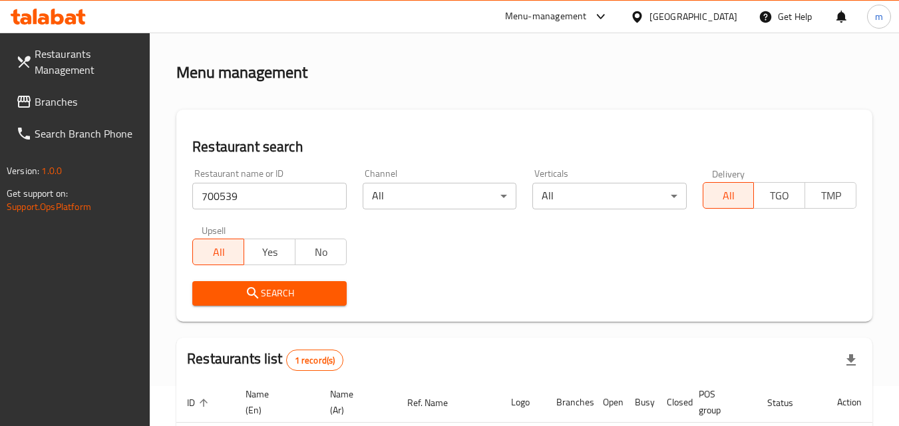
scroll to position [184, 0]
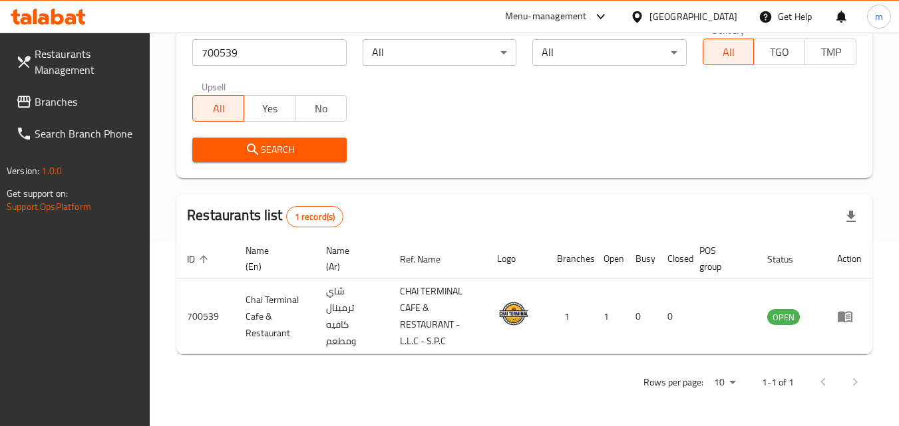
click at [71, 88] on link "Branches" at bounding box center [77, 102] width 145 height 32
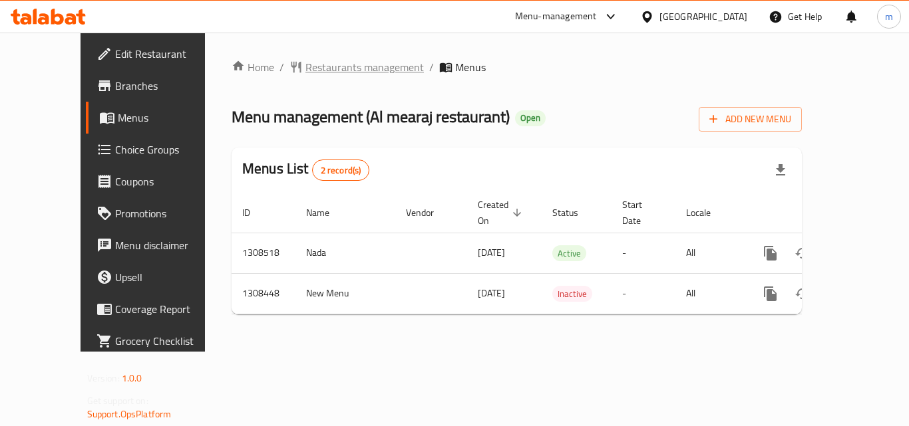
click at [319, 72] on span "Restaurants management" at bounding box center [364, 67] width 118 height 16
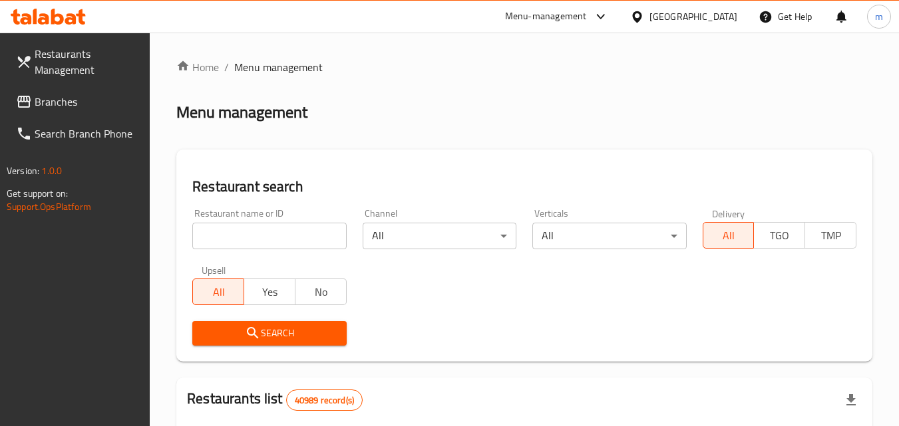
click at [301, 234] on input "search" at bounding box center [269, 236] width 154 height 27
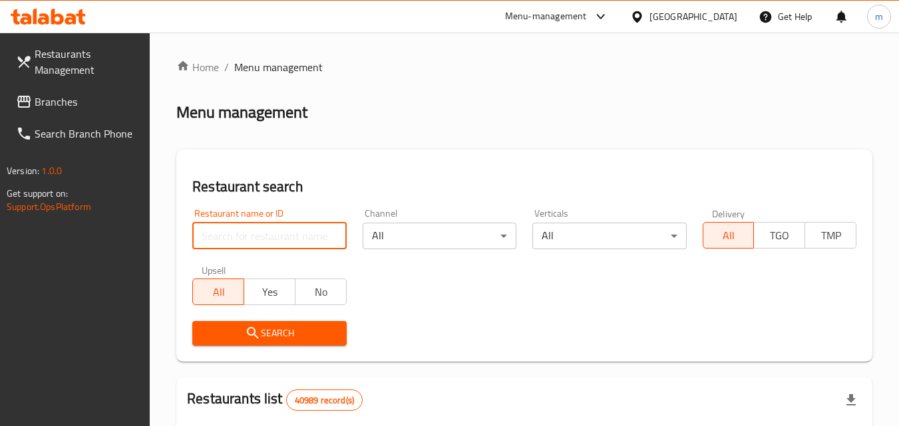
paste input "704793"
type input "704793"
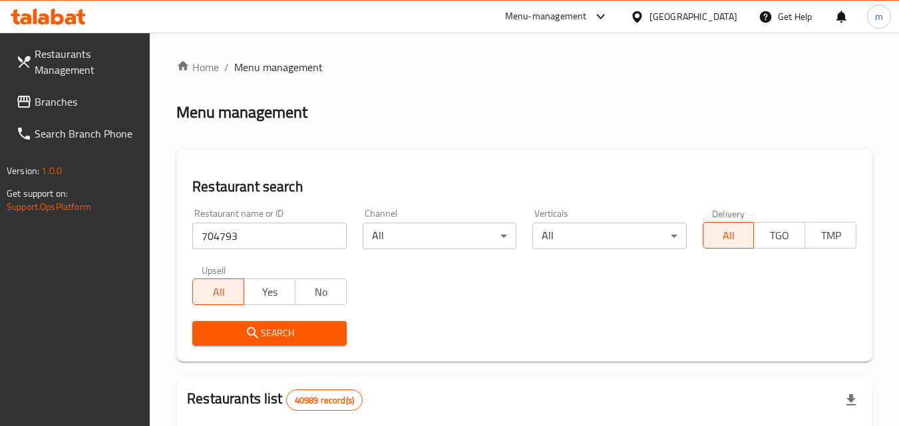
click at [281, 331] on span "Search" at bounding box center [269, 333] width 132 height 17
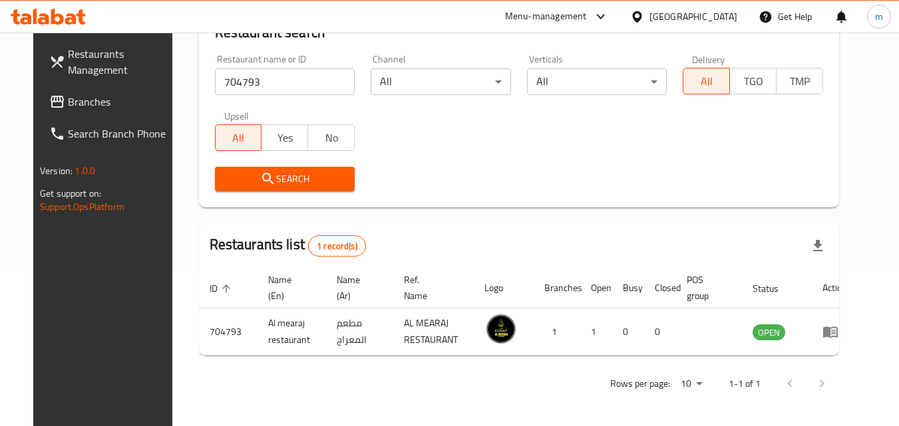
scroll to position [156, 0]
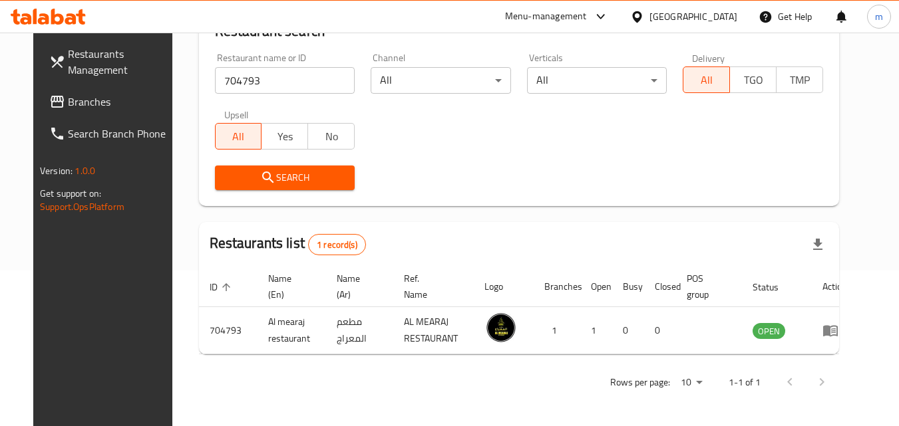
click at [80, 98] on span "Branches" at bounding box center [120, 102] width 105 height 16
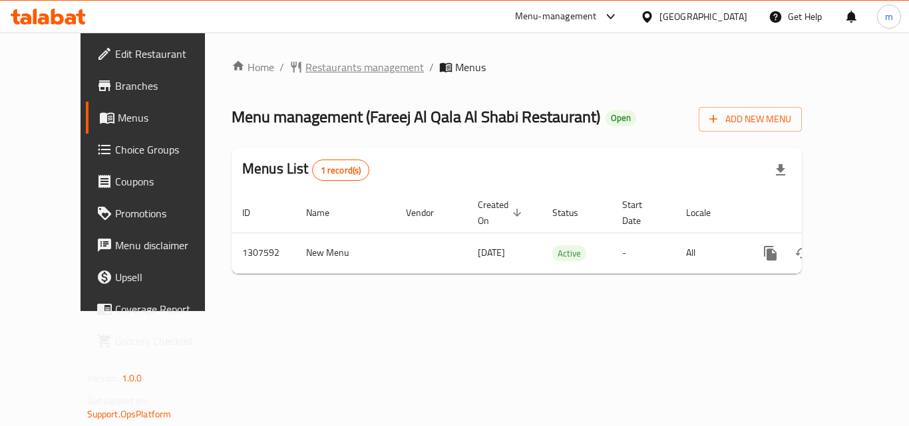
click at [317, 72] on span "Restaurants management" at bounding box center [364, 67] width 118 height 16
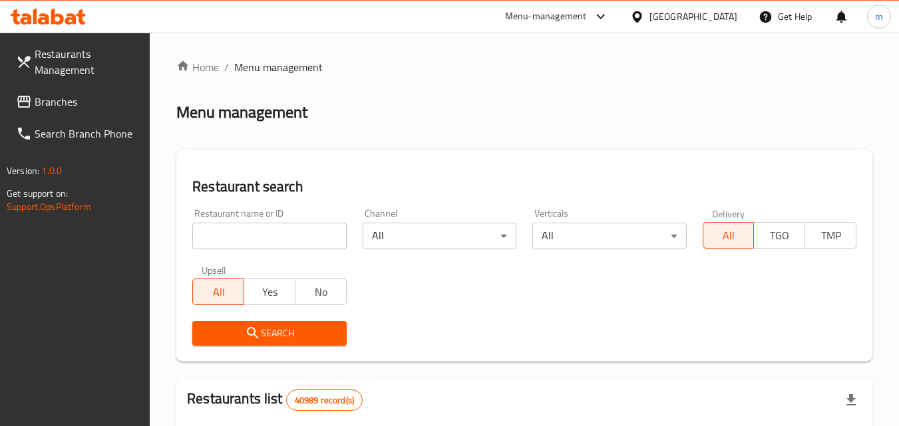
click at [261, 226] on input "search" at bounding box center [269, 236] width 154 height 27
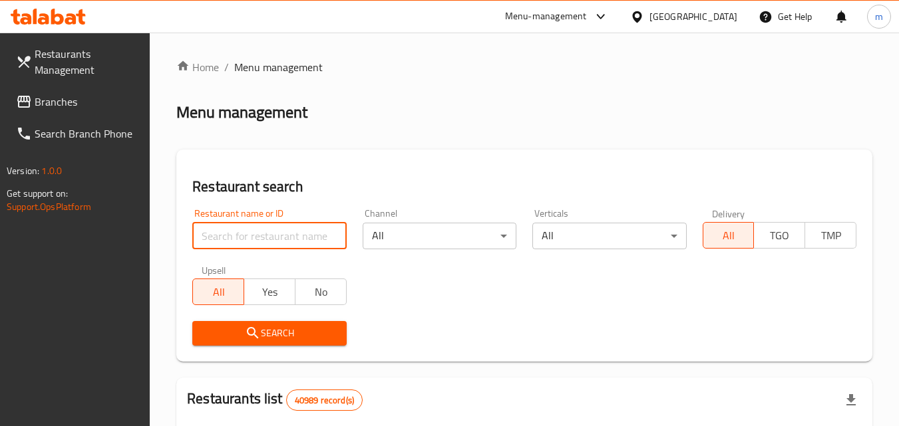
paste input "704308"
type input "704308"
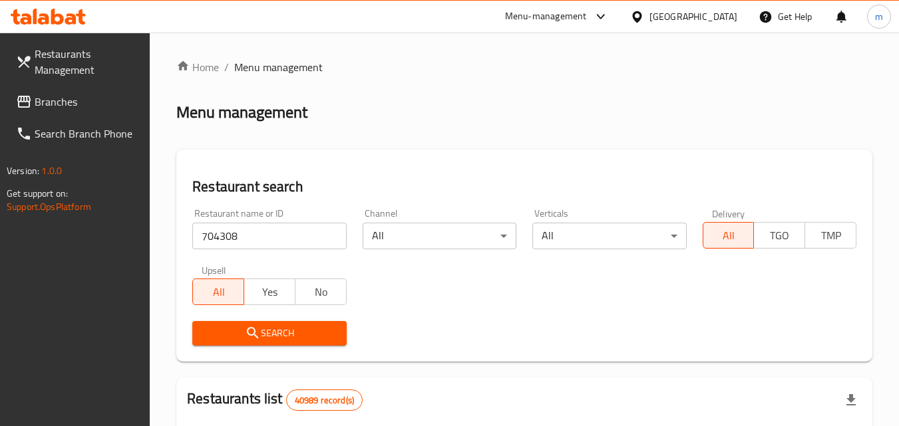
click at [263, 342] on button "Search" at bounding box center [269, 333] width 154 height 25
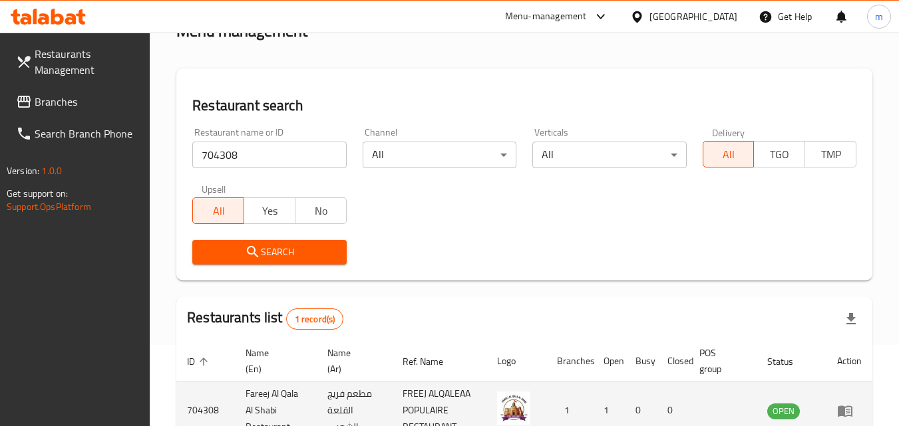
scroll to position [167, 0]
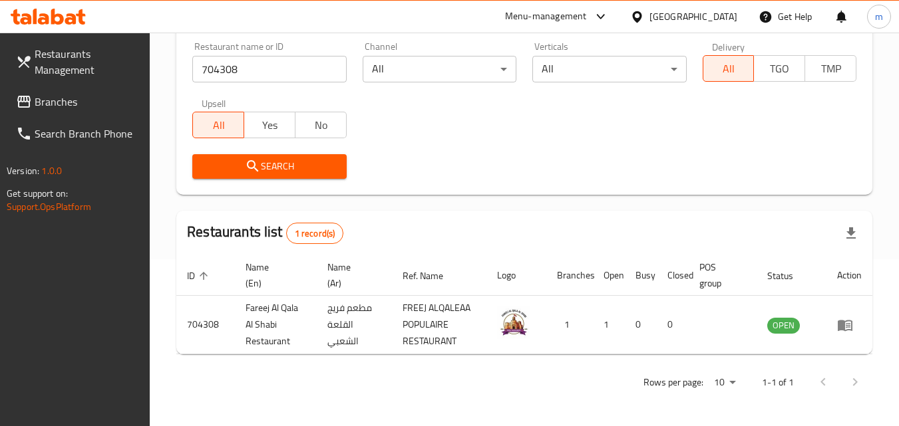
click at [77, 94] on span "Branches" at bounding box center [87, 102] width 105 height 16
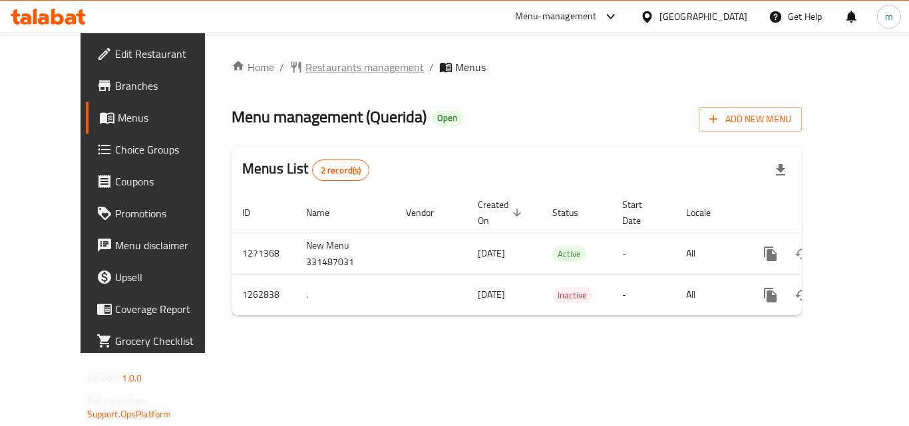
click at [305, 69] on span "Restaurants management" at bounding box center [364, 67] width 118 height 16
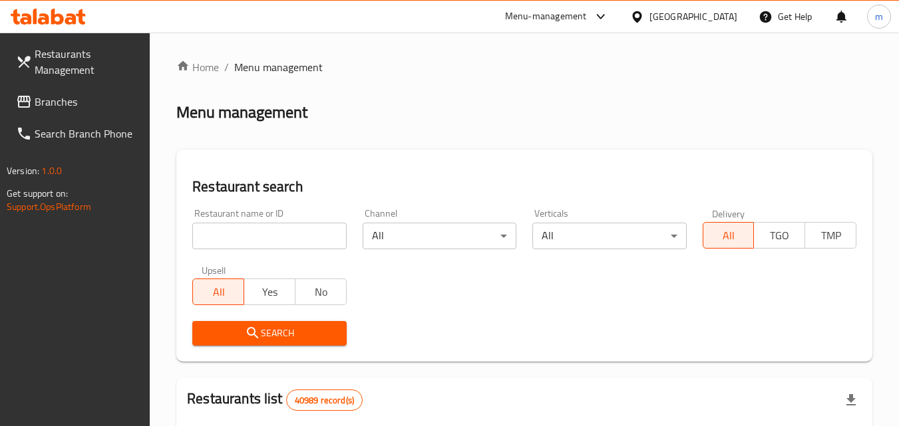
click at [281, 237] on input "search" at bounding box center [269, 236] width 154 height 27
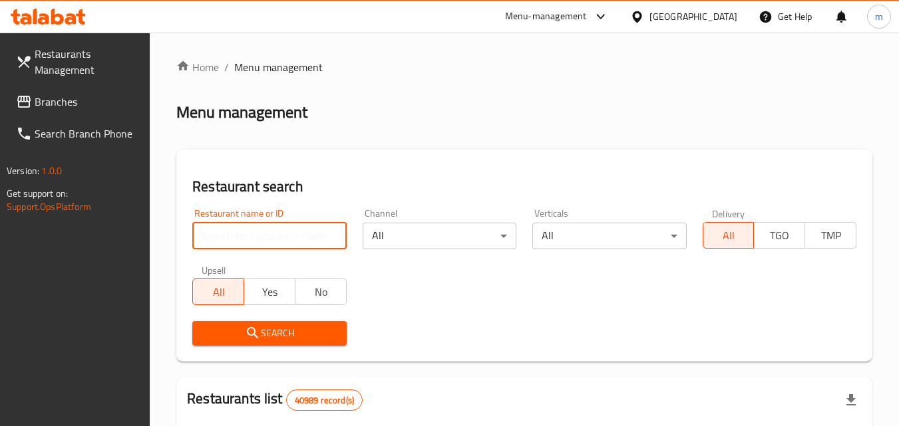
paste input "685721"
type input "685721"
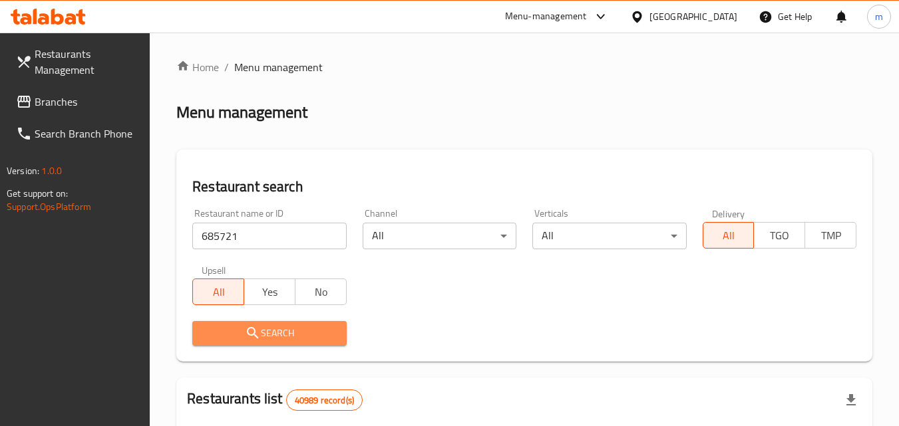
click at [303, 339] on span "Search" at bounding box center [269, 333] width 132 height 17
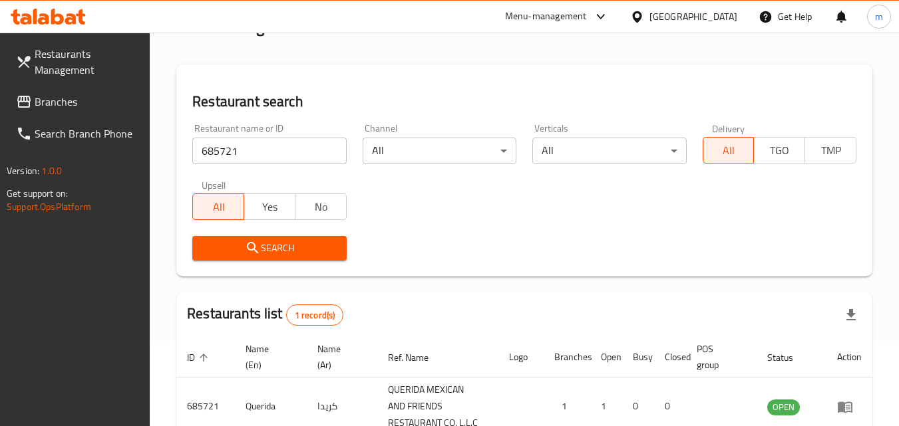
scroll to position [184, 0]
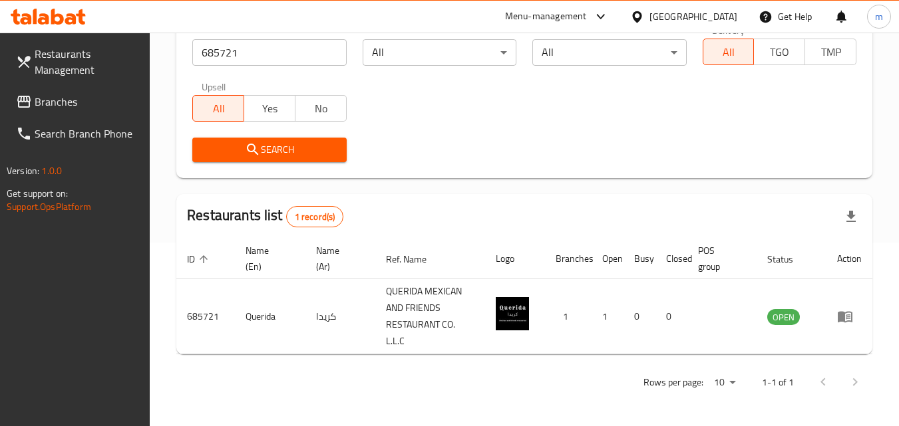
click at [690, 15] on div "[GEOGRAPHIC_DATA]" at bounding box center [693, 16] width 88 height 15
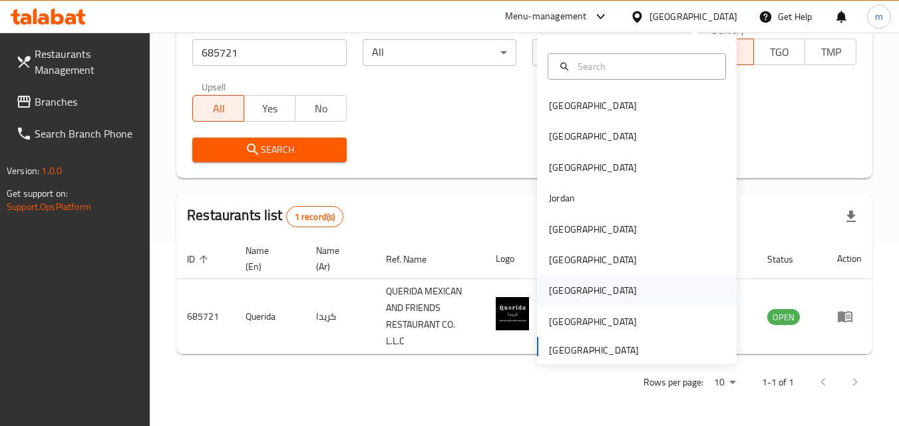
click at [552, 292] on div "[GEOGRAPHIC_DATA]" at bounding box center [593, 290] width 88 height 15
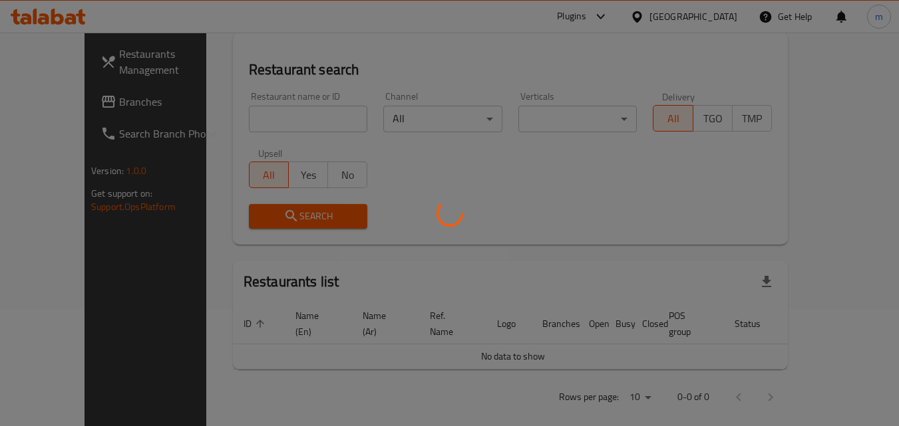
scroll to position [184, 0]
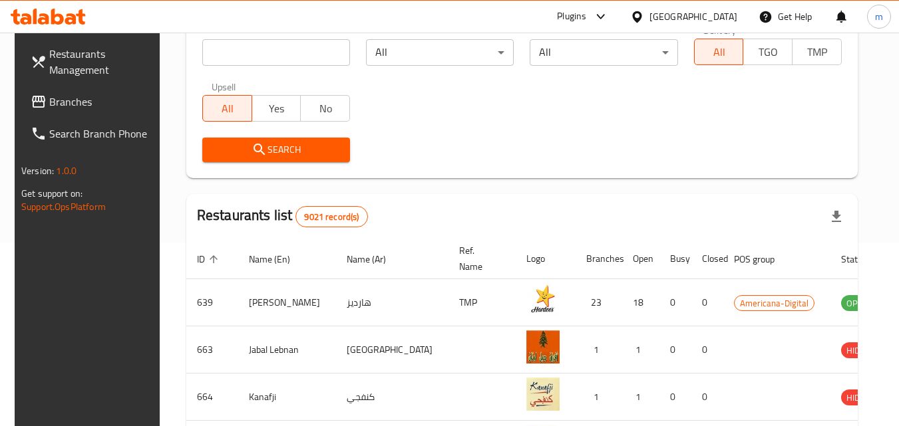
click at [65, 98] on span "Branches" at bounding box center [101, 102] width 105 height 16
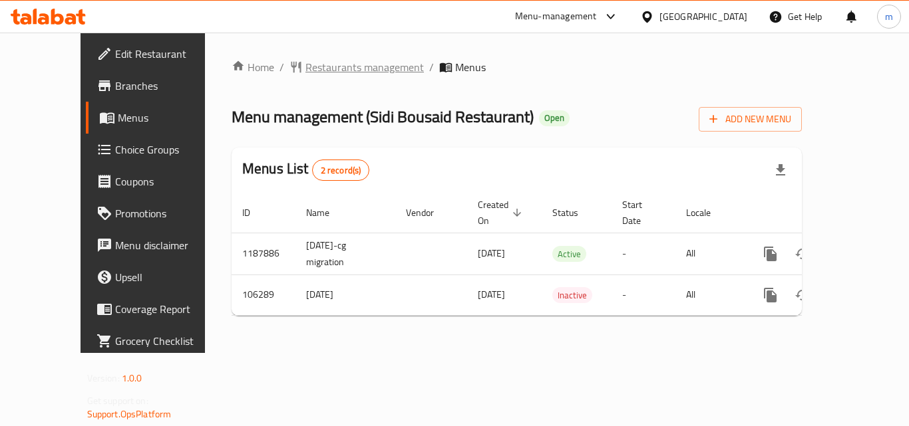
click at [333, 65] on span "Restaurants management" at bounding box center [364, 67] width 118 height 16
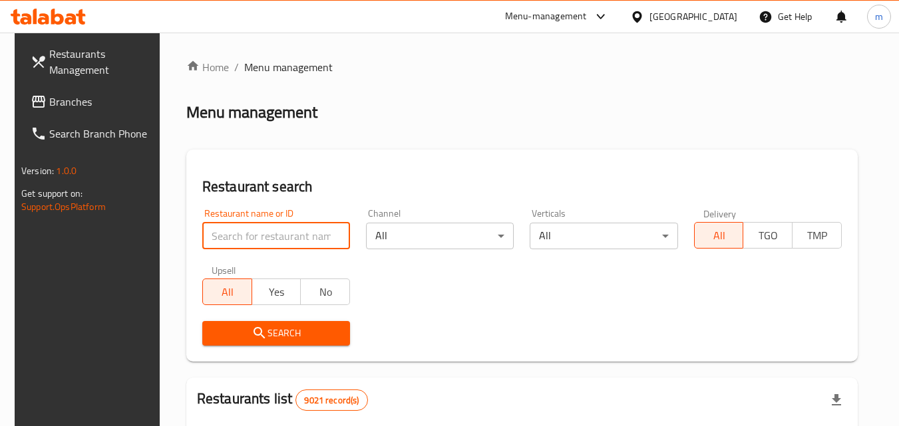
click at [261, 238] on input "search" at bounding box center [276, 236] width 148 height 27
paste input "603188"
type input "603188"
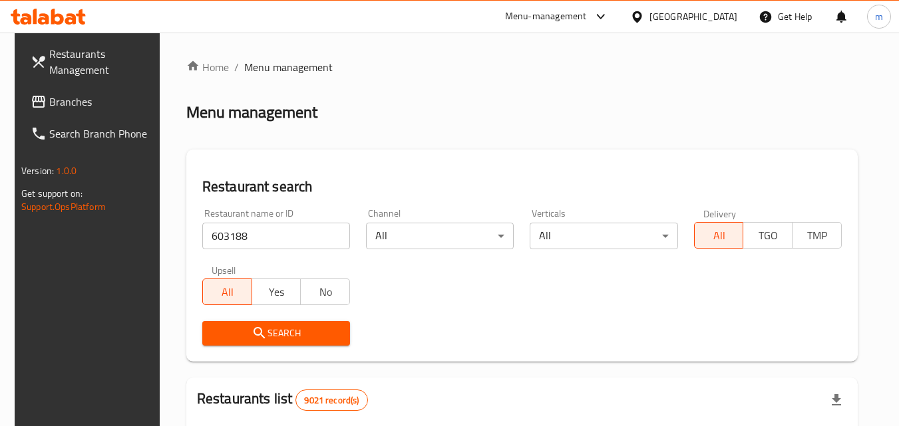
click at [271, 325] on span "Search" at bounding box center [276, 333] width 126 height 17
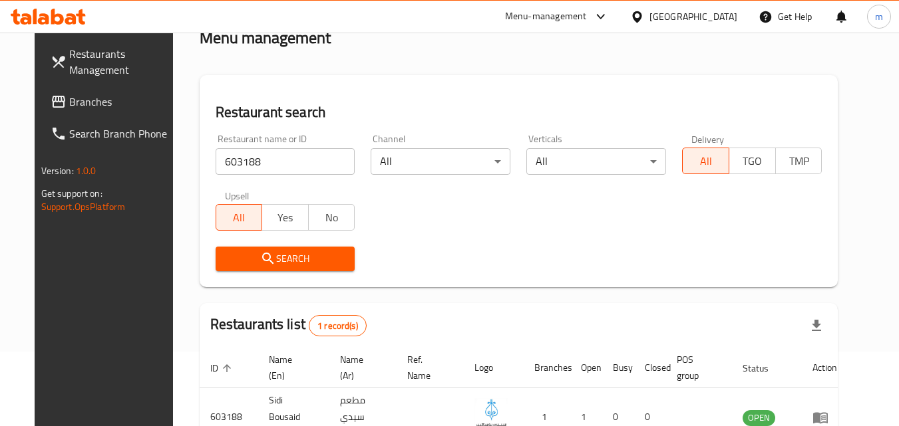
scroll to position [156, 0]
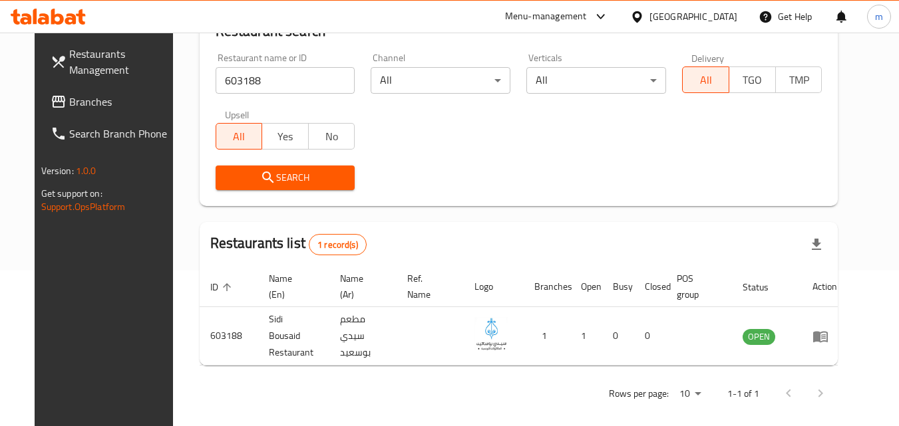
click at [71, 104] on span "Branches" at bounding box center [121, 102] width 105 height 16
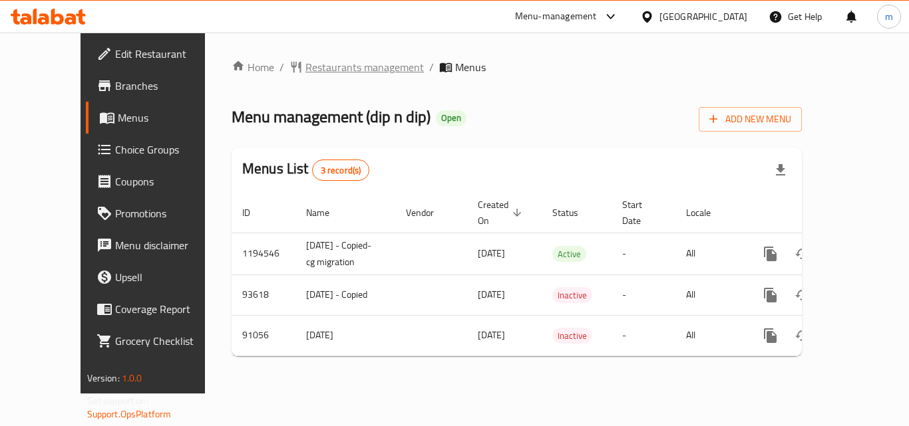
click at [307, 73] on span "Restaurants management" at bounding box center [364, 67] width 118 height 16
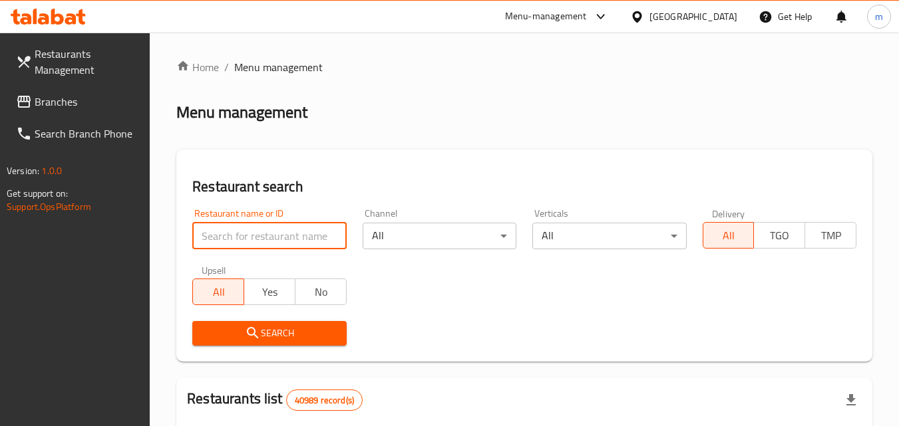
click at [293, 246] on input "search" at bounding box center [269, 236] width 154 height 27
paste input "600839"
type input "600839"
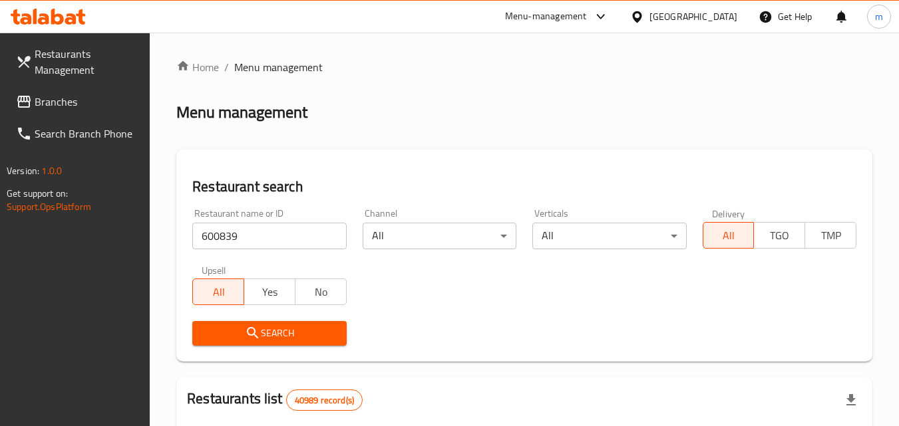
click at [287, 331] on span "Search" at bounding box center [269, 333] width 132 height 17
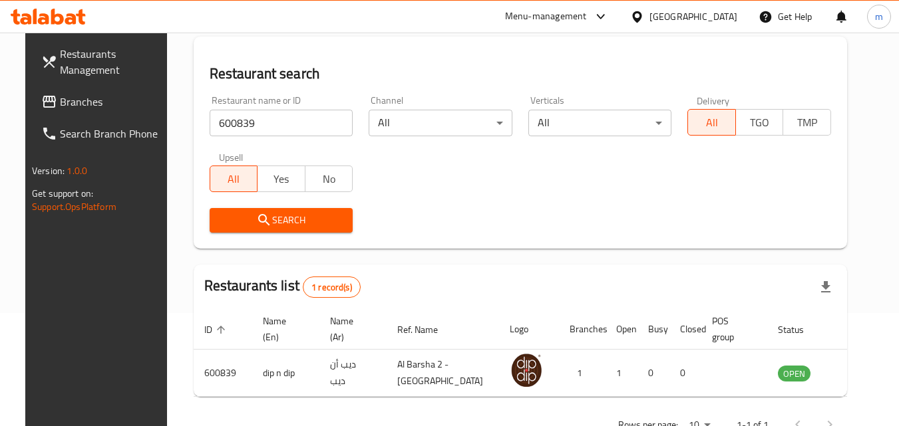
scroll to position [156, 0]
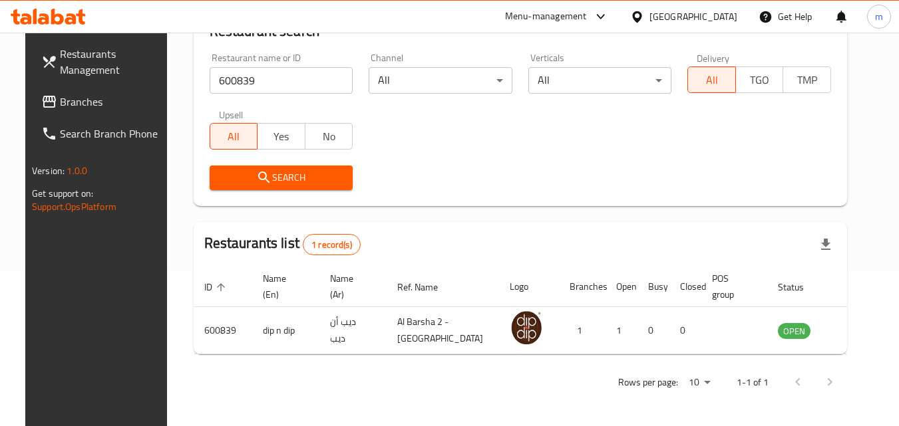
click at [678, 17] on div "[GEOGRAPHIC_DATA]" at bounding box center [693, 16] width 88 height 15
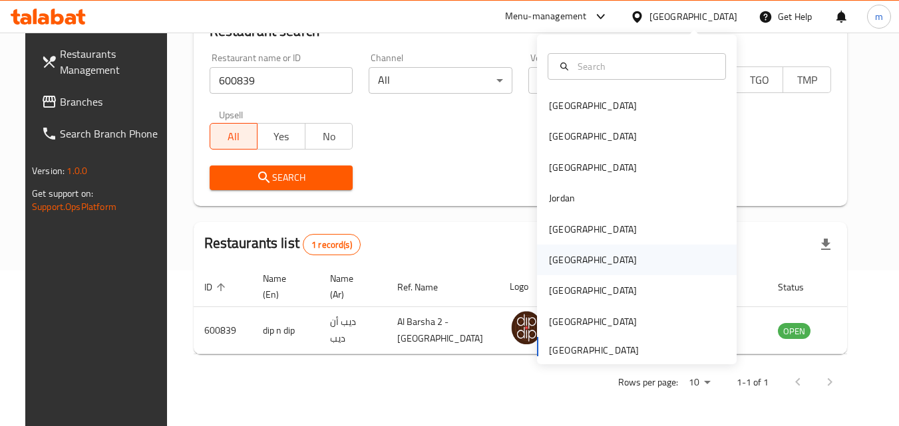
click at [565, 260] on div "Oman" at bounding box center [592, 260] width 109 height 31
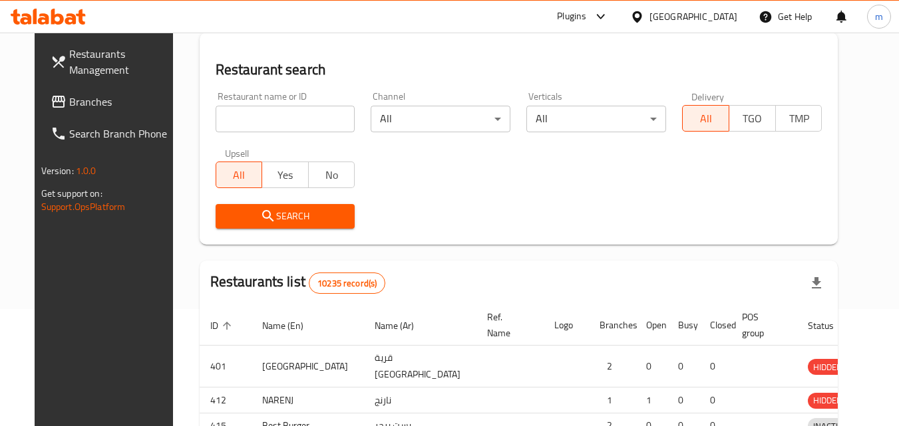
scroll to position [156, 0]
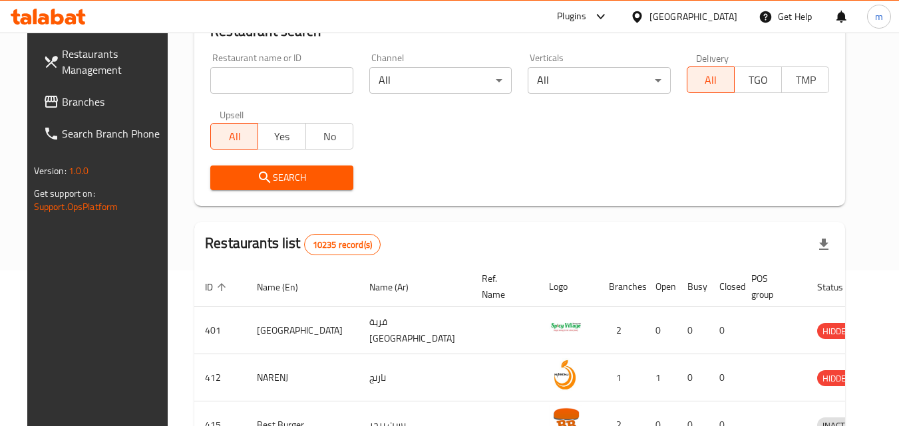
click at [64, 94] on span "Branches" at bounding box center [114, 102] width 105 height 16
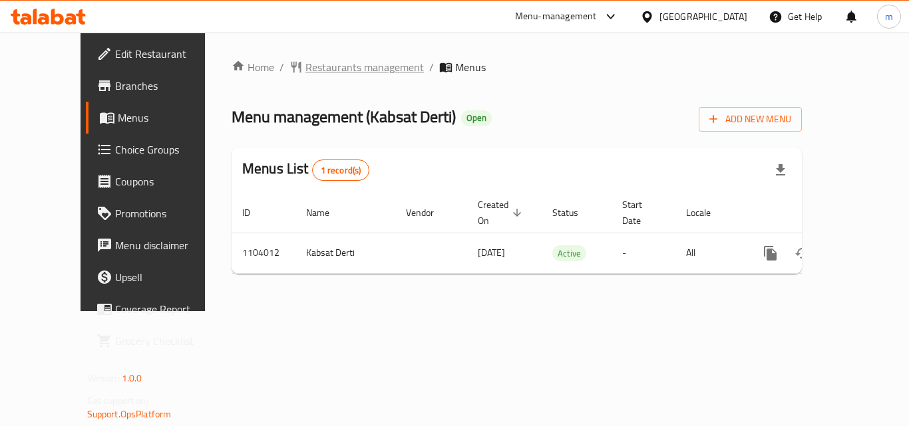
click at [305, 71] on span "Restaurants management" at bounding box center [364, 67] width 118 height 16
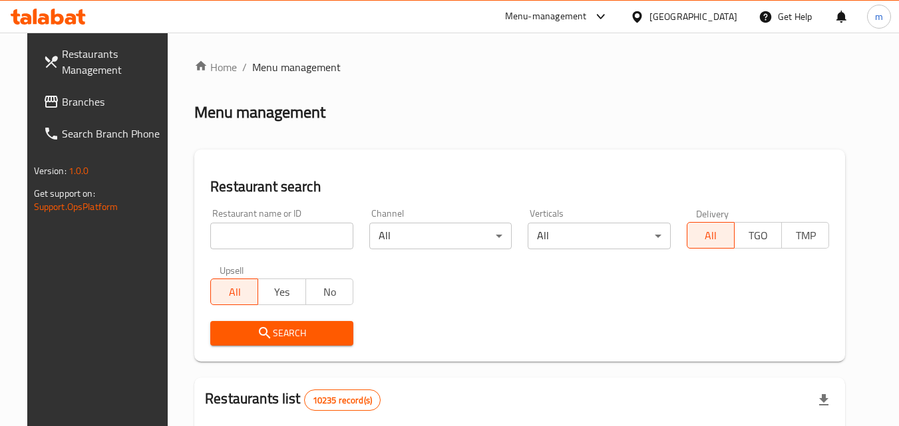
click at [299, 233] on input "search" at bounding box center [281, 236] width 143 height 27
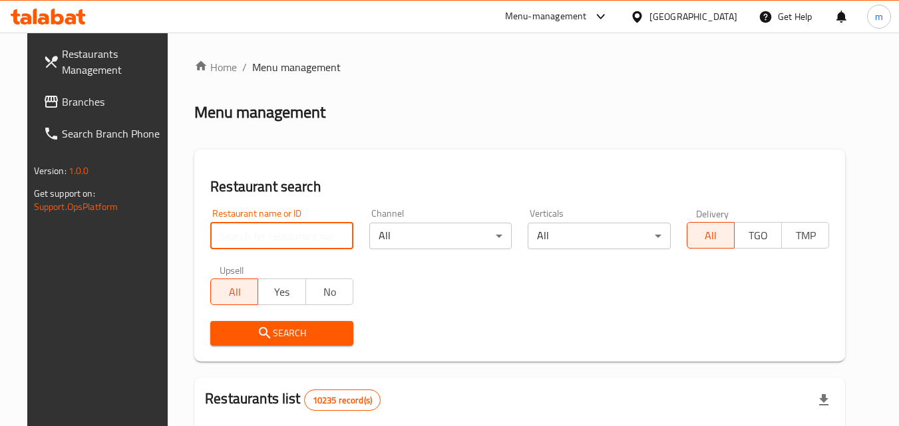
paste input "665310"
type input "665310"
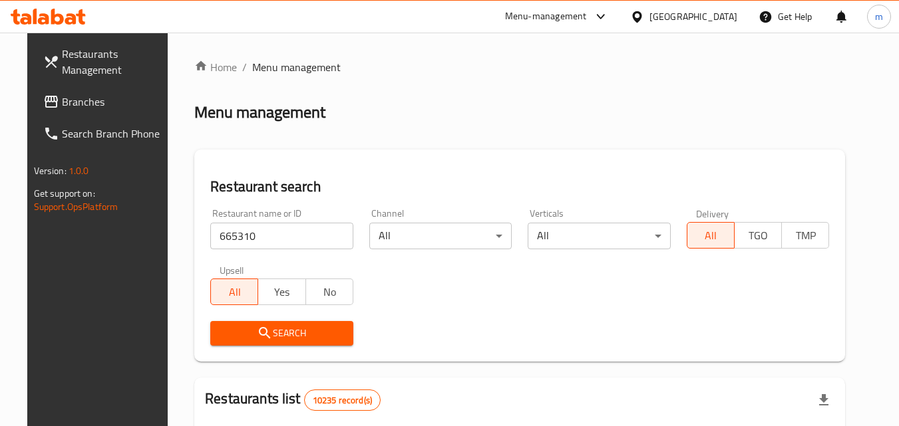
click at [306, 331] on span "Search" at bounding box center [282, 333] width 122 height 17
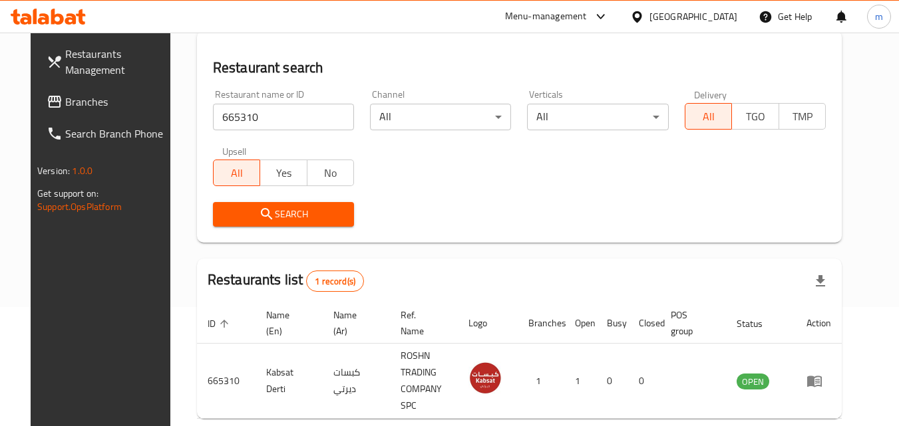
scroll to position [156, 0]
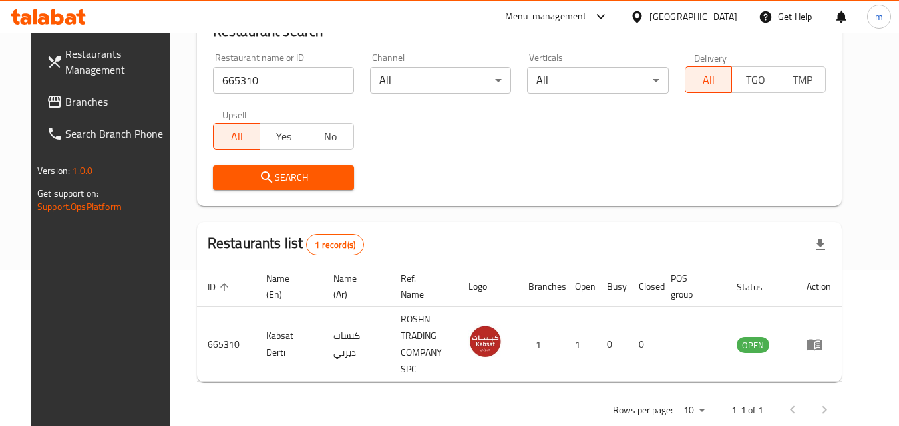
drag, startPoint x: 720, startPoint y: 20, endPoint x: 721, endPoint y: 12, distance: 8.1
click at [720, 20] on div "[GEOGRAPHIC_DATA]" at bounding box center [693, 16] width 88 height 15
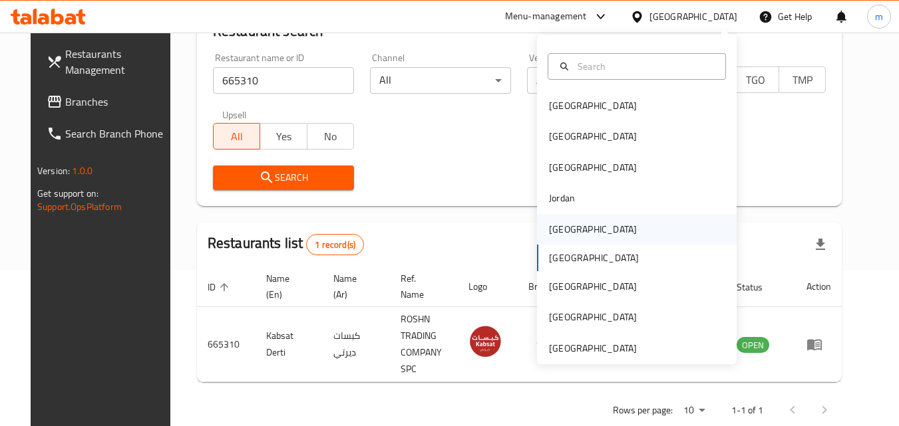
click at [579, 226] on div "[GEOGRAPHIC_DATA]" at bounding box center [637, 229] width 200 height 31
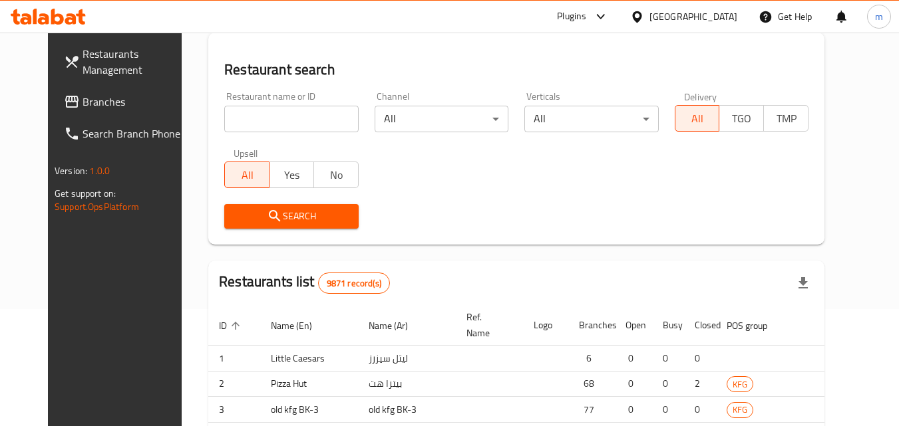
scroll to position [156, 0]
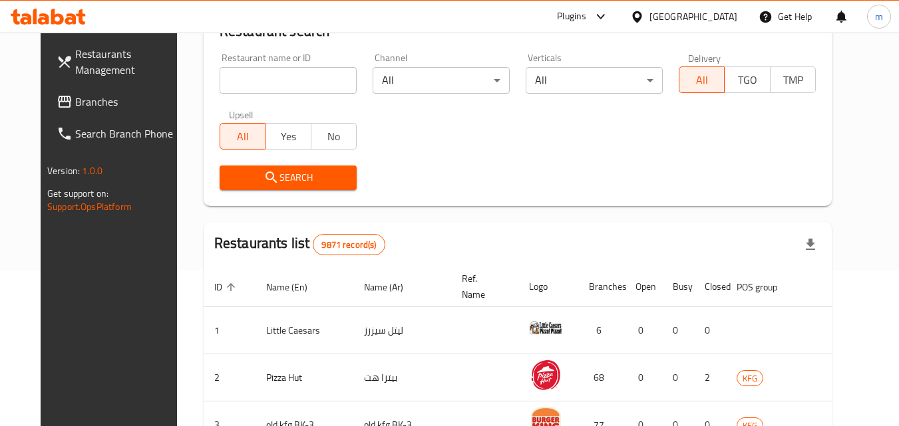
click at [75, 102] on span "Branches" at bounding box center [127, 102] width 105 height 16
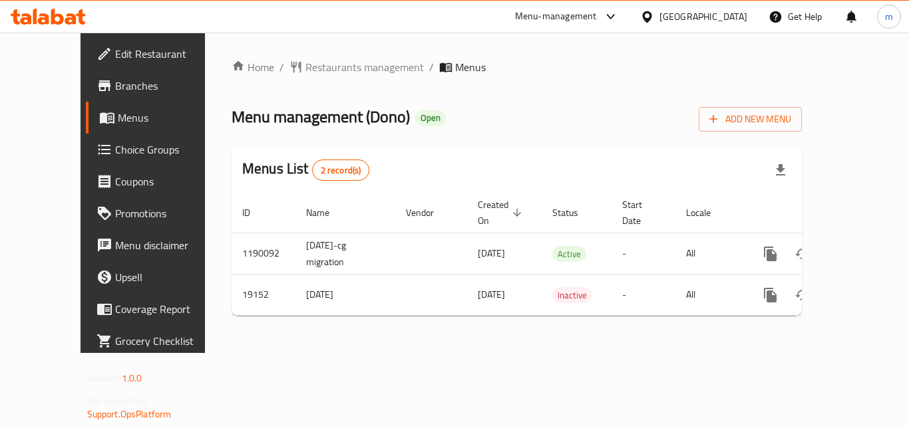
click at [322, 57] on div "Home / Restaurants management / Menus Menu management ( Dono ) Open Add New Men…" at bounding box center [516, 193] width 623 height 321
click at [319, 67] on span "Restaurants management" at bounding box center [364, 67] width 118 height 16
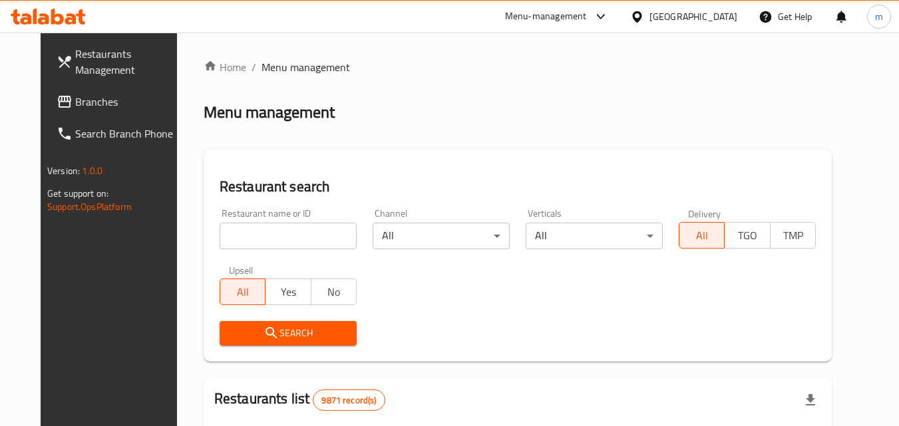
click at [300, 227] on input "search" at bounding box center [287, 236] width 137 height 27
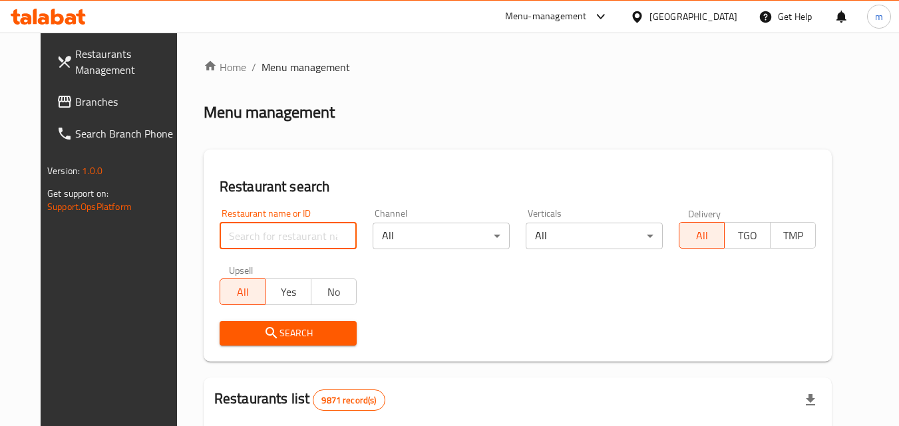
paste input "10275"
type input "10275"
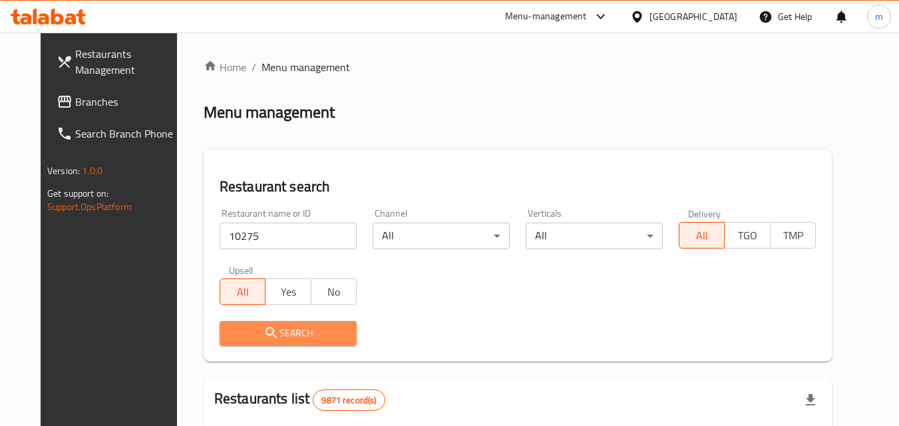
click at [270, 332] on span "Search" at bounding box center [288, 333] width 116 height 17
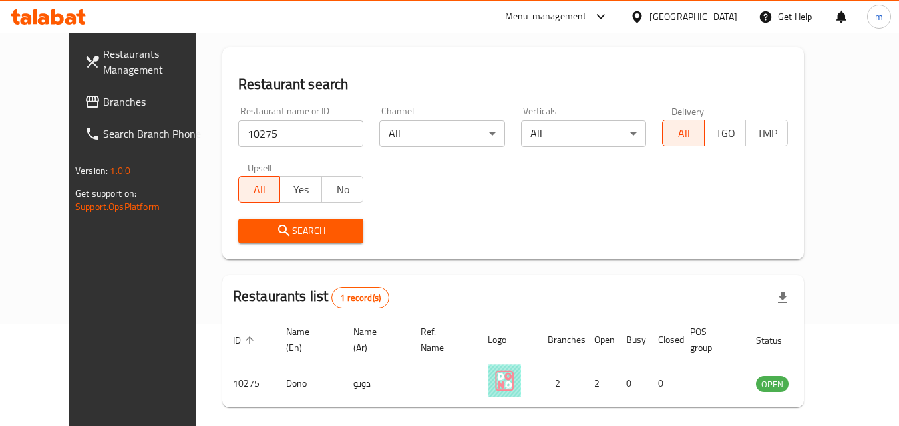
scroll to position [156, 0]
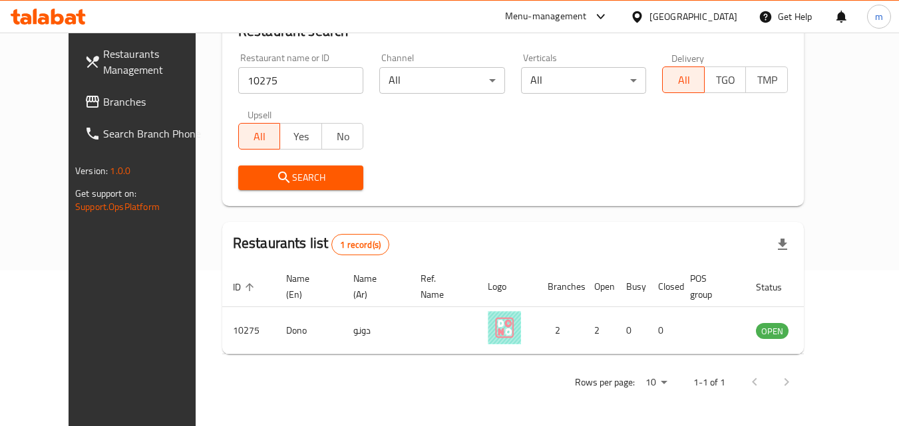
click at [644, 15] on icon at bounding box center [637, 17] width 14 height 14
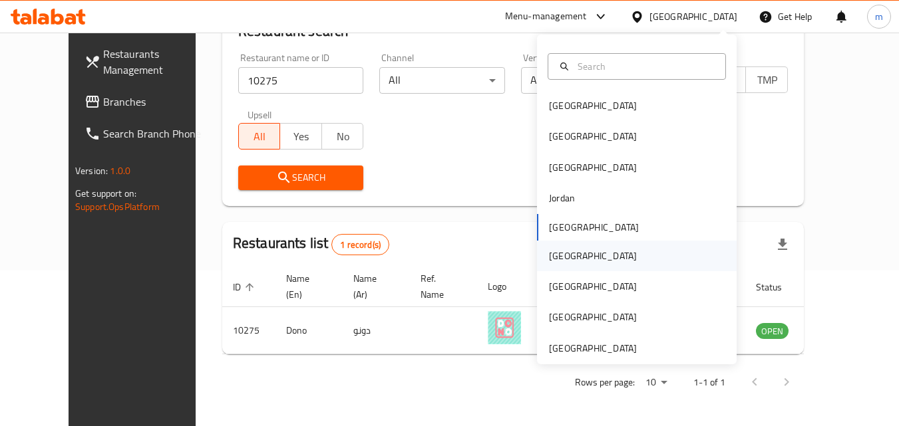
click at [561, 258] on div "[GEOGRAPHIC_DATA]" at bounding box center [593, 256] width 88 height 15
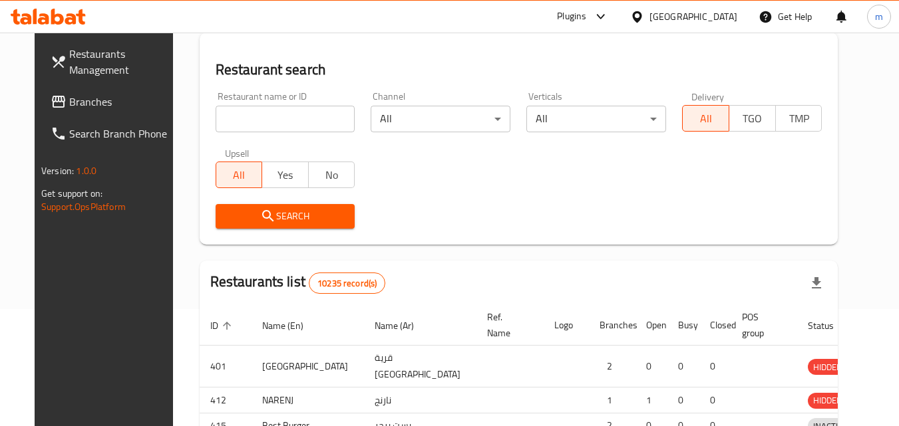
scroll to position [156, 0]
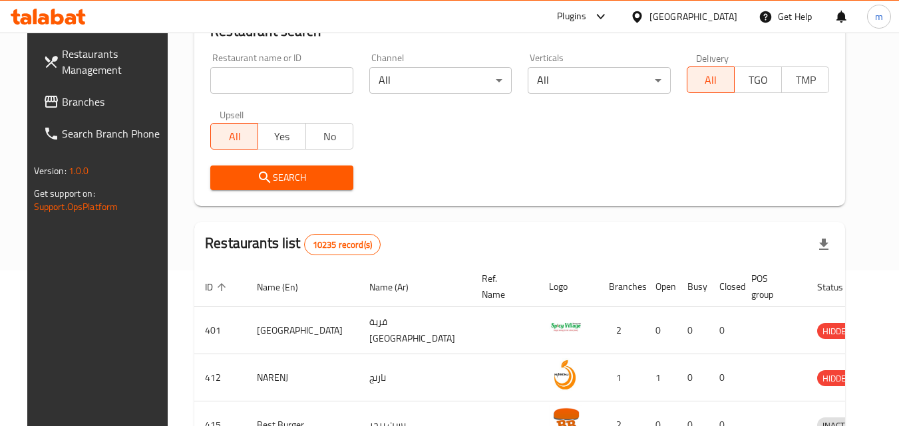
click at [73, 104] on span "Branches" at bounding box center [114, 102] width 105 height 16
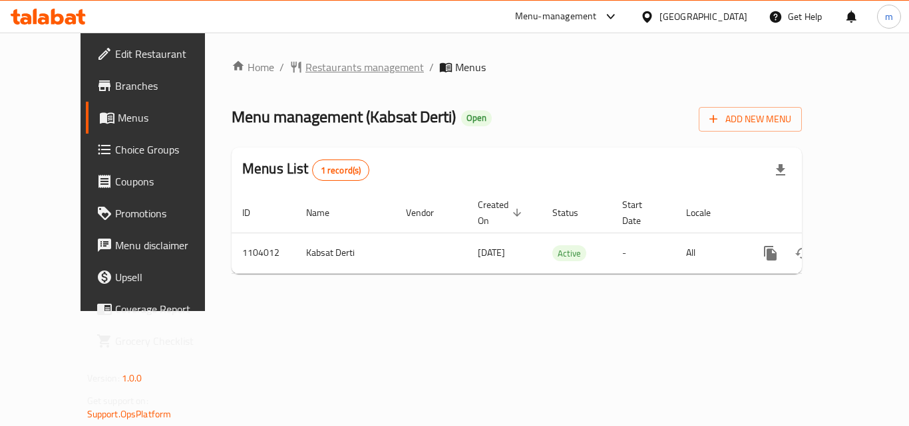
click at [335, 67] on span "Restaurants management" at bounding box center [364, 67] width 118 height 16
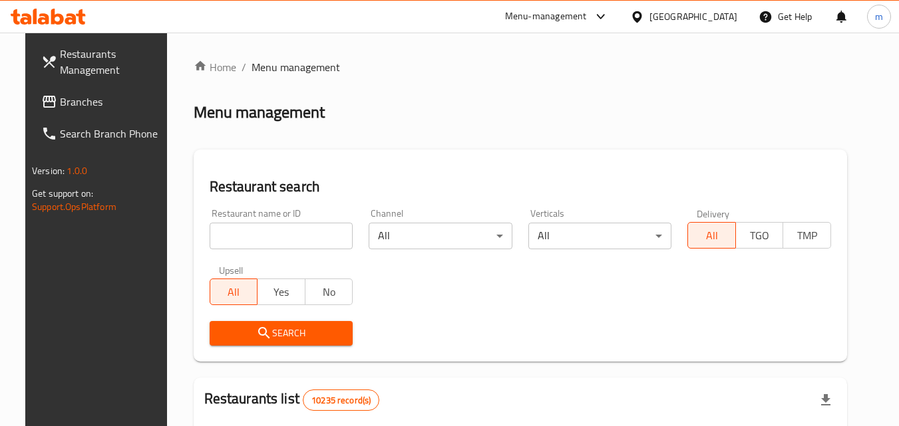
click at [290, 239] on input "search" at bounding box center [282, 236] width 144 height 27
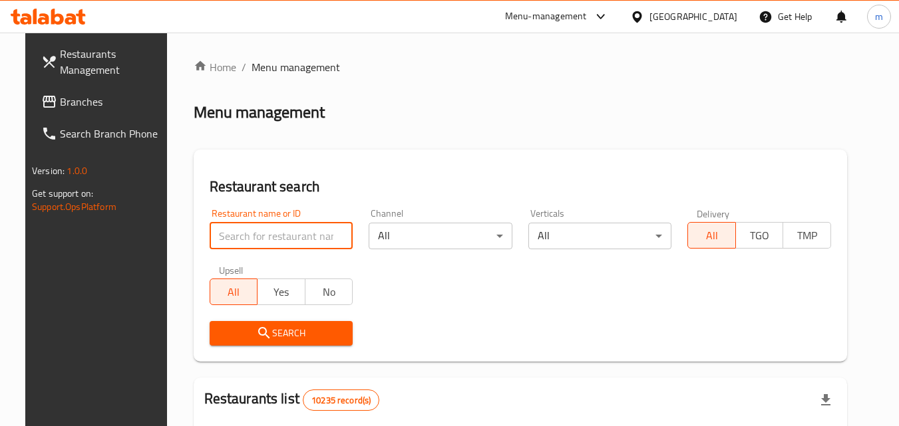
paste input "665310"
type input "665310"
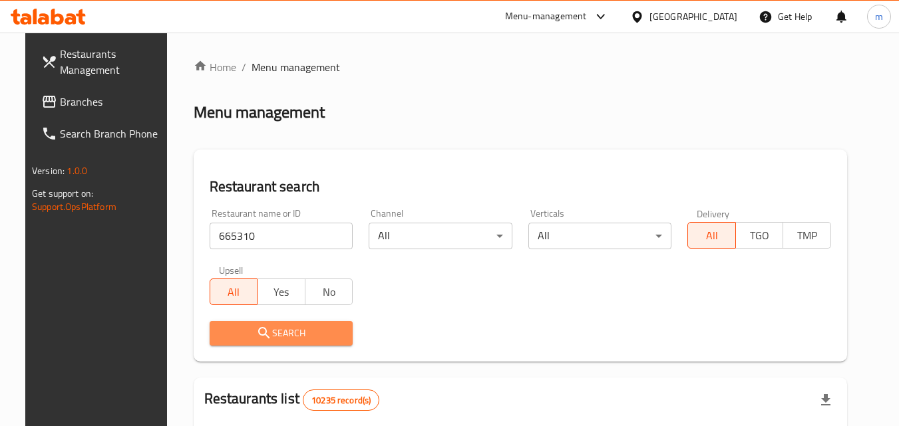
click at [253, 344] on button "Search" at bounding box center [282, 333] width 144 height 25
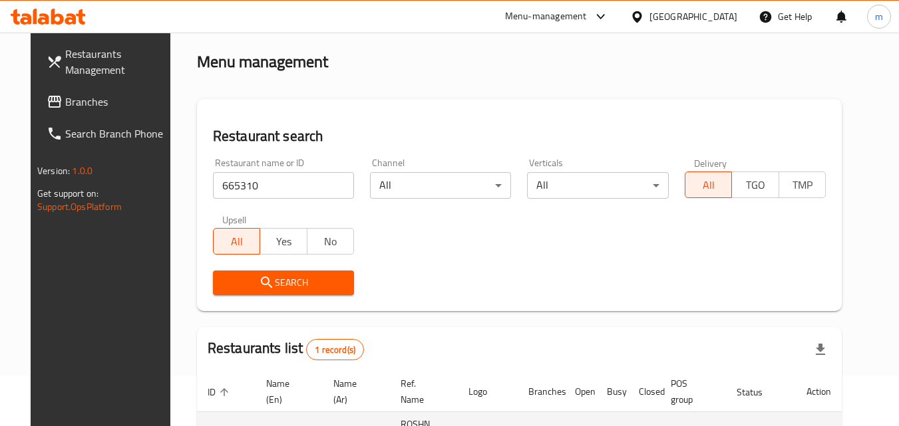
scroll to position [156, 0]
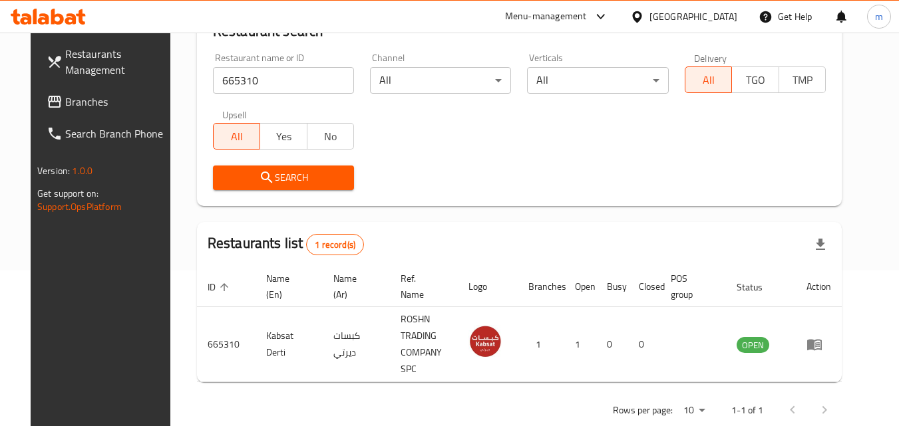
click at [714, 9] on div "Oman" at bounding box center [693, 16] width 88 height 15
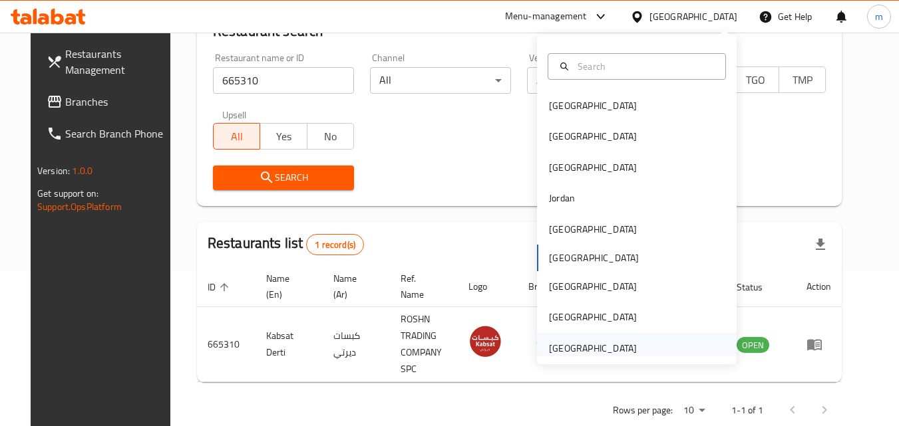
click at [596, 346] on div "[GEOGRAPHIC_DATA]" at bounding box center [593, 348] width 88 height 15
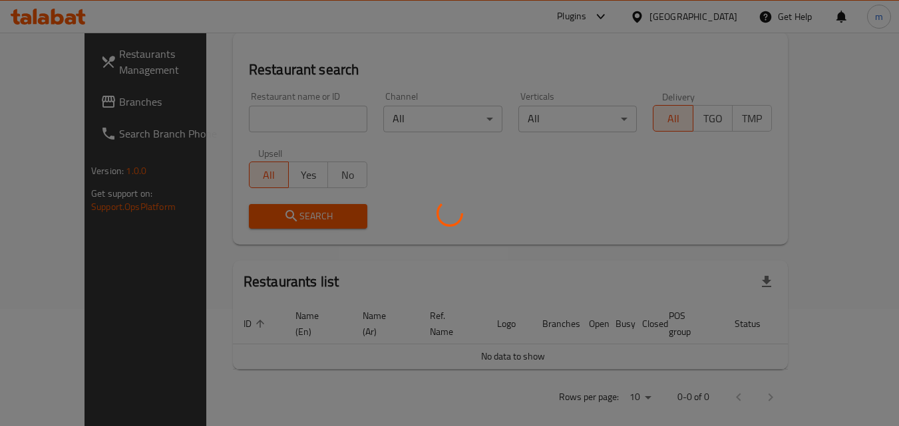
scroll to position [156, 0]
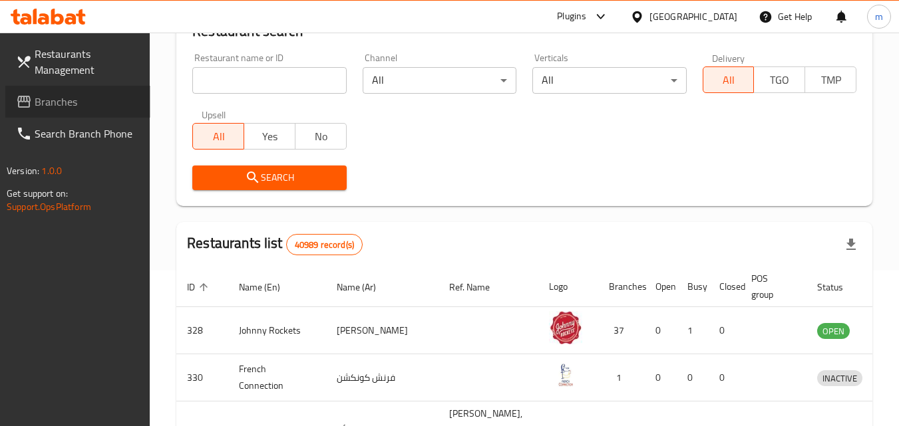
click at [61, 106] on span "Branches" at bounding box center [87, 102] width 105 height 16
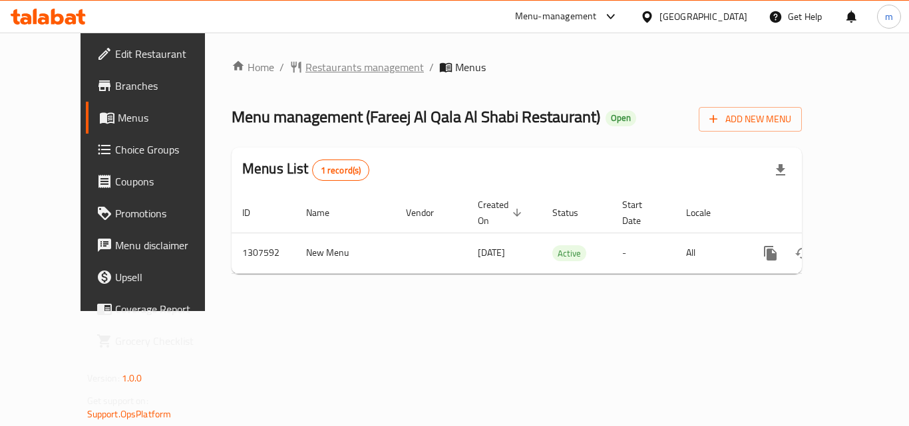
click at [316, 59] on span "Restaurants management" at bounding box center [364, 67] width 118 height 16
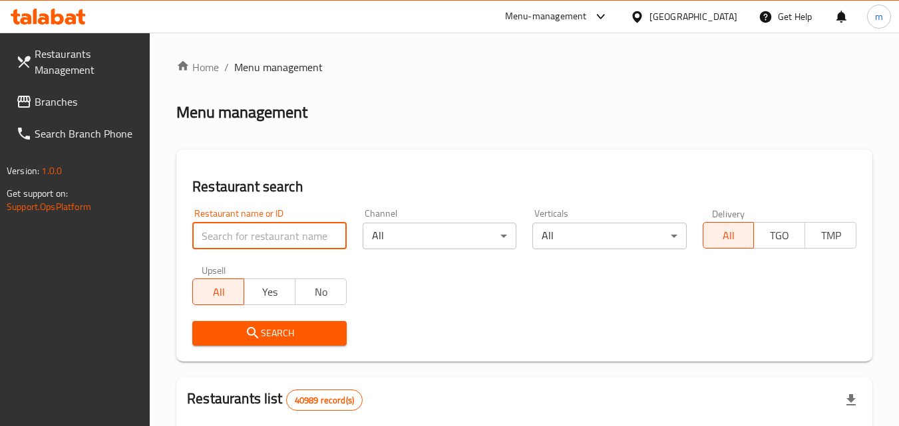
click at [266, 237] on input "search" at bounding box center [269, 236] width 154 height 27
paste input "704308"
type input "704308"
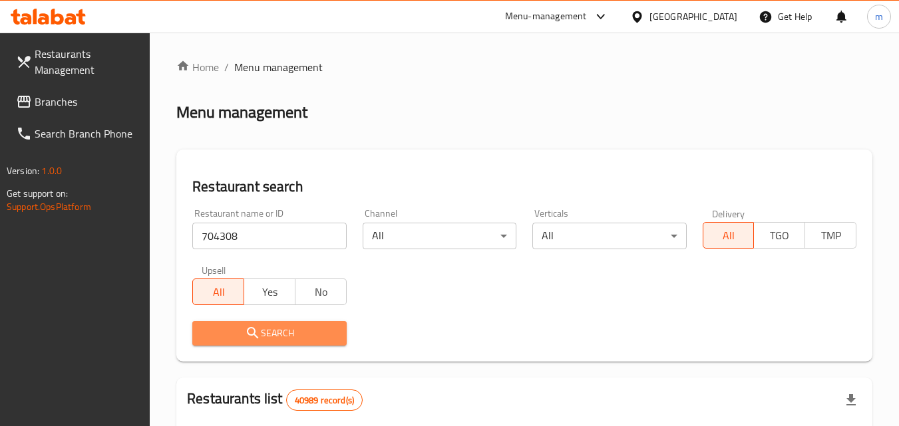
click at [269, 333] on span "Search" at bounding box center [269, 333] width 132 height 17
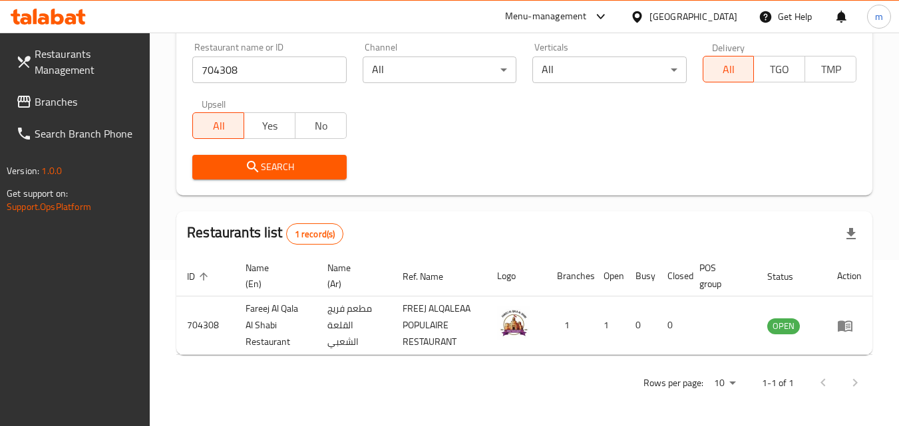
scroll to position [167, 0]
